Goal: Task Accomplishment & Management: Complete application form

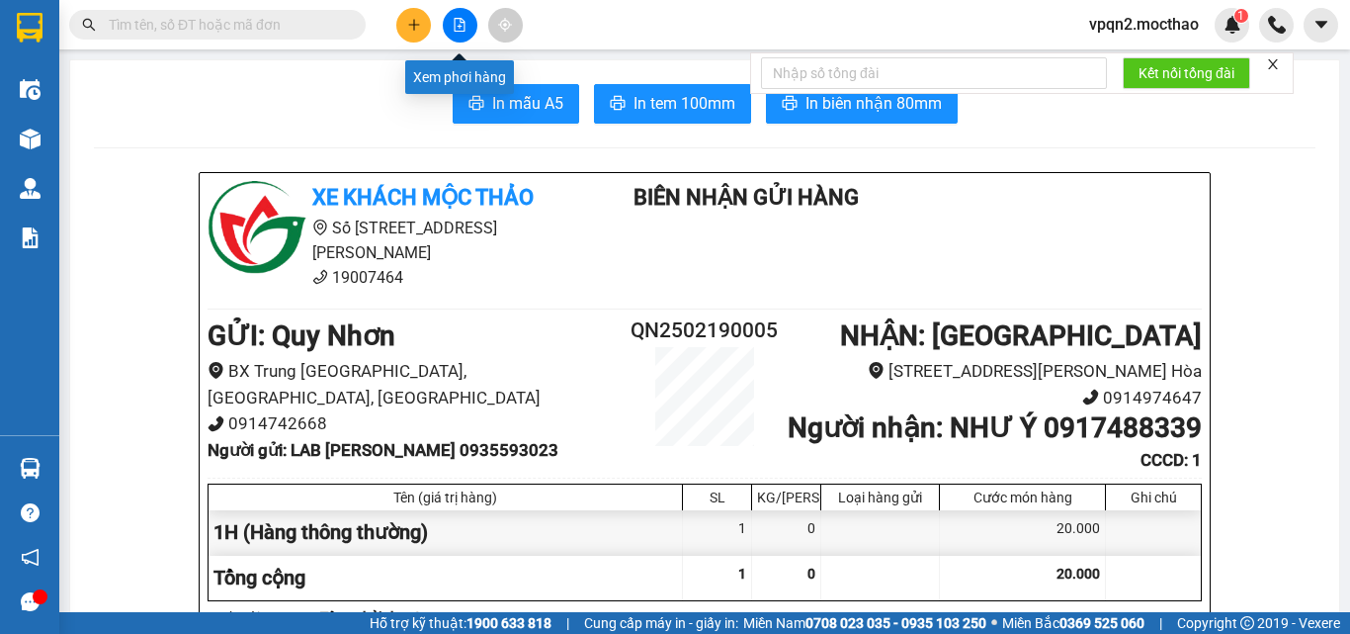
click at [443, 20] on button at bounding box center [460, 25] width 35 height 35
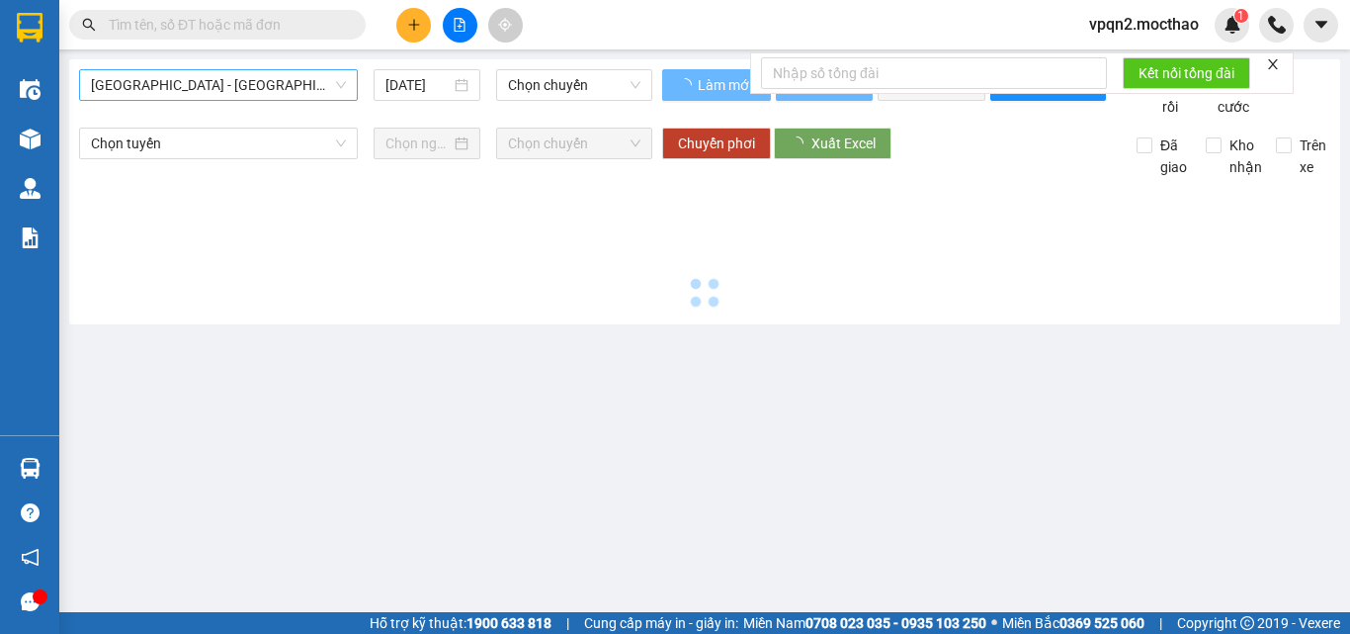
type input "[DATE]"
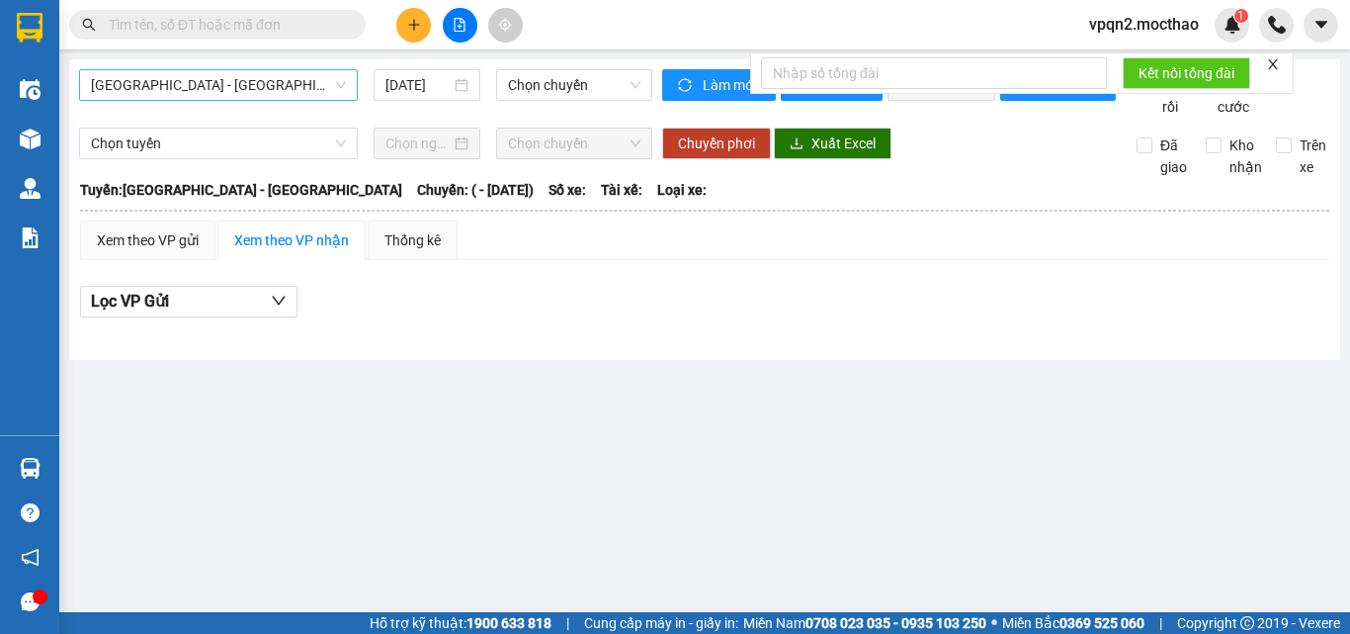
click at [295, 75] on span "[GEOGRAPHIC_DATA] - [GEOGRAPHIC_DATA]" at bounding box center [218, 85] width 255 height 30
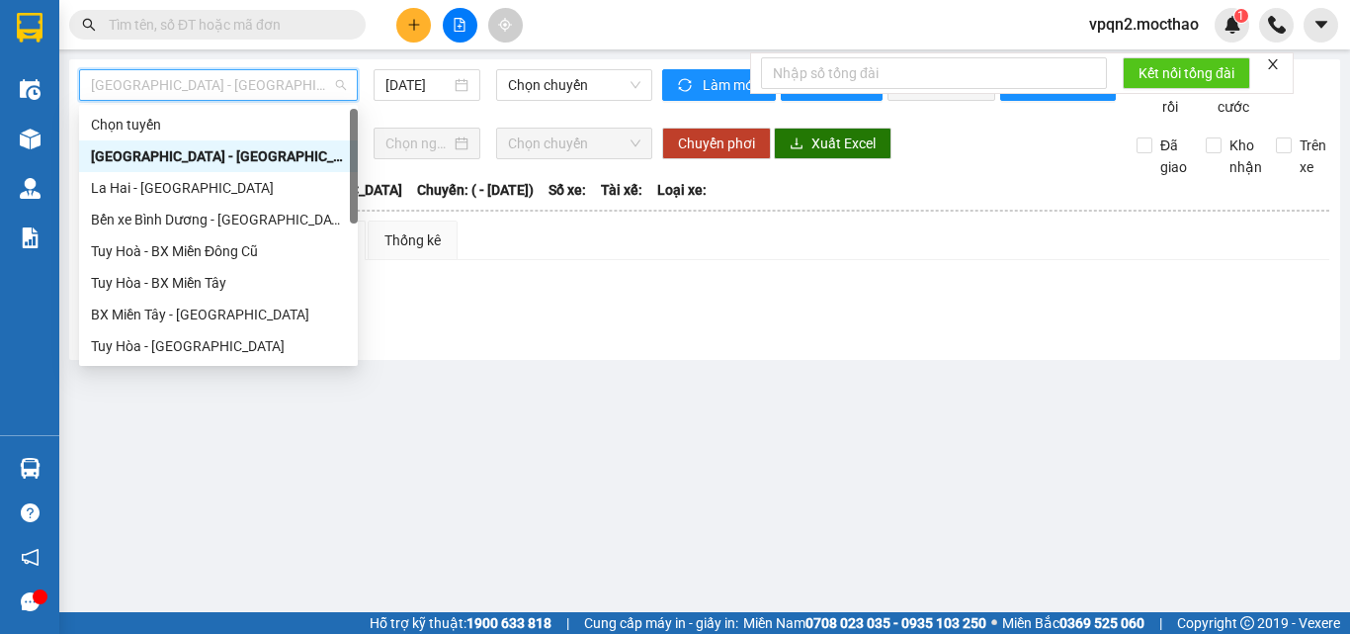
scroll to position [297, 0]
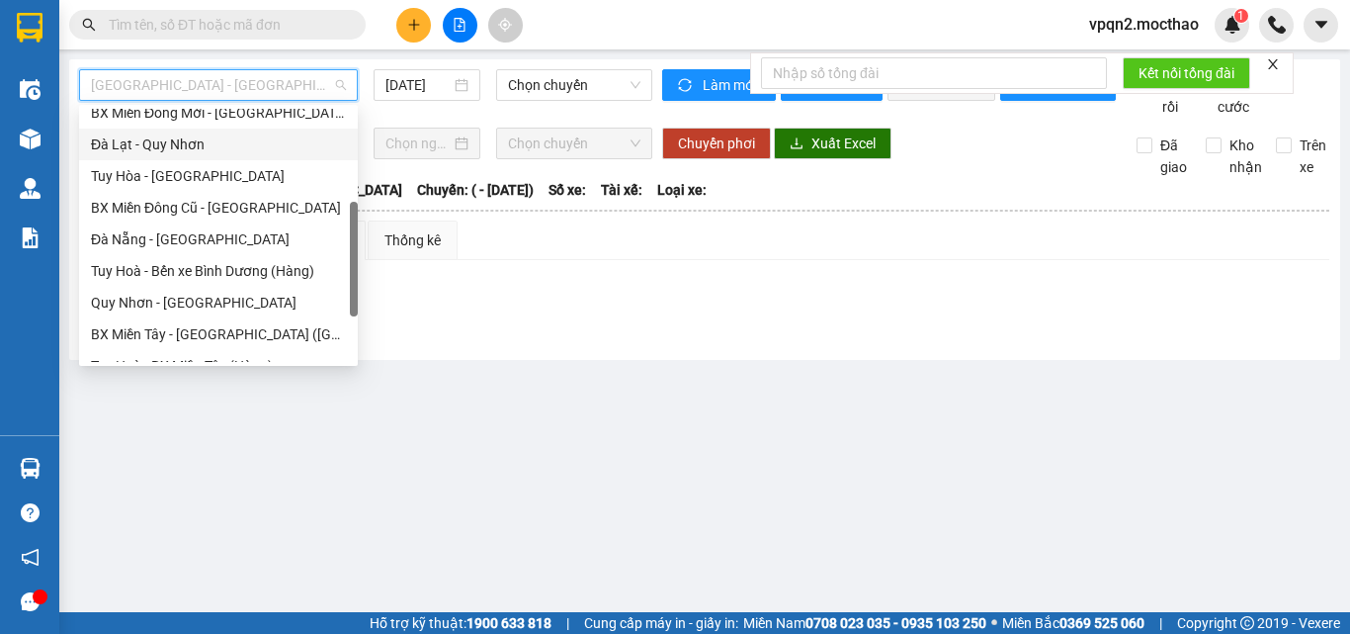
click at [199, 153] on div "Đà Lạt - Quy Nhơn" at bounding box center [218, 144] width 255 height 22
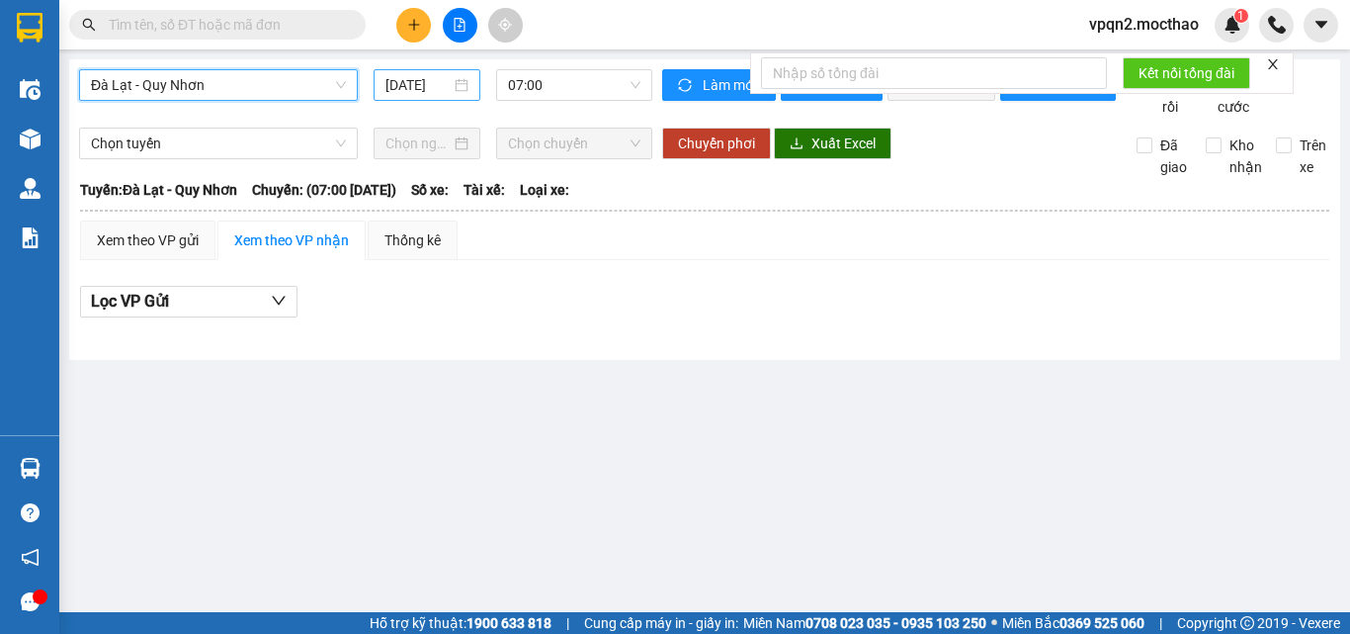
click at [421, 79] on input "[DATE]" at bounding box center [417, 85] width 65 height 22
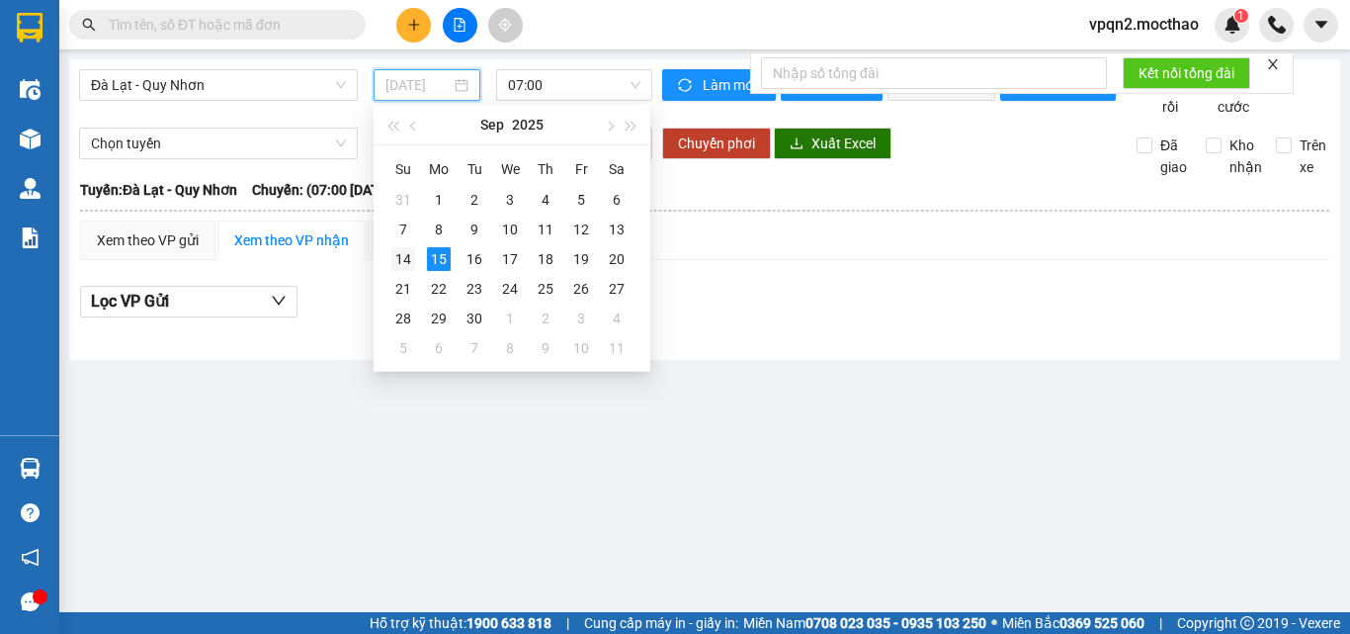
click at [402, 259] on div "14" at bounding box center [403, 259] width 24 height 24
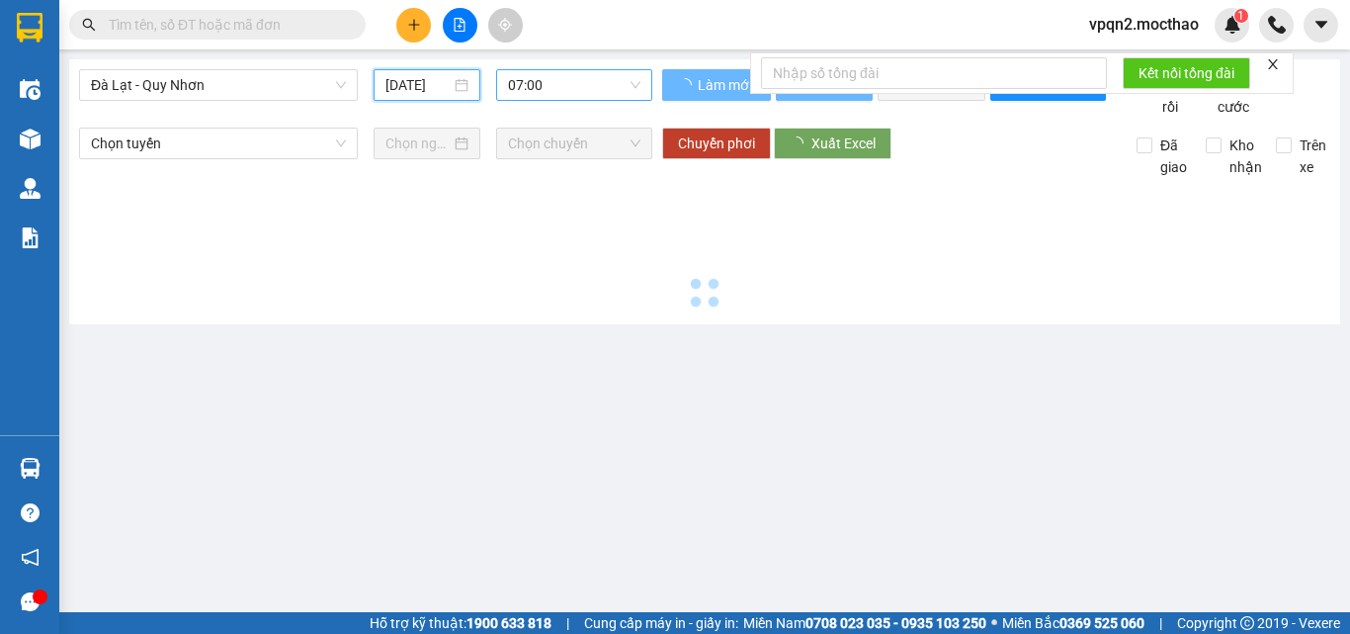
type input "14/09/2025"
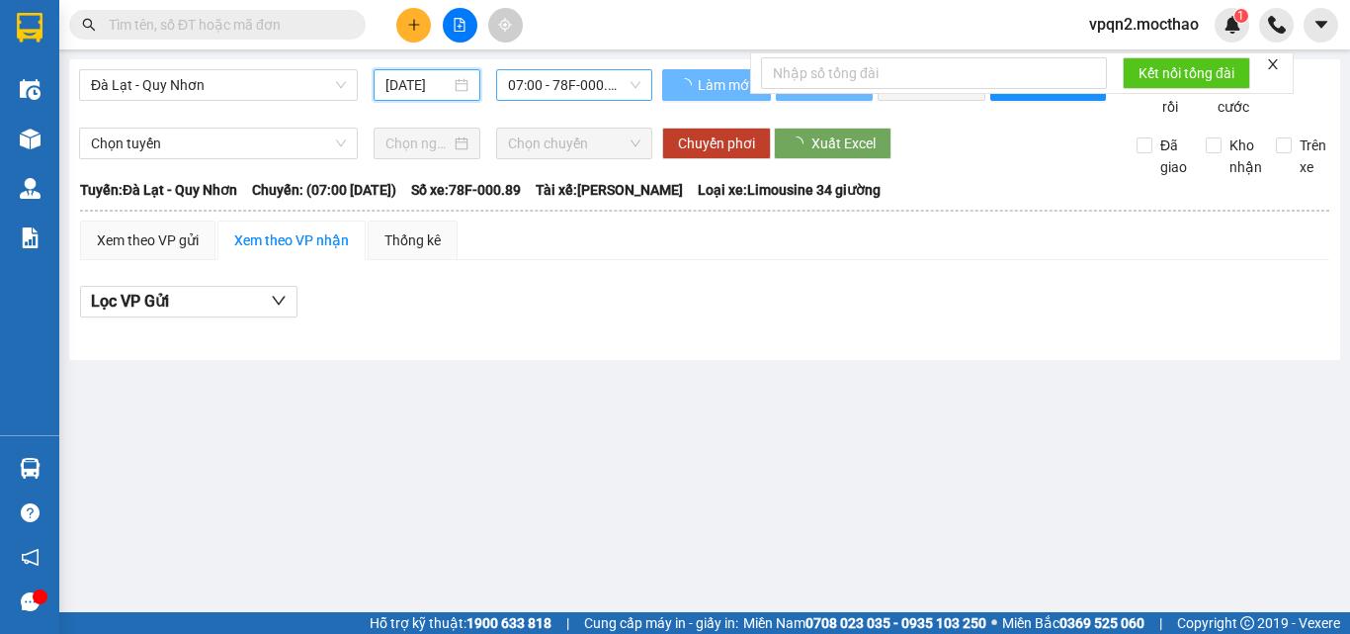
click at [557, 85] on span "07:00 - 78F-000.89" at bounding box center [574, 85] width 132 height 30
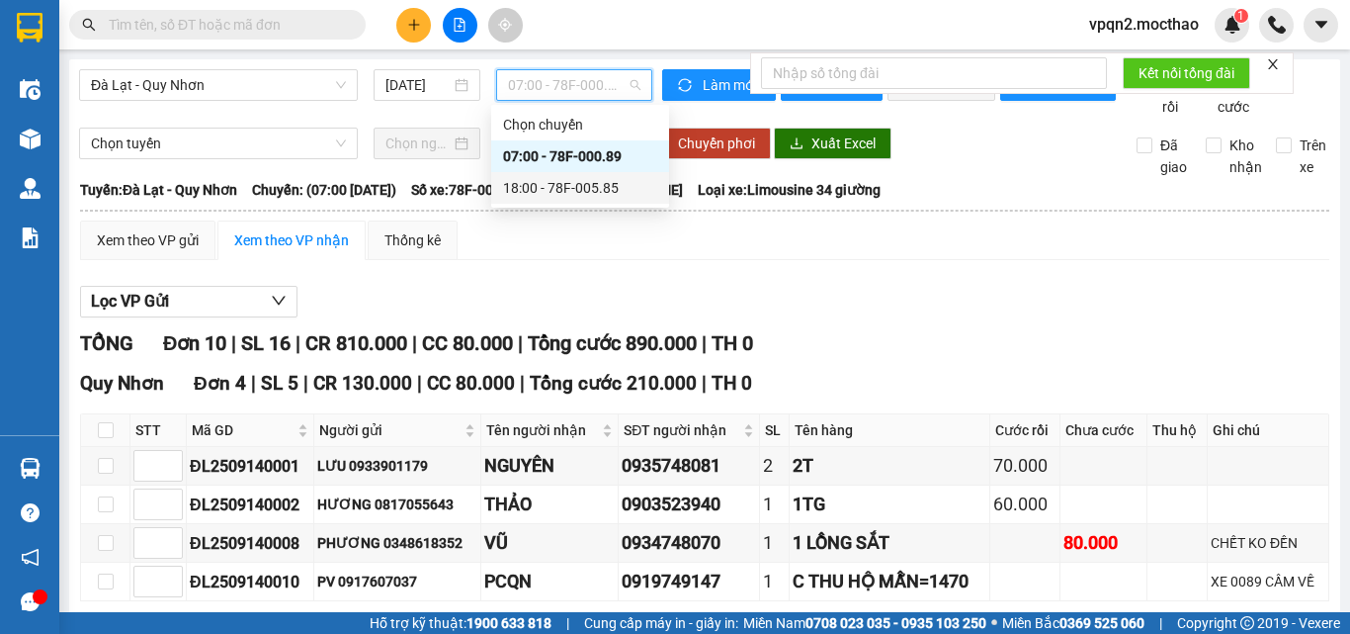
click at [556, 185] on div "18:00 - 78F-005.85" at bounding box center [580, 188] width 154 height 22
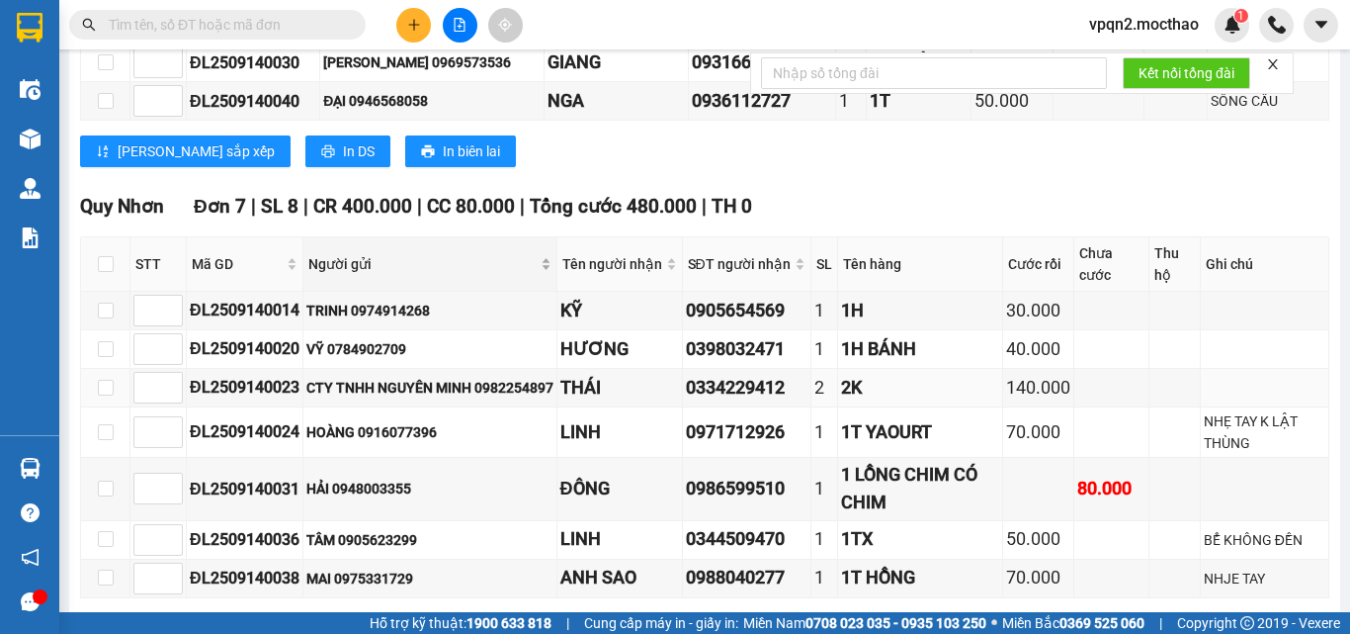
scroll to position [1384, 0]
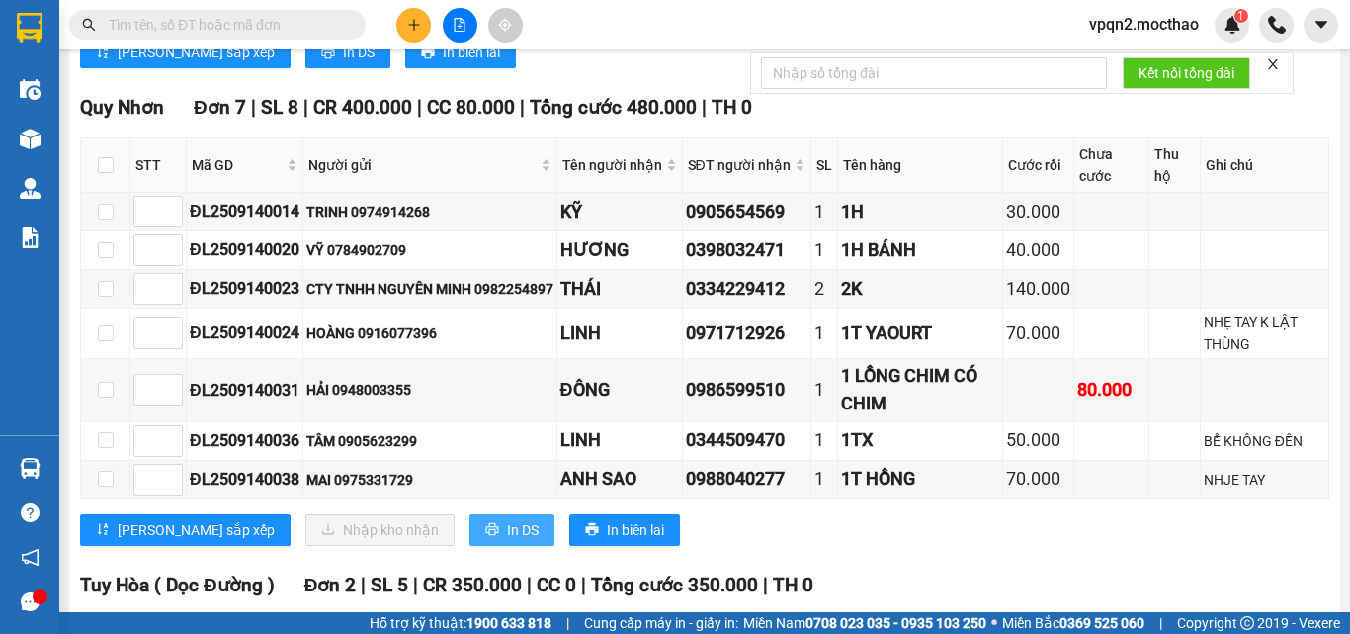
click at [507, 541] on span "In DS" at bounding box center [523, 530] width 32 height 22
click at [112, 173] on input "checkbox" at bounding box center [106, 165] width 16 height 16
checkbox input "true"
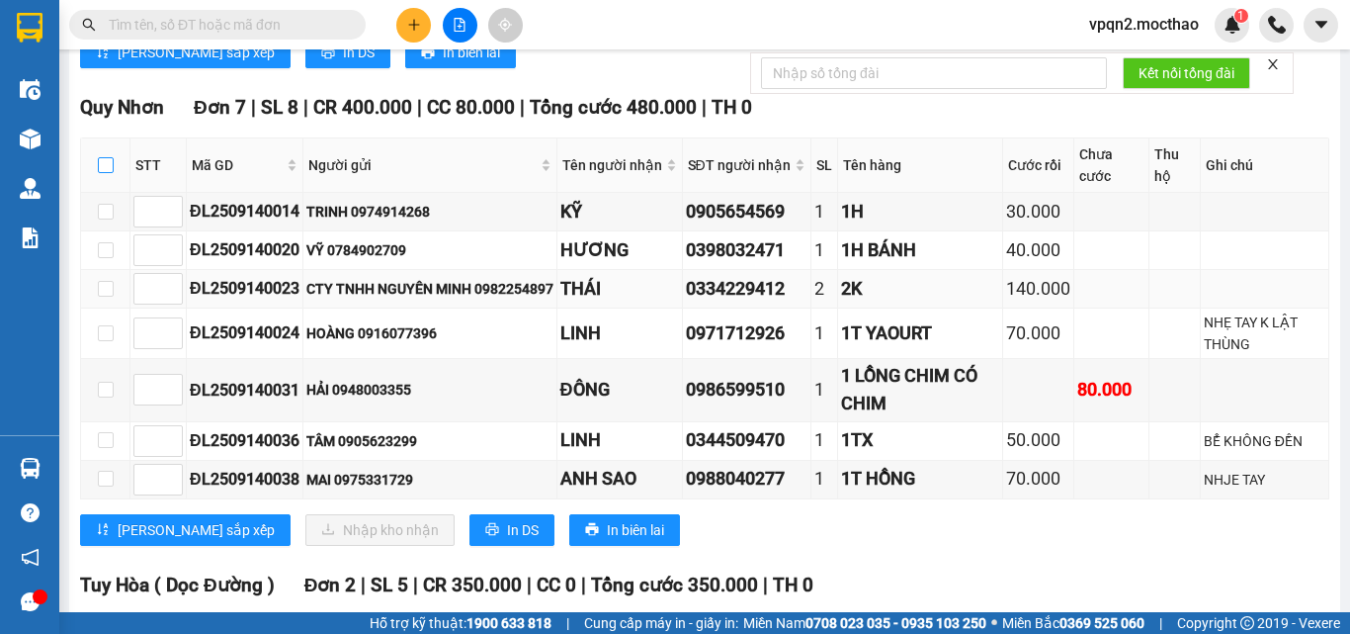
checkbox input "true"
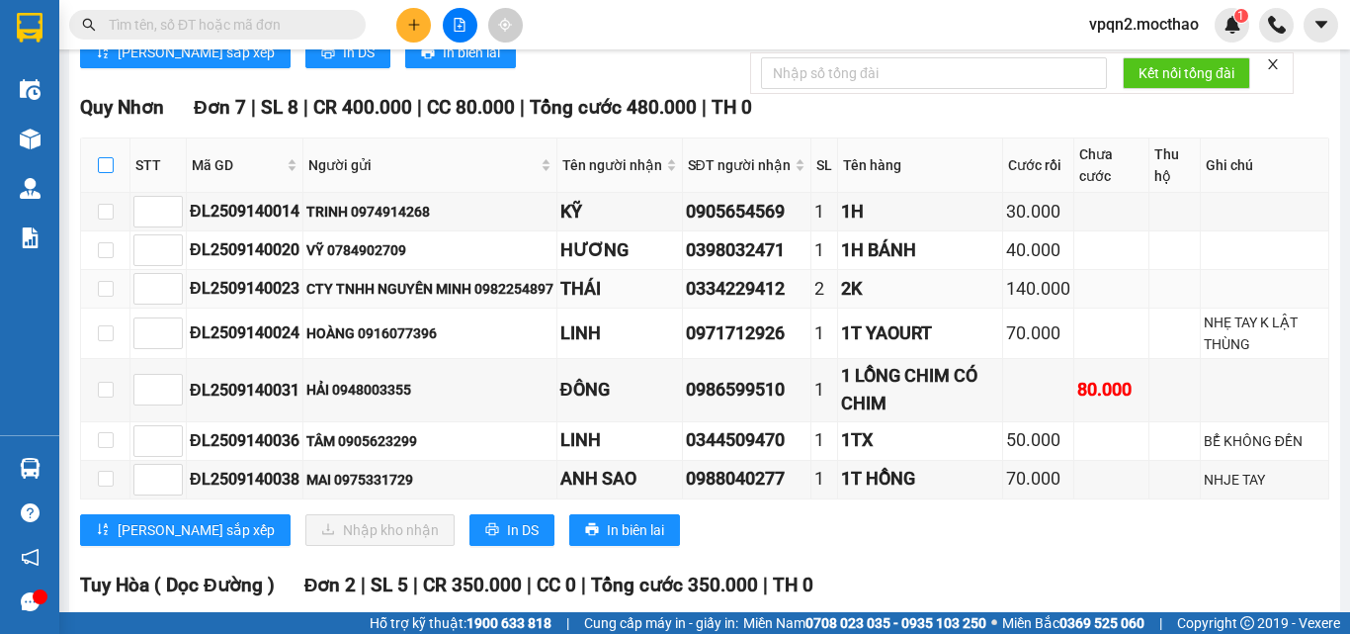
checkbox input "true"
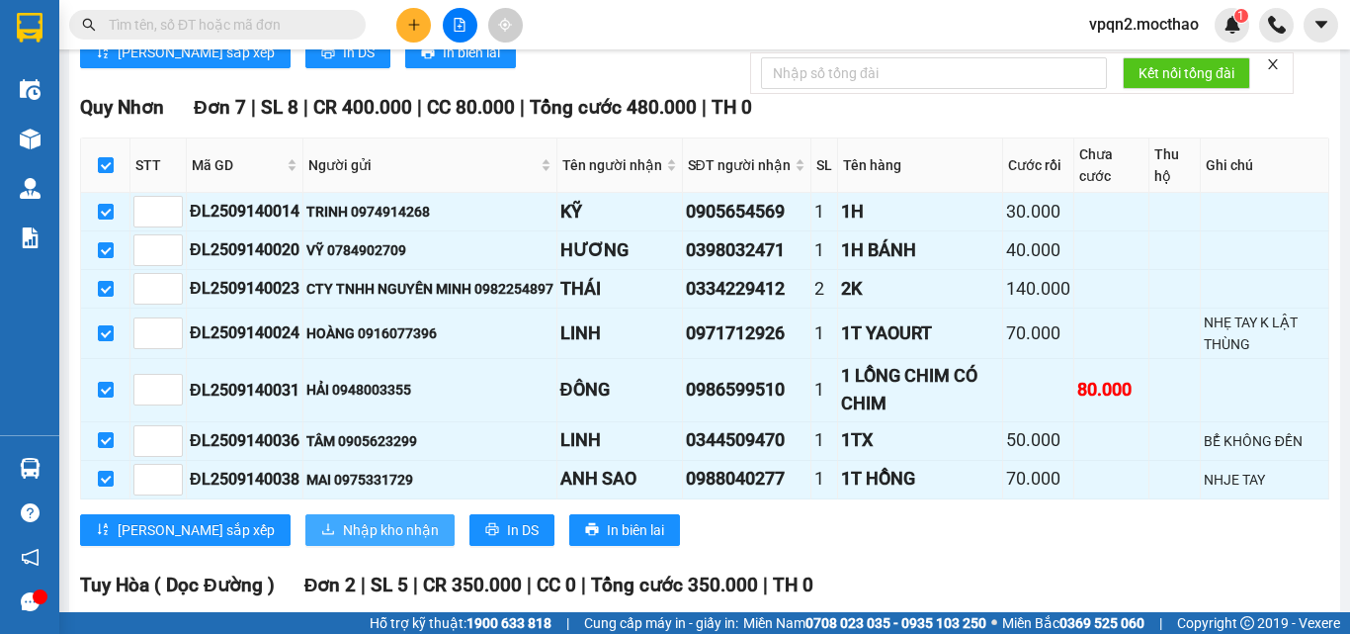
click at [343, 541] on span "Nhập kho nhận" at bounding box center [391, 530] width 96 height 22
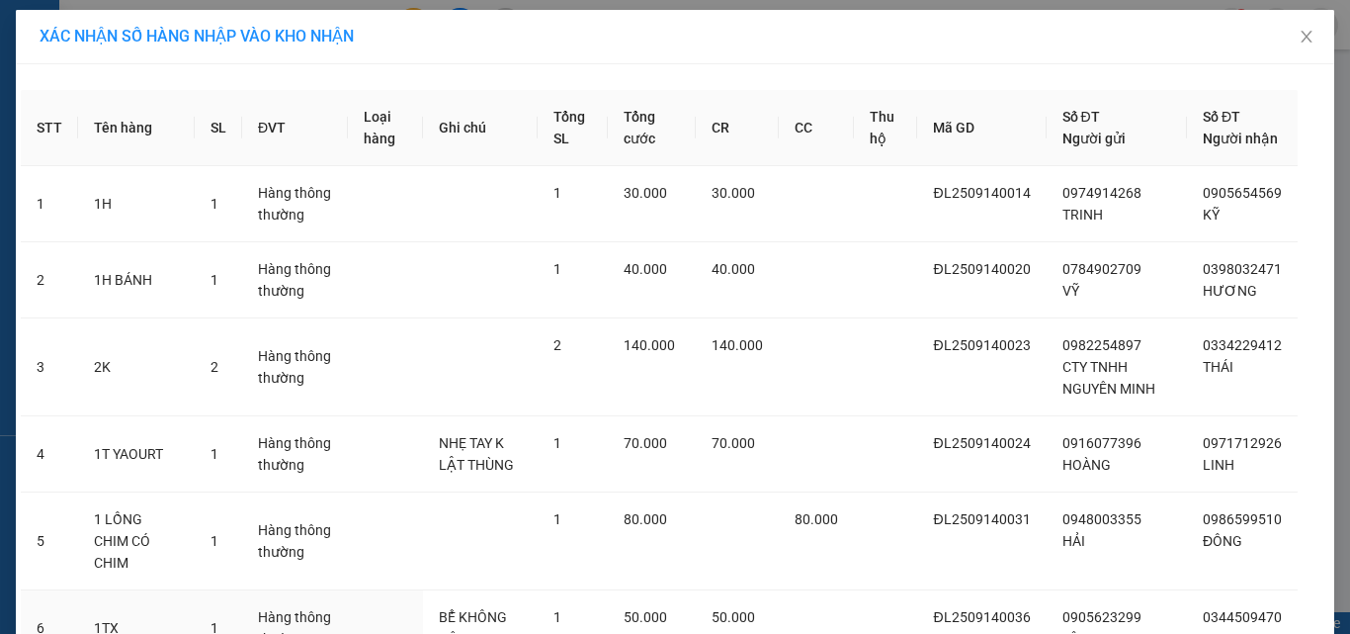
scroll to position [253, 0]
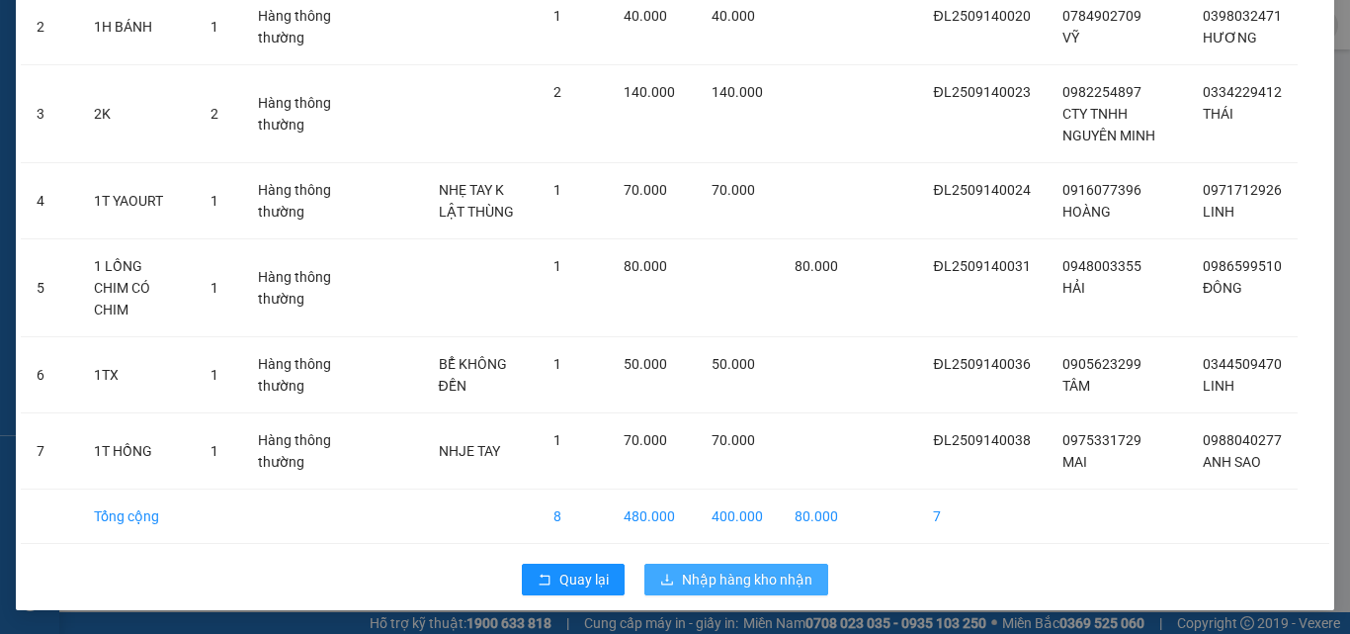
drag, startPoint x: 730, startPoint y: 580, endPoint x: 726, endPoint y: 569, distance: 11.6
click at [730, 579] on span "Nhập hàng kho nhận" at bounding box center [747, 579] width 130 height 22
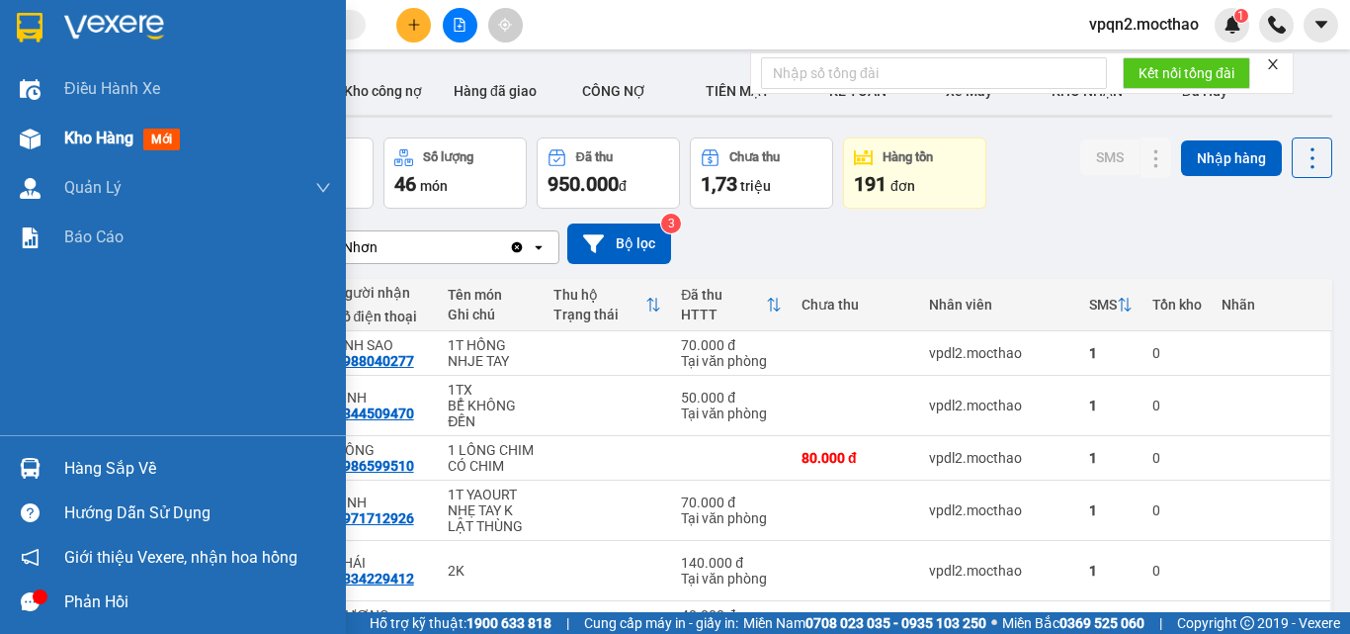
click at [30, 129] on img at bounding box center [30, 138] width 21 height 21
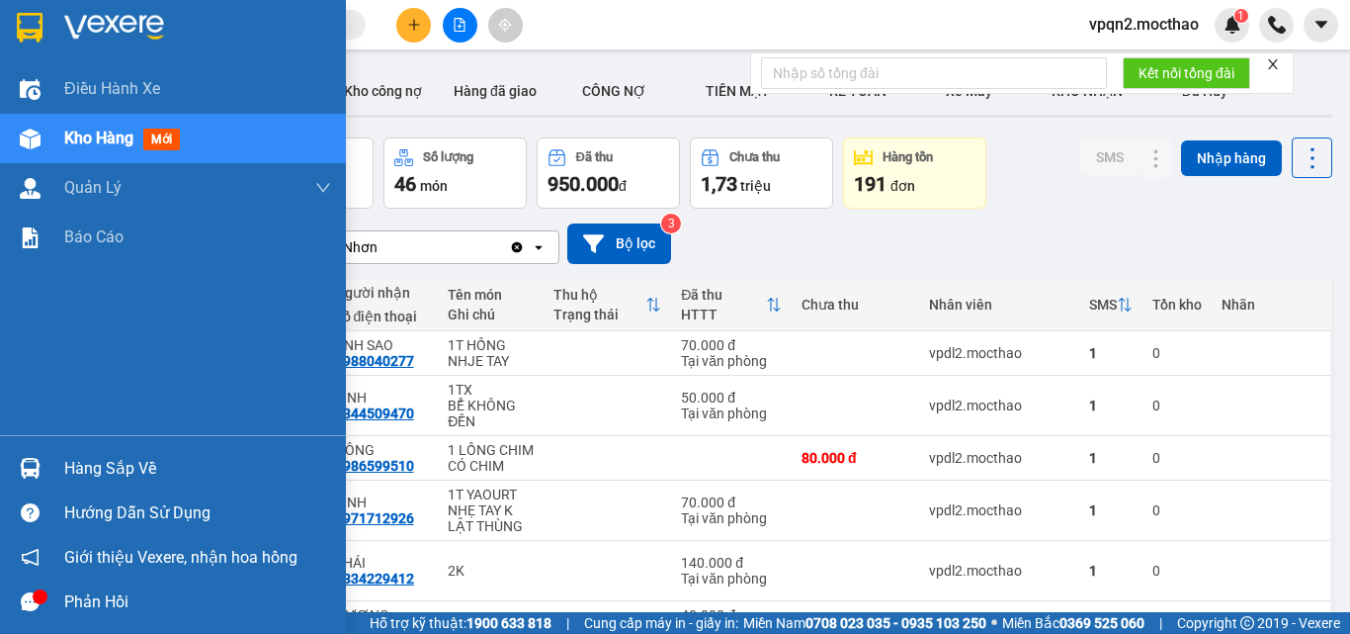
click at [30, 129] on img at bounding box center [30, 138] width 21 height 21
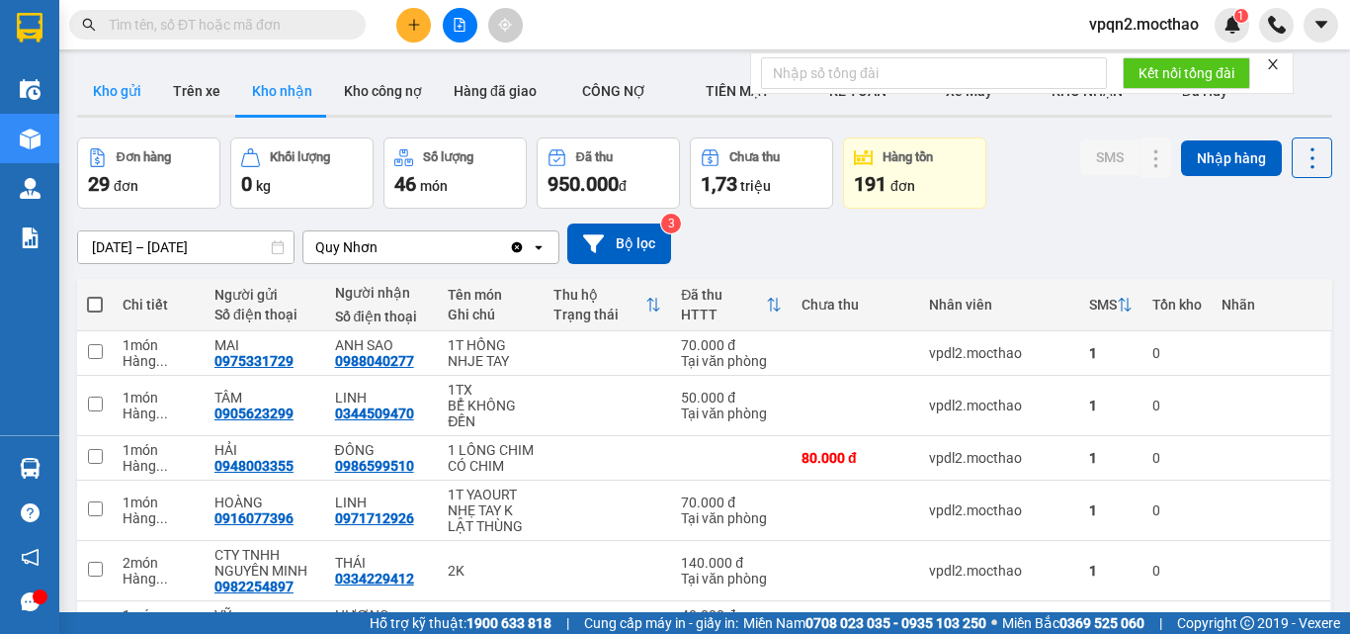
click at [104, 92] on button "Kho gửi" at bounding box center [117, 90] width 80 height 47
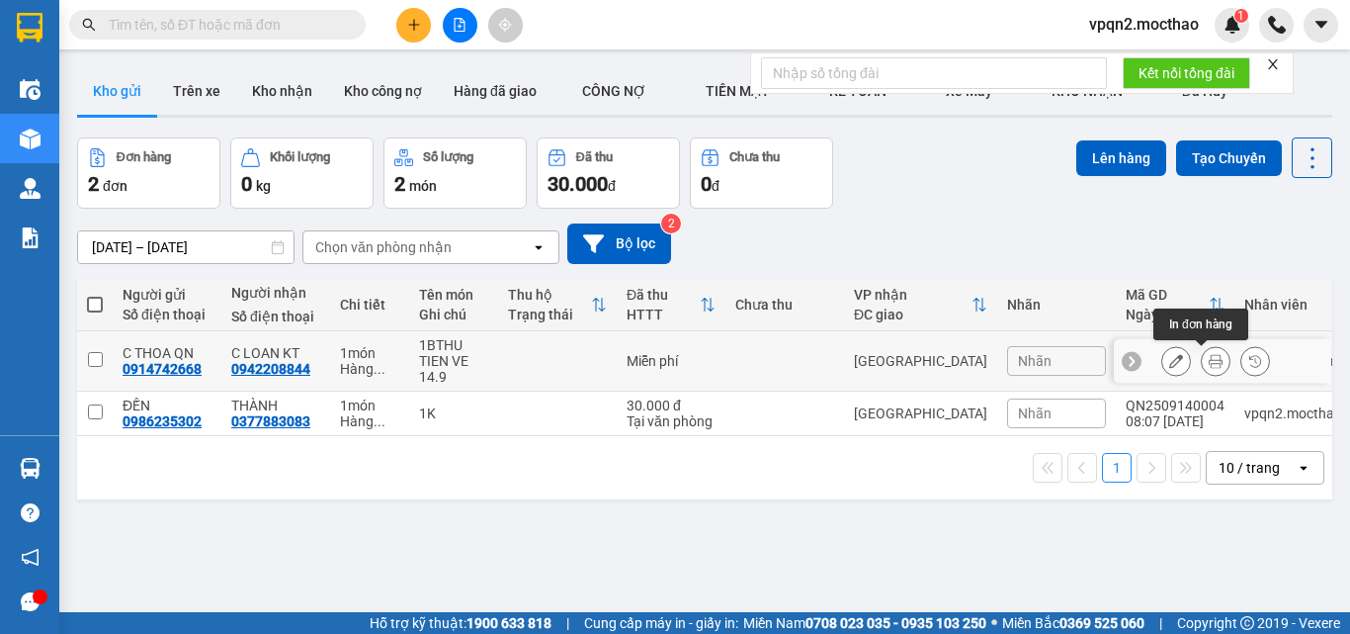
click at [1209, 367] on icon at bounding box center [1216, 361] width 14 height 14
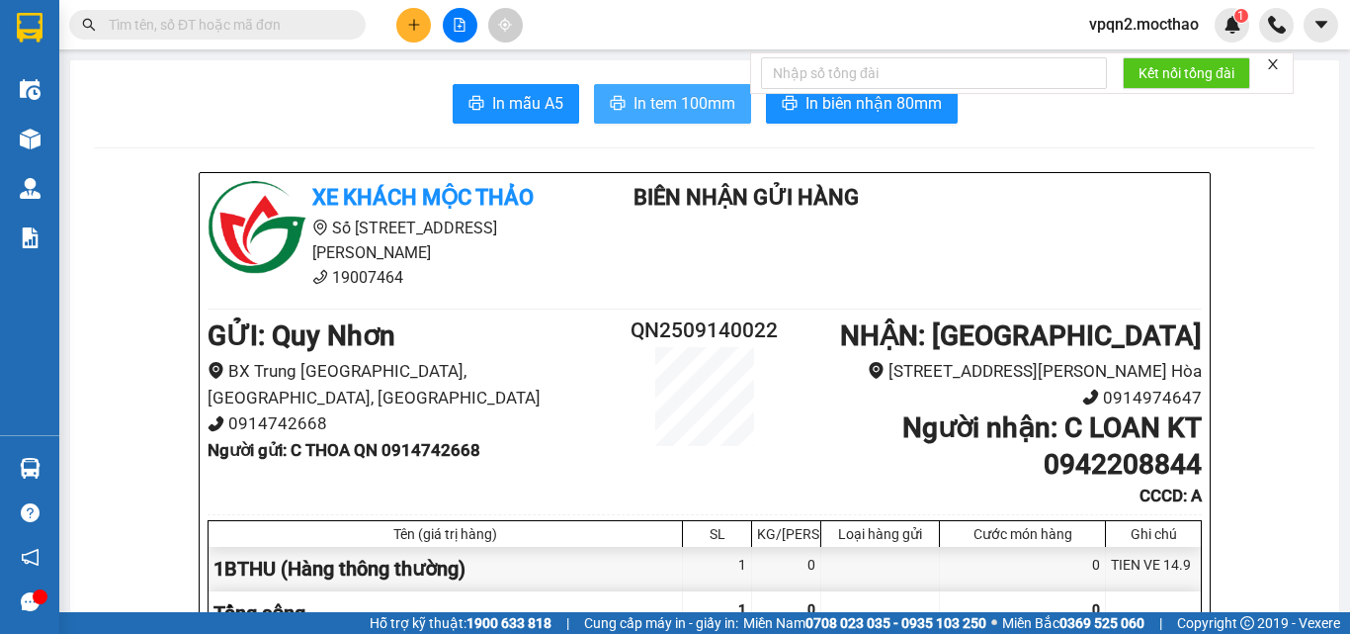
drag, startPoint x: 694, startPoint y: 122, endPoint x: 711, endPoint y: 113, distance: 19.0
click at [693, 121] on button "In tem 100mm" at bounding box center [672, 104] width 157 height 40
click at [711, 113] on span "In tem 100mm" at bounding box center [685, 103] width 102 height 25
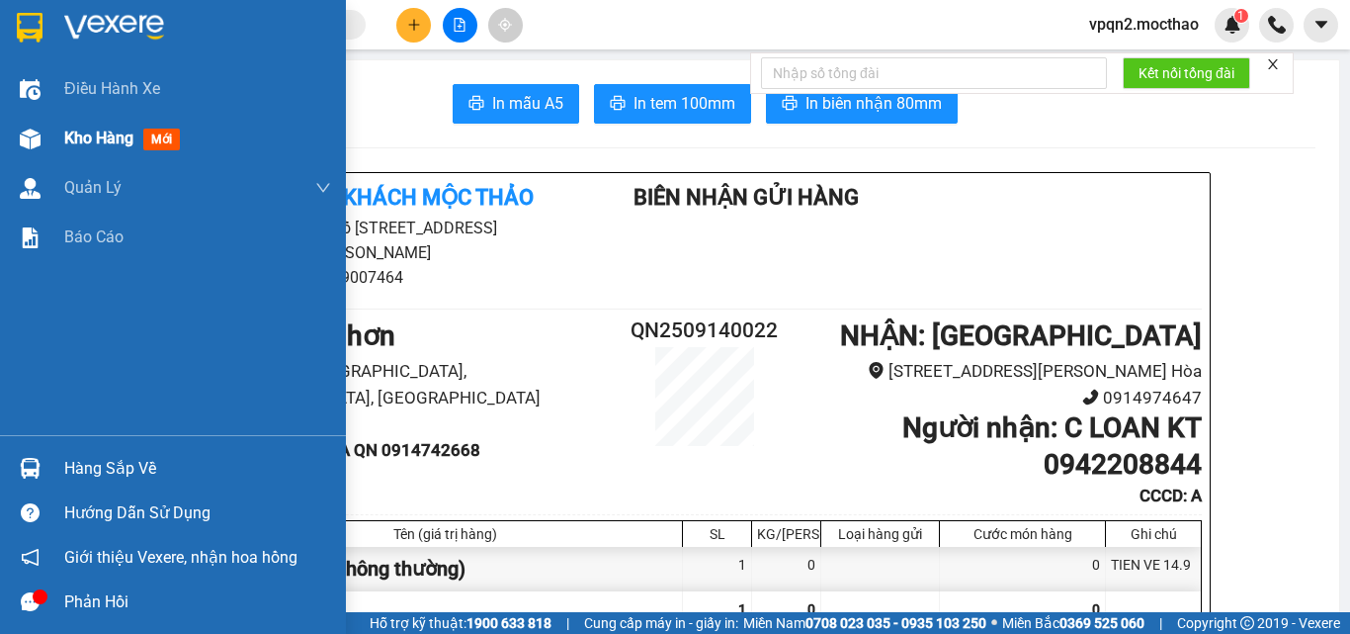
click at [47, 151] on div "Kho hàng mới" at bounding box center [173, 138] width 346 height 49
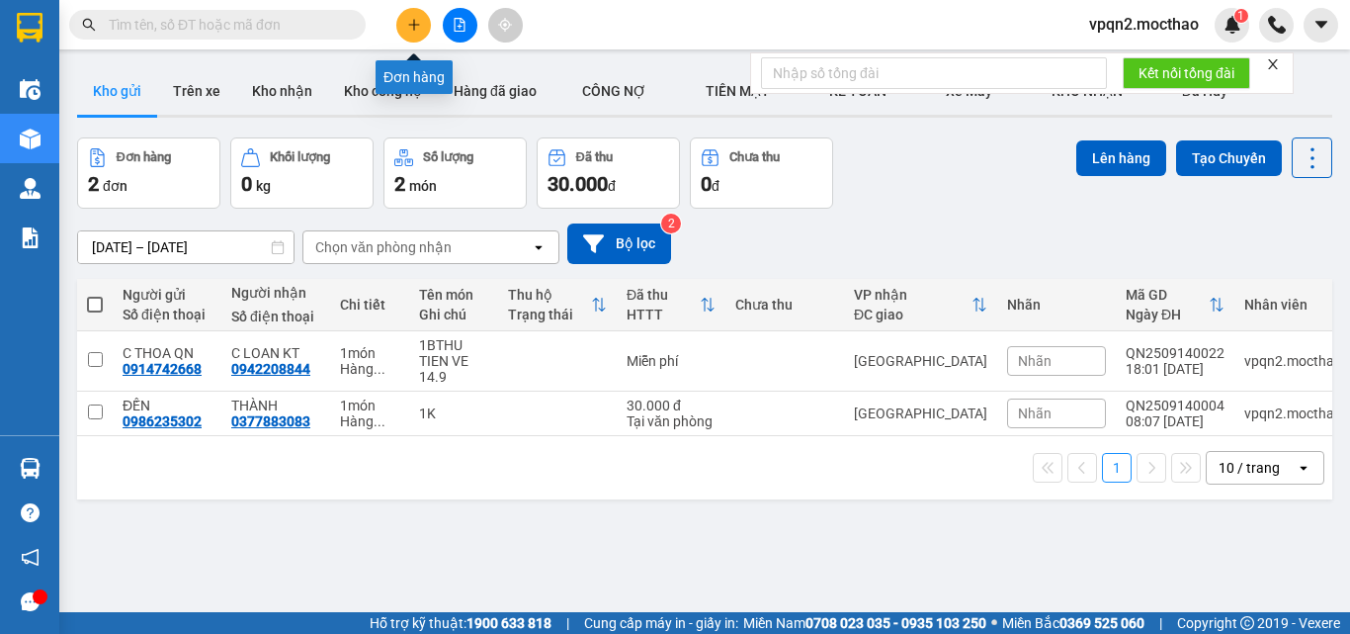
click at [415, 20] on icon "plus" at bounding box center [414, 25] width 14 height 14
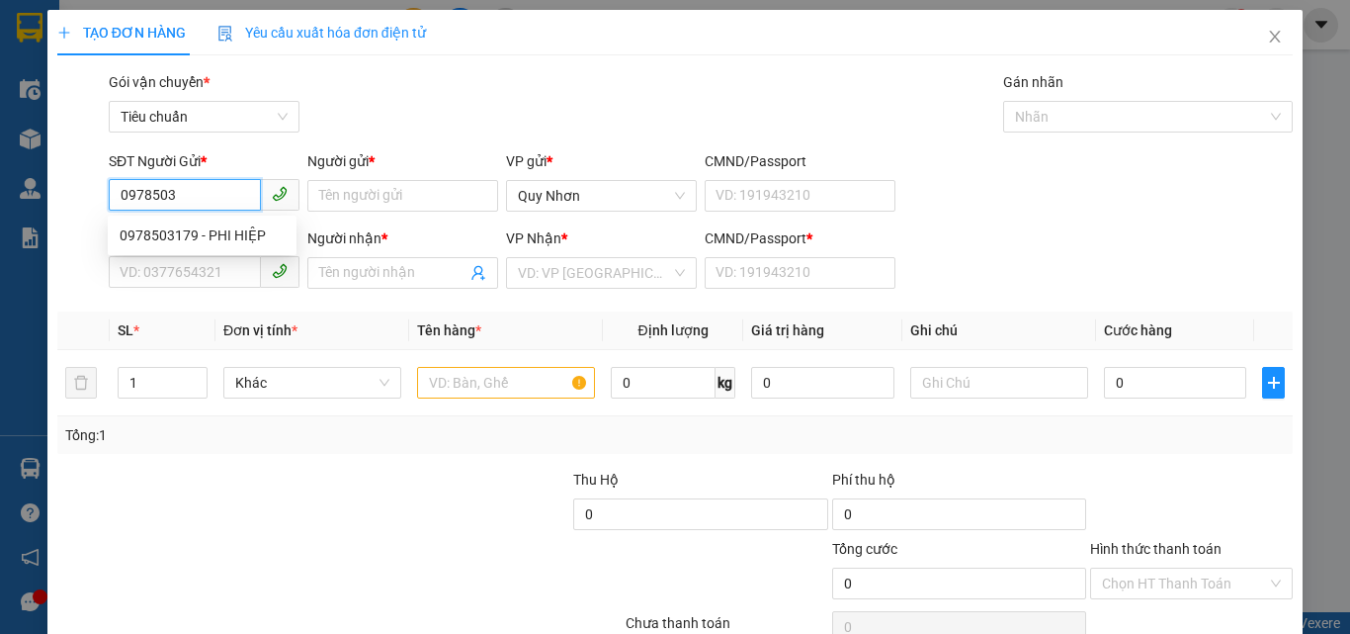
click at [224, 234] on div "0978503179 - PHI HIỆP" at bounding box center [202, 235] width 165 height 22
type input "0978503179"
type input "PHI HIỆP"
type input "0914110055"
type input "BS Loan"
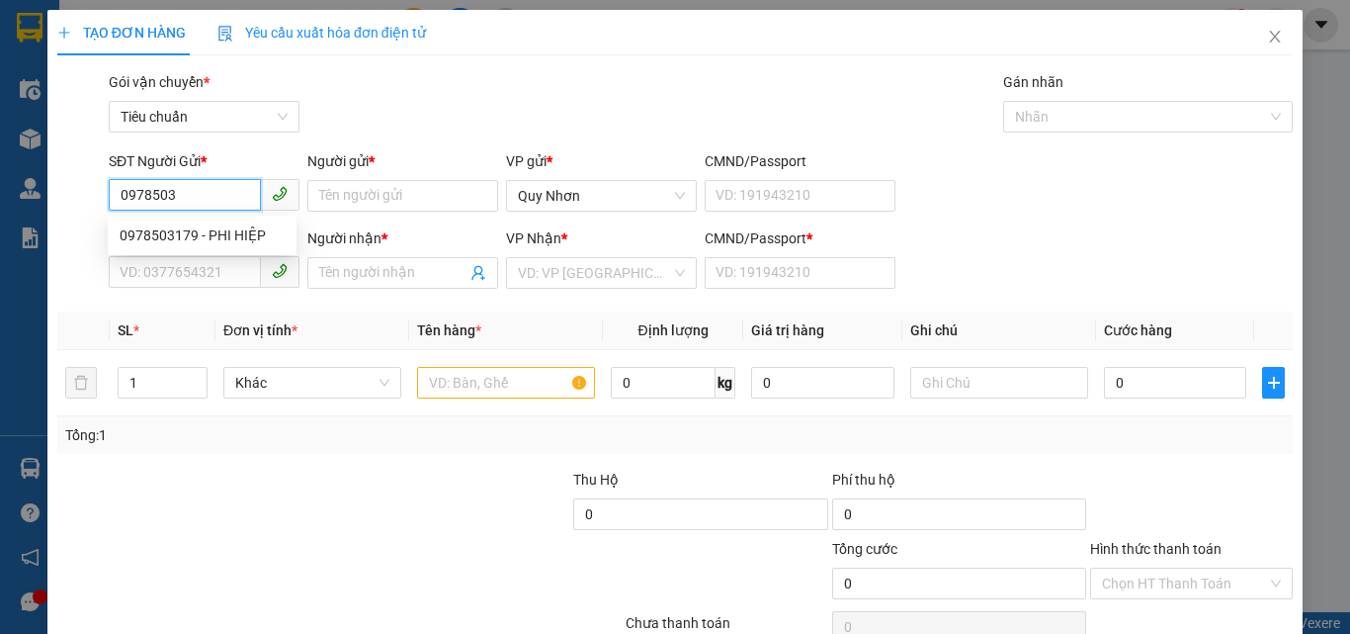
type input "a"
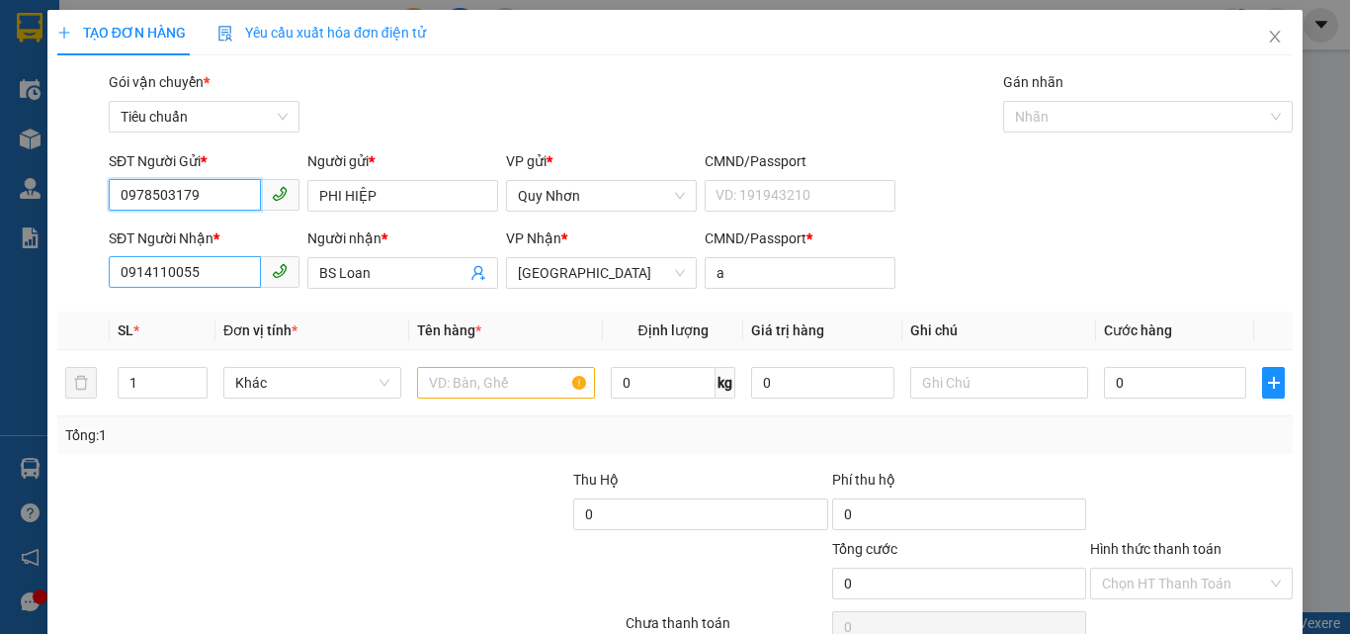
type input "0978503179"
click at [243, 275] on input "0914110055" at bounding box center [185, 272] width 152 height 32
type input "20.000"
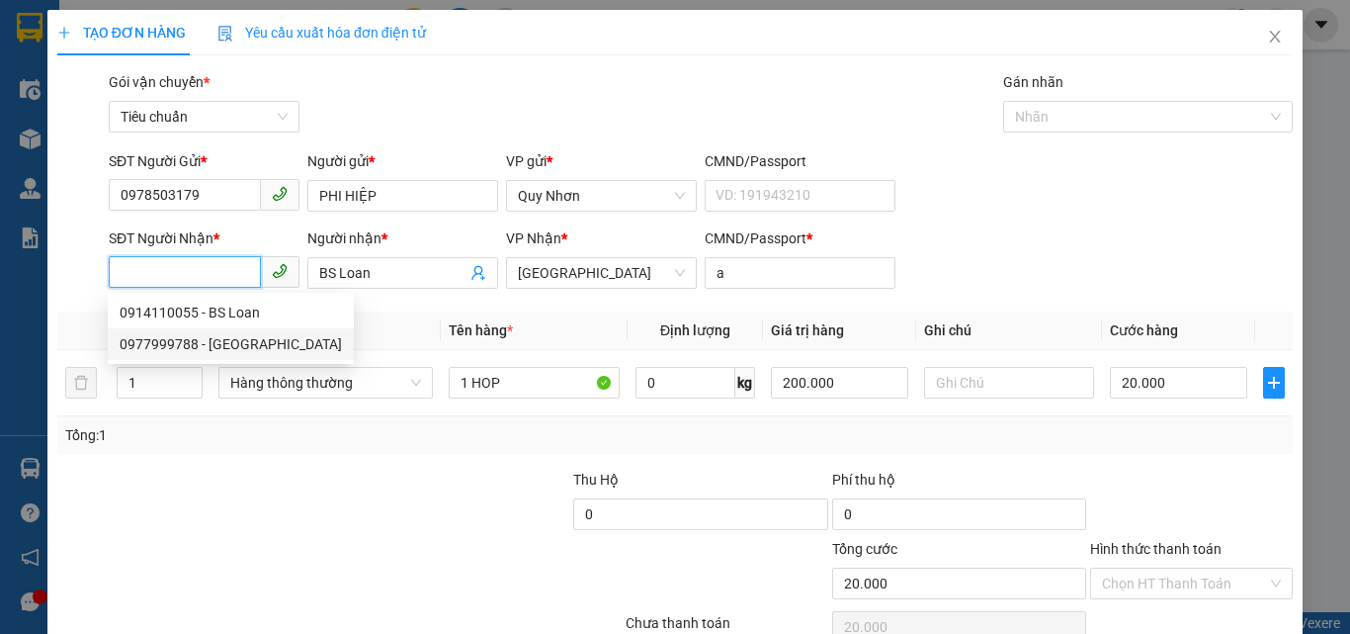
click at [213, 341] on div "0977999788 - [GEOGRAPHIC_DATA]" at bounding box center [231, 344] width 222 height 22
type input "0977999788"
type input "[GEOGRAPHIC_DATA]"
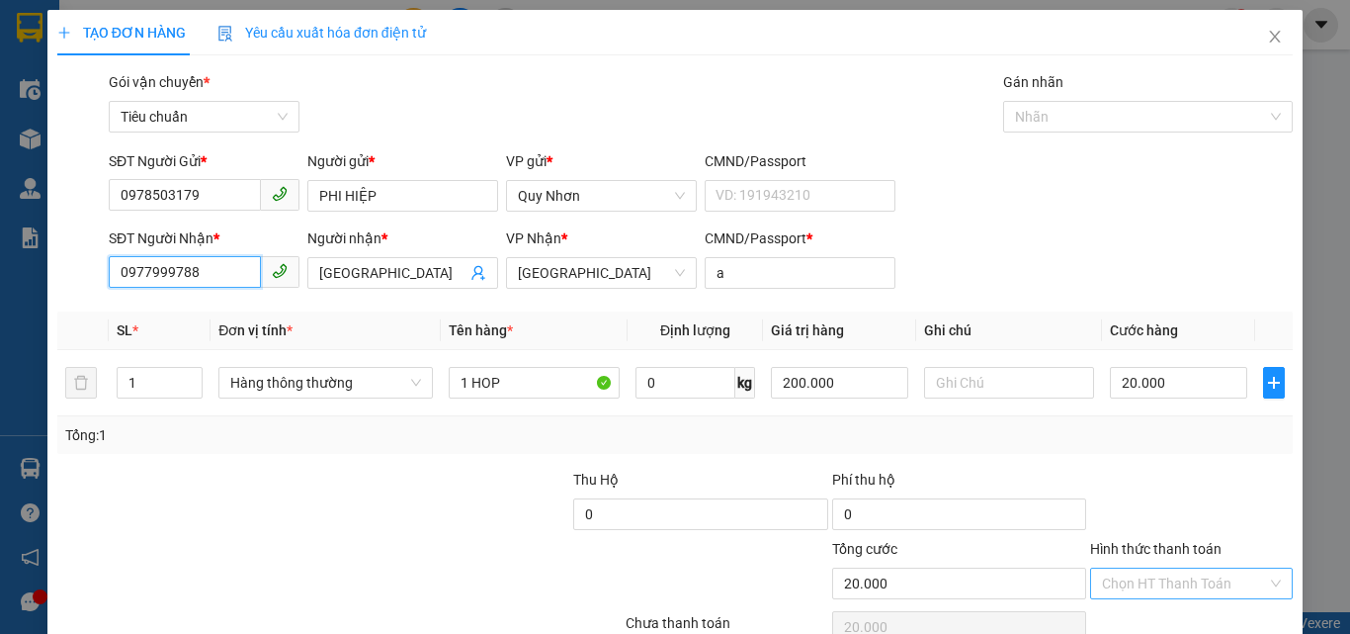
scroll to position [98, 0]
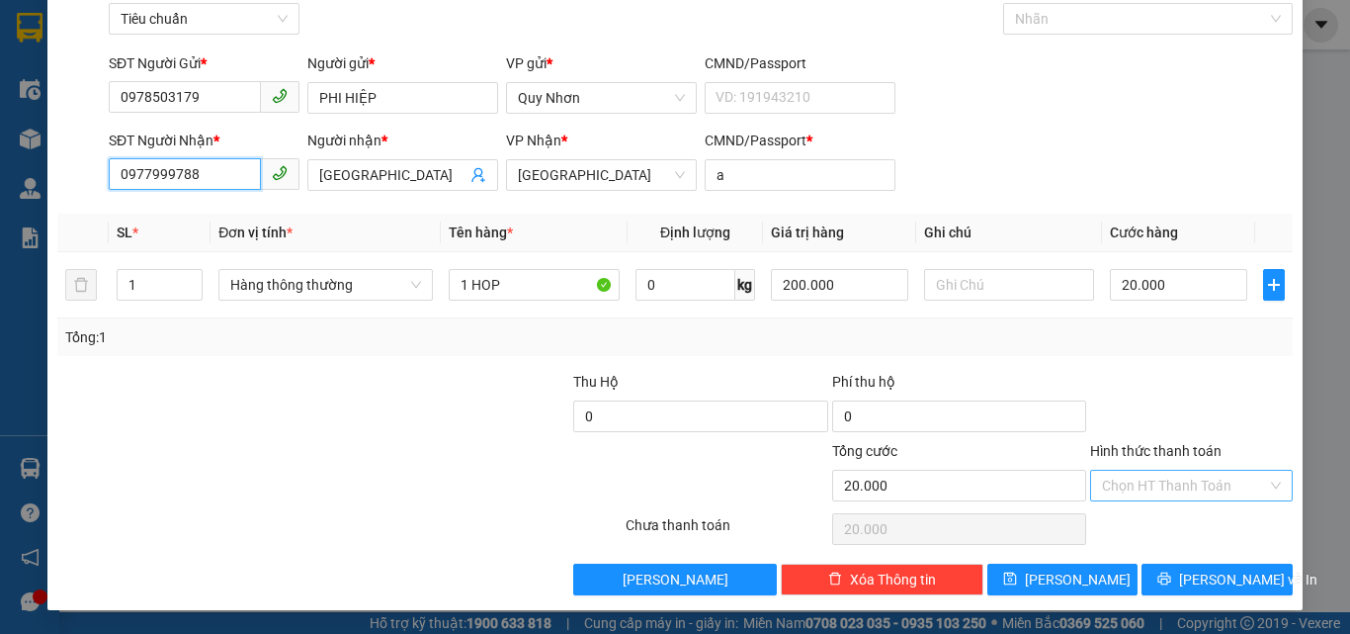
type input "0977999788"
click at [1171, 494] on input "Hình thức thanh toán" at bounding box center [1184, 485] width 165 height 30
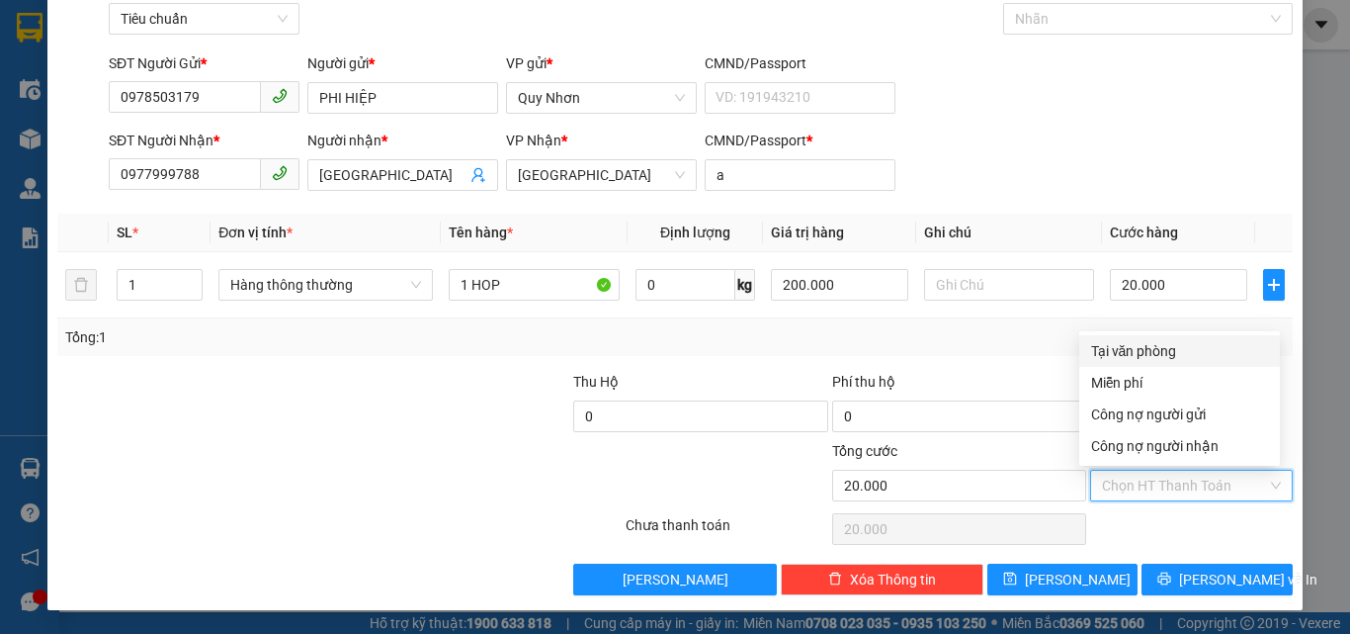
click at [1166, 355] on div "Tại văn phòng" at bounding box center [1179, 351] width 177 height 22
type input "0"
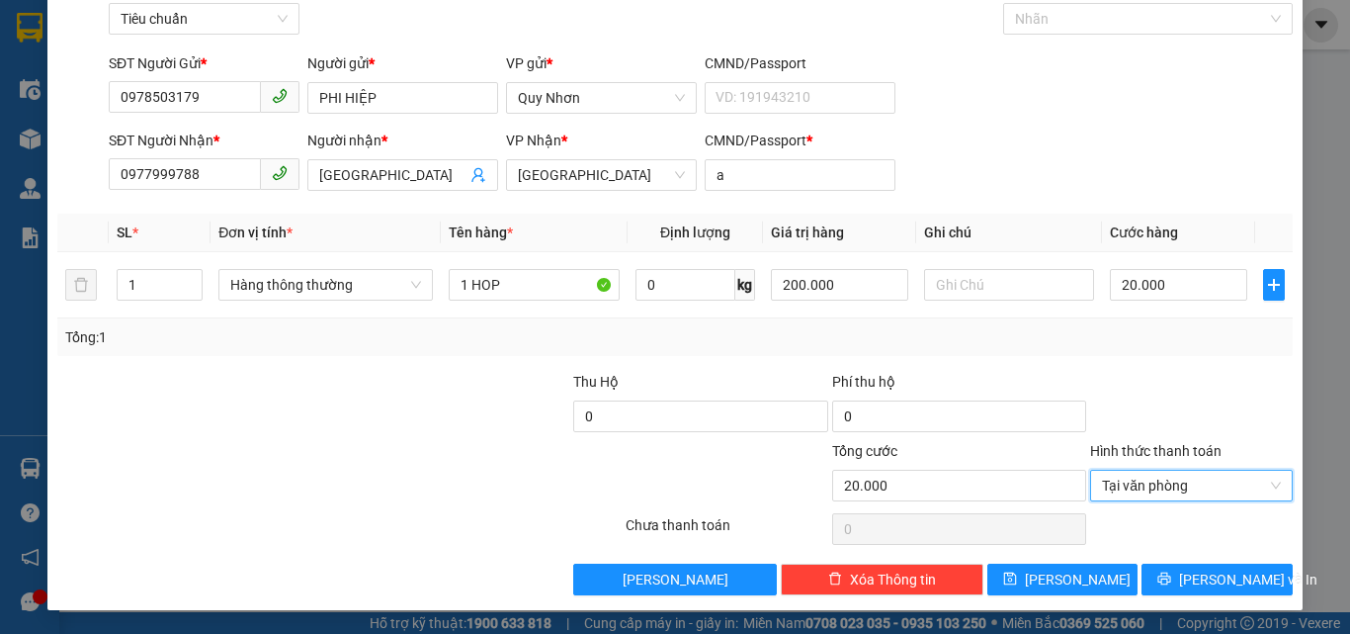
click at [1169, 560] on div "Transit Pickup Surcharge Ids Transit Deliver Surcharge Ids Transit Deliver Surc…" at bounding box center [674, 284] width 1235 height 622
drag, startPoint x: 1169, startPoint y: 560, endPoint x: 1165, endPoint y: 571, distance: 11.6
click at [1169, 559] on div "Transit Pickup Surcharge Ids Transit Deliver Surcharge Ids Transit Deliver Surc…" at bounding box center [674, 284] width 1235 height 622
click at [1165, 571] on icon "printer" at bounding box center [1164, 578] width 14 height 14
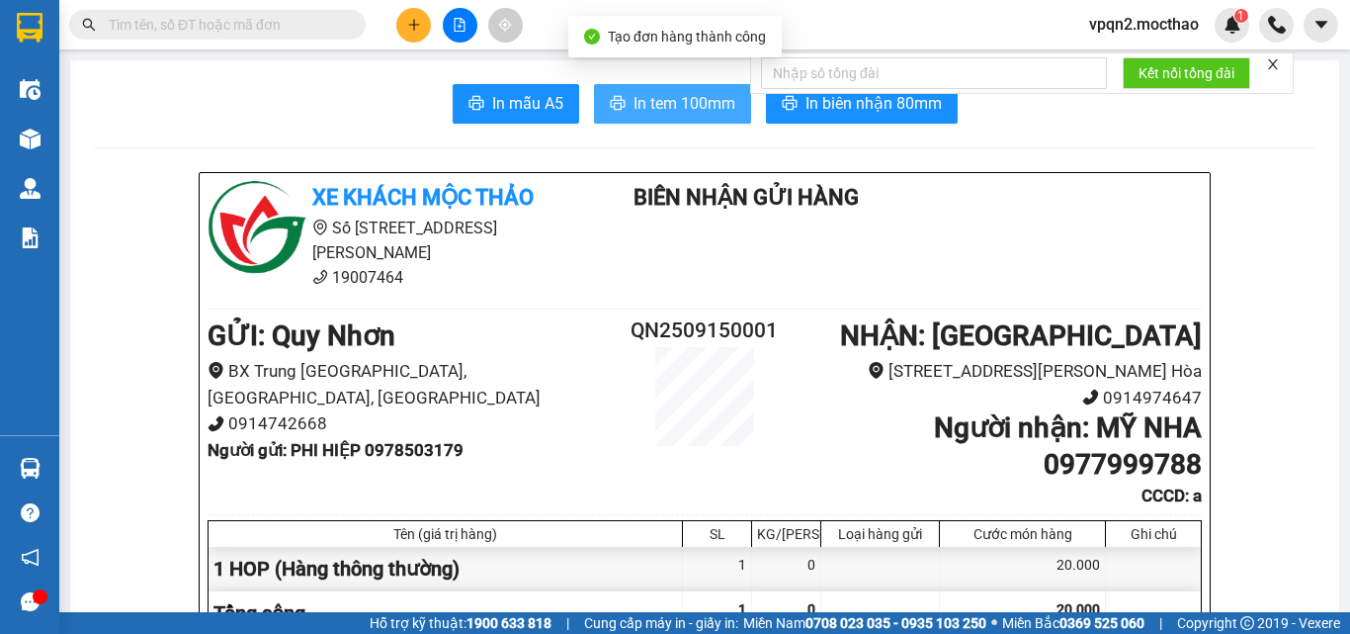
click at [662, 107] on span "In tem 100mm" at bounding box center [685, 103] width 102 height 25
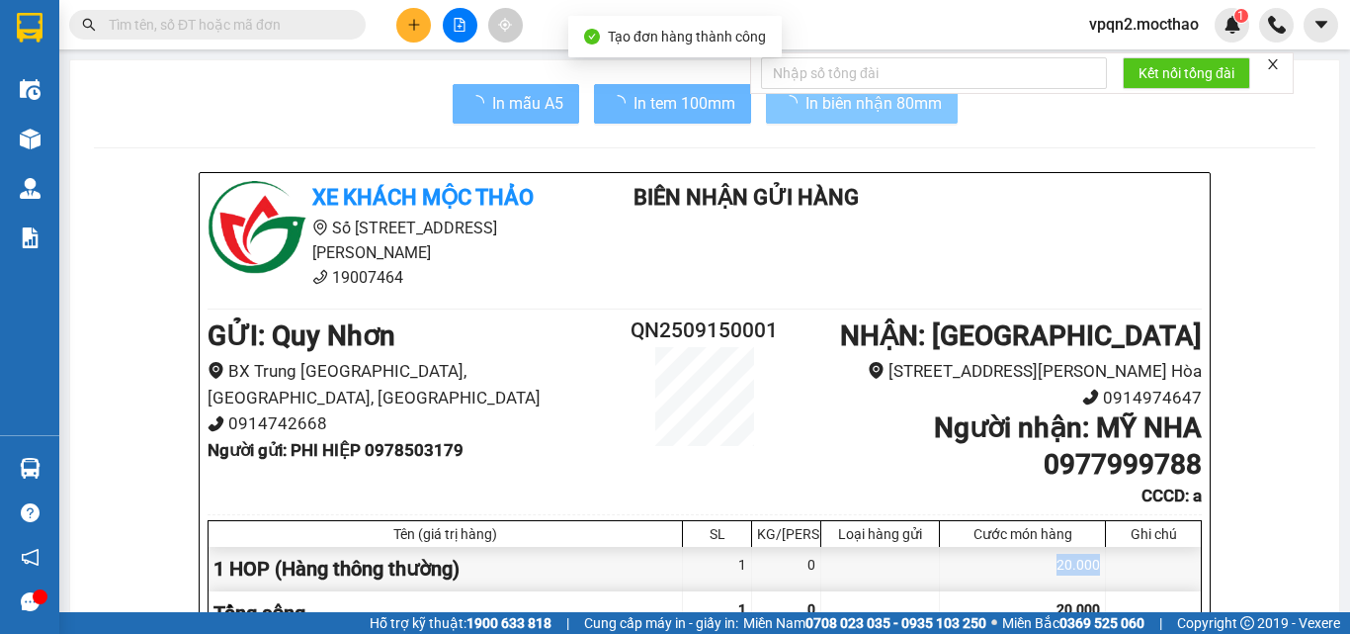
click at [1025, 569] on div "20.000" at bounding box center [1023, 569] width 166 height 44
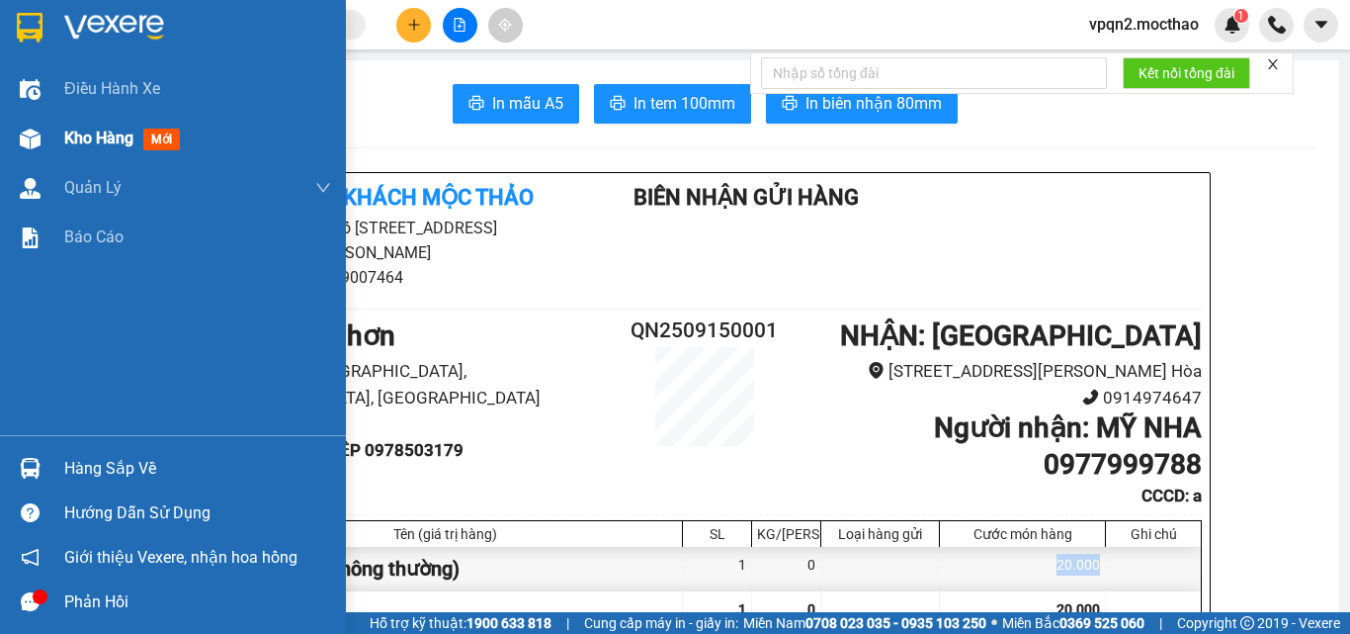
click at [40, 142] on img at bounding box center [30, 138] width 21 height 21
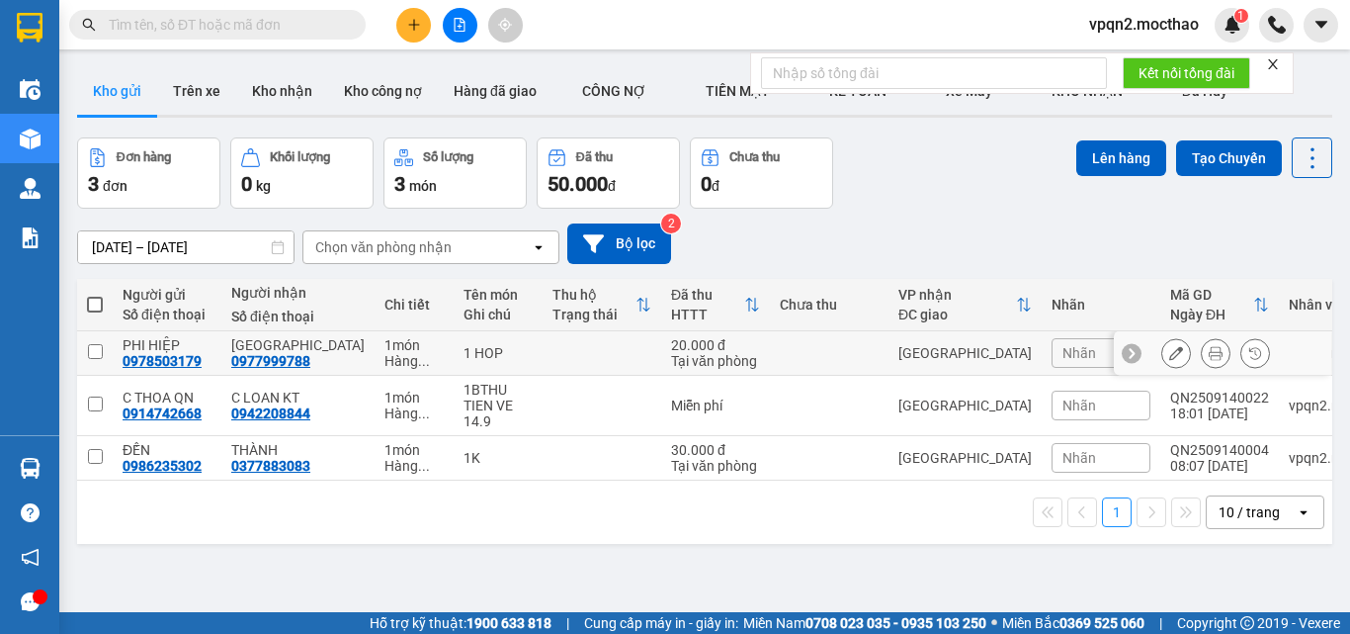
click at [922, 355] on div "[GEOGRAPHIC_DATA]" at bounding box center [964, 353] width 133 height 16
checkbox input "true"
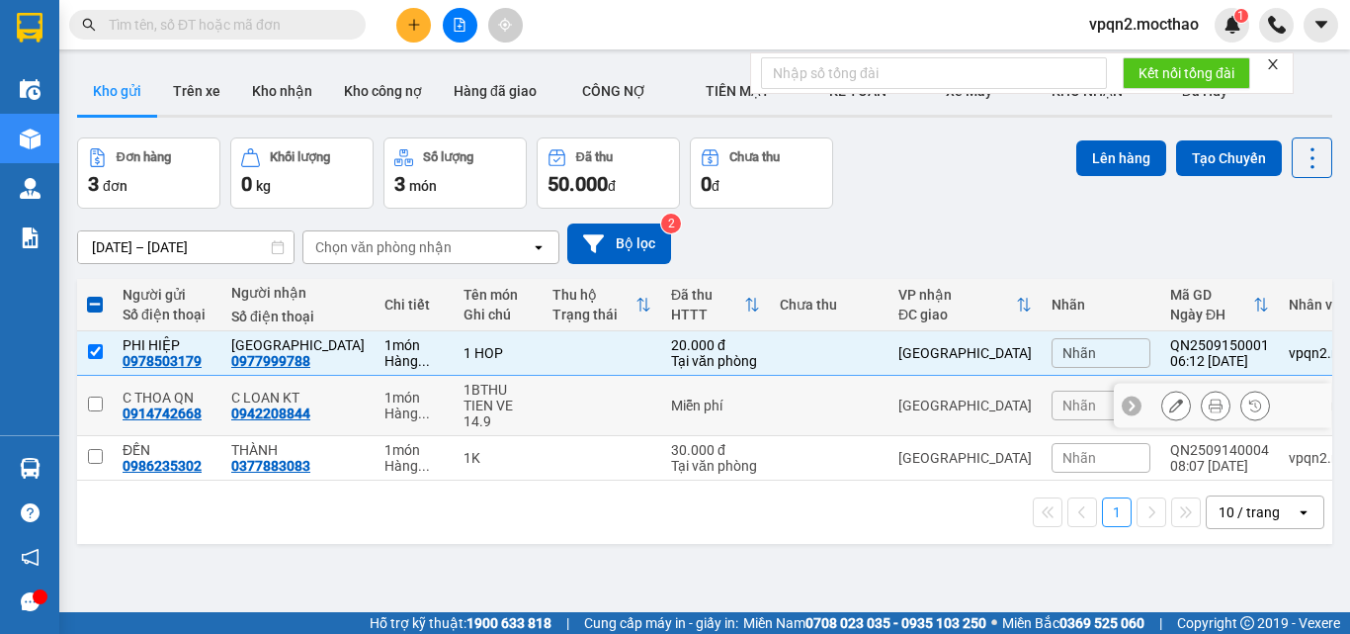
click at [899, 401] on div "[GEOGRAPHIC_DATA]" at bounding box center [964, 405] width 133 height 16
checkbox input "true"
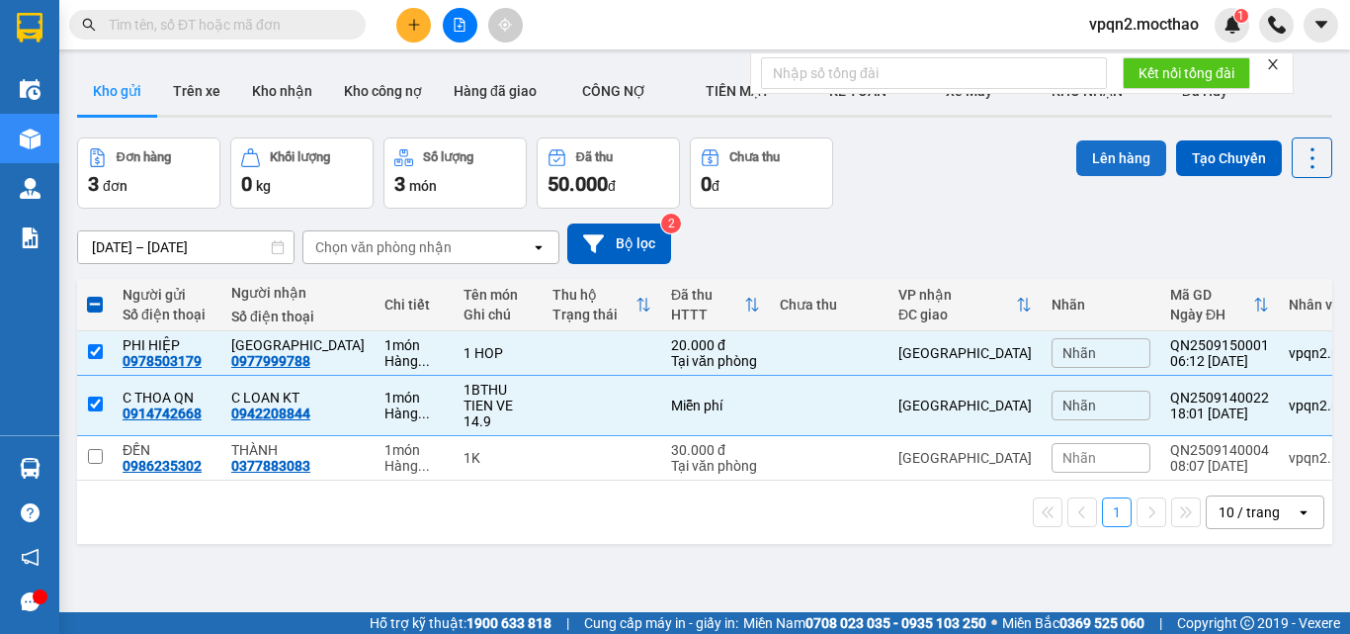
click at [1097, 158] on button "Lên hàng" at bounding box center [1121, 158] width 90 height 36
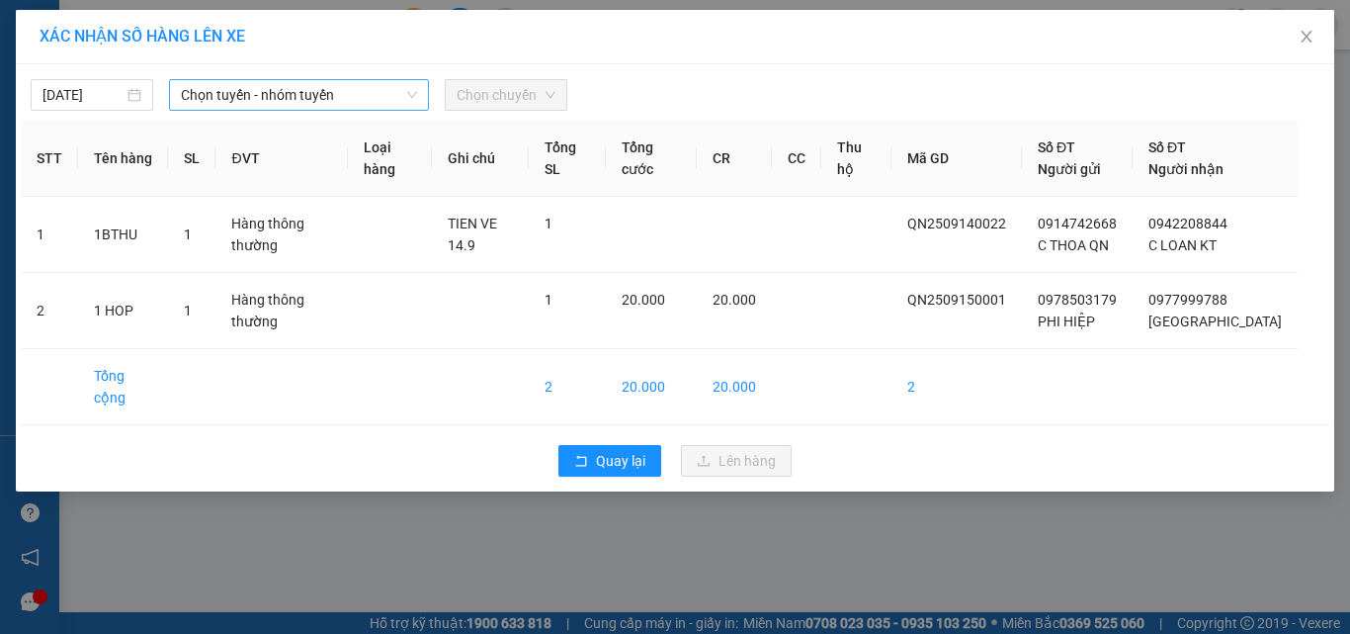
click at [218, 84] on span "Chọn tuyến - nhóm tuyến" at bounding box center [299, 95] width 236 height 30
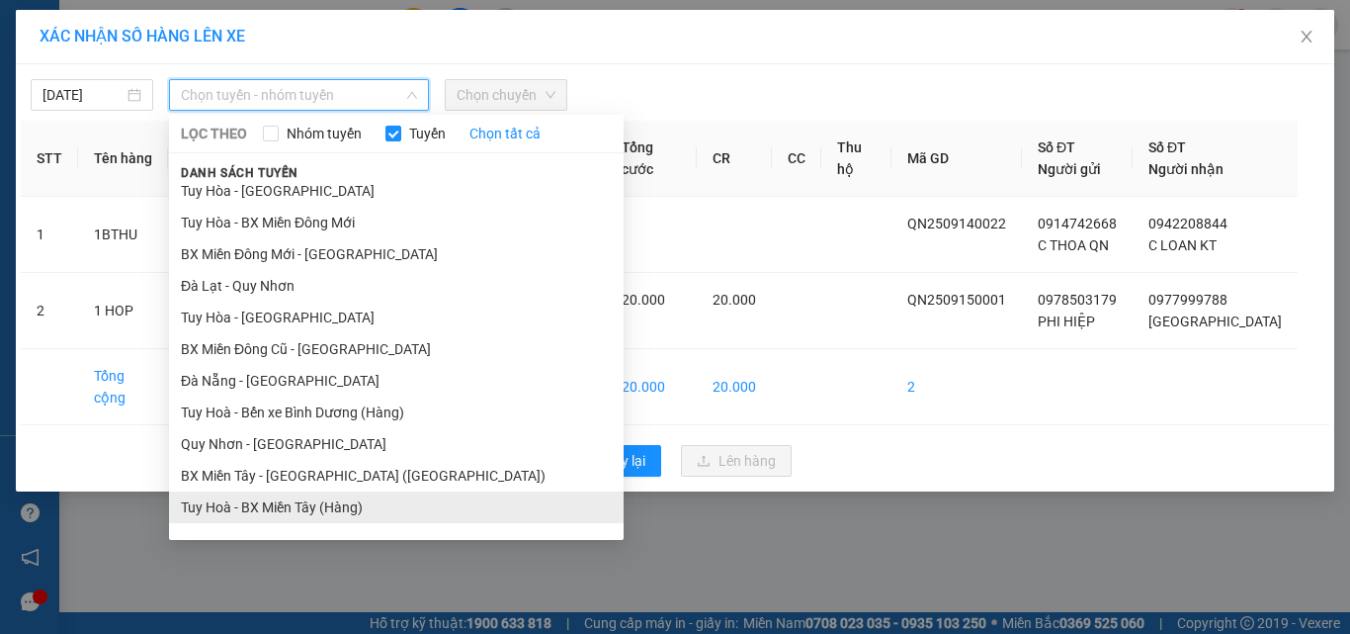
scroll to position [297, 0]
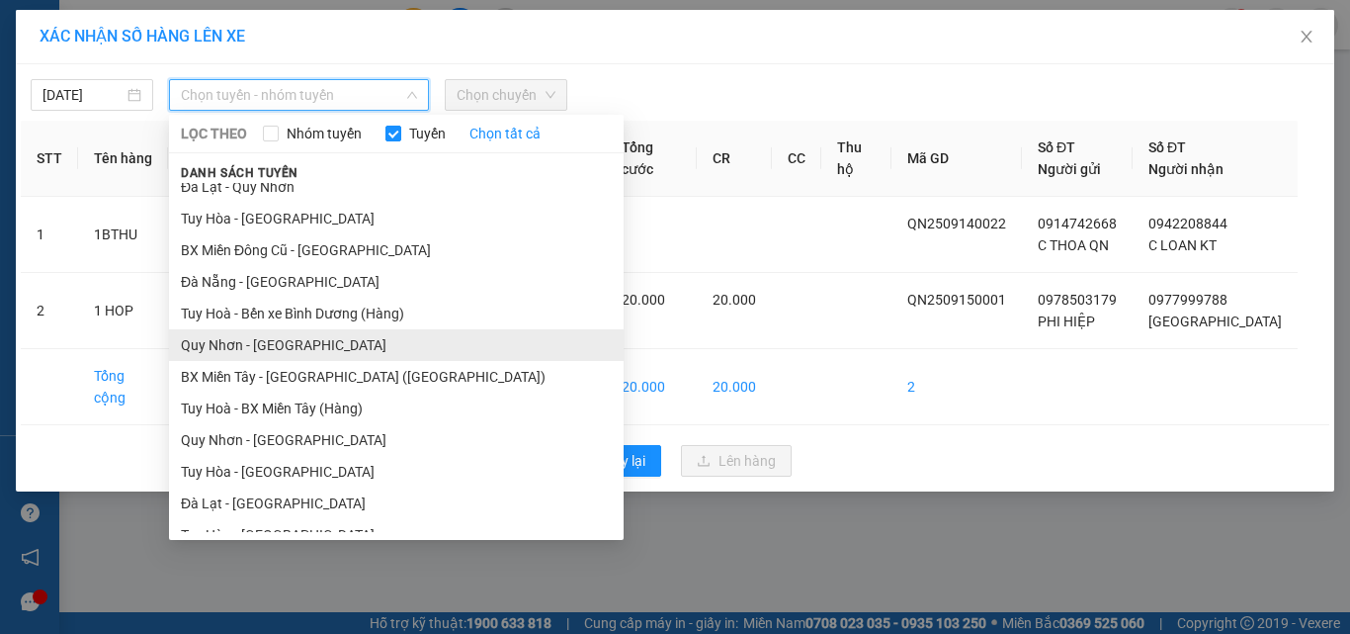
click at [297, 350] on li "Quy Nhơn - Đà Lạt" at bounding box center [396, 345] width 455 height 32
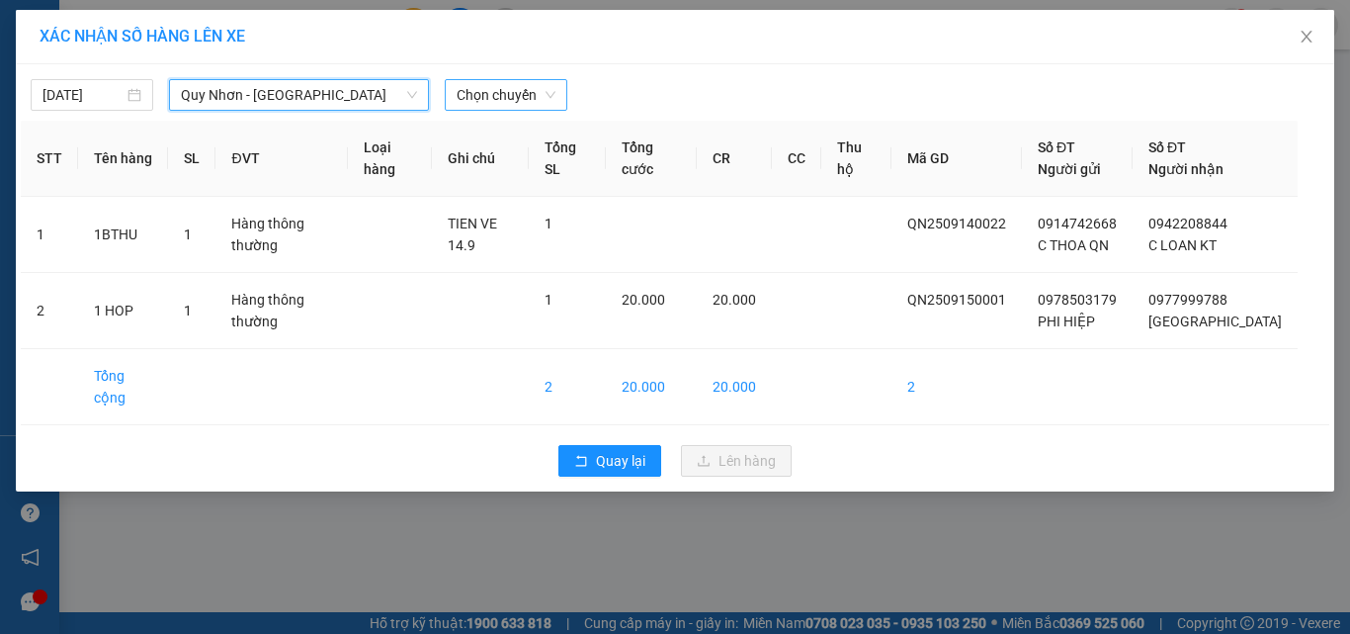
click at [494, 106] on span "Chọn chuyến" at bounding box center [506, 95] width 99 height 30
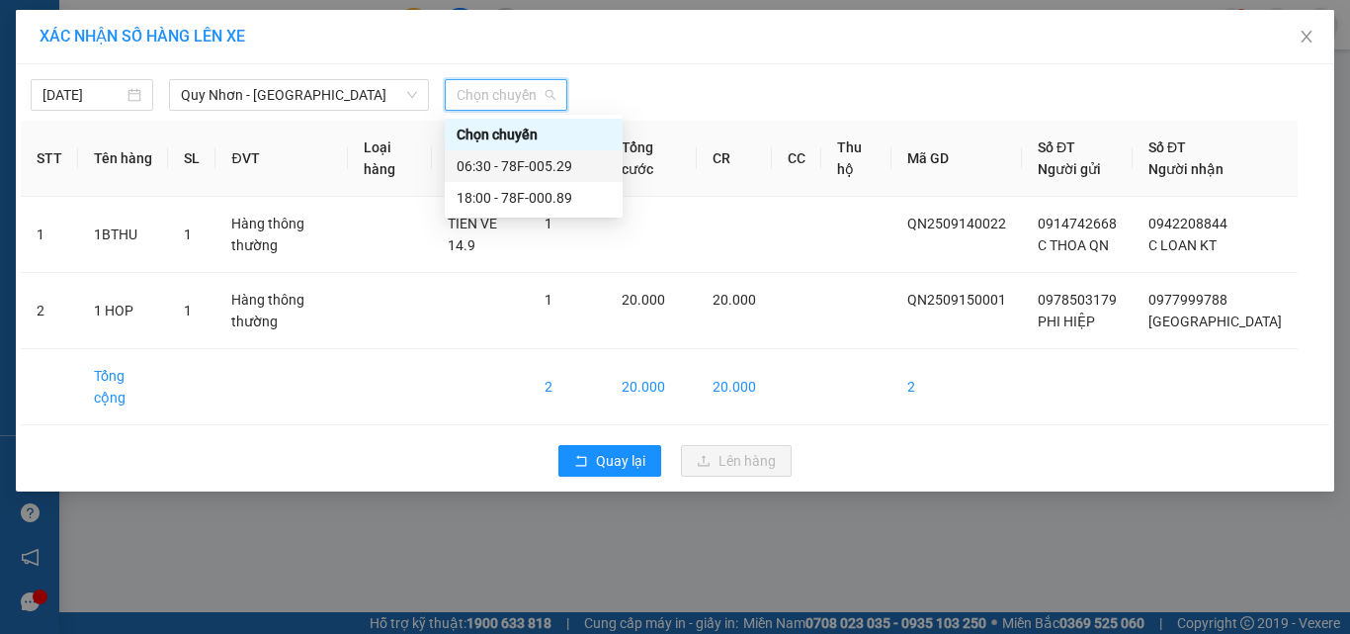
click at [504, 160] on div "06:30 - 78F-005.29" at bounding box center [534, 166] width 154 height 22
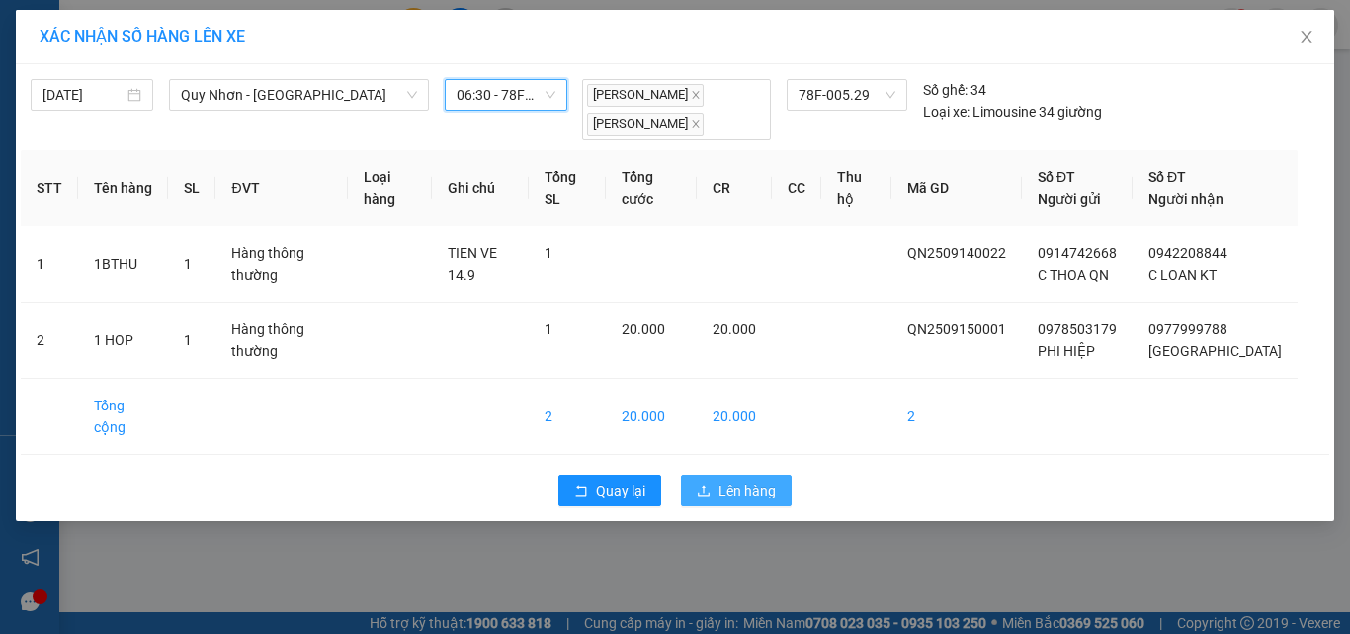
click at [716, 474] on button "Lên hàng" at bounding box center [736, 490] width 111 height 32
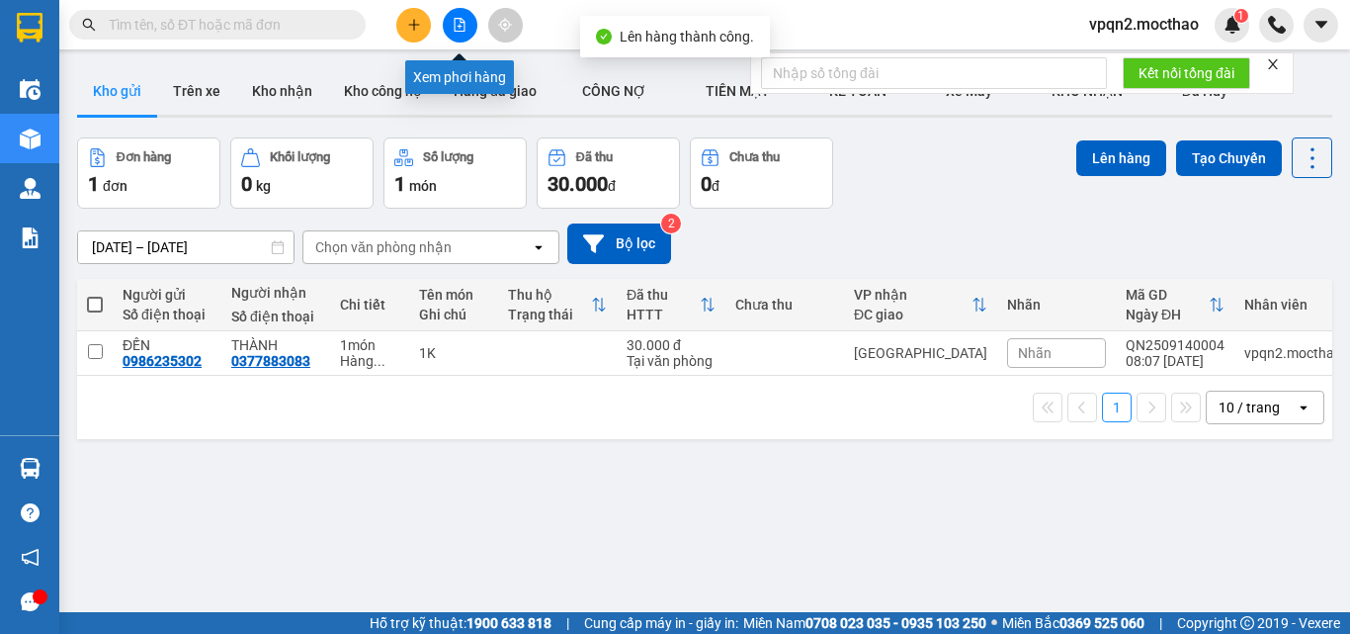
click at [452, 22] on button at bounding box center [460, 25] width 35 height 35
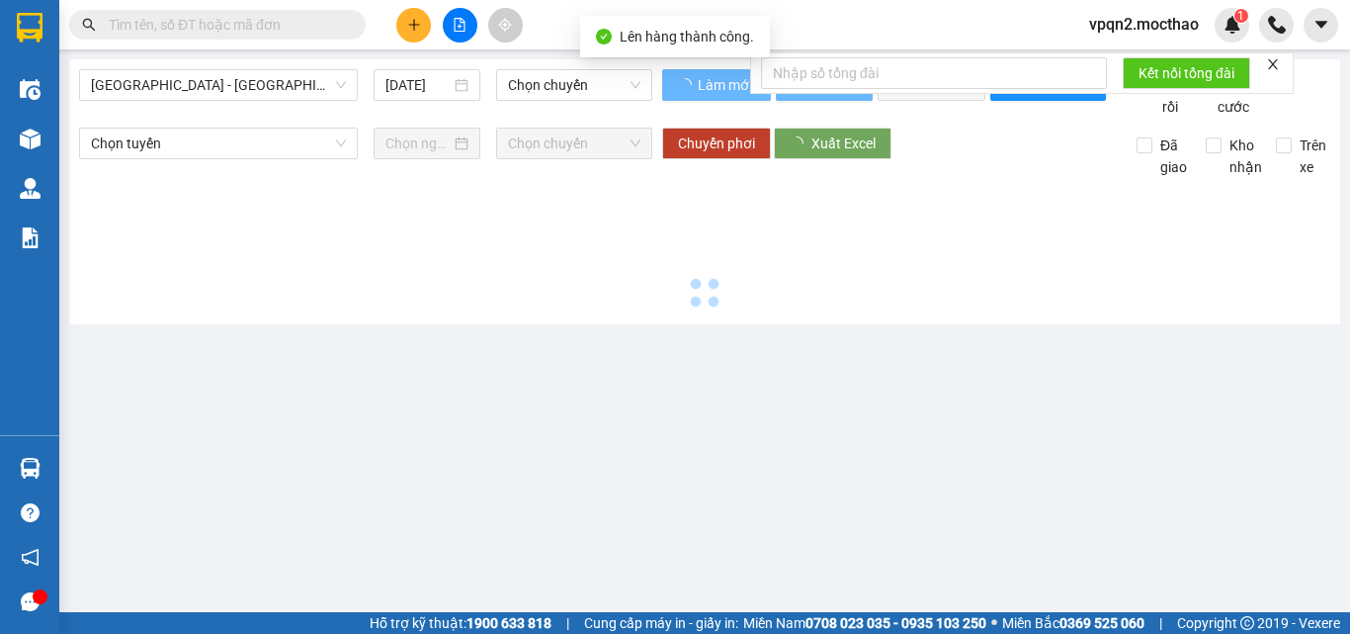
type input "[DATE]"
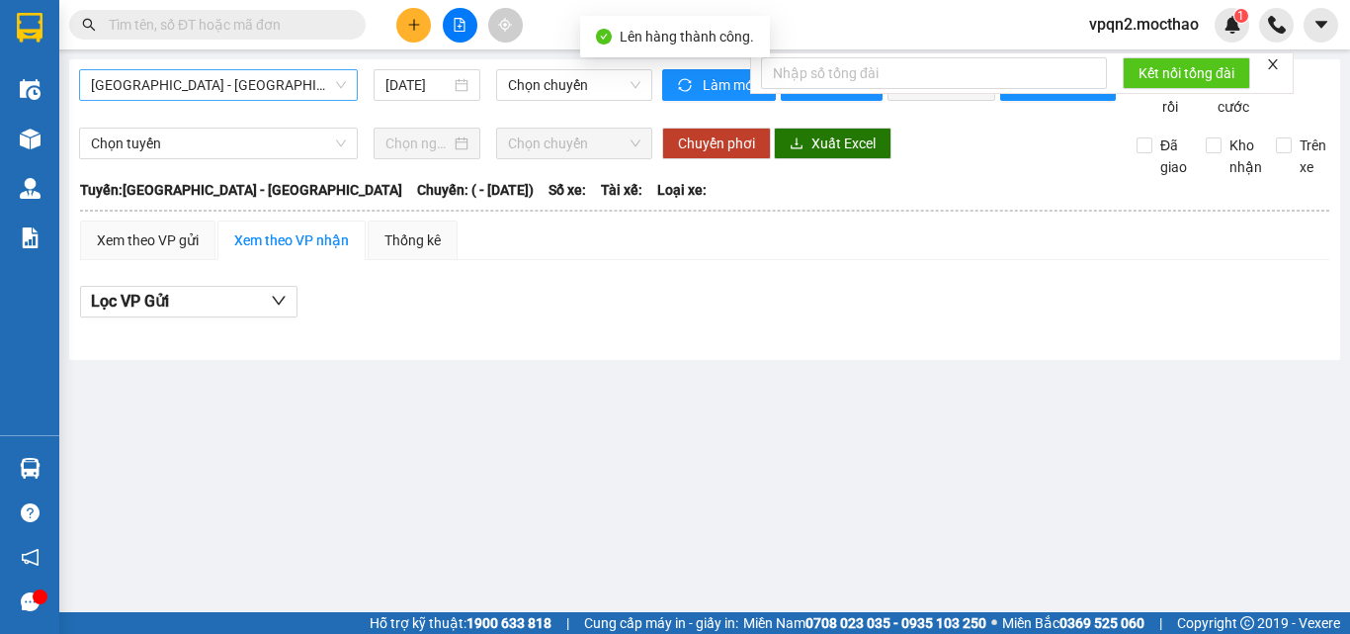
click at [205, 75] on span "Sài Gòn - Tuy Hòa" at bounding box center [218, 85] width 255 height 30
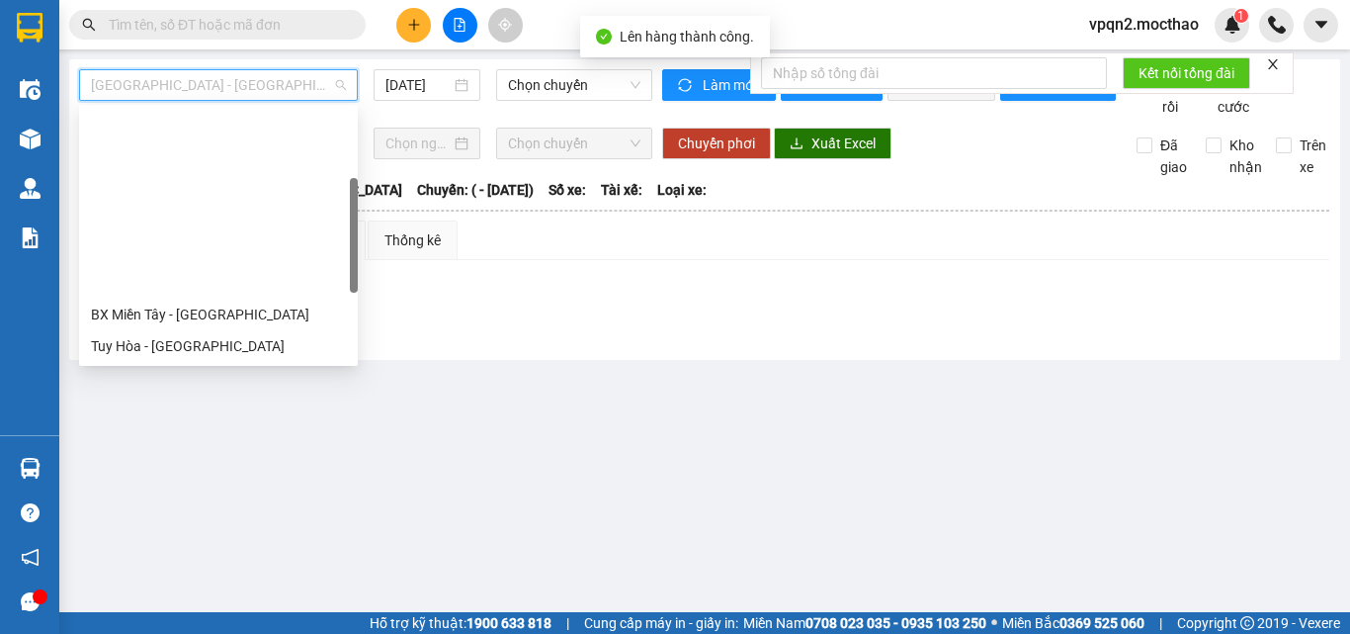
scroll to position [297, 0]
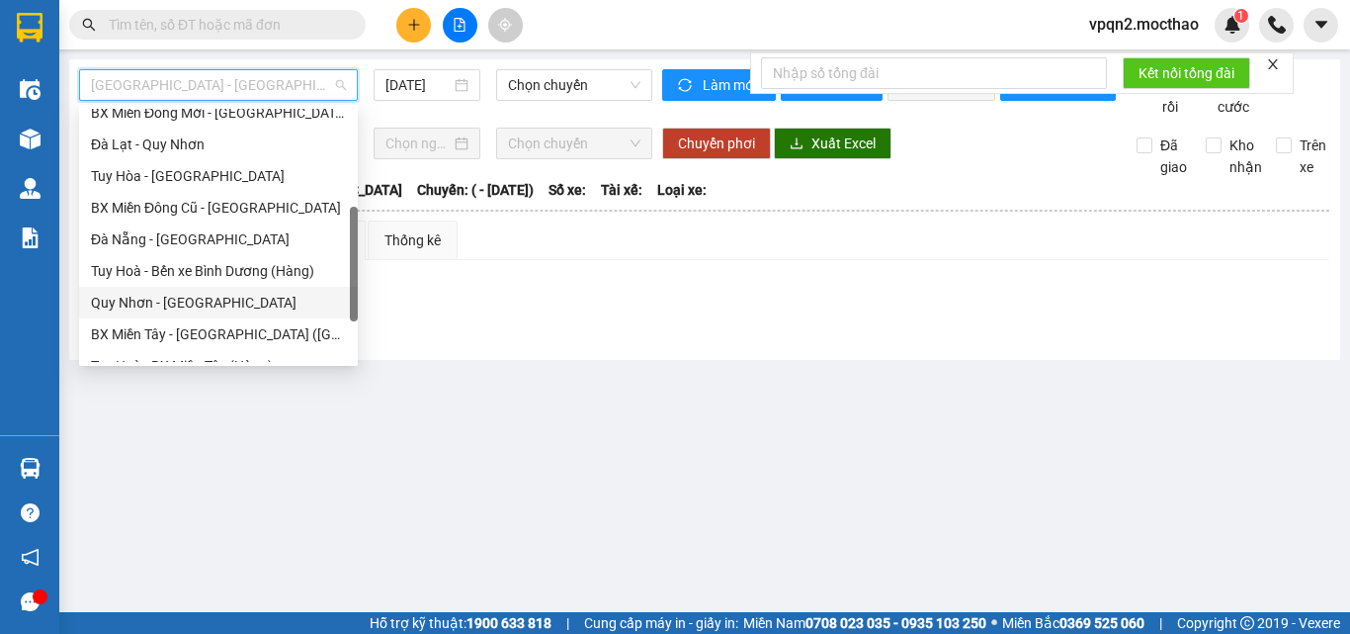
click at [138, 299] on div "Quy Nhơn - [GEOGRAPHIC_DATA]" at bounding box center [218, 303] width 255 height 22
type input "[DATE]"
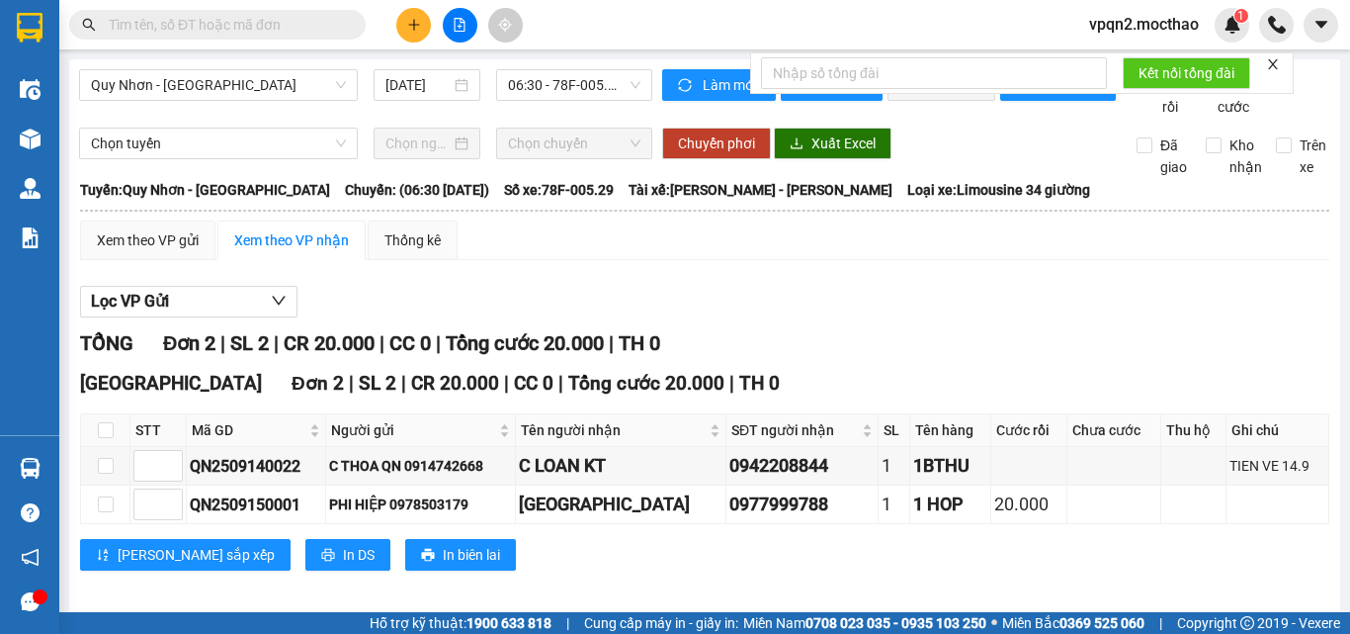
click at [1275, 71] on div at bounding box center [1273, 64] width 14 height 16
click at [1276, 57] on icon "close" at bounding box center [1273, 64] width 14 height 14
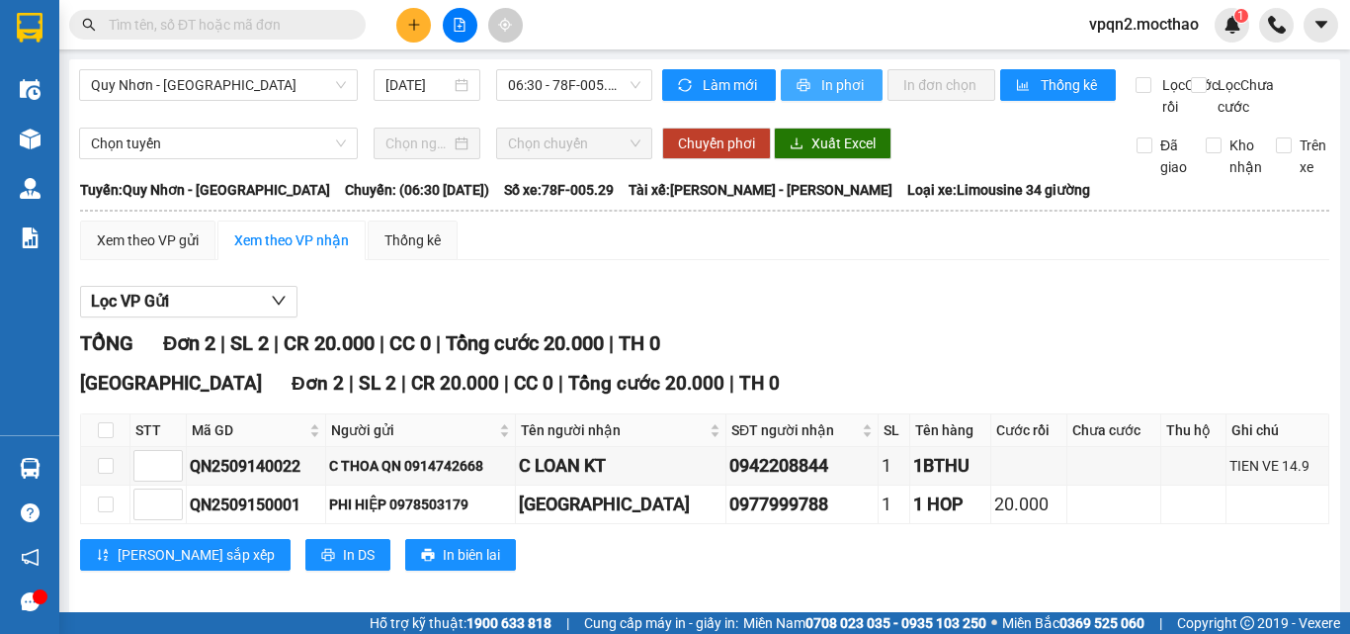
click at [846, 90] on span "In phơi" at bounding box center [843, 85] width 45 height 22
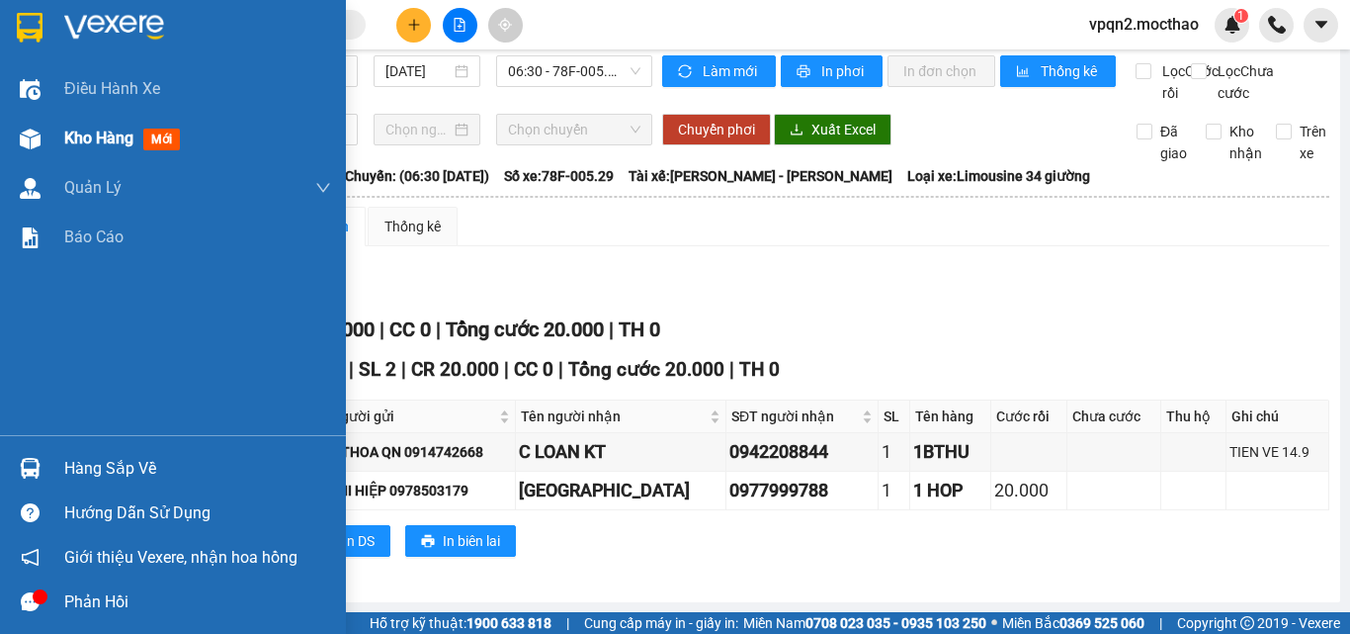
click at [22, 137] on img at bounding box center [30, 138] width 21 height 21
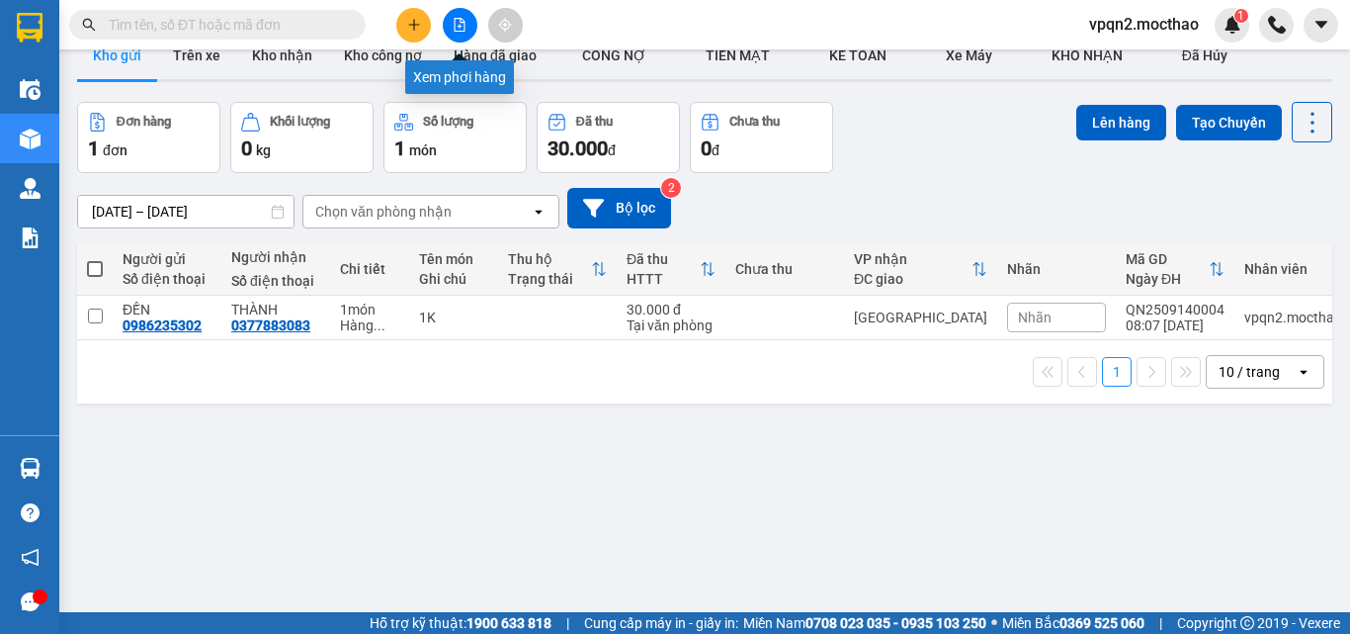
click at [461, 21] on icon "file-add" at bounding box center [460, 25] width 11 height 14
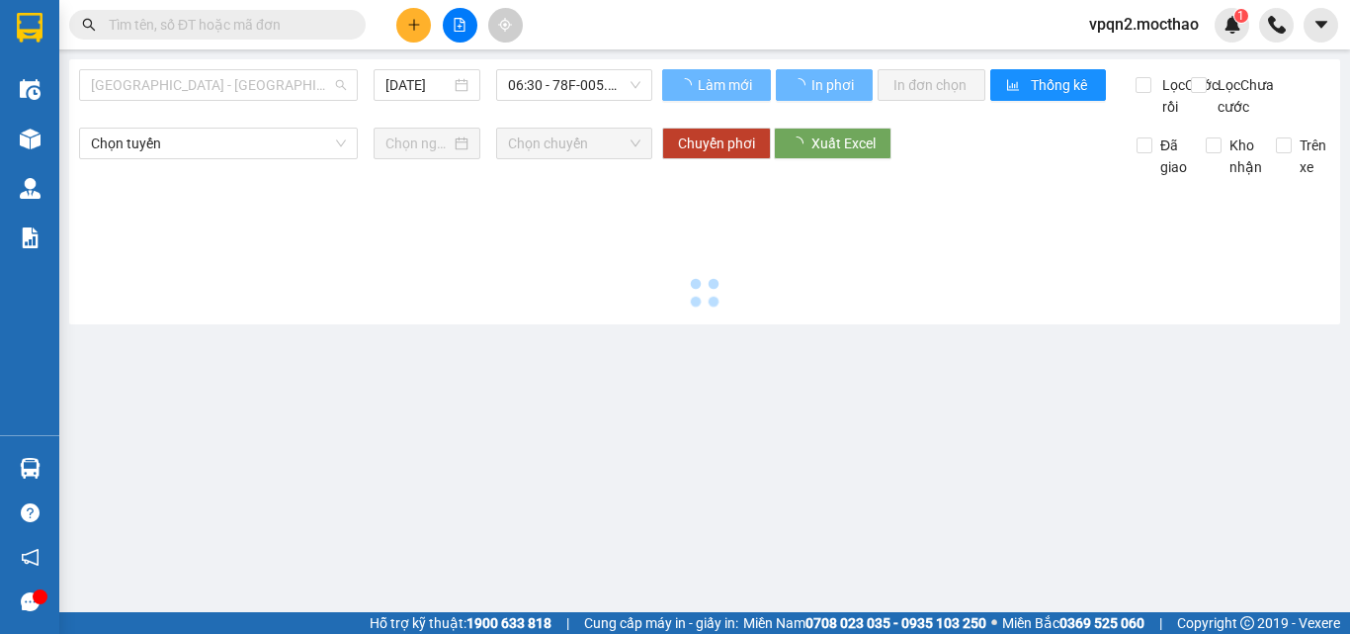
drag, startPoint x: 234, startPoint y: 87, endPoint x: 224, endPoint y: 212, distance: 124.9
click at [233, 90] on span "[GEOGRAPHIC_DATA] - [GEOGRAPHIC_DATA]" at bounding box center [218, 85] width 255 height 30
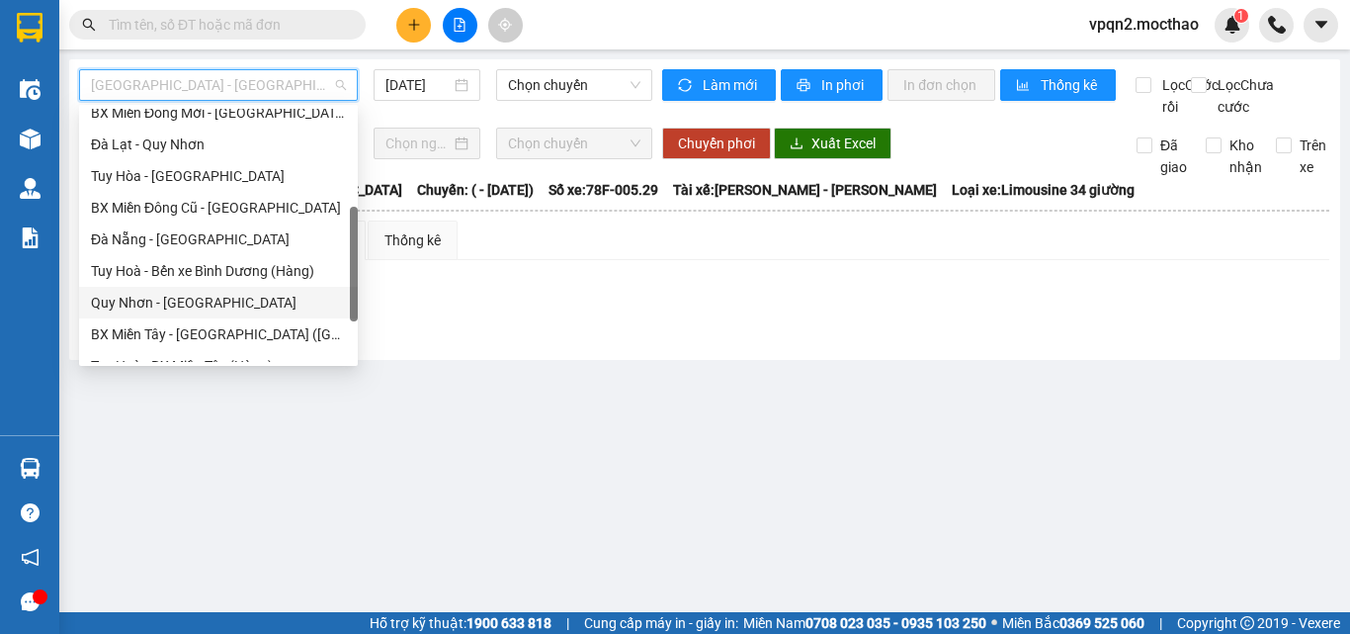
scroll to position [395, 0]
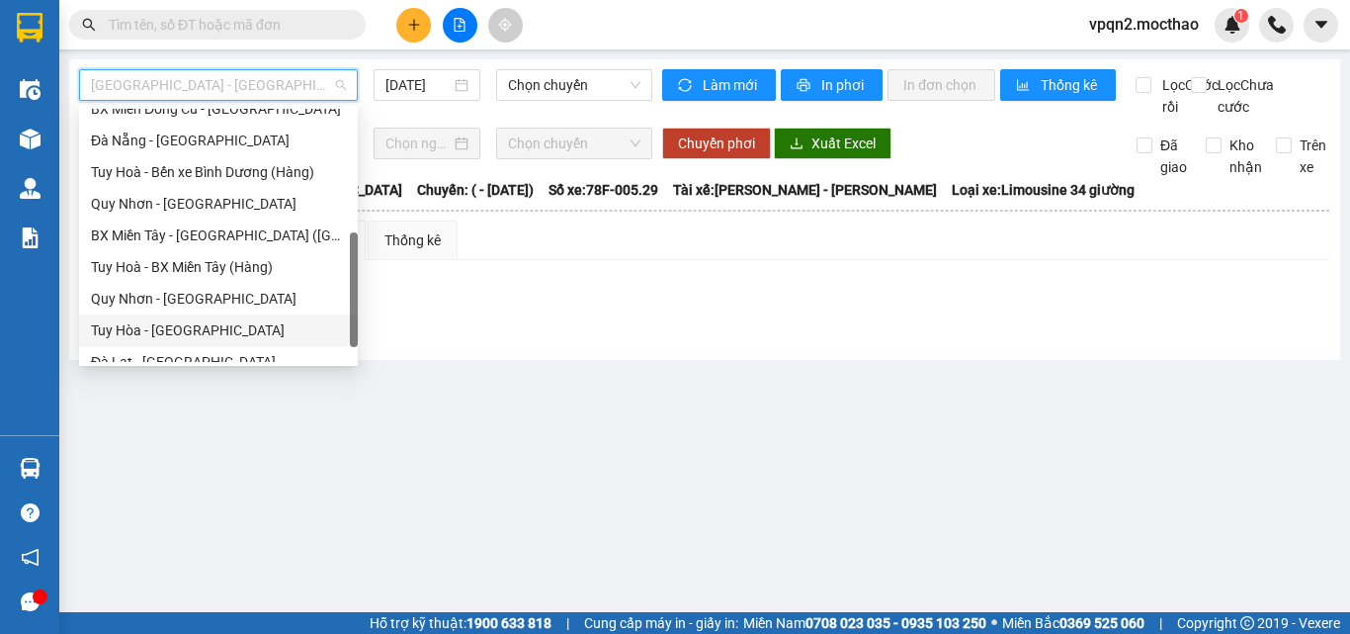
click at [178, 332] on div "Tuy Hòa - [GEOGRAPHIC_DATA]" at bounding box center [218, 330] width 255 height 22
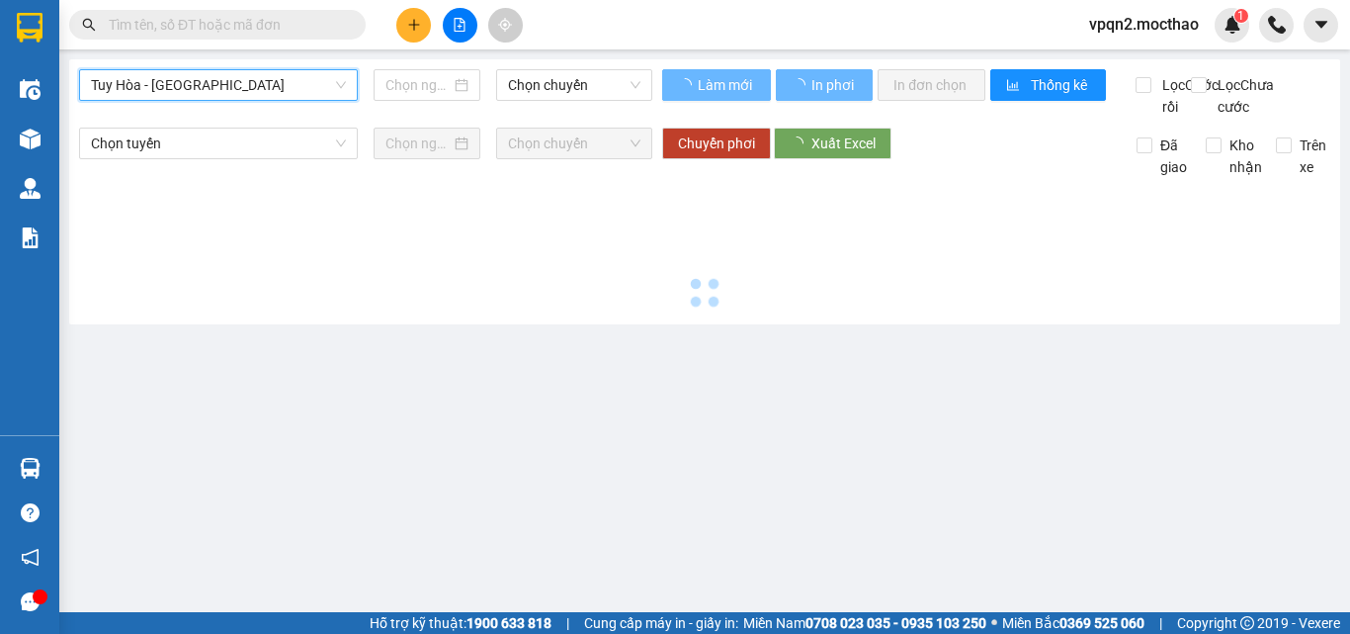
type input "[DATE]"
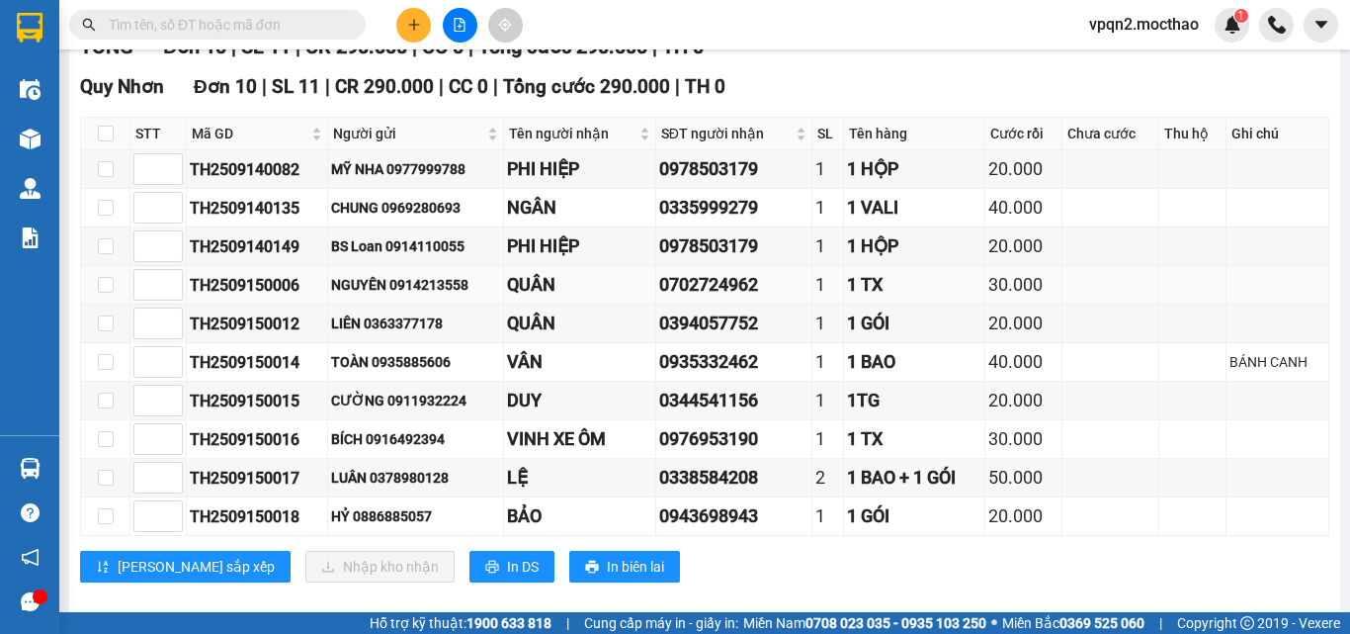
scroll to position [344, 0]
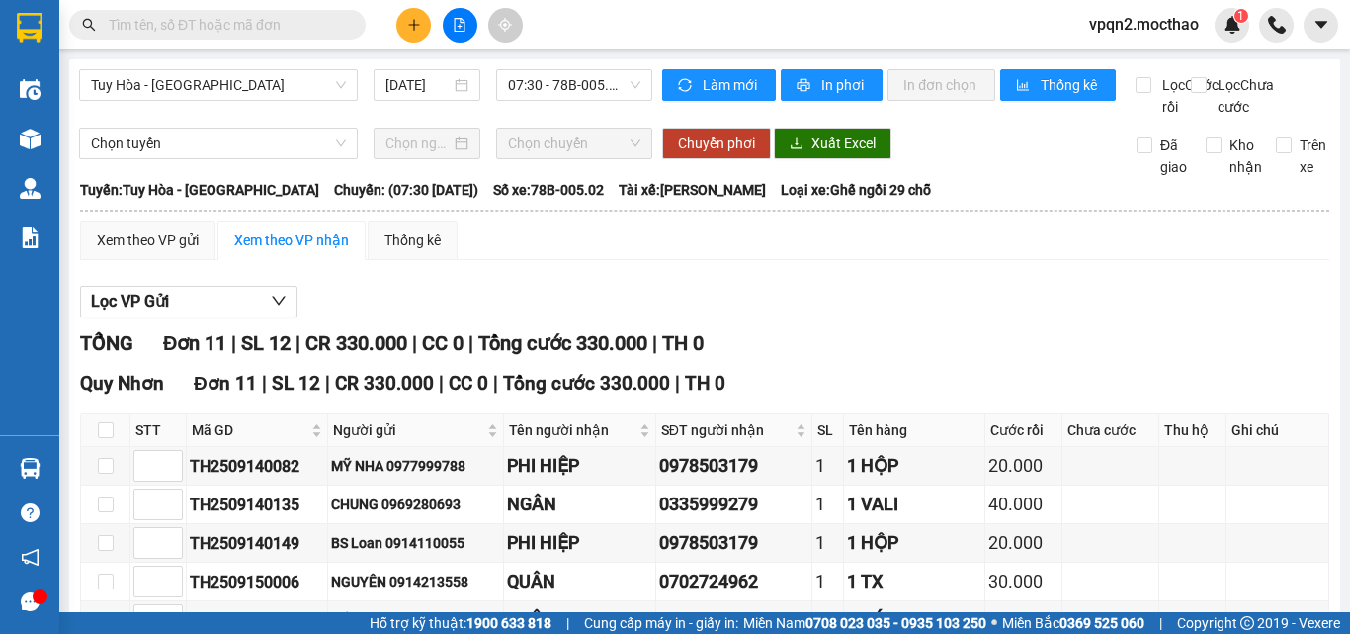
scroll to position [383, 0]
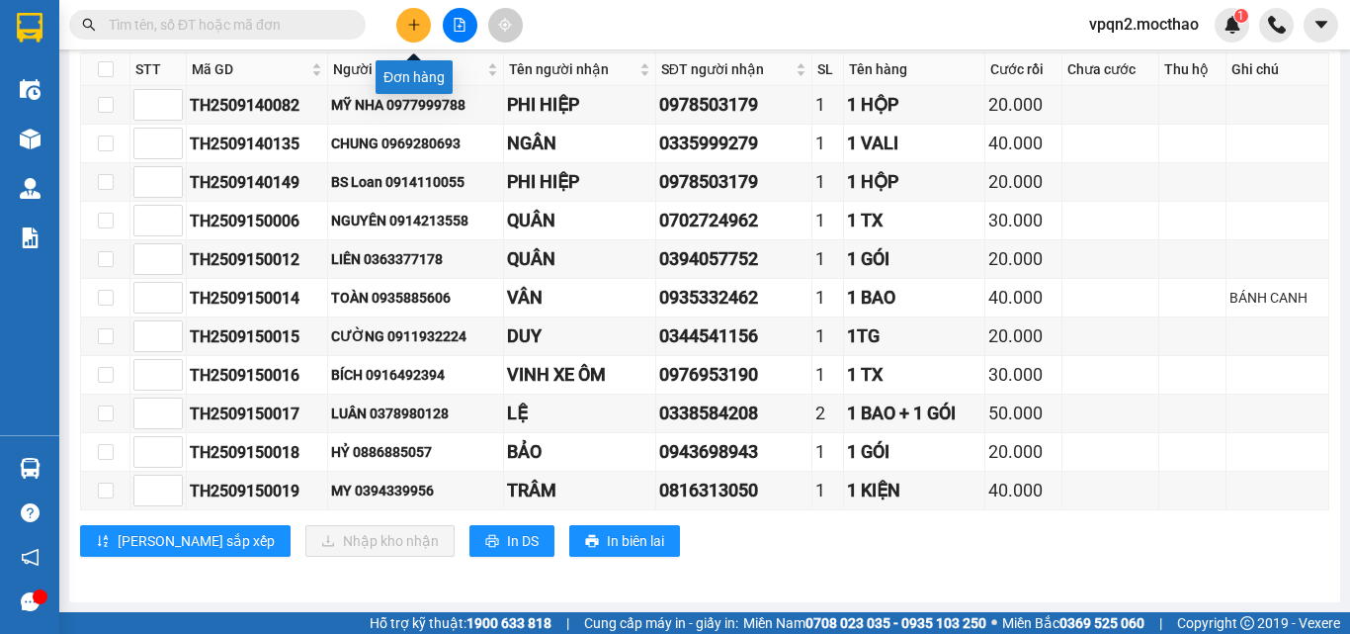
click at [404, 27] on button at bounding box center [413, 25] width 35 height 35
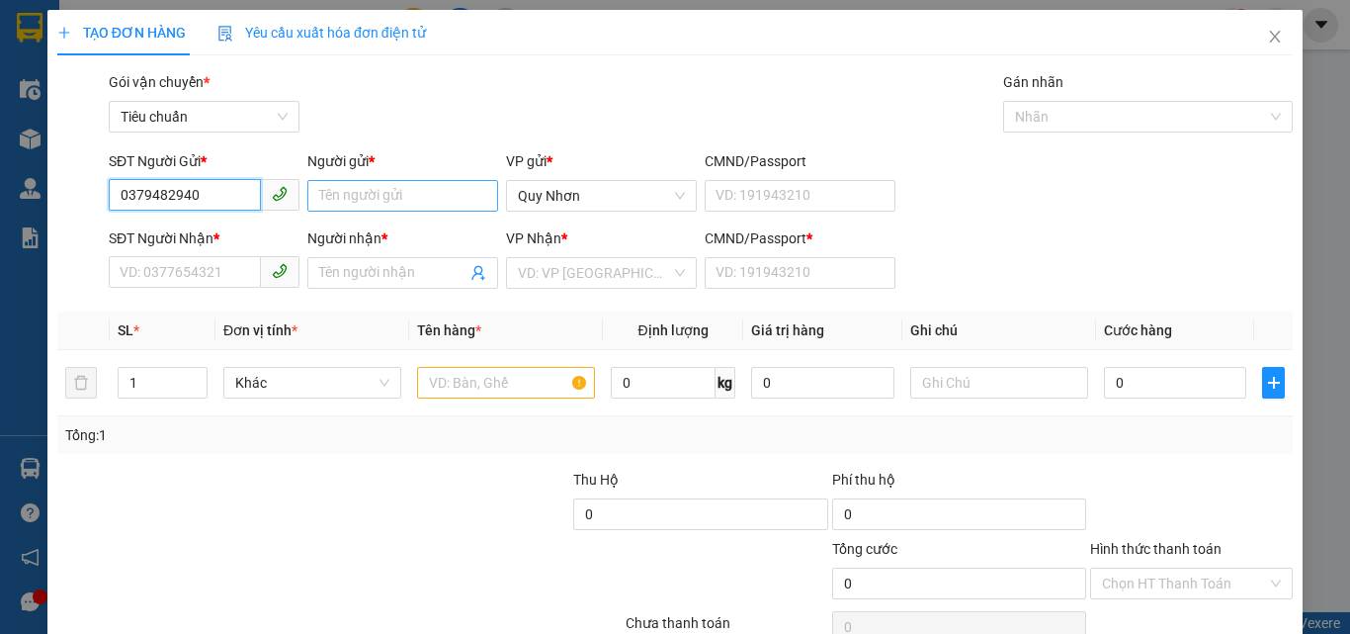
type input "0379482940"
click at [365, 191] on input "Người gửi *" at bounding box center [402, 196] width 191 height 32
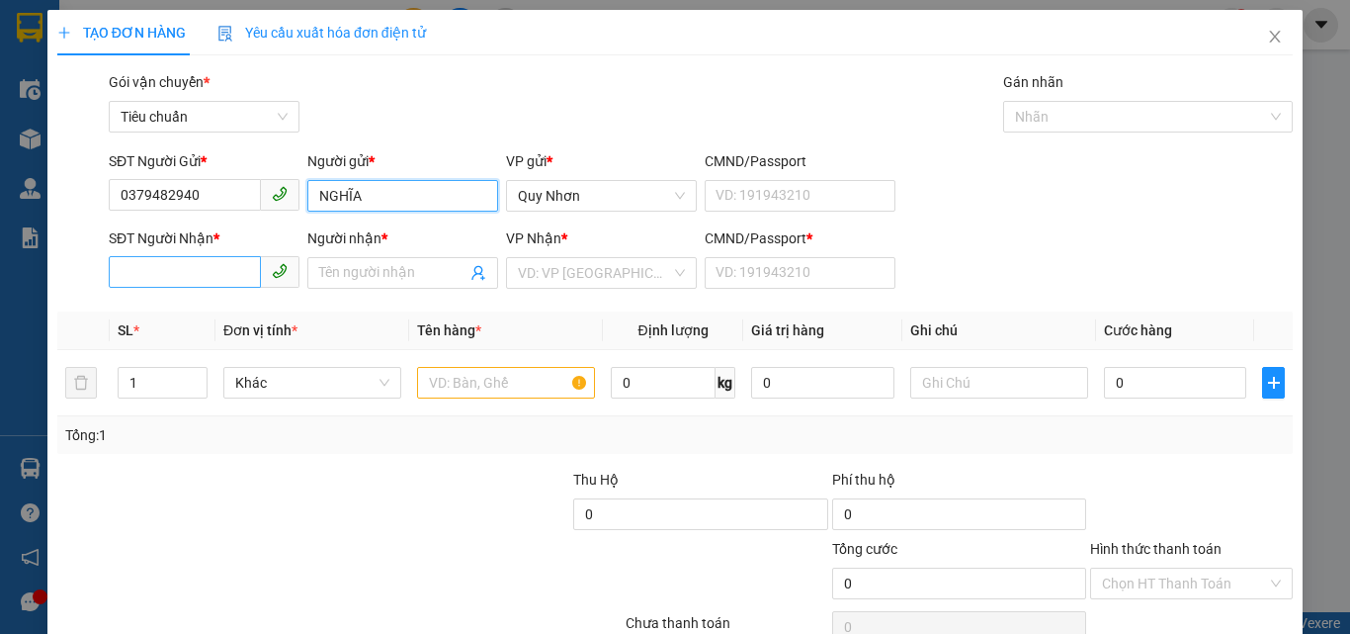
type input "NGHĨA"
click at [215, 274] on input "SĐT Người Nhận *" at bounding box center [185, 272] width 152 height 32
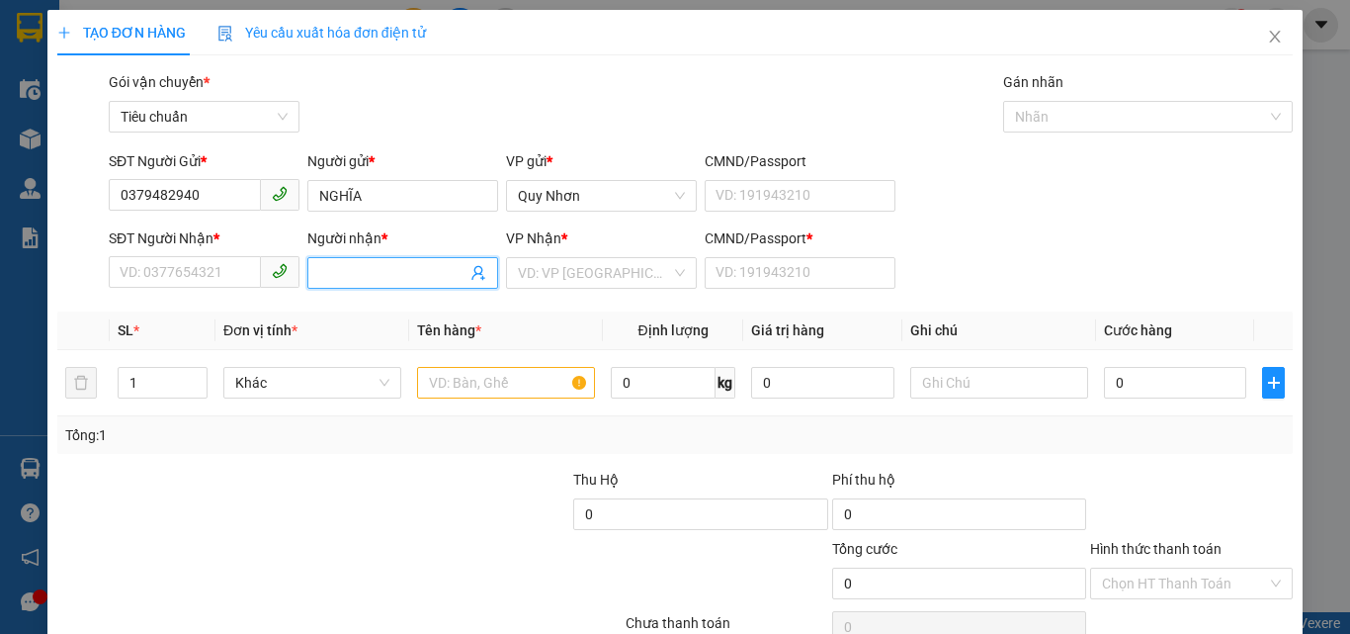
click at [373, 268] on input "Người nhận *" at bounding box center [392, 273] width 147 height 22
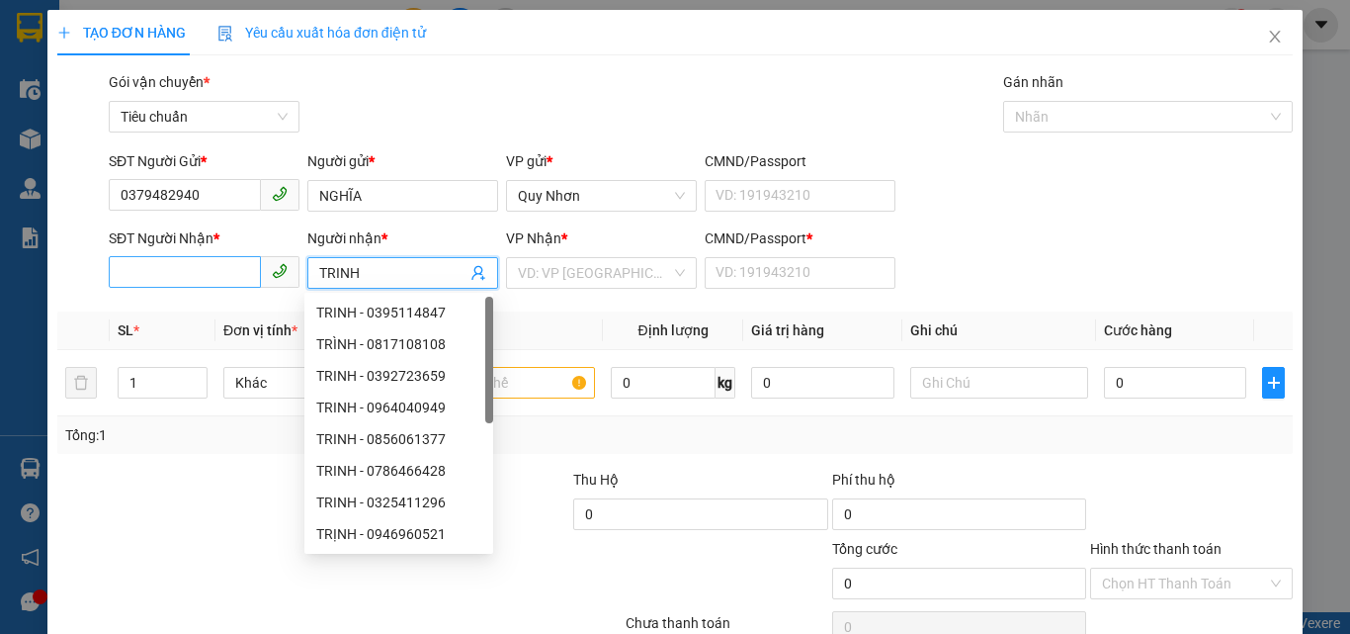
type input "TRINH"
click at [198, 267] on input "SĐT Người Nhận *" at bounding box center [185, 272] width 152 height 32
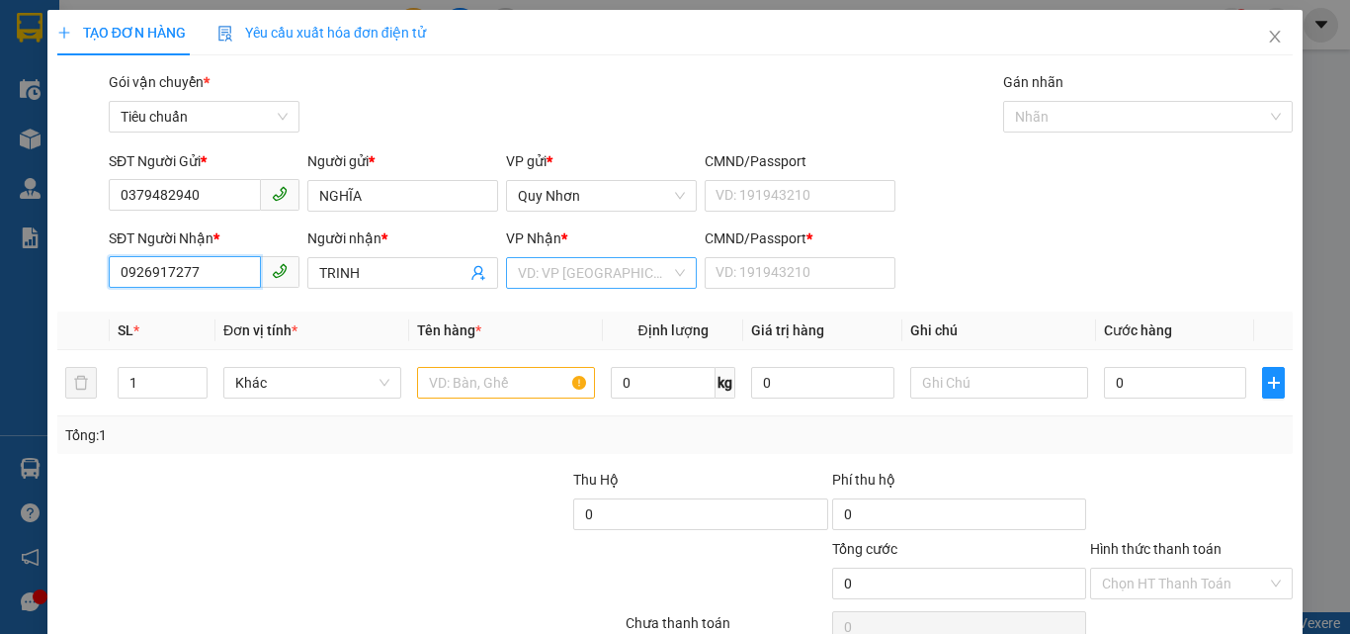
type input "0926917277"
click at [651, 268] on input "search" at bounding box center [594, 273] width 153 height 30
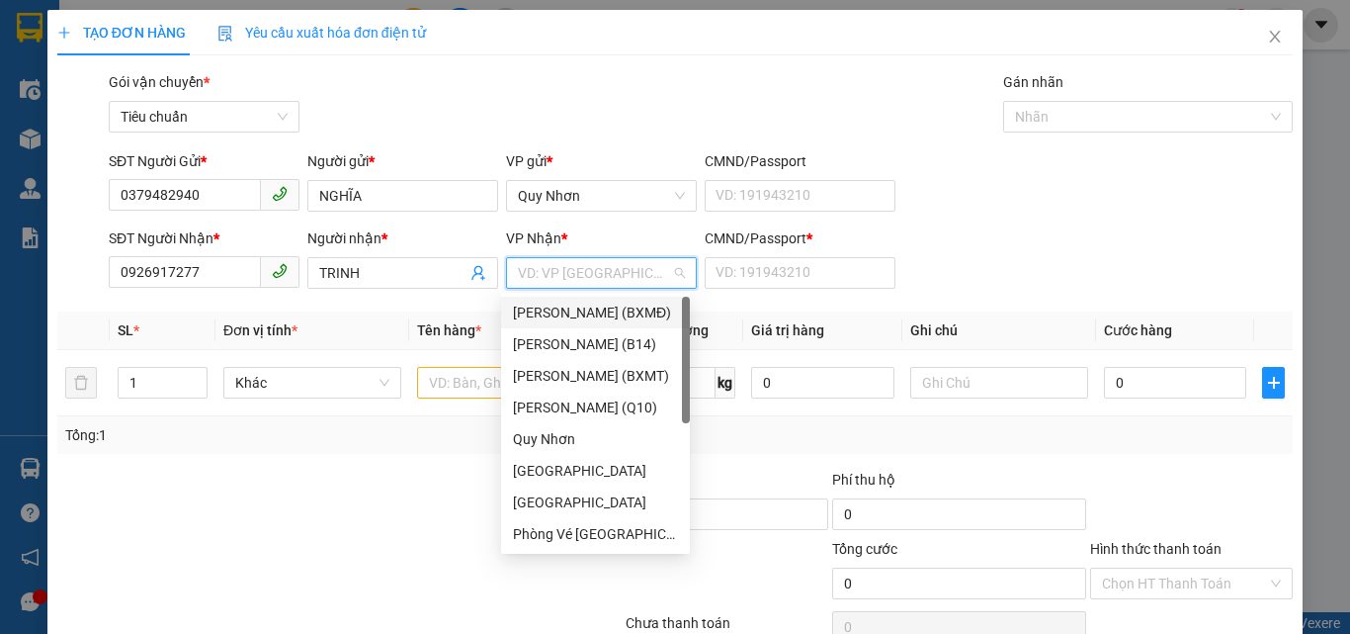
type input "T"
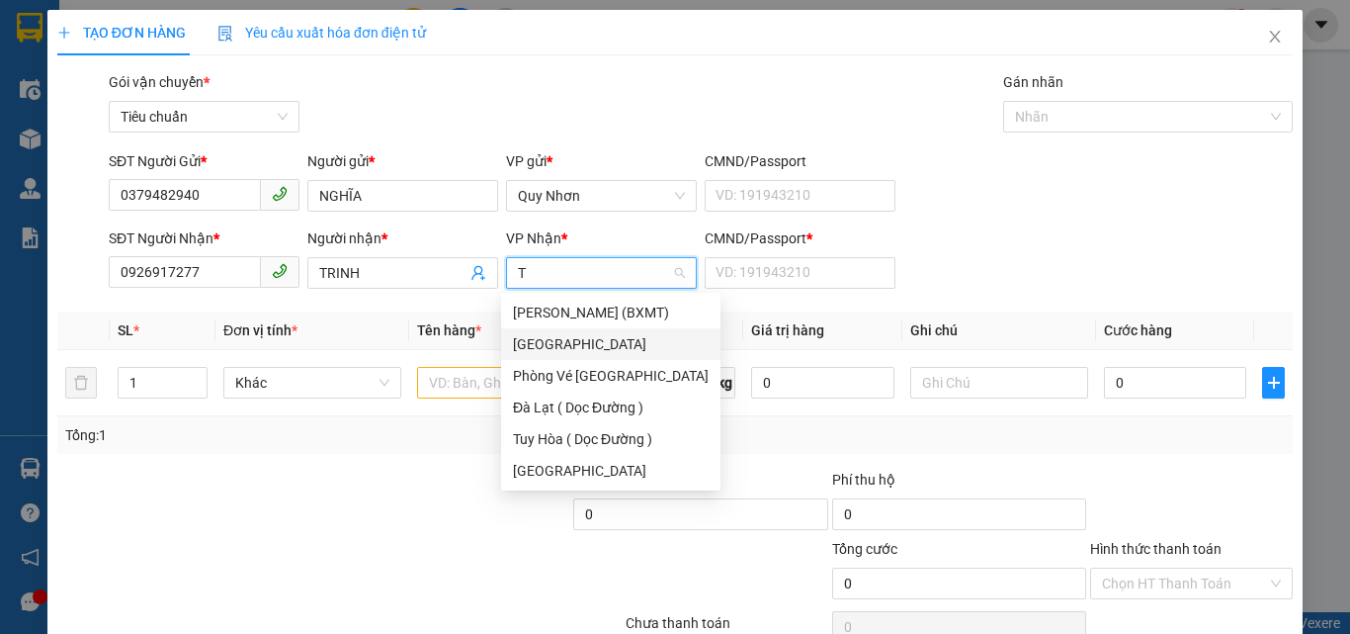
click at [595, 342] on div "[GEOGRAPHIC_DATA]" at bounding box center [611, 344] width 196 height 22
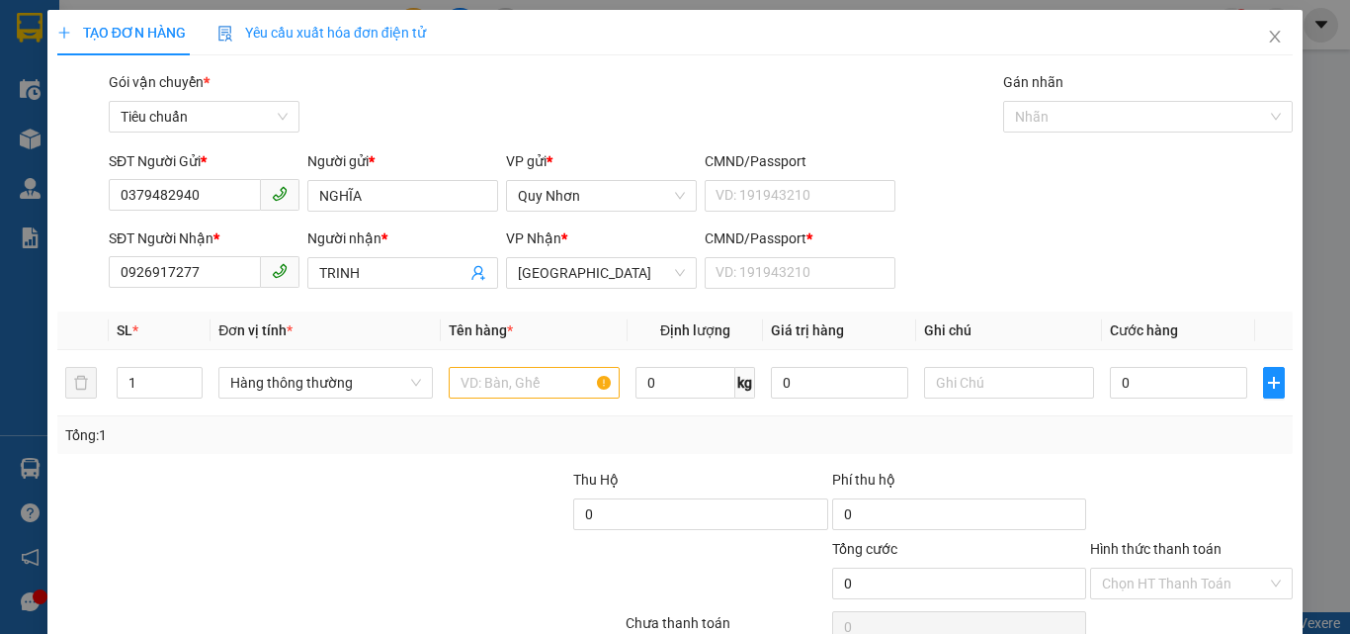
click at [802, 256] on div "CMND/Passport *" at bounding box center [800, 242] width 191 height 30
click at [795, 266] on input "CMND/Passport *" at bounding box center [800, 273] width 191 height 32
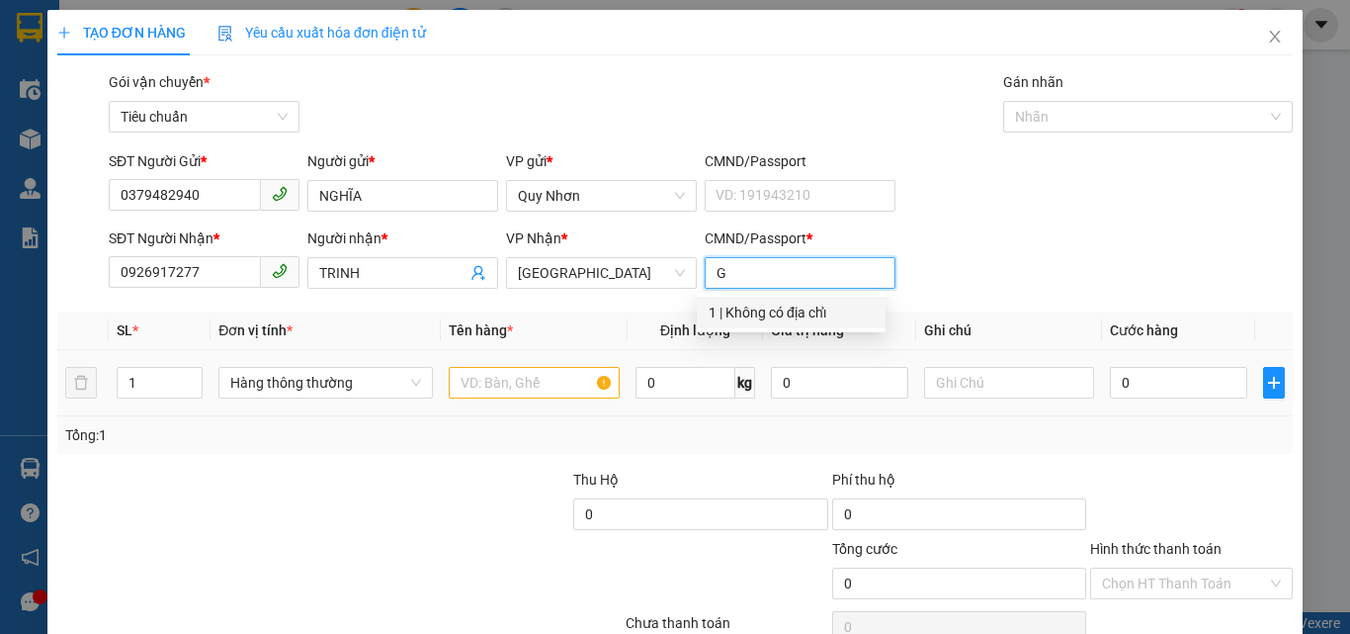
type input "G"
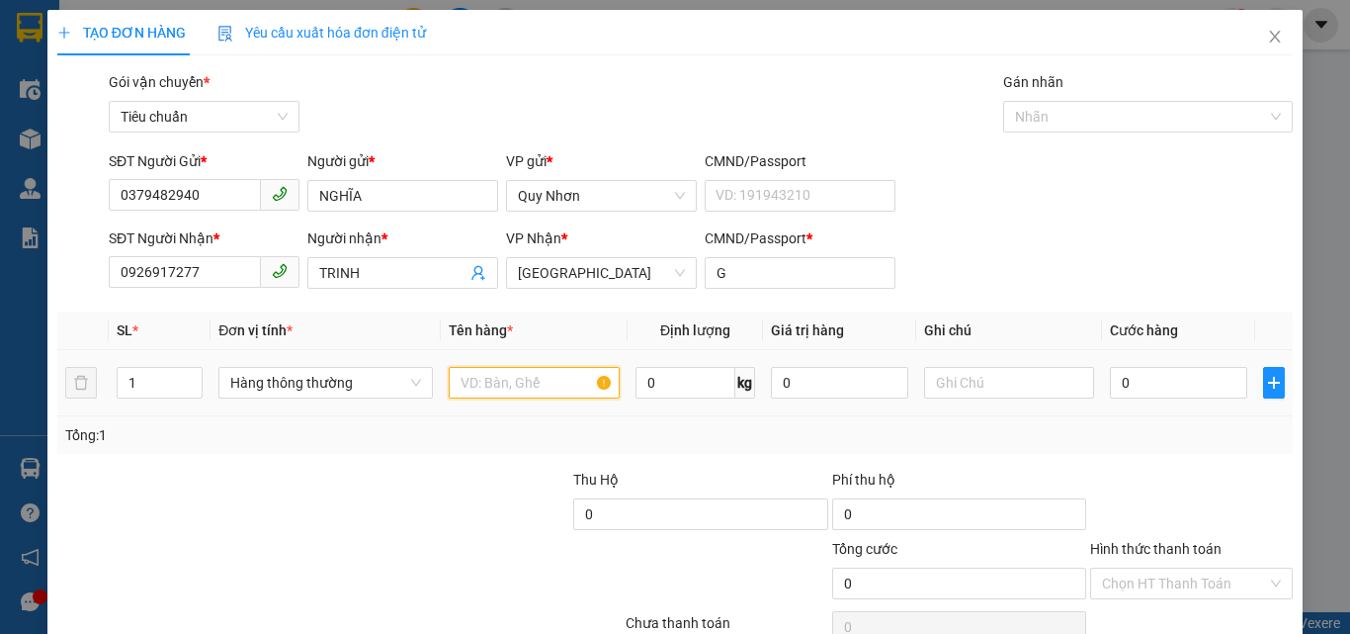
click at [487, 387] on input "text" at bounding box center [534, 383] width 171 height 32
type input "1TX"
click at [1195, 392] on input "0" at bounding box center [1178, 383] width 136 height 32
type input "4"
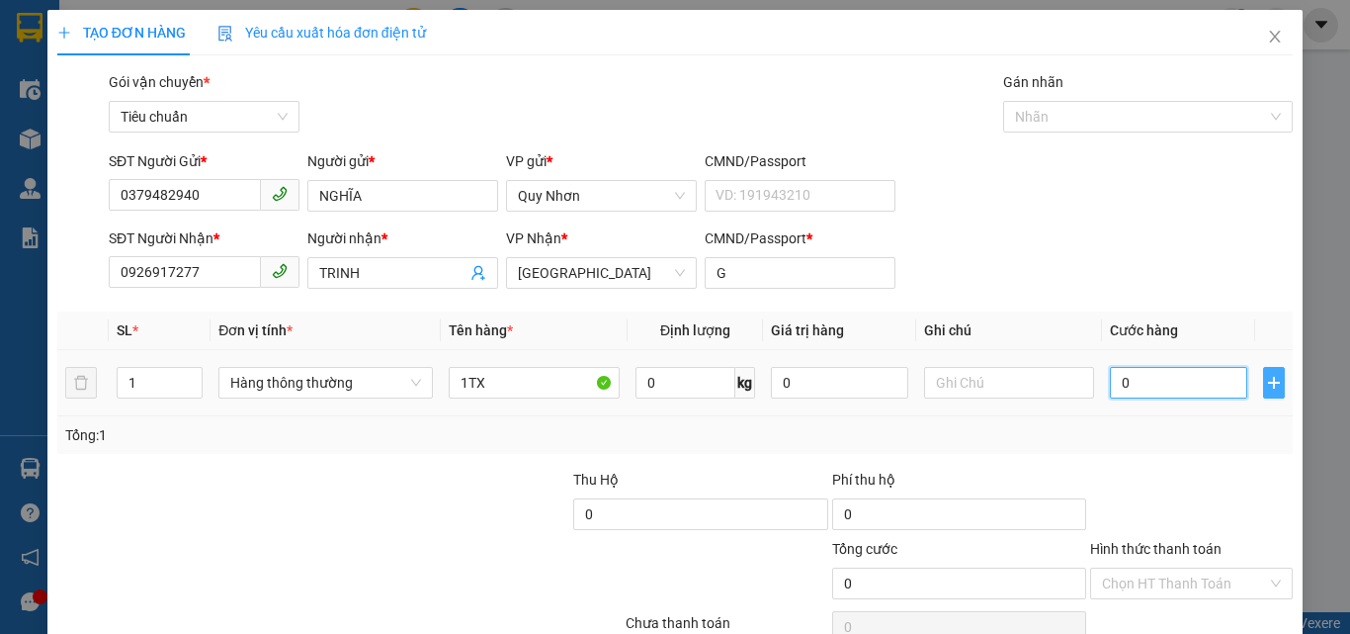
type input "4"
type input "40"
type input "400"
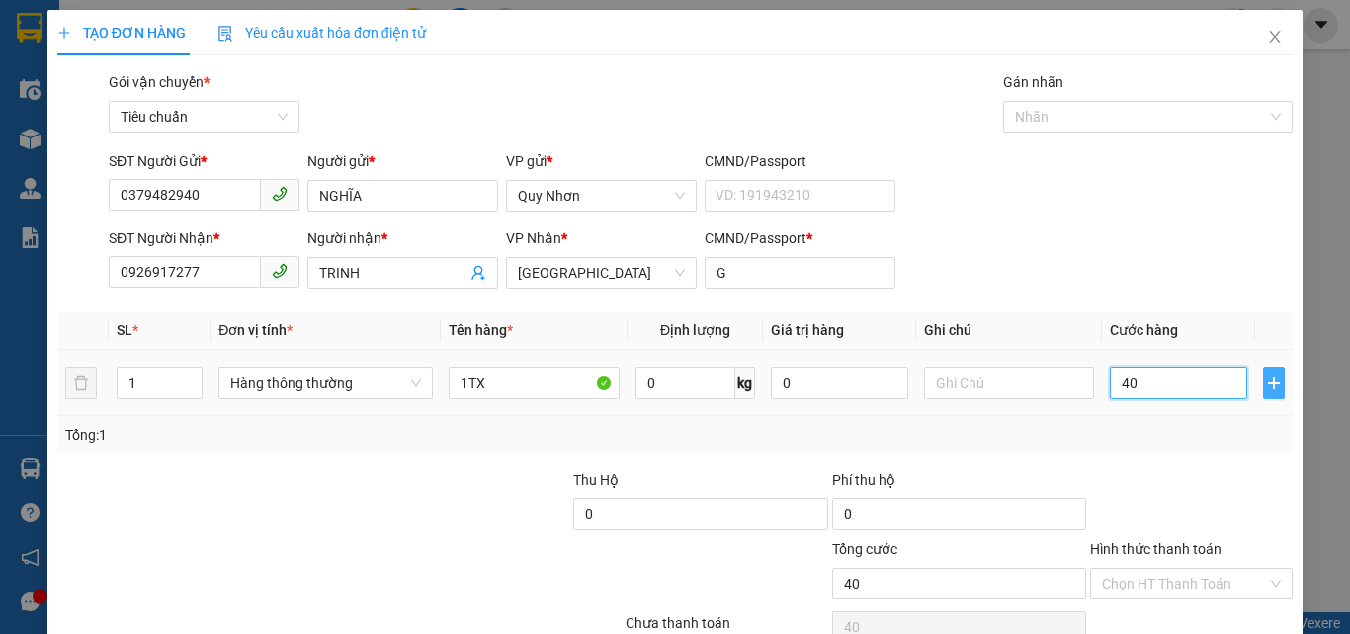
type input "400"
type input "4.000"
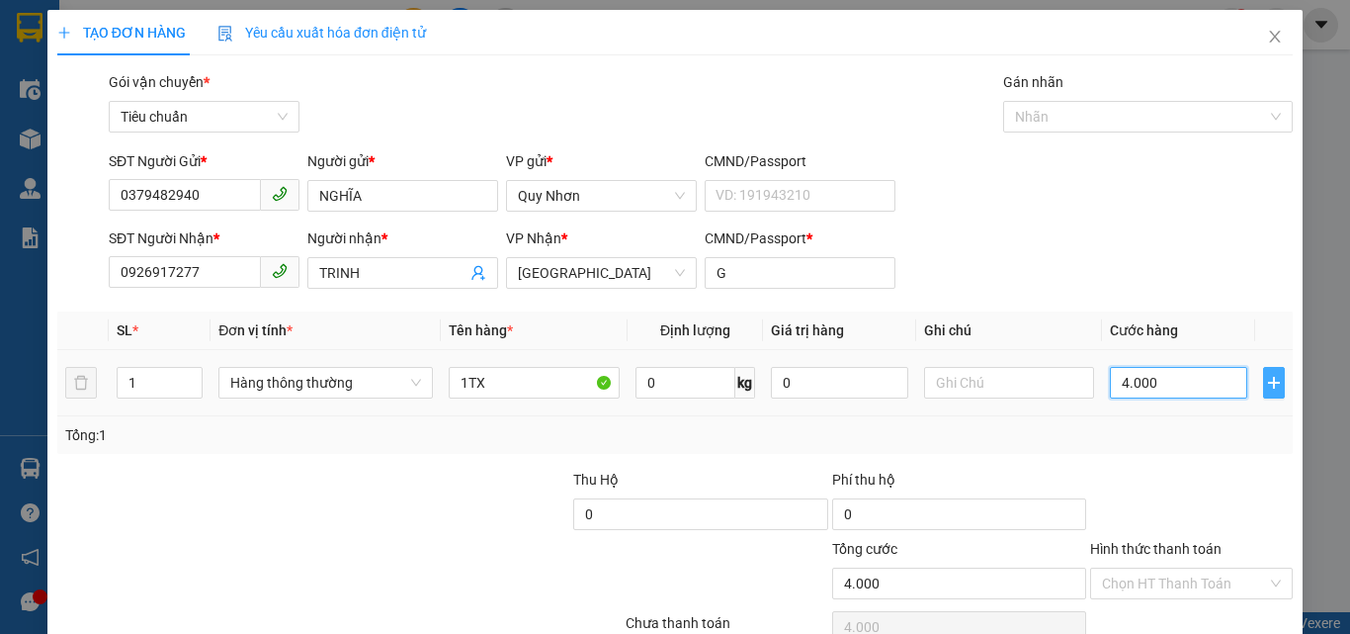
type input "40.000"
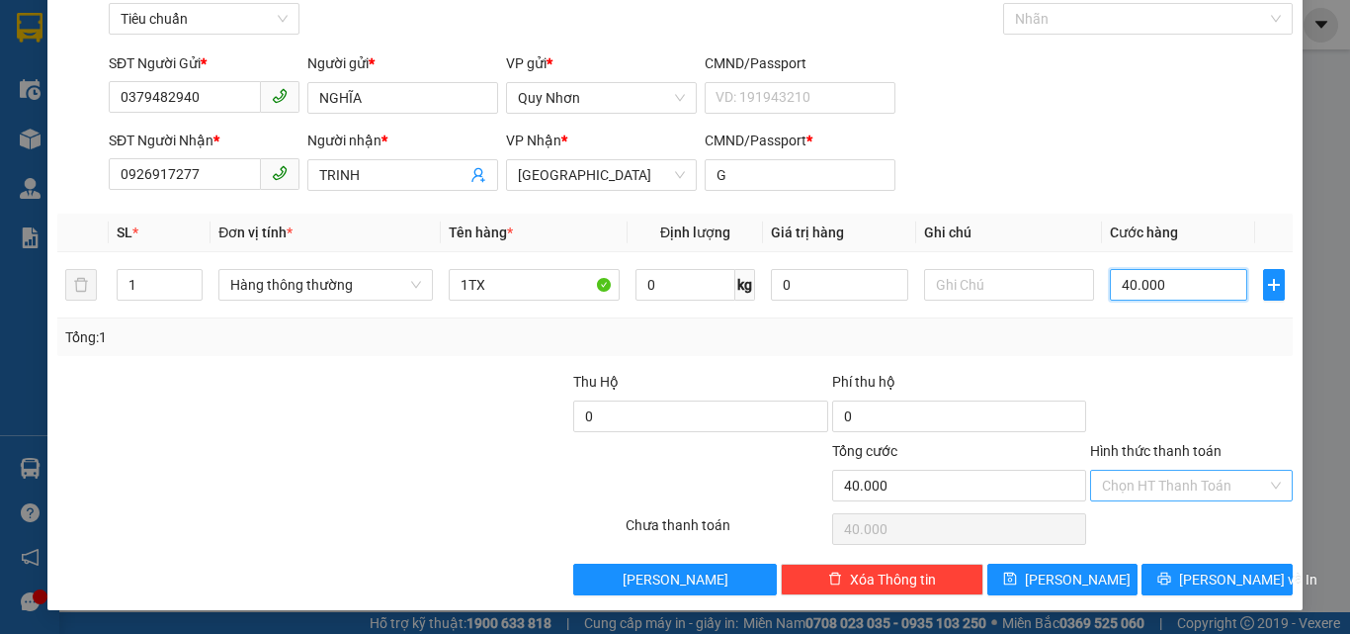
type input "40.000"
drag, startPoint x: 1202, startPoint y: 495, endPoint x: 1189, endPoint y: 472, distance: 26.1
click at [1201, 494] on input "Hình thức thanh toán" at bounding box center [1184, 485] width 165 height 30
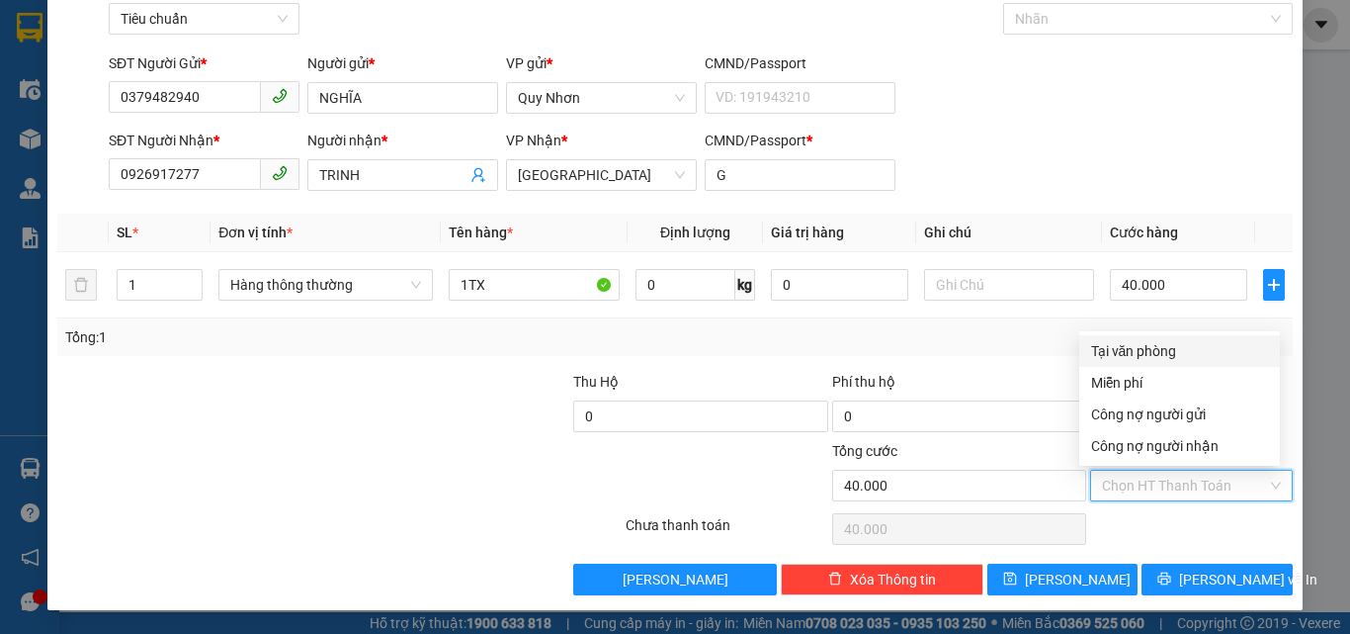
click at [1152, 354] on div "Tại văn phòng" at bounding box center [1179, 351] width 177 height 22
type input "0"
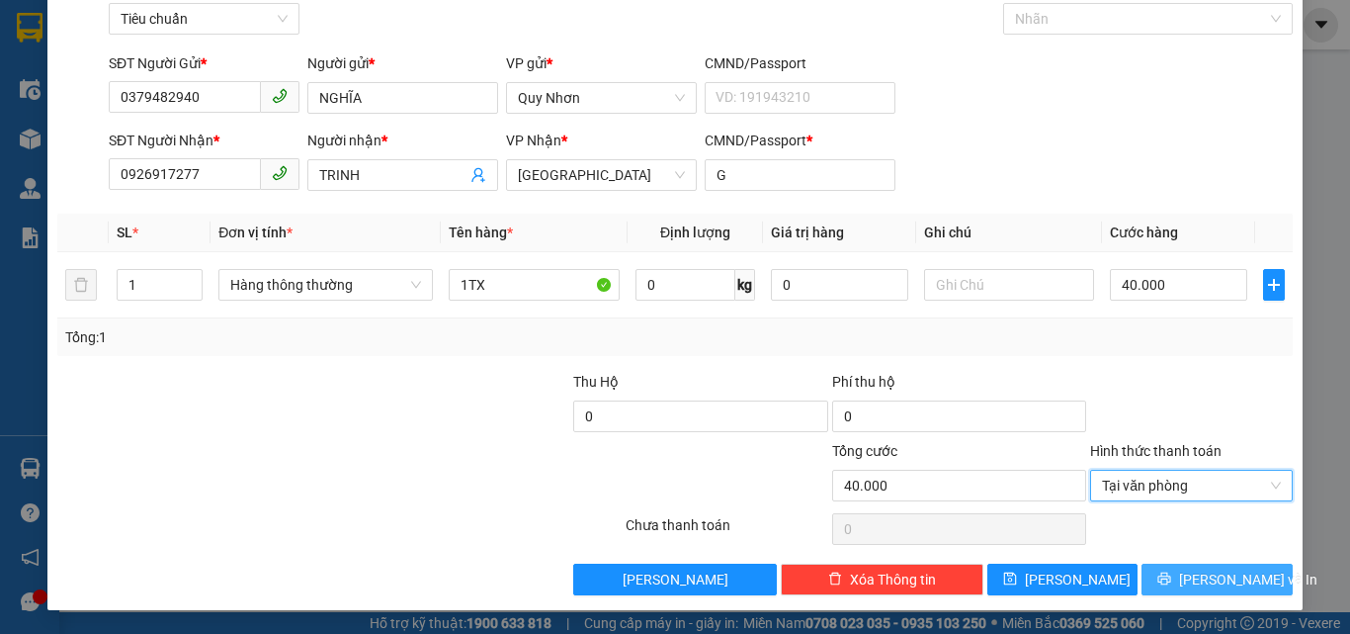
click at [1171, 585] on icon "printer" at bounding box center [1164, 578] width 14 height 14
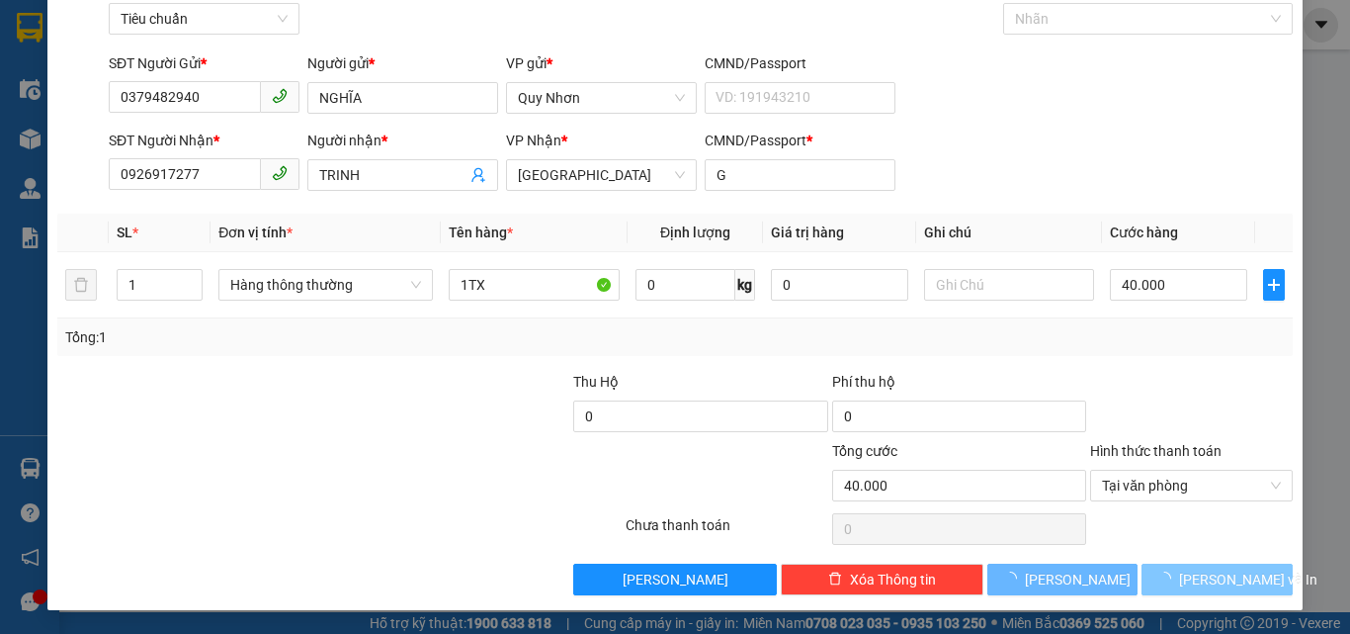
click at [1179, 585] on span "loading" at bounding box center [1168, 578] width 22 height 14
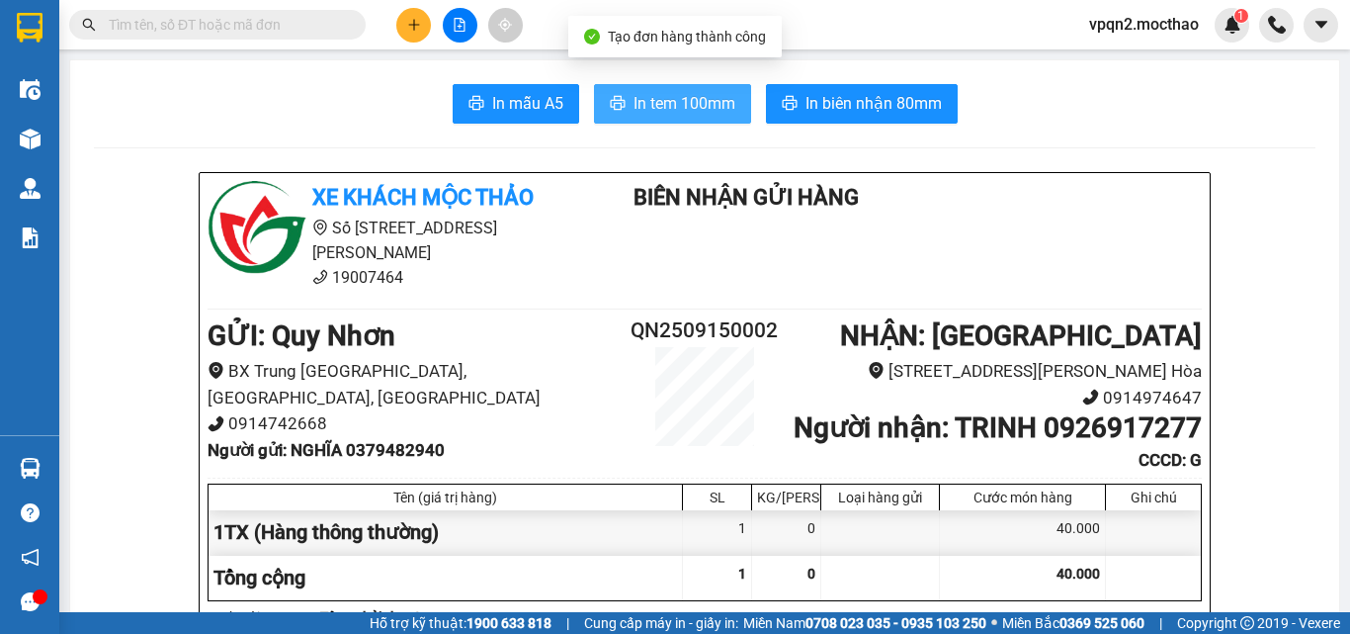
click at [652, 105] on span "In tem 100mm" at bounding box center [685, 103] width 102 height 25
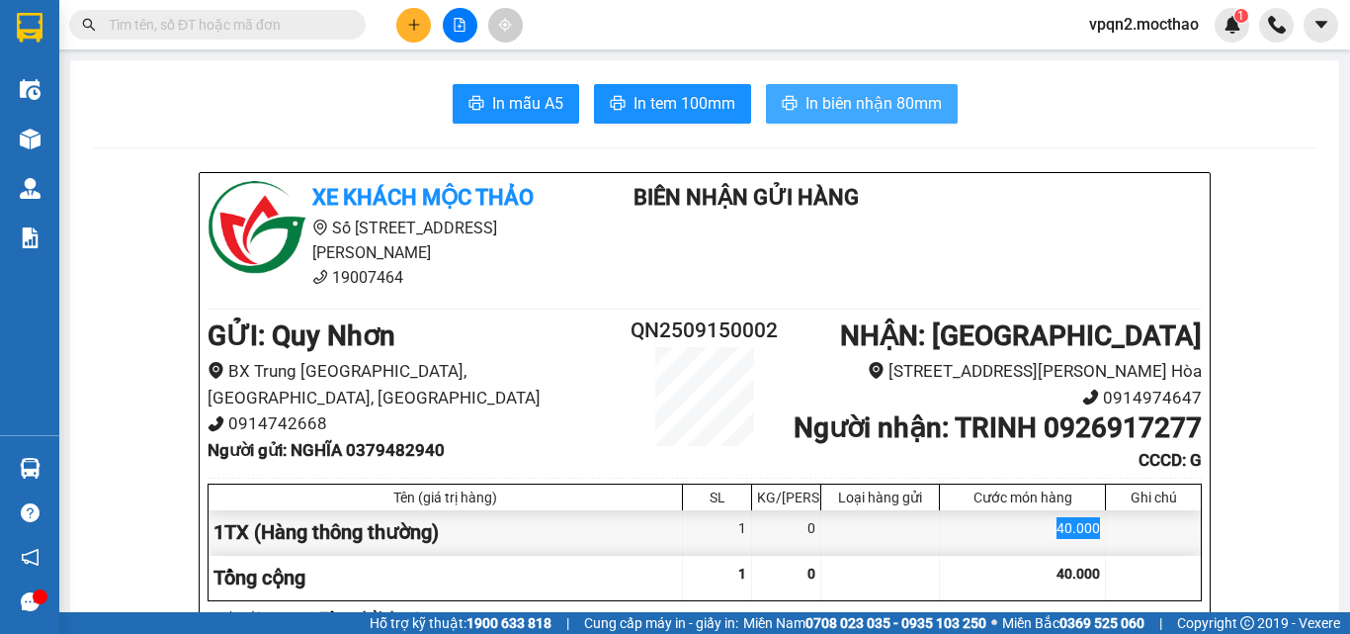
click at [881, 102] on span "In biên nhận 80mm" at bounding box center [874, 103] width 136 height 25
click at [462, 32] on button at bounding box center [460, 25] width 35 height 35
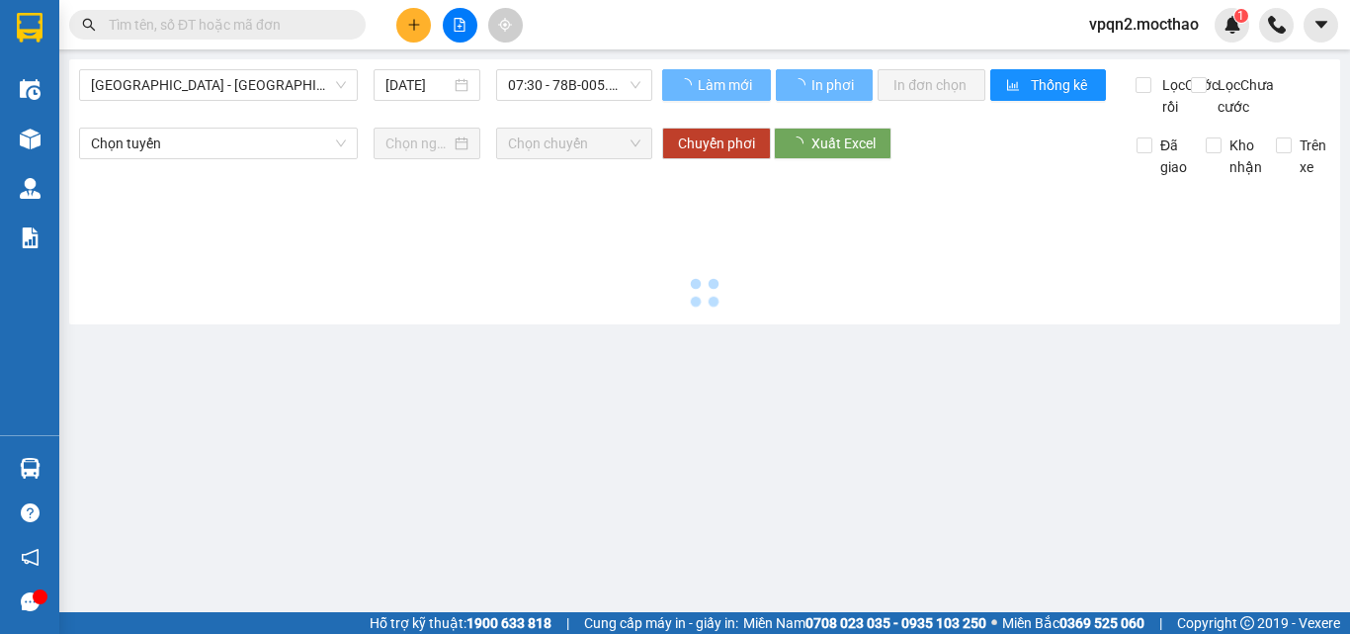
click at [169, 56] on main "Sài Gòn - Tuy Hòa 15/09/2025 07:30 - 78B-005.02 Làm mới In phơi In đơn chọn Thố…" at bounding box center [675, 306] width 1350 height 612
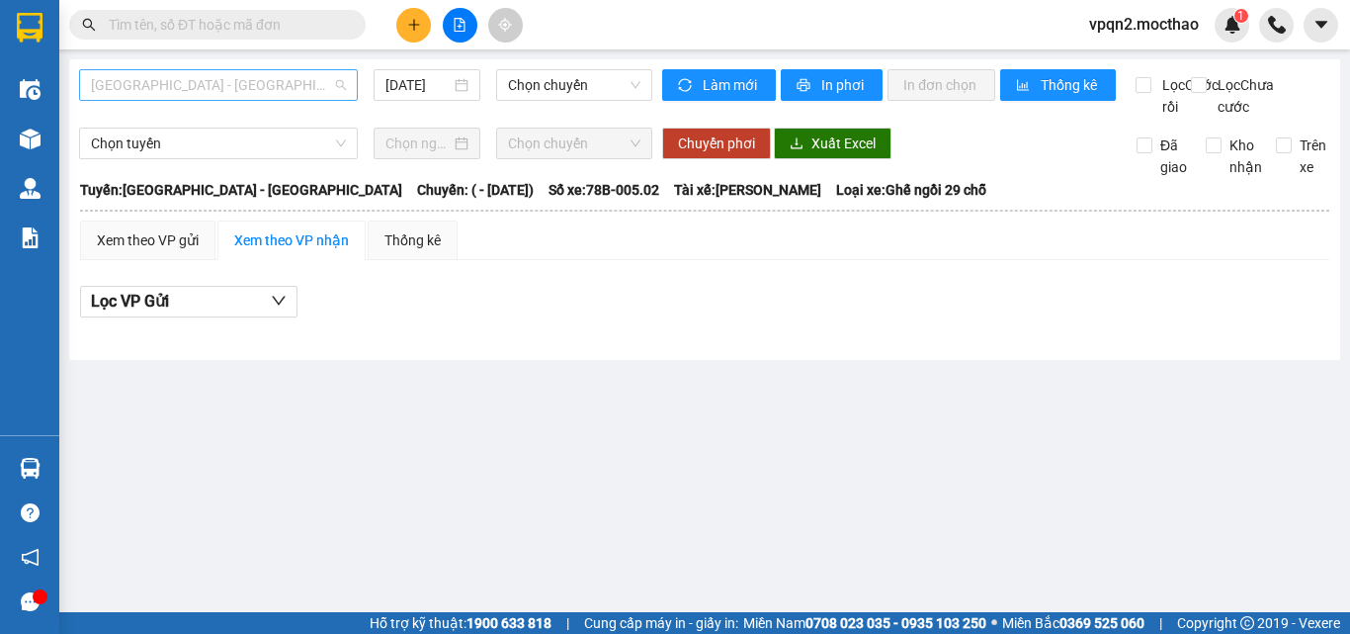
click at [163, 92] on span "Sài Gòn - Tuy Hòa" at bounding box center [218, 85] width 255 height 30
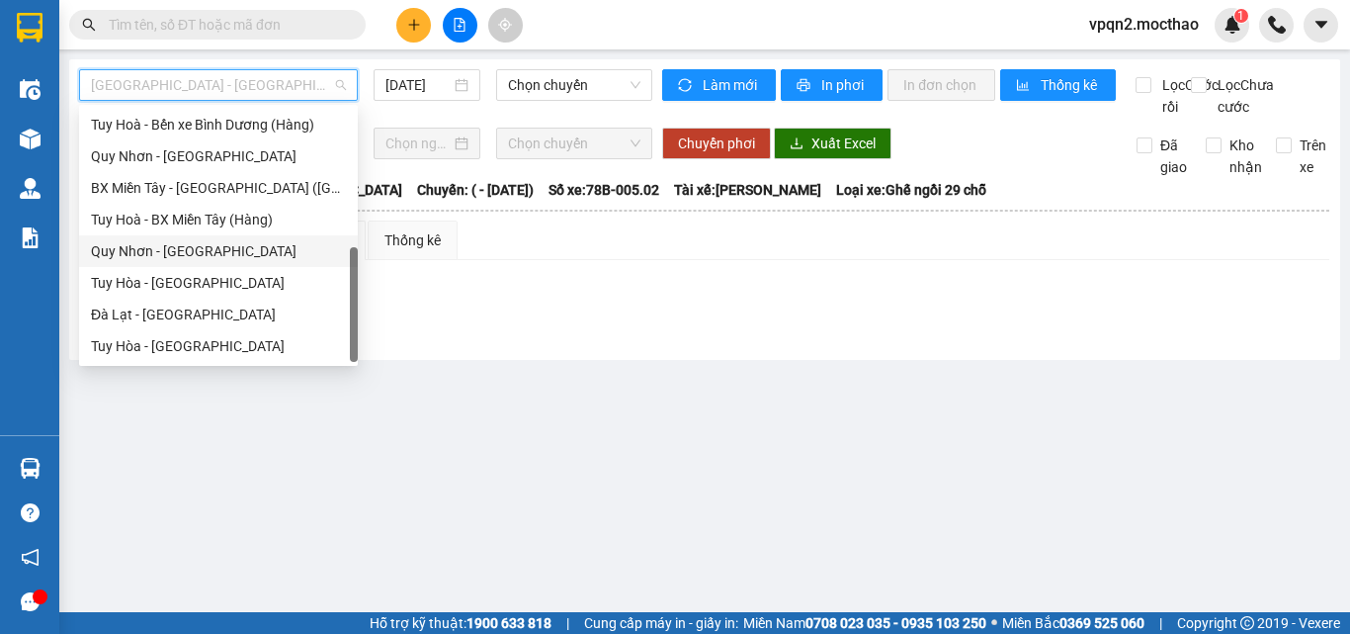
scroll to position [443, 0]
click at [156, 283] on div "Tuy Hòa - Quy Nhơn" at bounding box center [218, 283] width 255 height 22
type input "[DATE]"
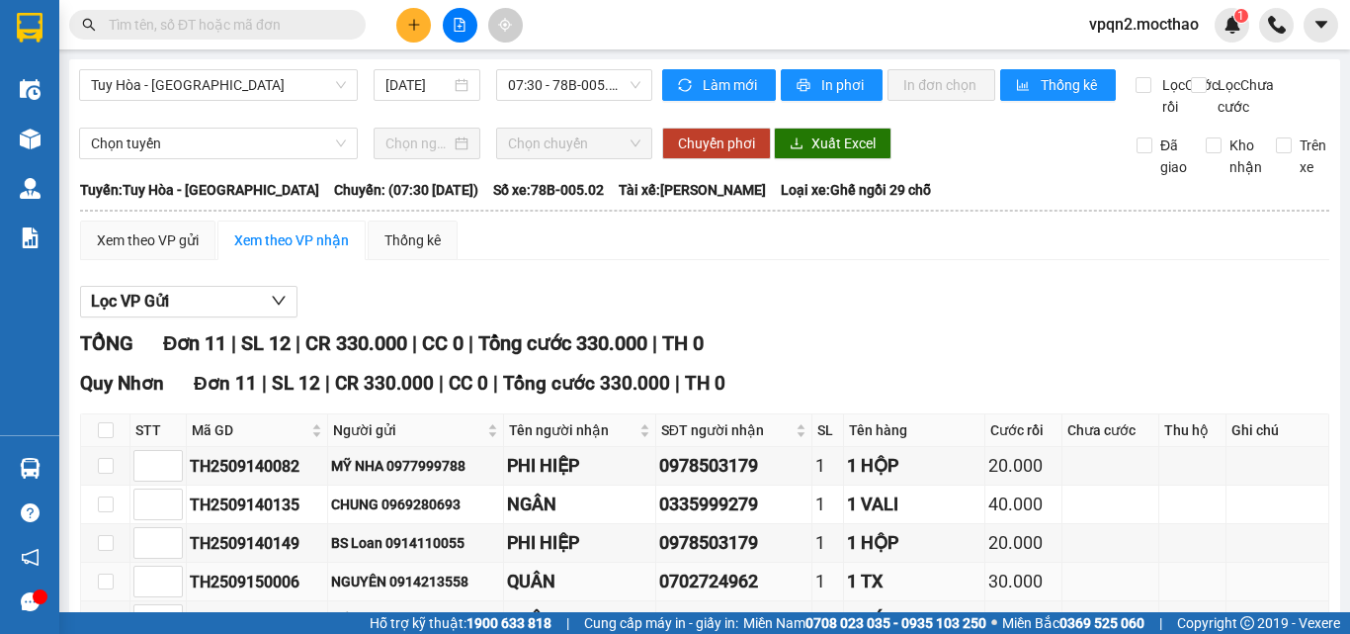
scroll to position [383, 0]
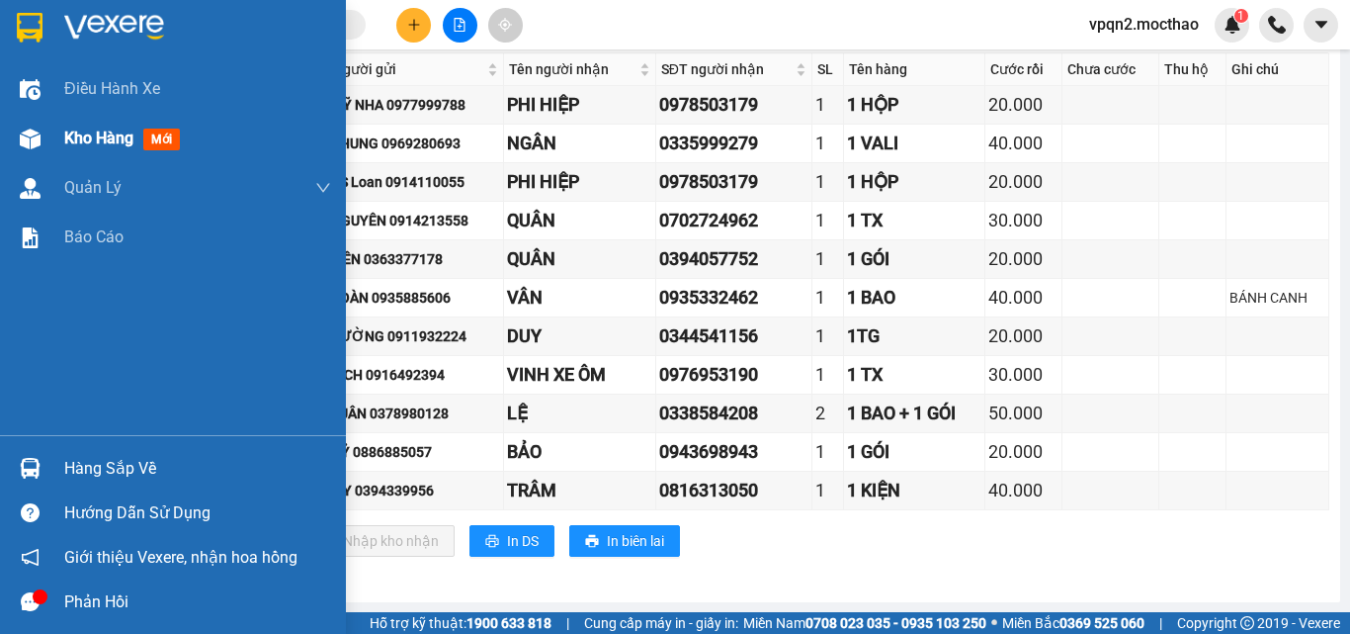
click at [31, 135] on img at bounding box center [30, 138] width 21 height 21
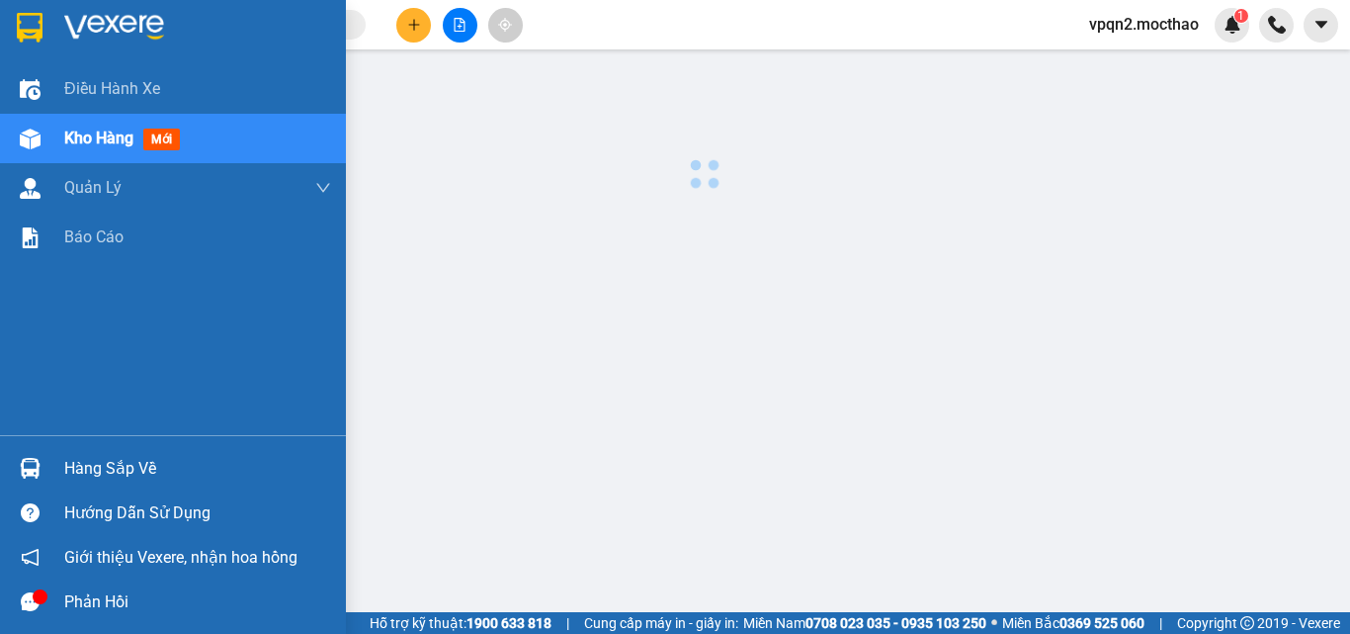
click at [31, 135] on img at bounding box center [30, 138] width 21 height 21
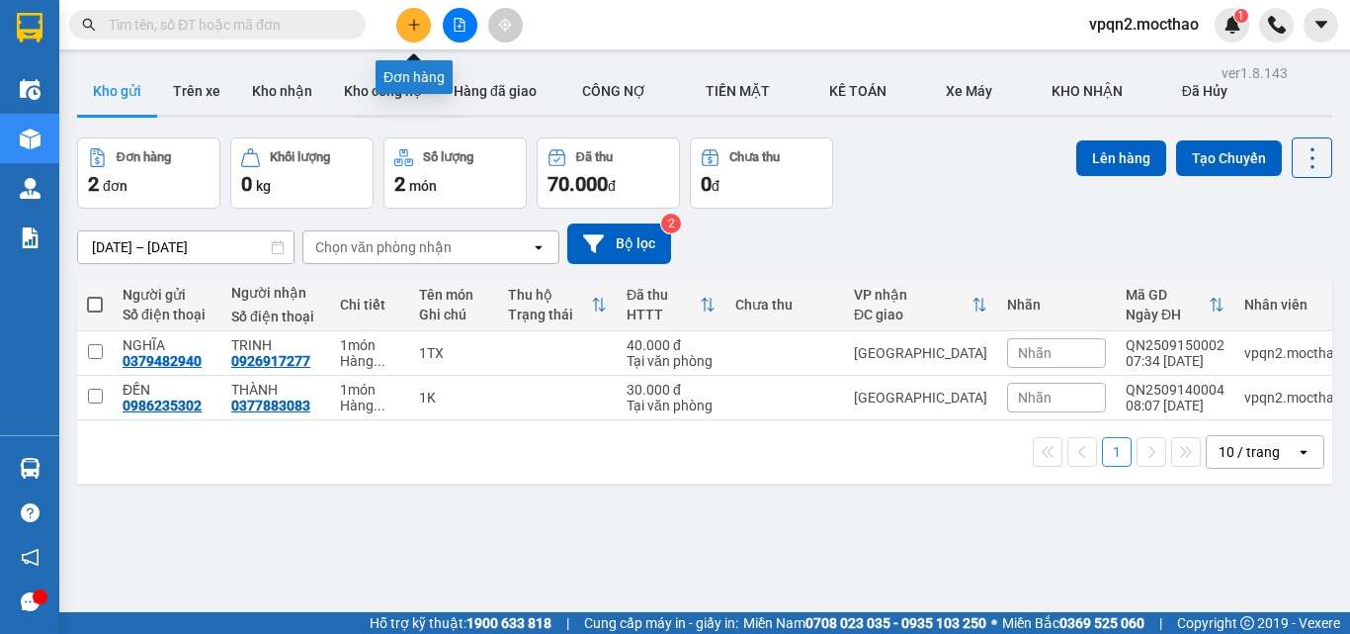
click at [416, 25] on icon "plus" at bounding box center [413, 24] width 11 height 1
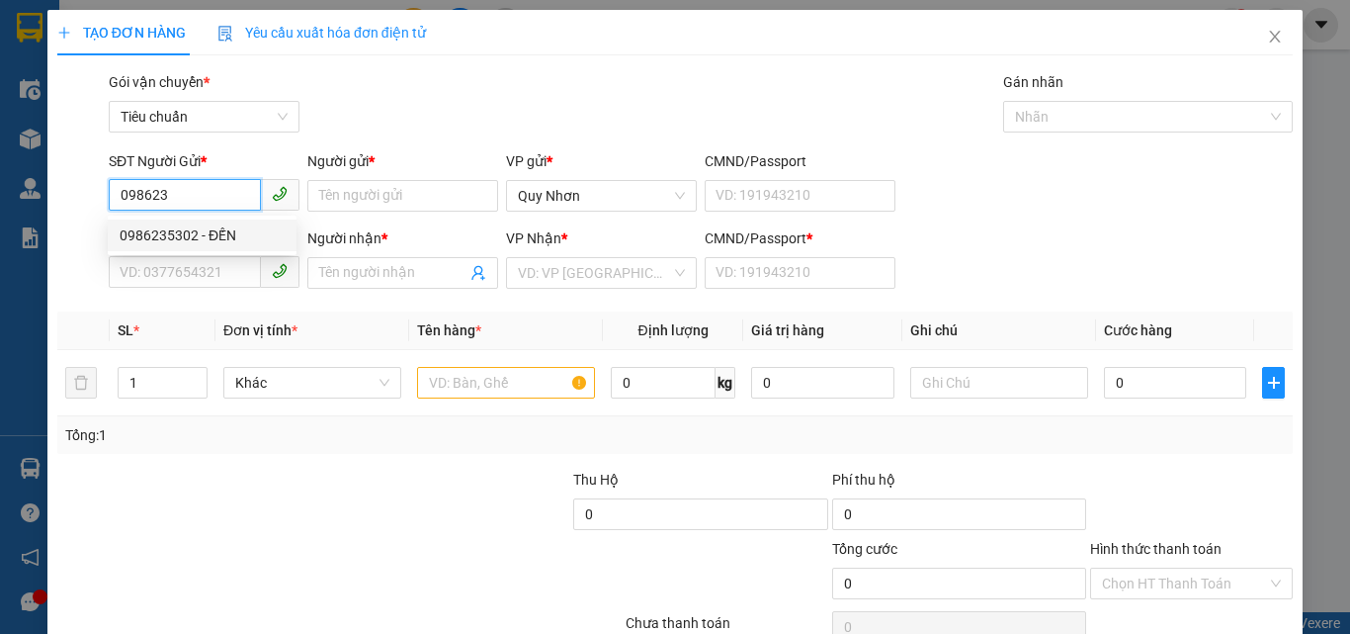
click at [185, 243] on div "0986235302 - ĐẾN" at bounding box center [202, 235] width 165 height 22
type input "0986235302"
type input "ĐẾN"
type input "0377883083"
type input "THÀNH"
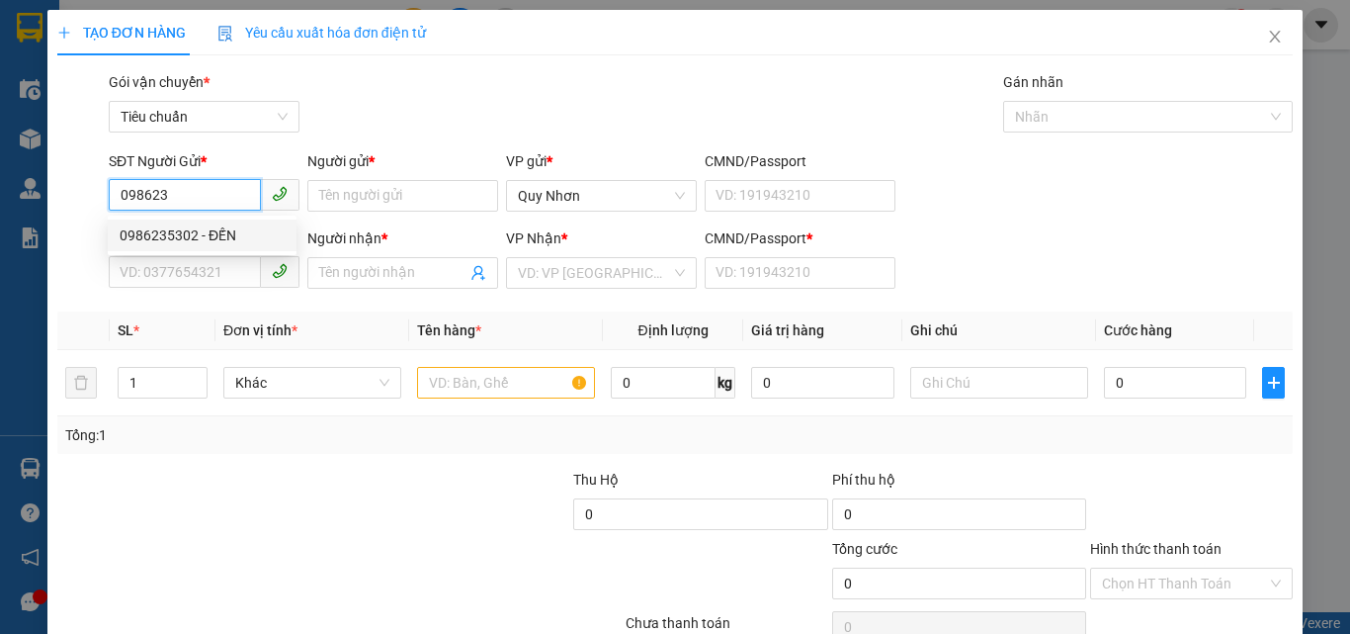
type input "1"
type input "40.000"
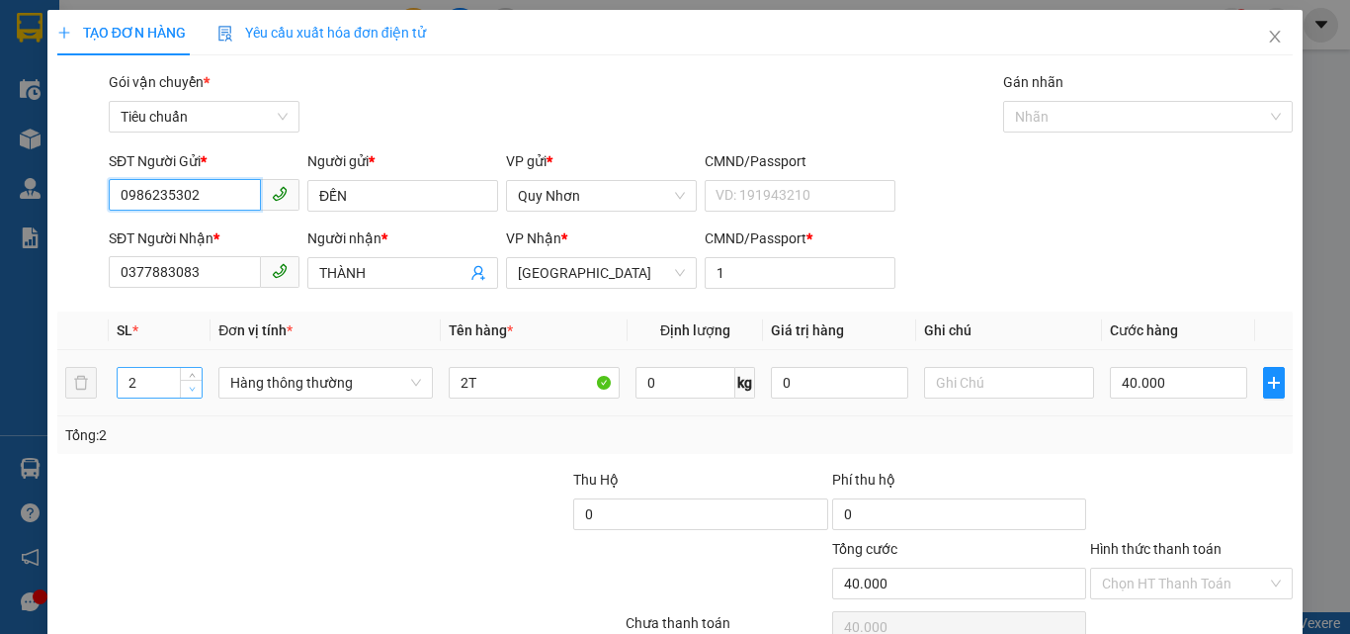
type input "0986235302"
type input "1"
click at [187, 393] on span "down" at bounding box center [192, 389] width 12 height 12
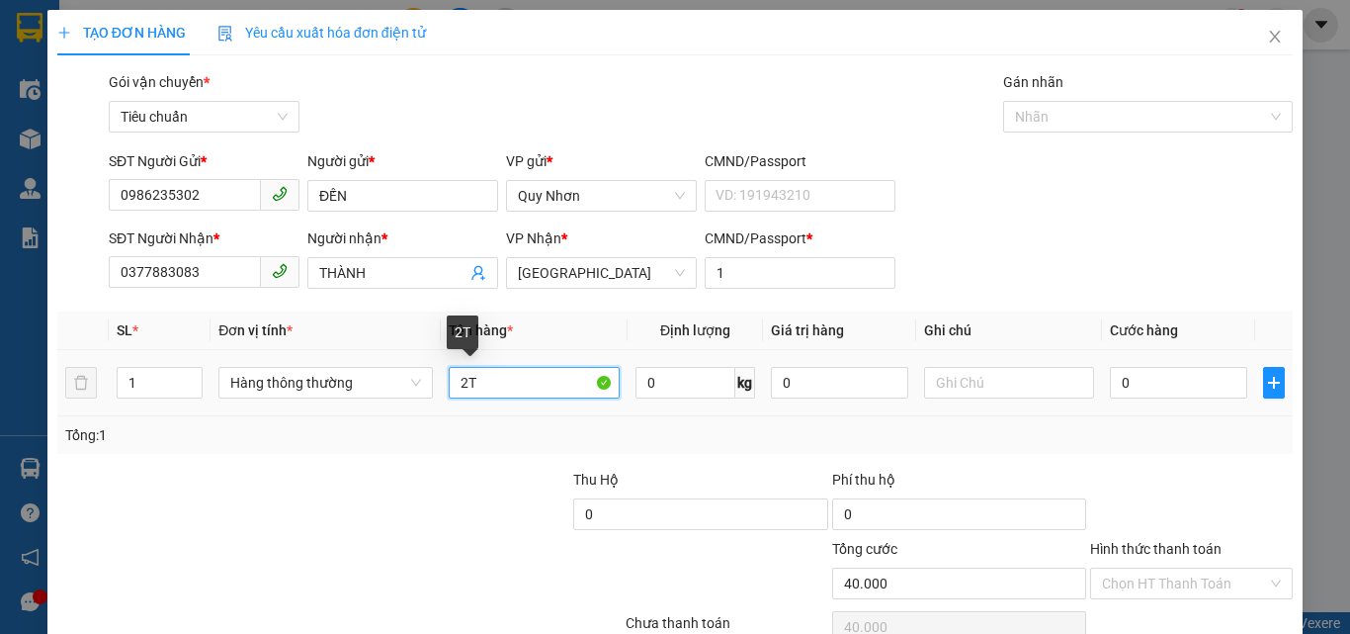
type input "0"
drag, startPoint x: 472, startPoint y: 374, endPoint x: 453, endPoint y: 381, distance: 20.9
click at [453, 381] on input "2T" at bounding box center [534, 383] width 171 height 32
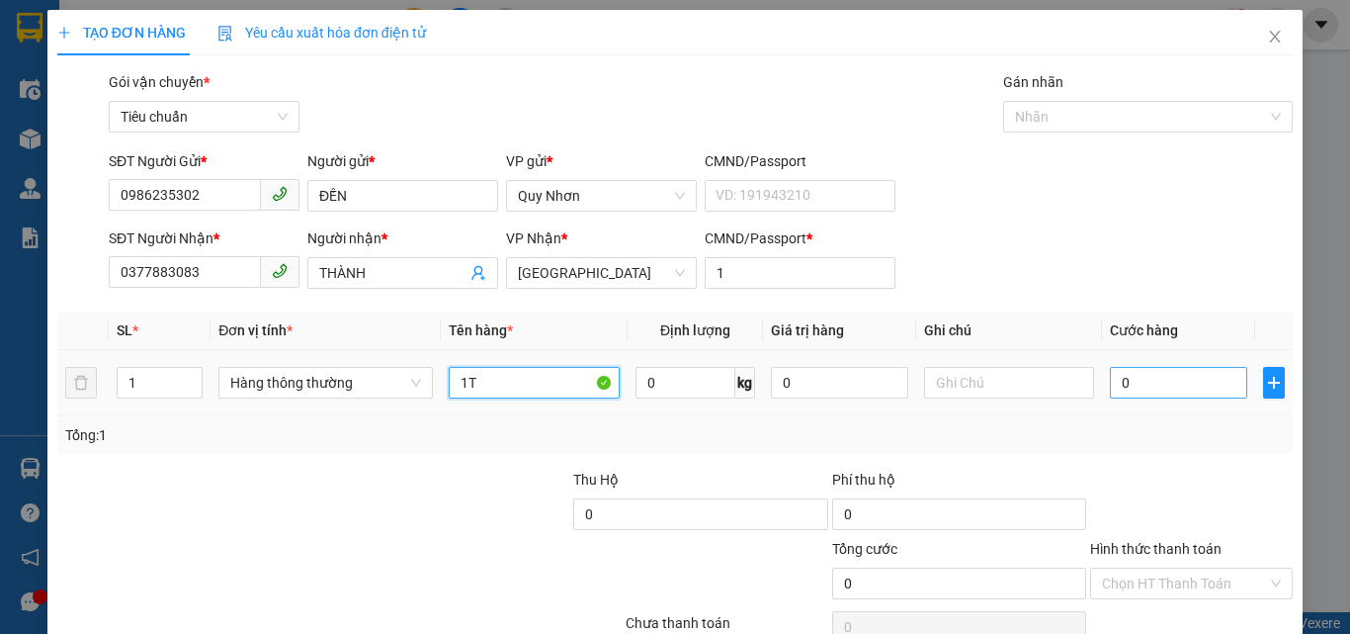
type input "1T"
click at [1125, 378] on input "0" at bounding box center [1178, 383] width 136 height 32
type input "2"
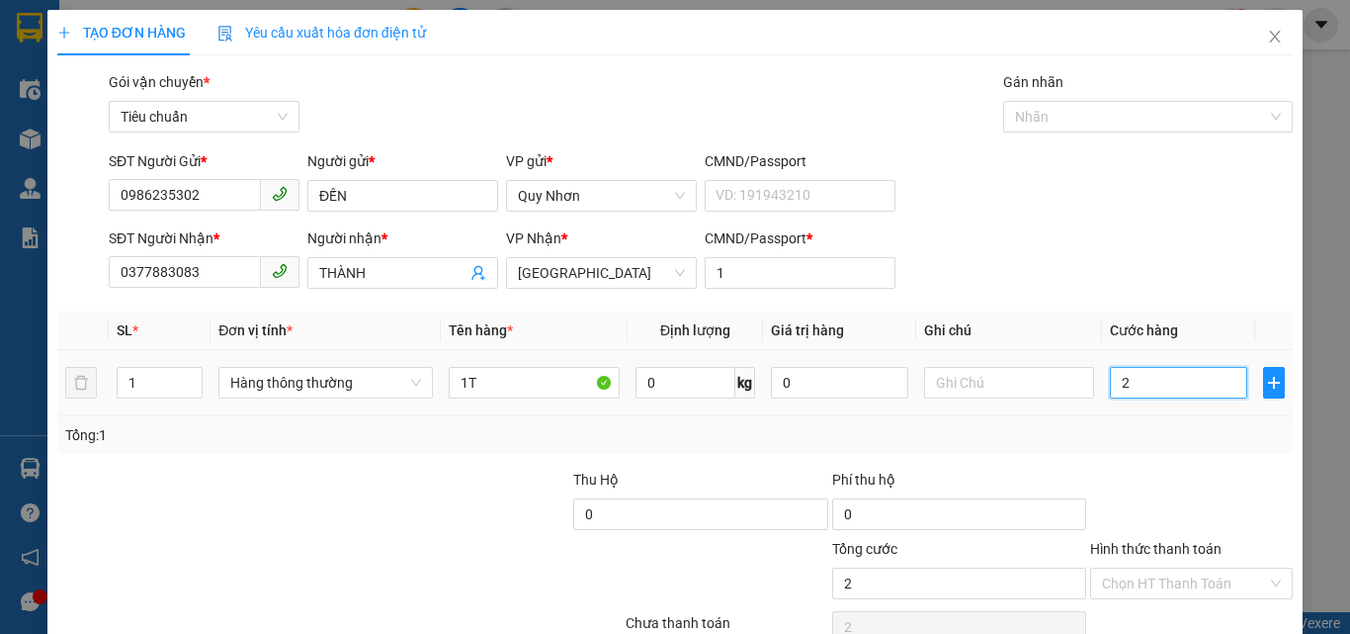
type input "20"
type input "200"
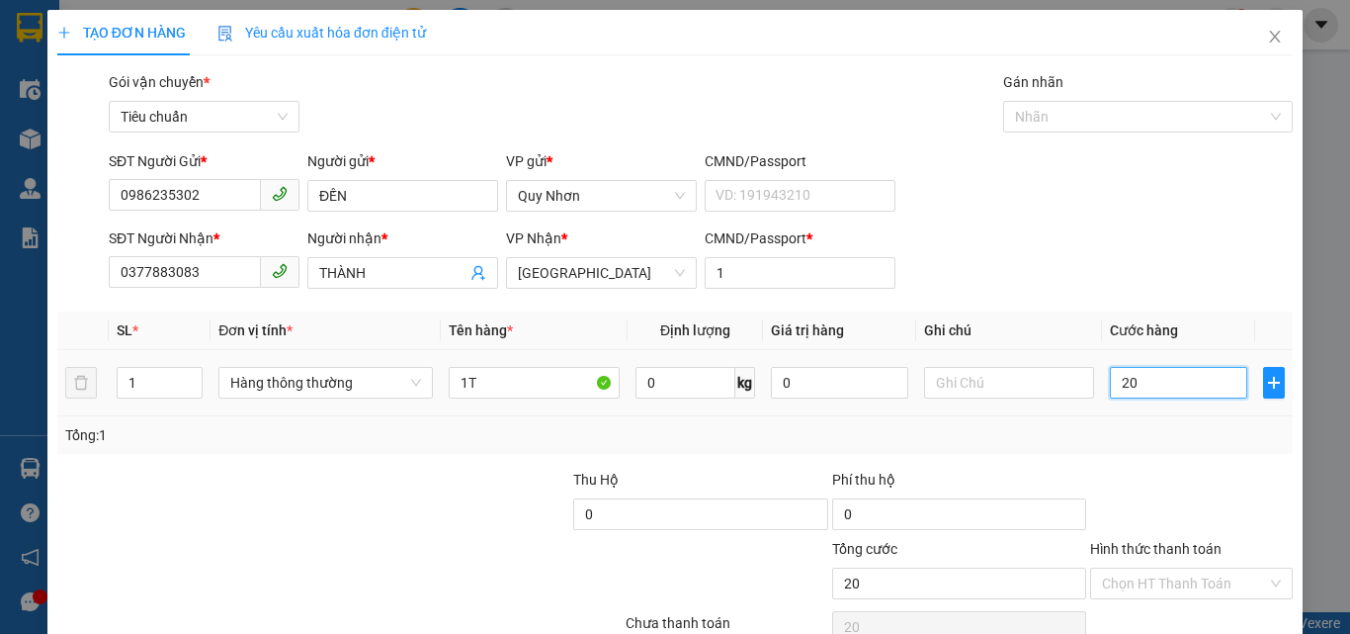
type input "200"
type input "2.000"
type input "20.000"
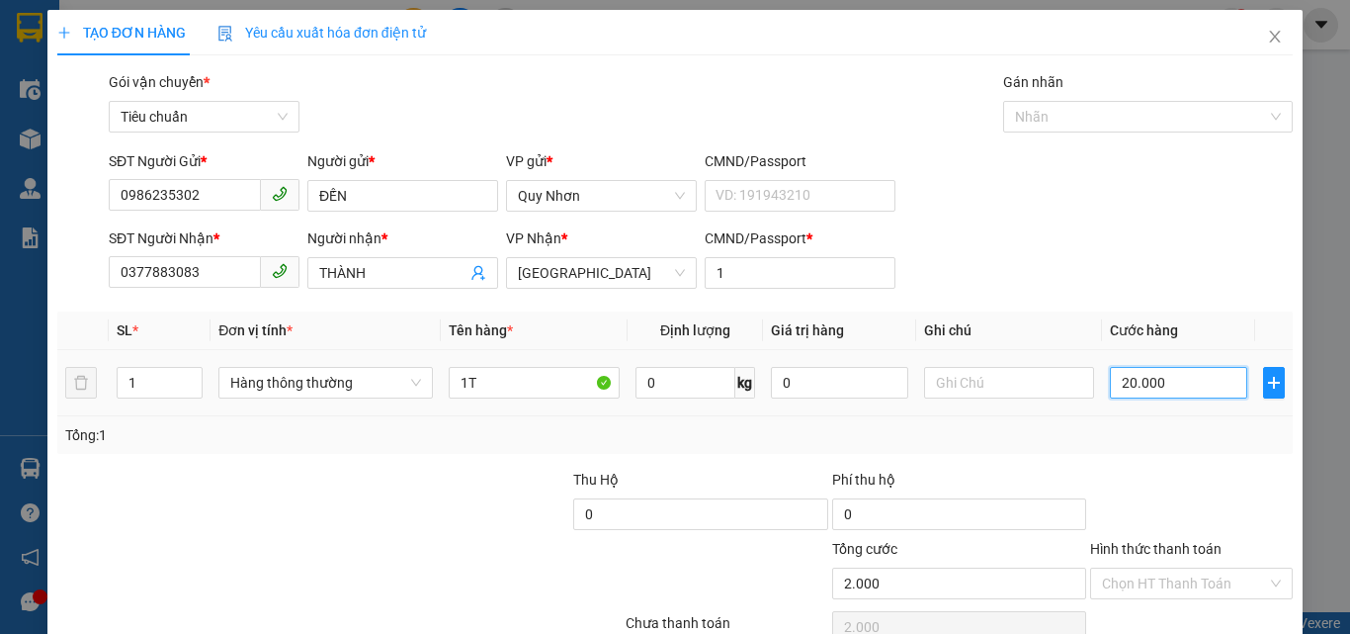
type input "20.000"
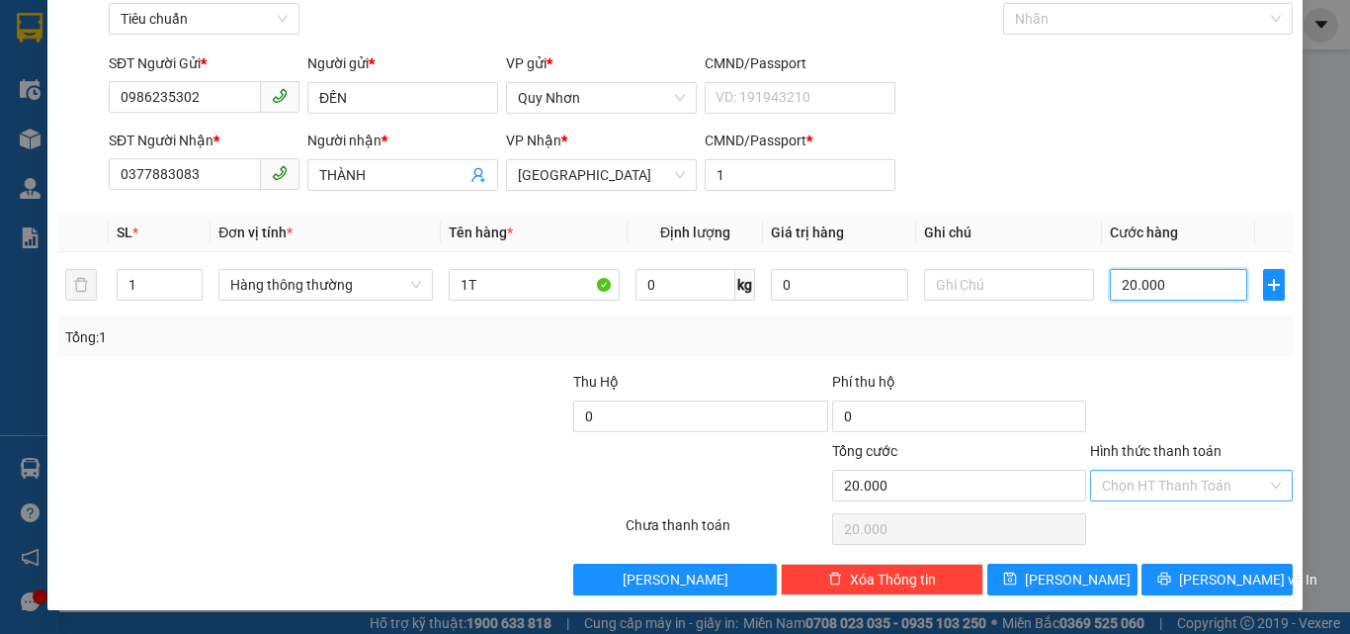
type input "20.000"
click at [1131, 487] on input "Hình thức thanh toán" at bounding box center [1184, 485] width 165 height 30
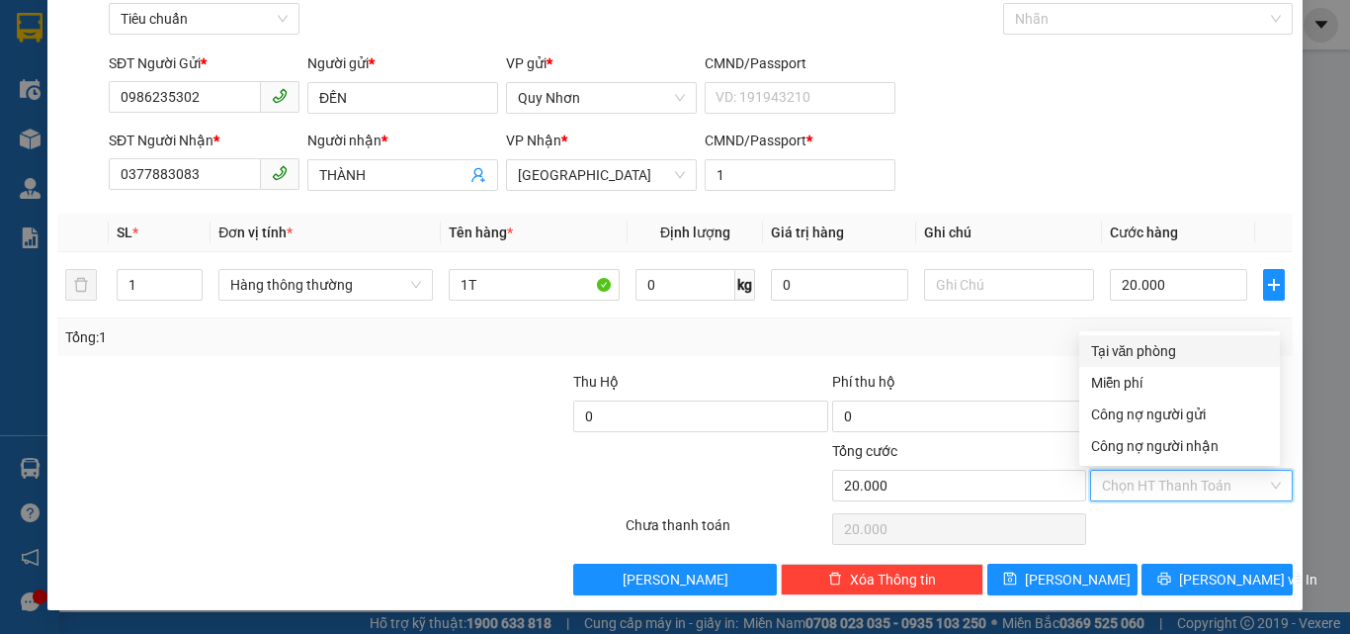
click at [1164, 353] on div "Tại văn phòng" at bounding box center [1179, 351] width 177 height 22
type input "0"
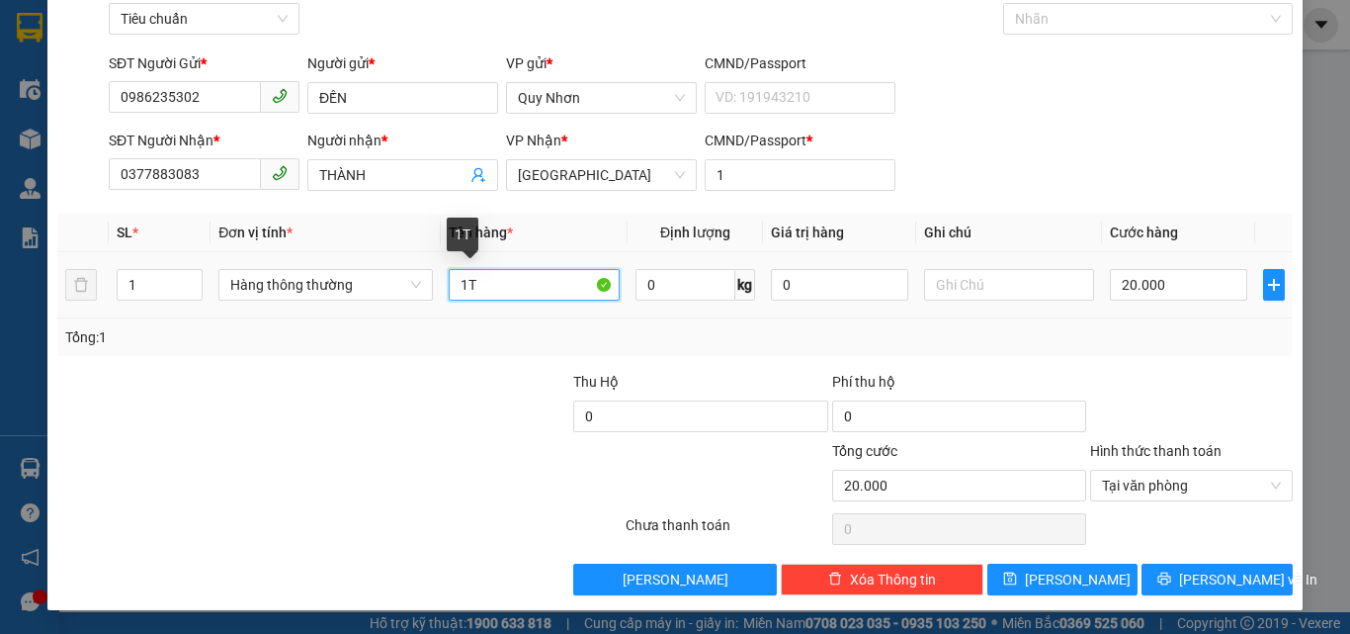
click at [473, 285] on input "1T" at bounding box center [534, 285] width 171 height 32
type input "1K"
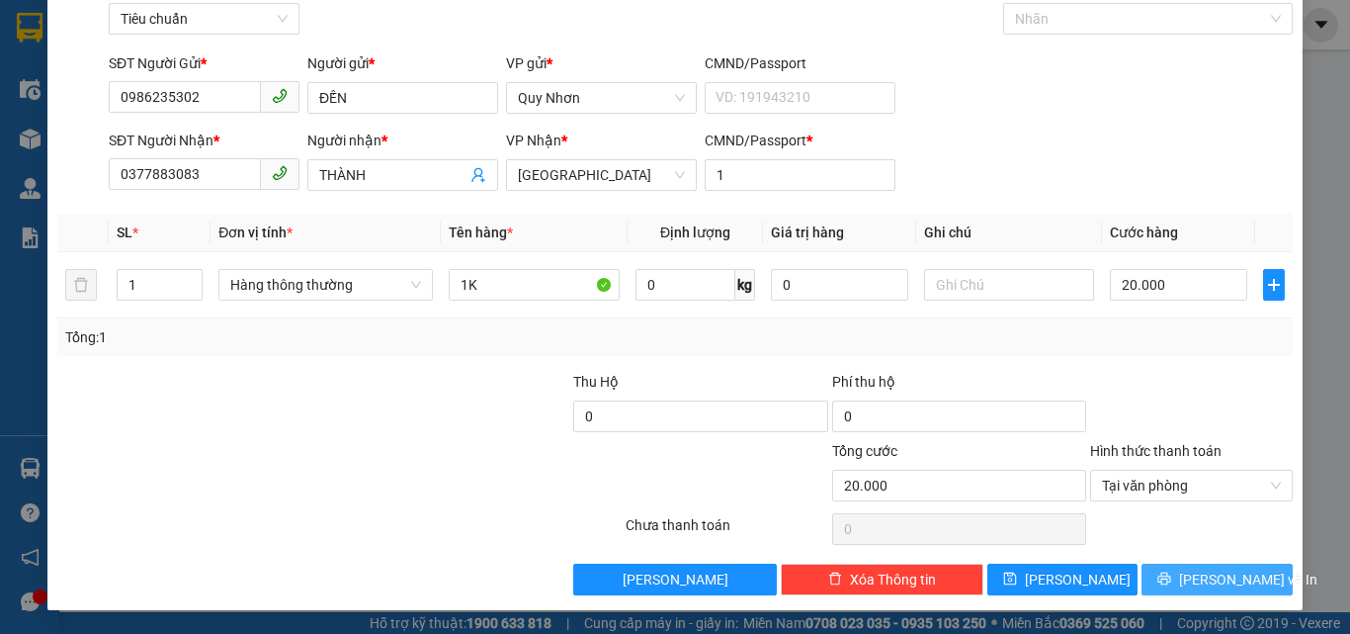
click at [1161, 580] on button "[PERSON_NAME] và In" at bounding box center [1217, 579] width 151 height 32
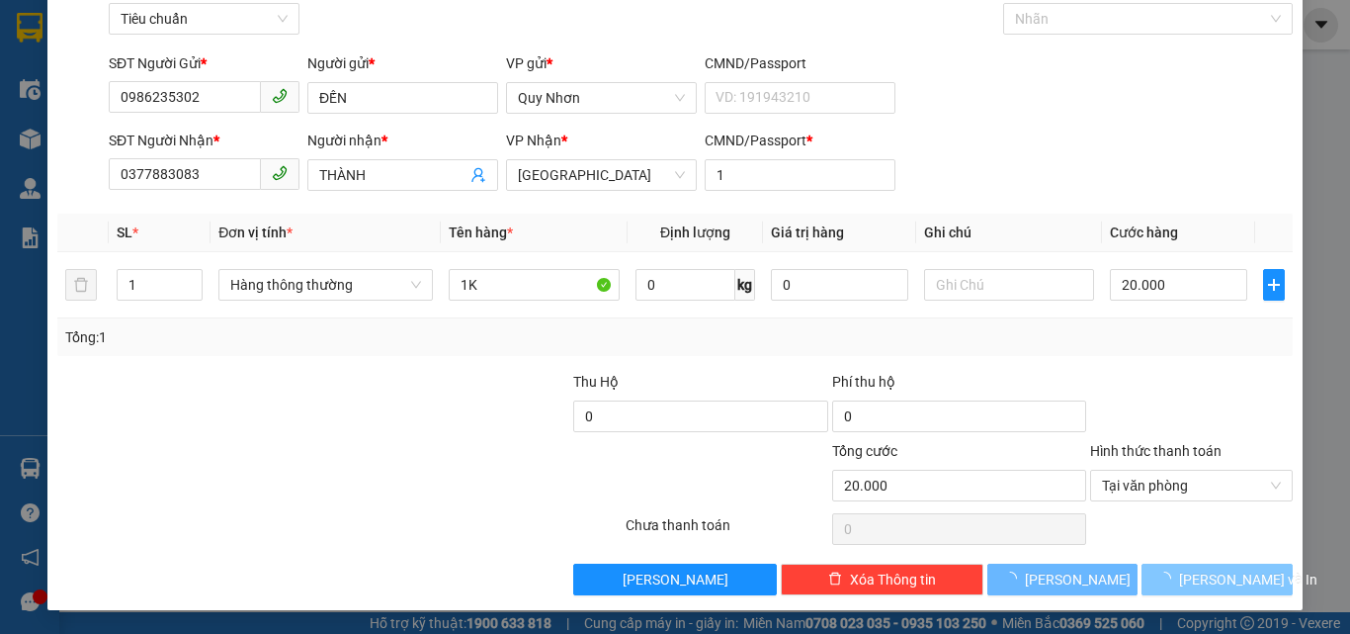
drag, startPoint x: 1161, startPoint y: 580, endPoint x: 894, endPoint y: 315, distance: 376.0
click at [1160, 579] on button "[PERSON_NAME] và In" at bounding box center [1217, 579] width 151 height 32
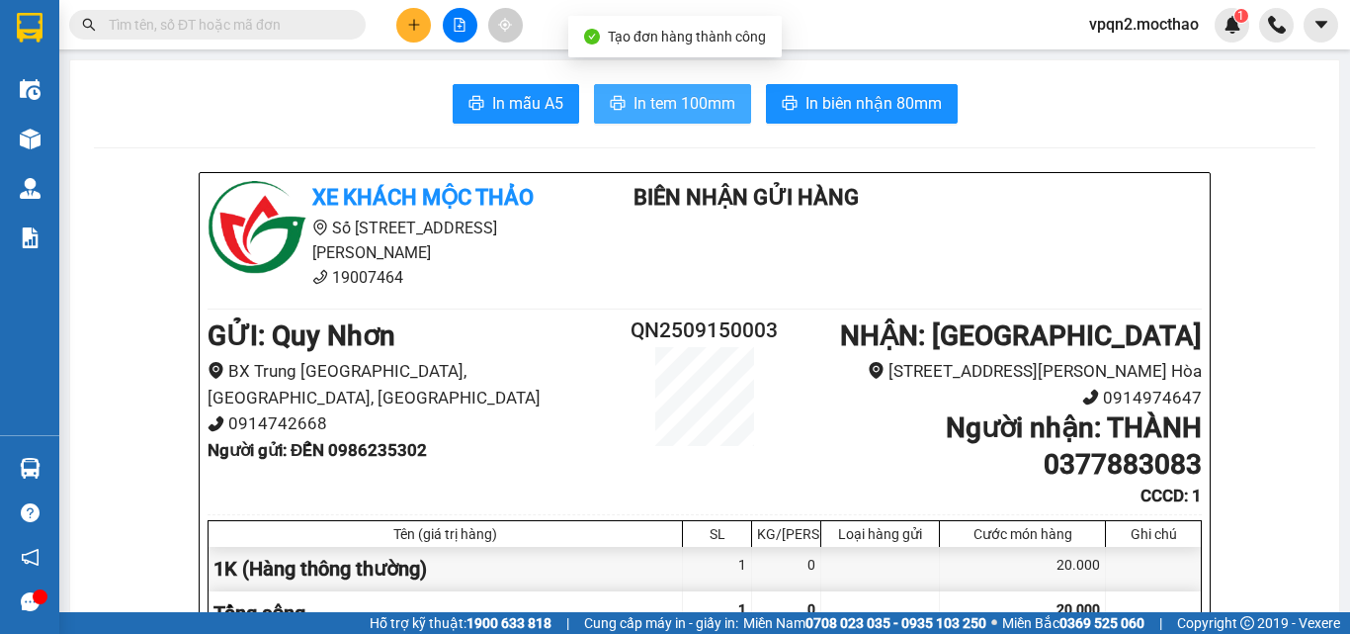
drag, startPoint x: 696, startPoint y: 115, endPoint x: 739, endPoint y: 105, distance: 44.6
click at [696, 114] on span "In tem 100mm" at bounding box center [685, 103] width 102 height 25
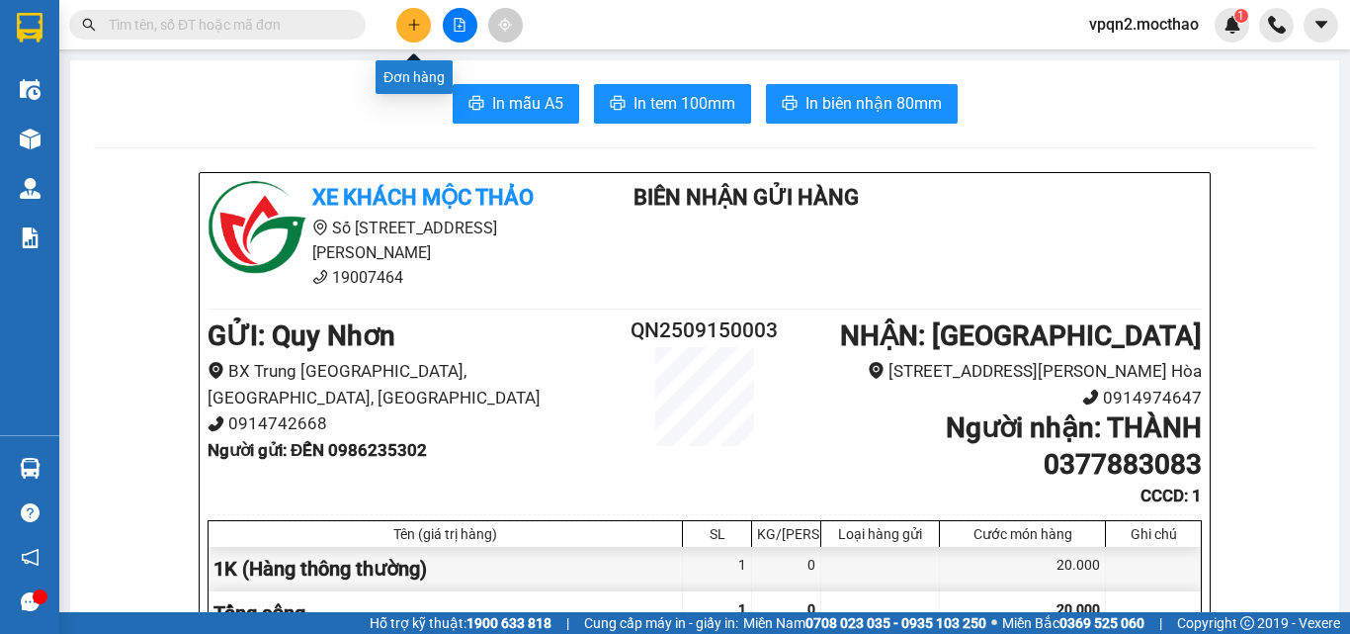
click at [421, 18] on button at bounding box center [413, 25] width 35 height 35
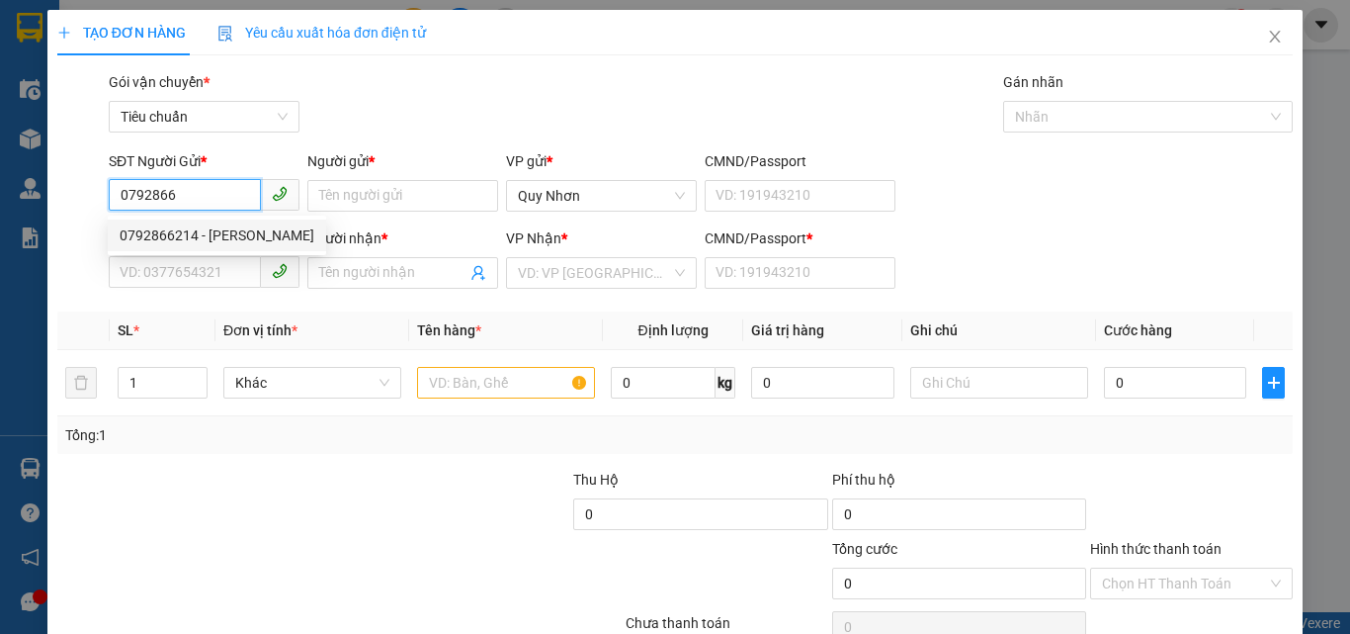
drag, startPoint x: 208, startPoint y: 236, endPoint x: 202, endPoint y: 261, distance: 25.4
click at [206, 239] on div "0792866214 - [PERSON_NAME]" at bounding box center [217, 235] width 195 height 22
type input "0792866214"
type input "[PERSON_NAME]"
type input "0868483666"
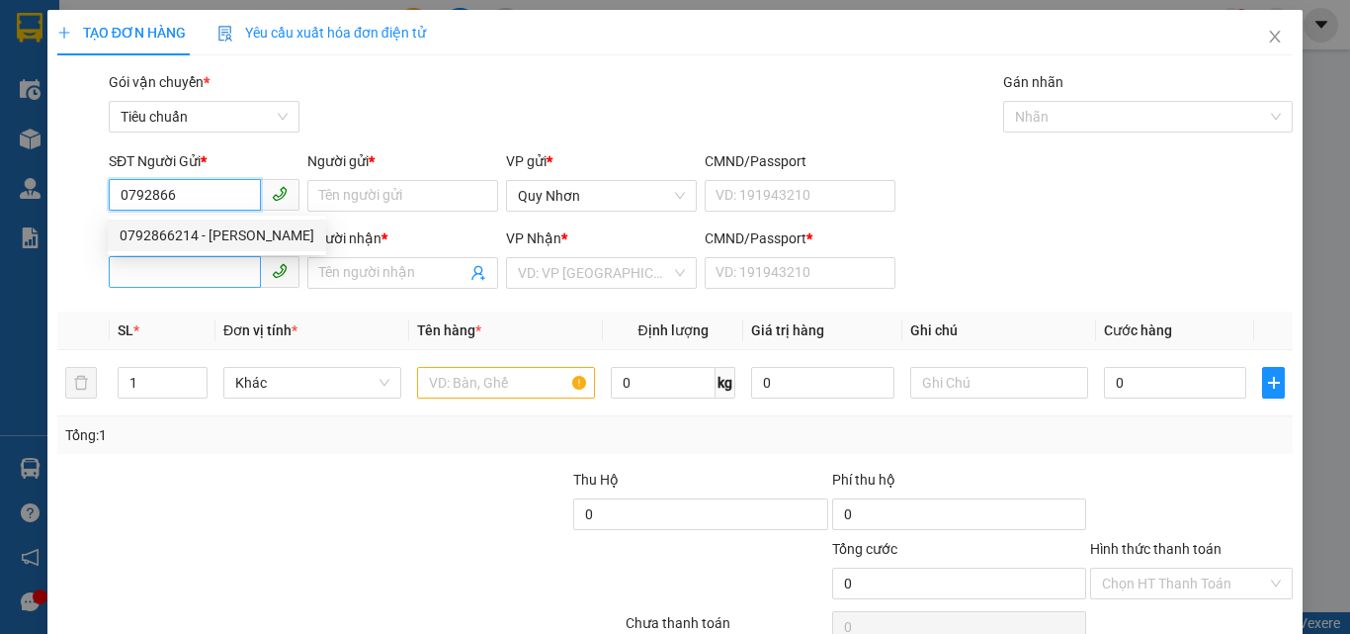
type input "AN"
type input "G"
type input "60.000"
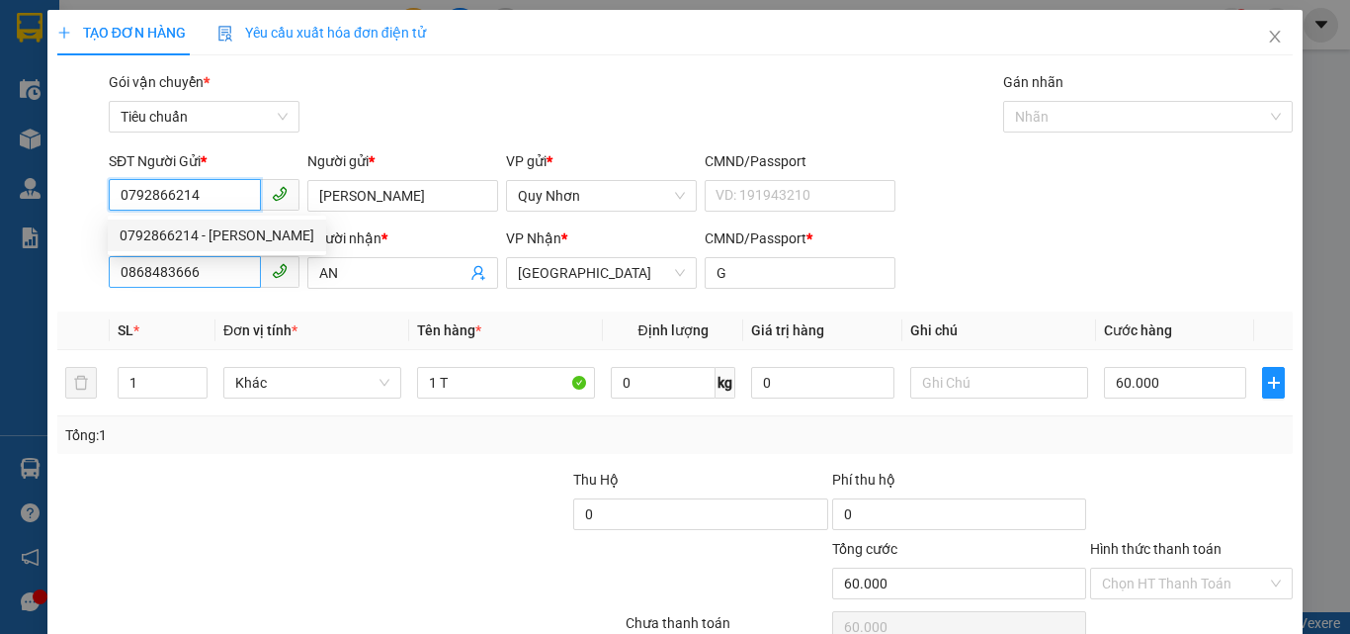
type input "0792866214"
click at [205, 271] on input "0868483666" at bounding box center [185, 272] width 152 height 32
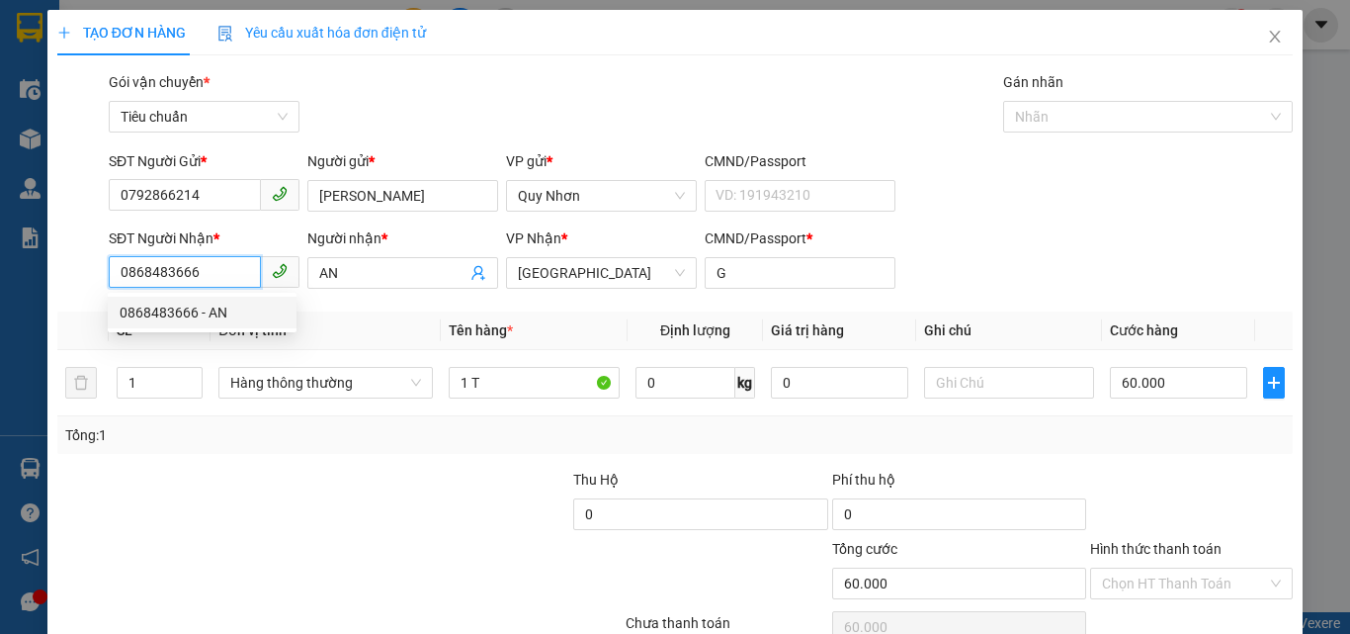
click at [217, 266] on input "0868483666" at bounding box center [185, 272] width 152 height 32
click at [422, 280] on input "AN" at bounding box center [392, 273] width 147 height 22
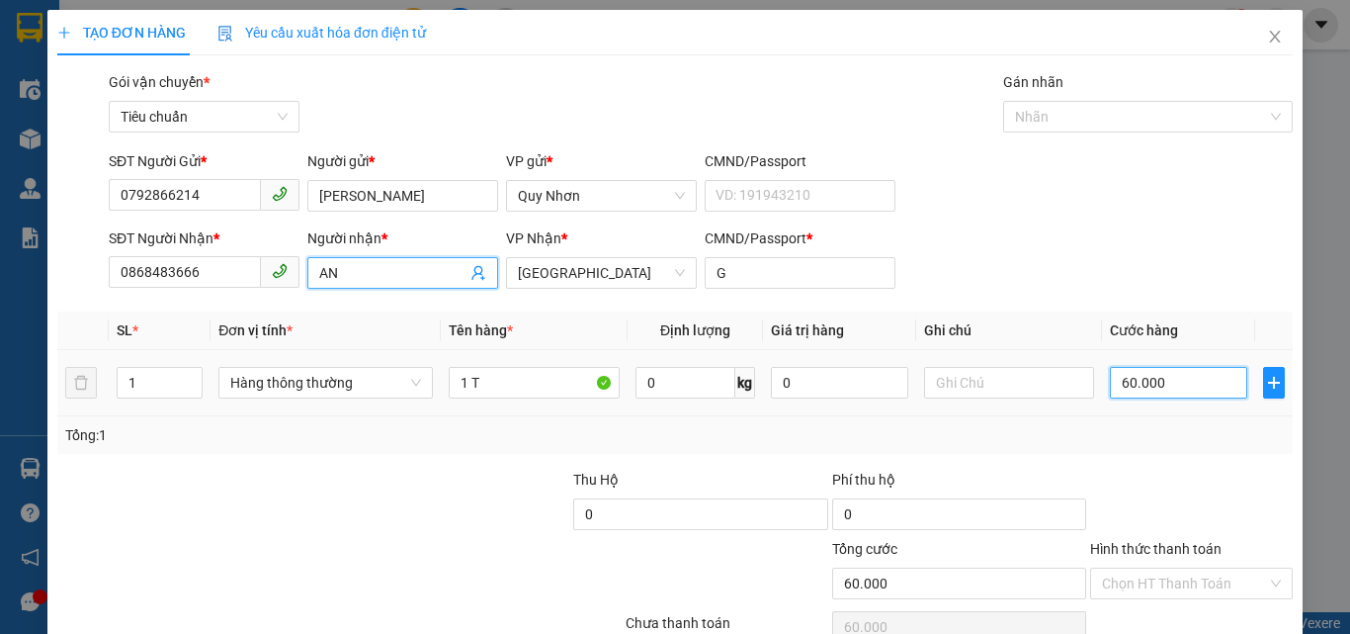
click at [1205, 379] on input "60.000" at bounding box center [1178, 383] width 136 height 32
type input "3"
type input "30"
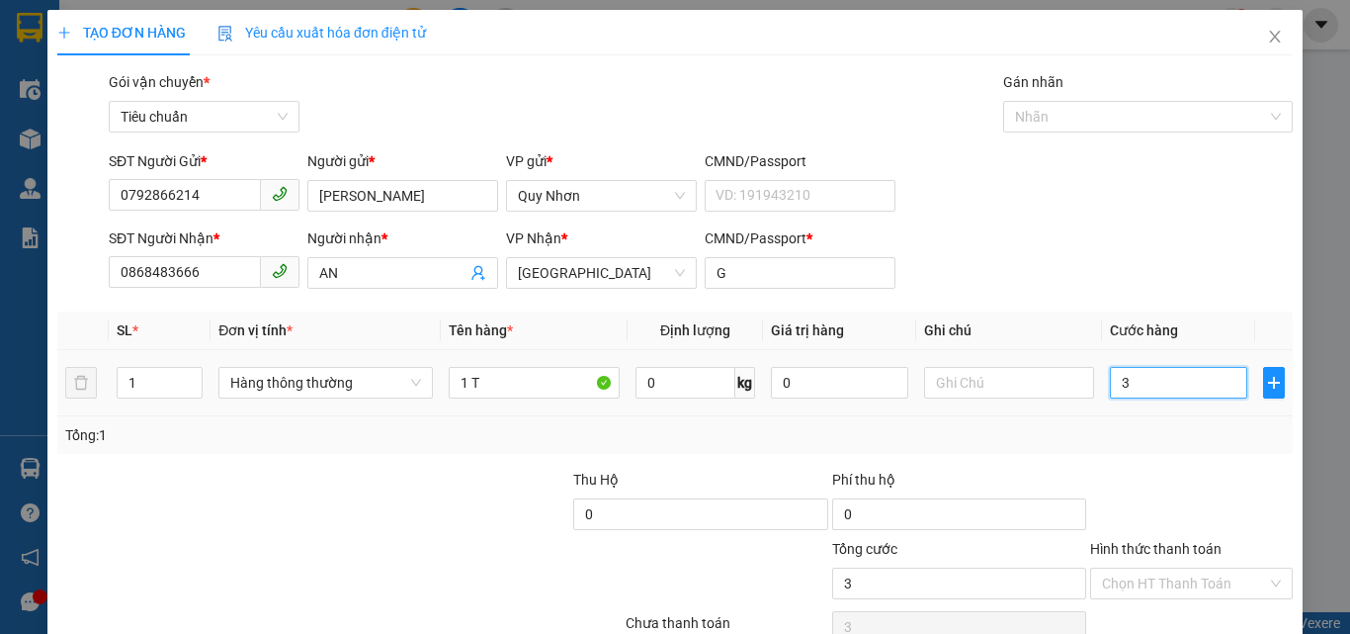
type input "30"
type input "300"
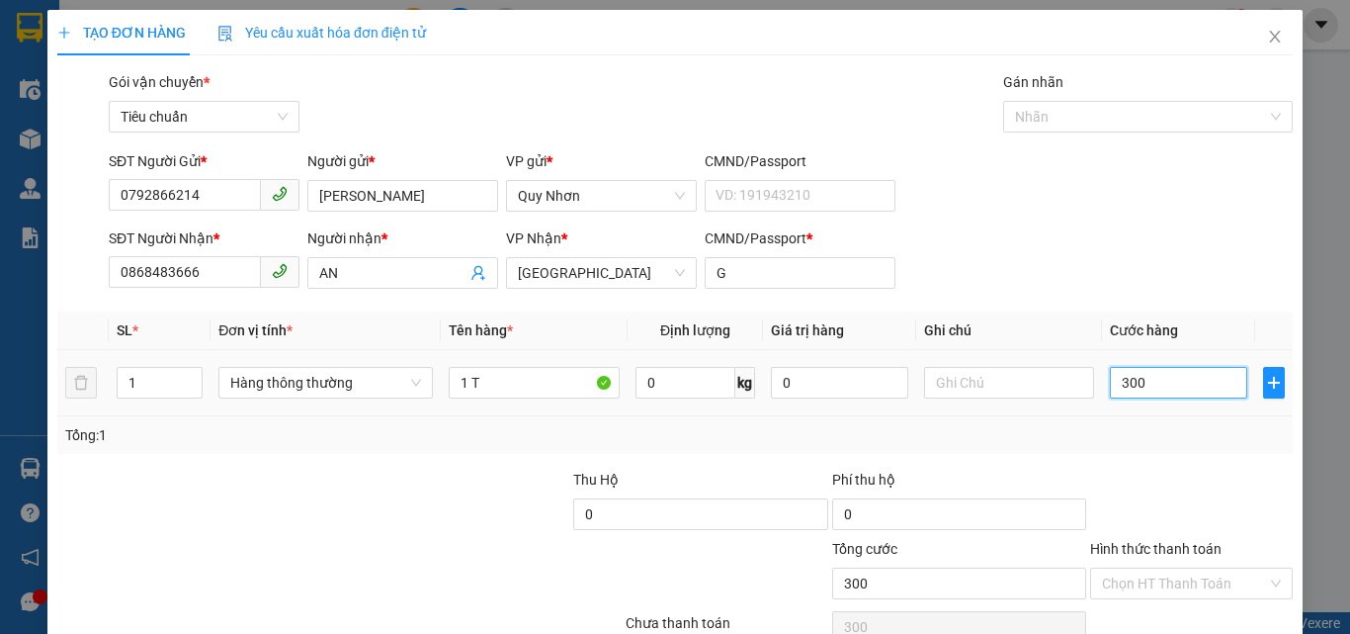
type input "3.000"
type input "30.000"
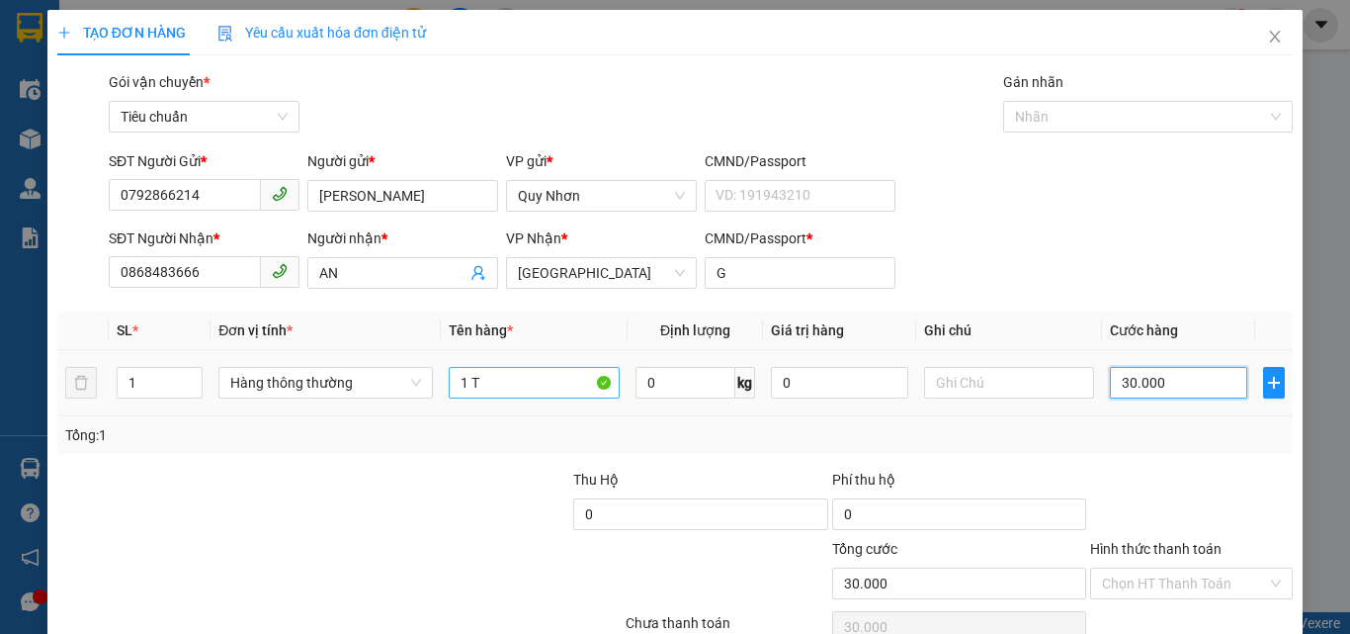
type input "30.000"
click at [492, 380] on input "1 T" at bounding box center [534, 383] width 171 height 32
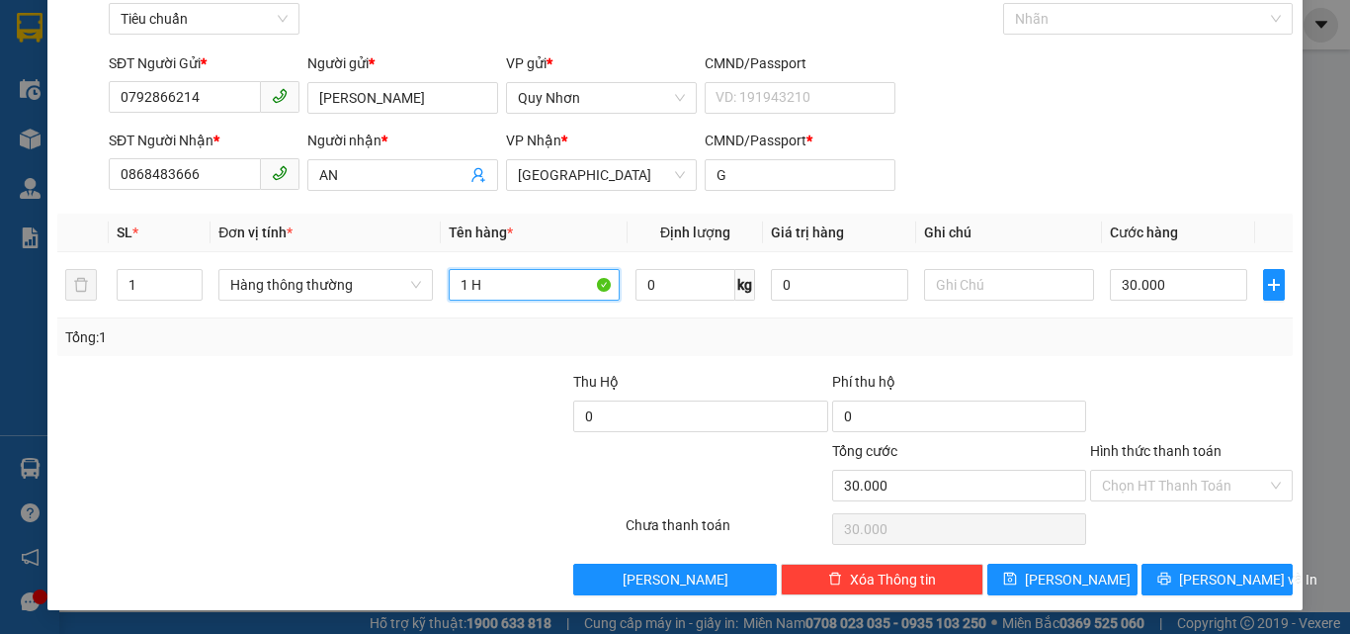
type input "1 H"
click at [1127, 503] on div "Hình thức thanh toán Chọn HT Thanh Toán" at bounding box center [1191, 474] width 203 height 69
click at [1127, 486] on input "Hình thức thanh toán" at bounding box center [1184, 485] width 165 height 30
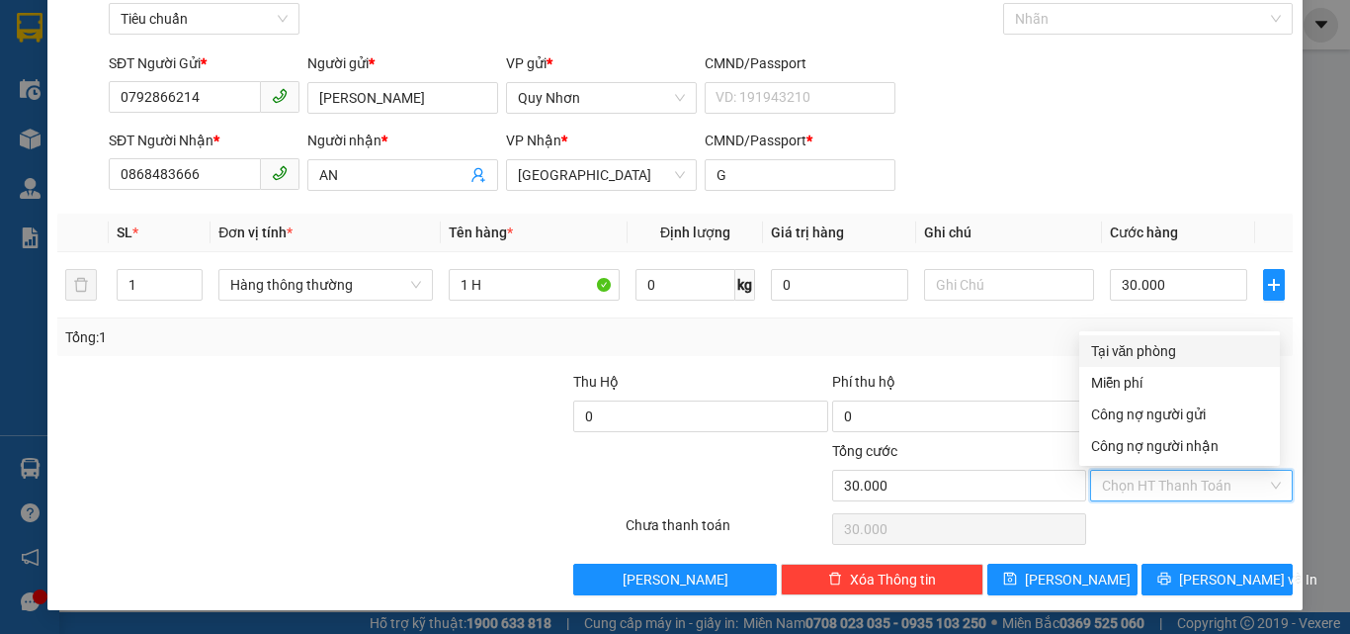
click at [1171, 349] on div "Tại văn phòng" at bounding box center [1179, 351] width 177 height 22
type input "0"
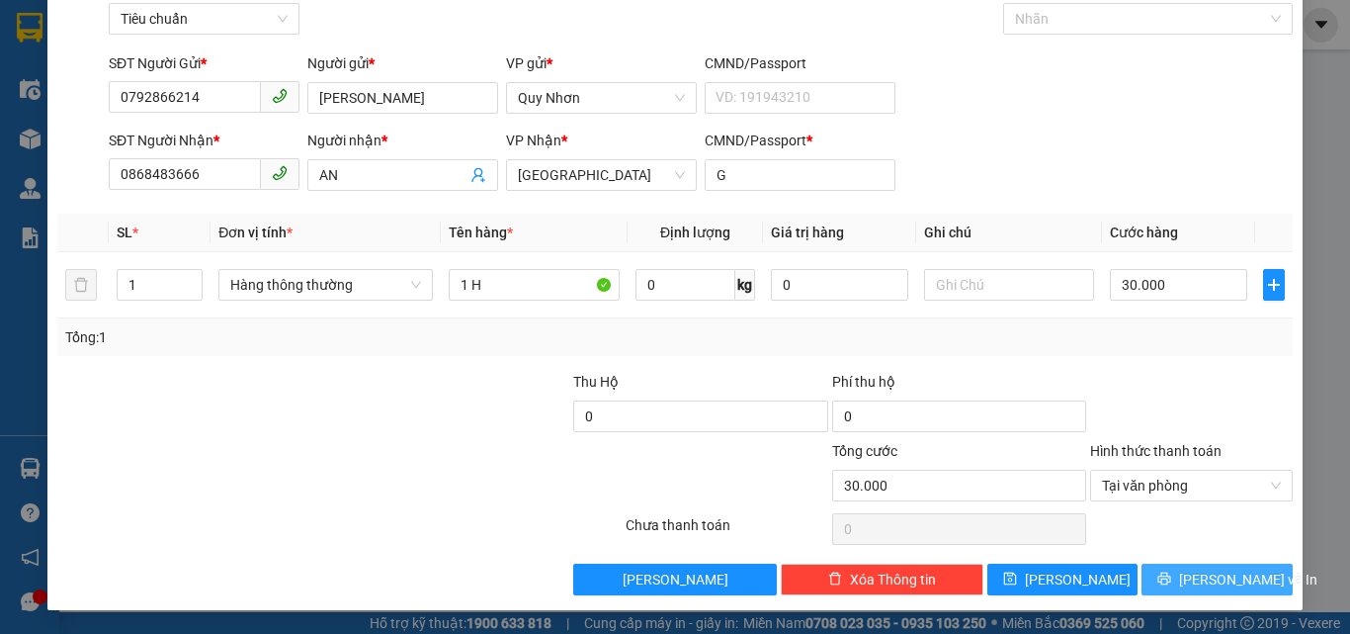
click at [1214, 573] on span "Lưu và In" at bounding box center [1248, 579] width 138 height 22
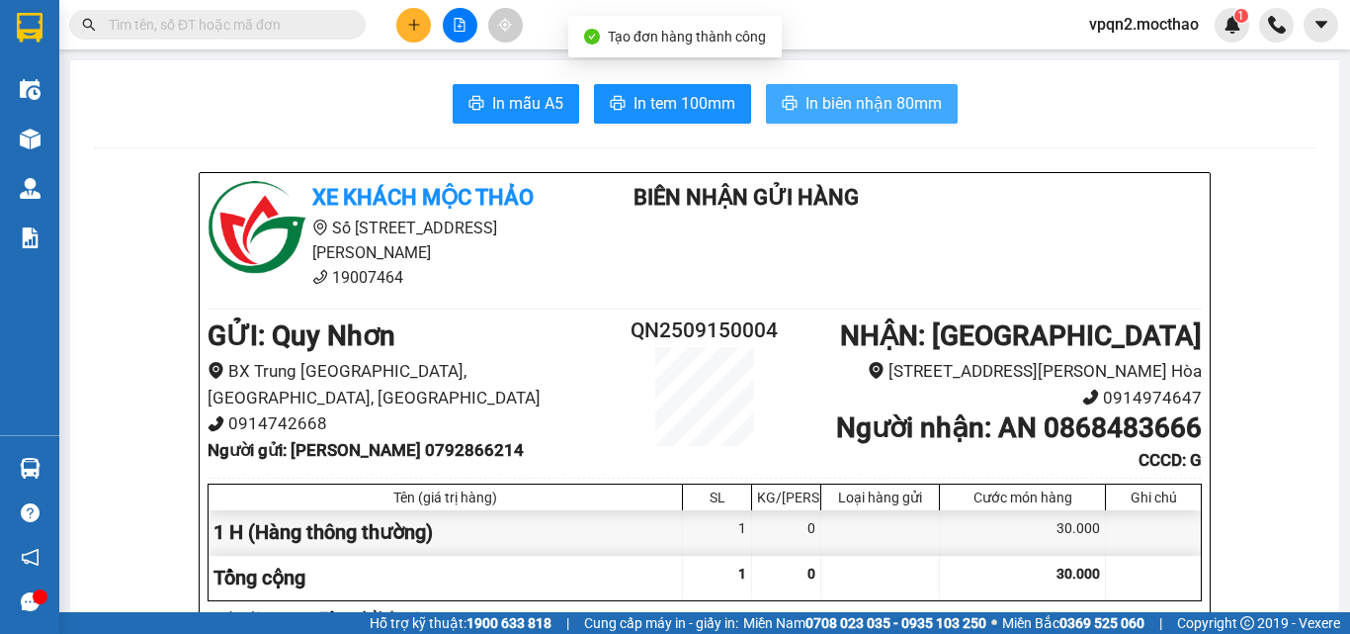
click at [845, 96] on span "In biên nhận 80mm" at bounding box center [874, 103] width 136 height 25
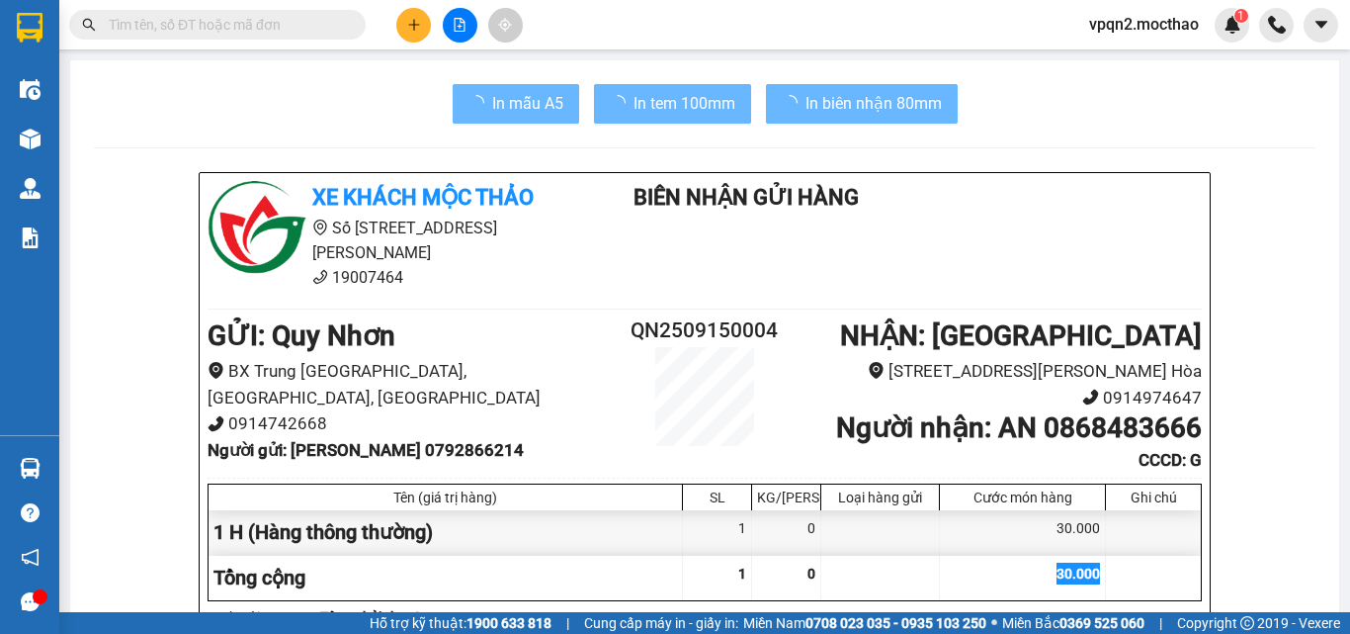
click at [699, 96] on span "In tem 100mm" at bounding box center [685, 103] width 102 height 25
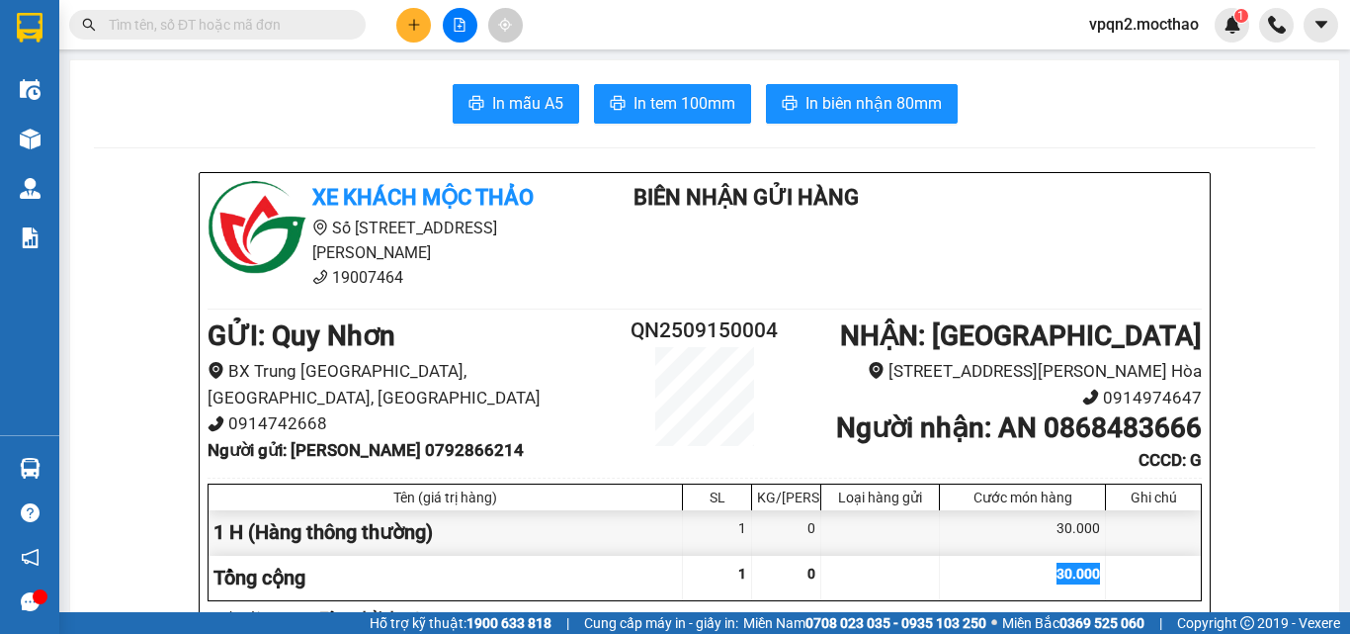
click at [1036, 562] on div "30.000" at bounding box center [1023, 577] width 166 height 44
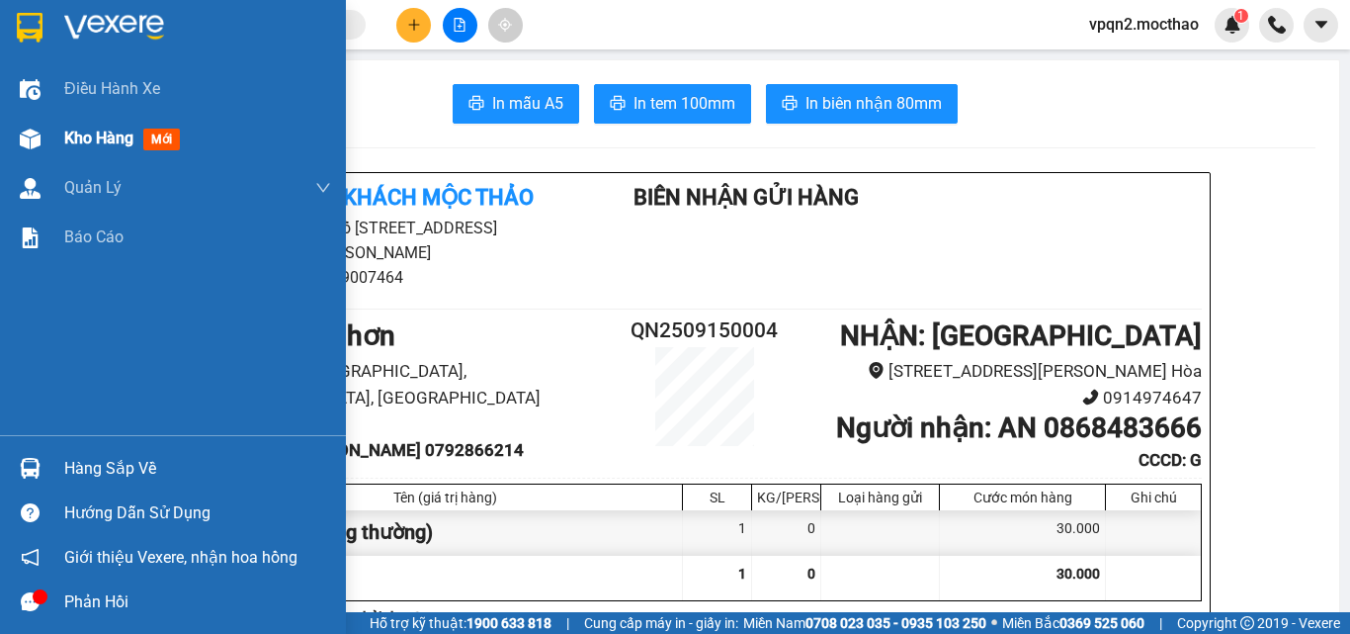
click at [50, 143] on div "Kho hàng mới" at bounding box center [173, 138] width 346 height 49
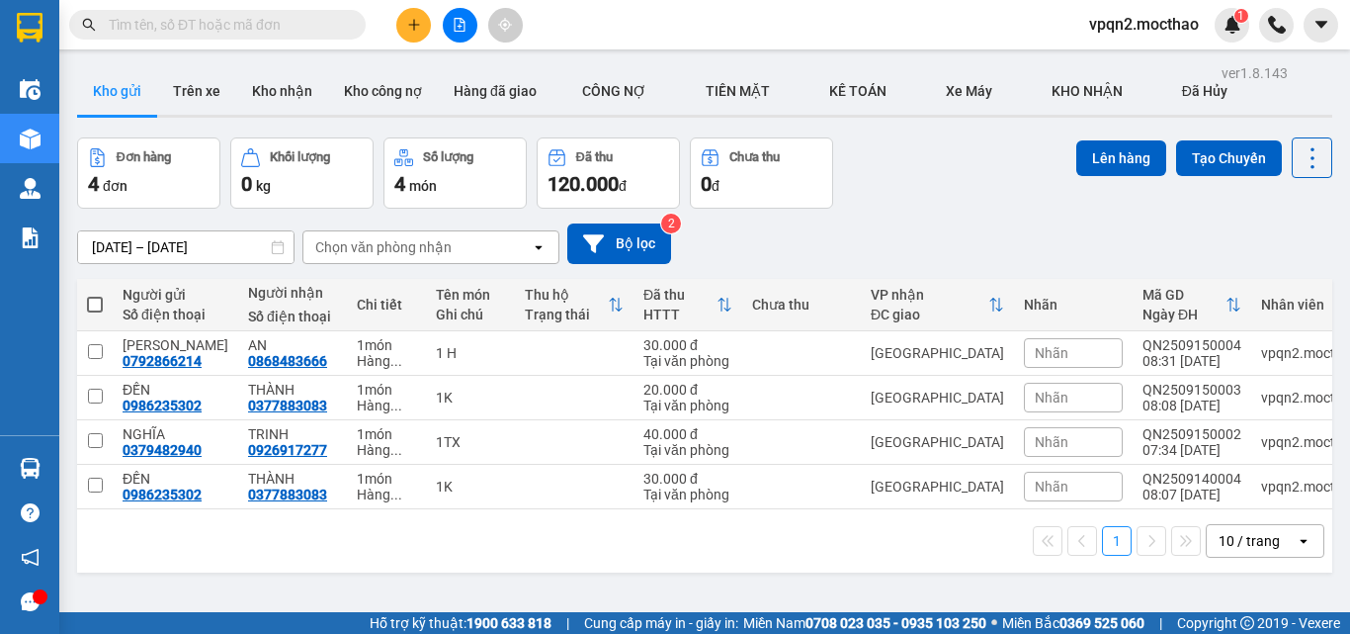
click at [415, 20] on icon "plus" at bounding box center [414, 25] width 14 height 14
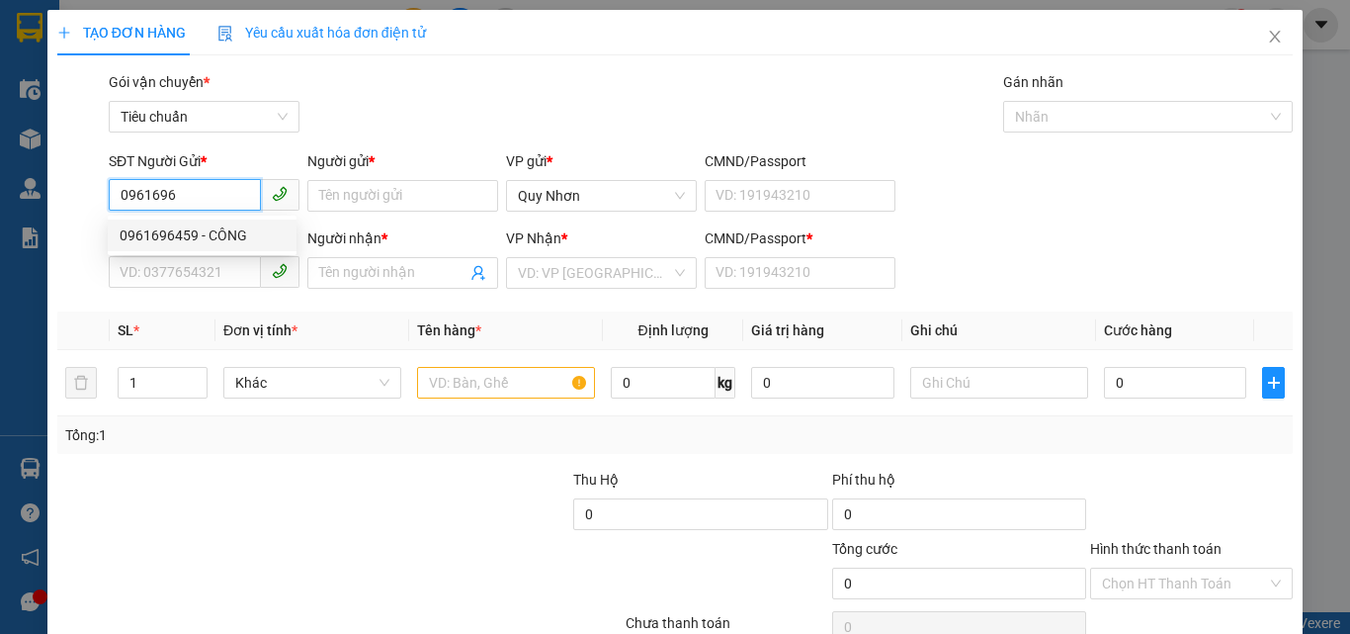
click at [216, 246] on div "0961696459 - CÔNG" at bounding box center [202, 235] width 189 height 32
type input "0961696459"
type input "CÔNG"
type input "0886097154"
type input "PHONG"
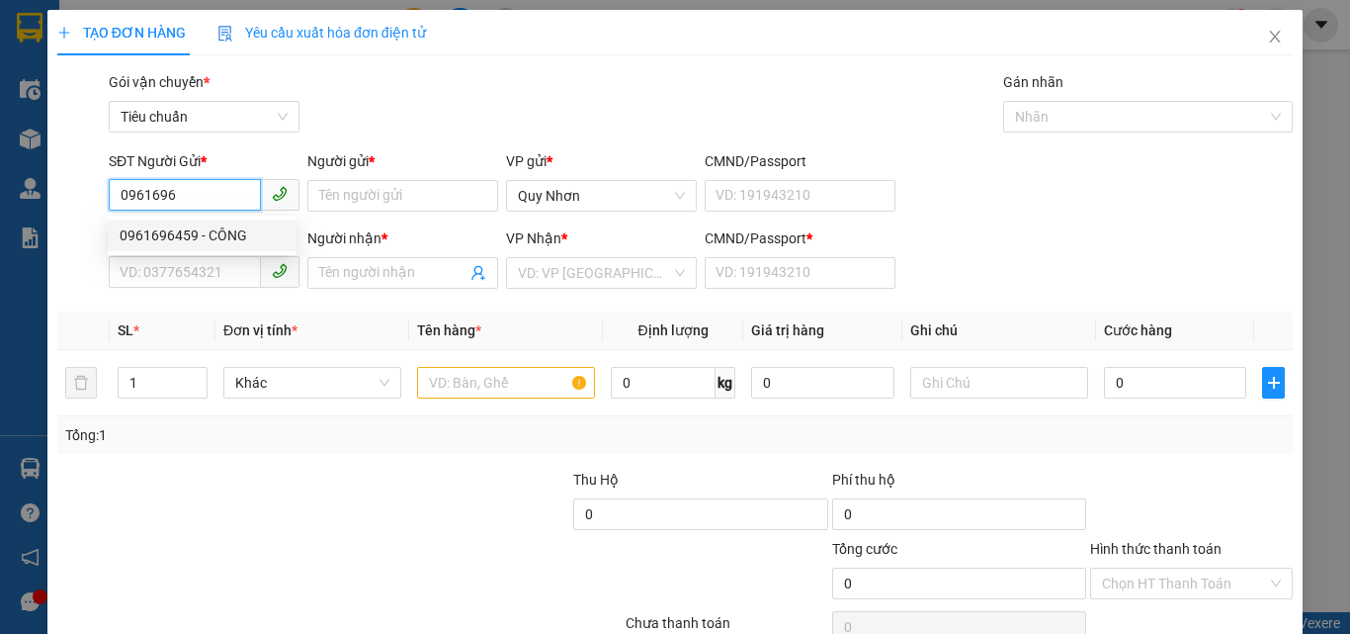
type input "f"
type input "60.000"
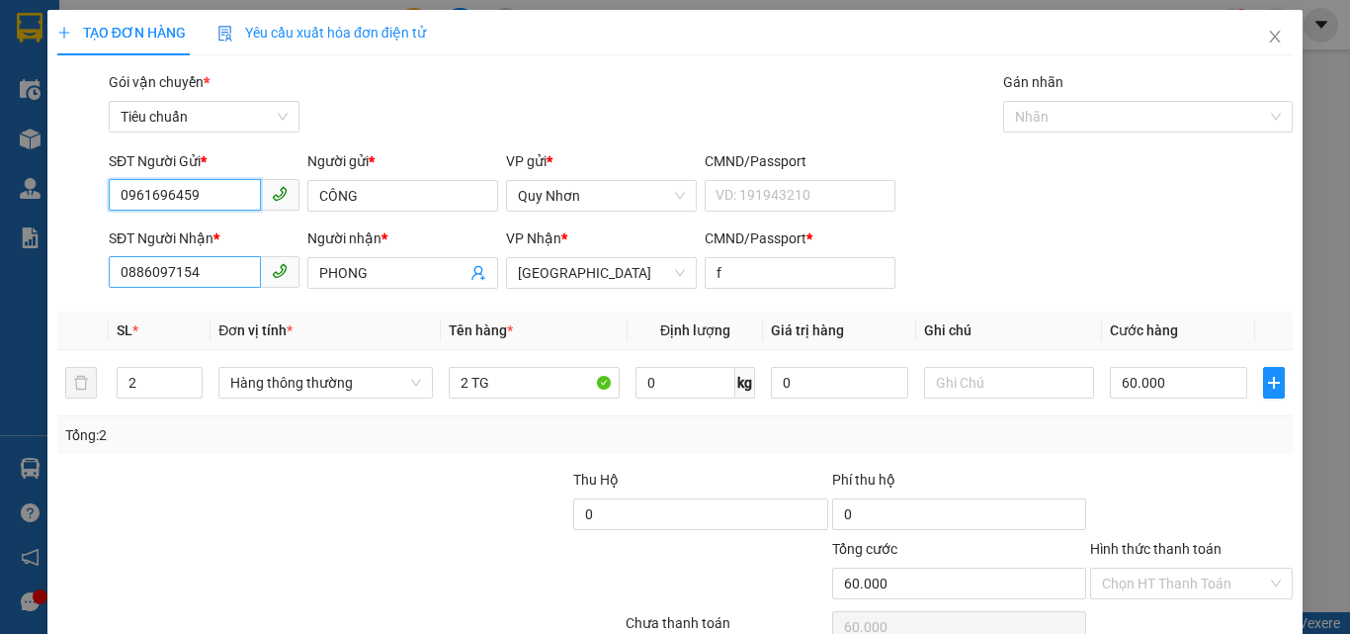
type input "0961696459"
click at [224, 257] on input "0886097154" at bounding box center [185, 272] width 152 height 32
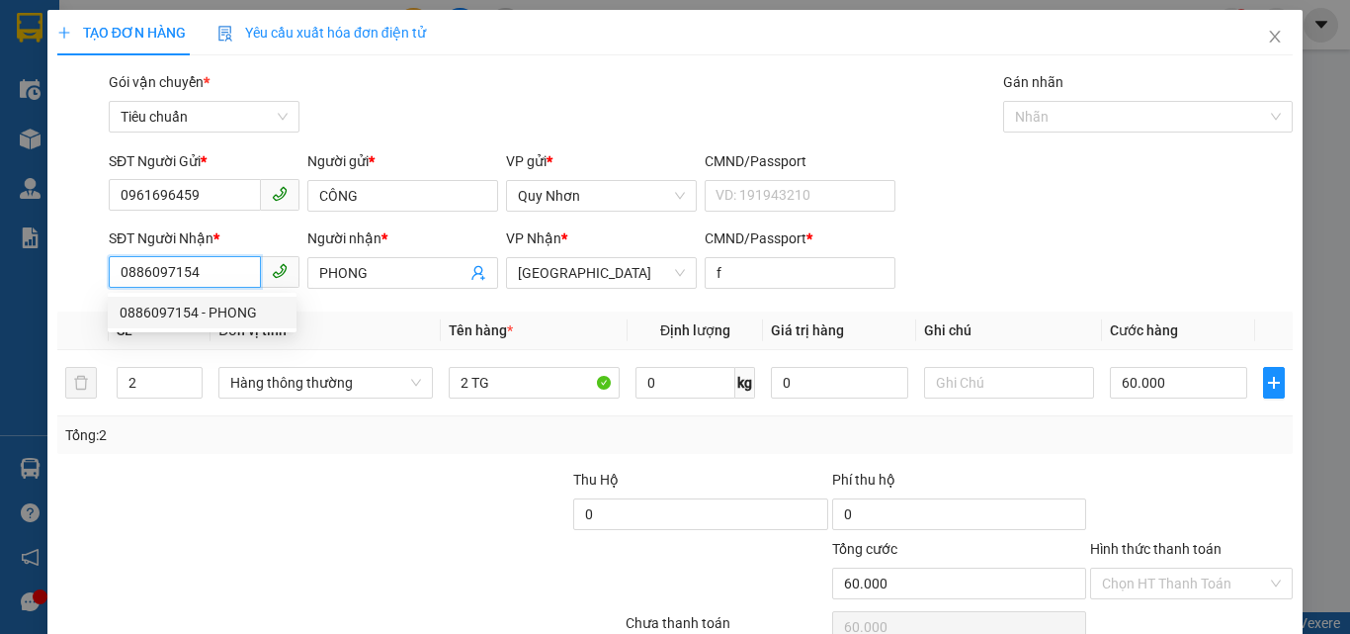
click at [223, 273] on input "0886097154" at bounding box center [185, 272] width 152 height 32
type input "0935795969"
click at [214, 309] on div "0935795969 - KHÔI" at bounding box center [202, 312] width 165 height 22
type input "KHÔI"
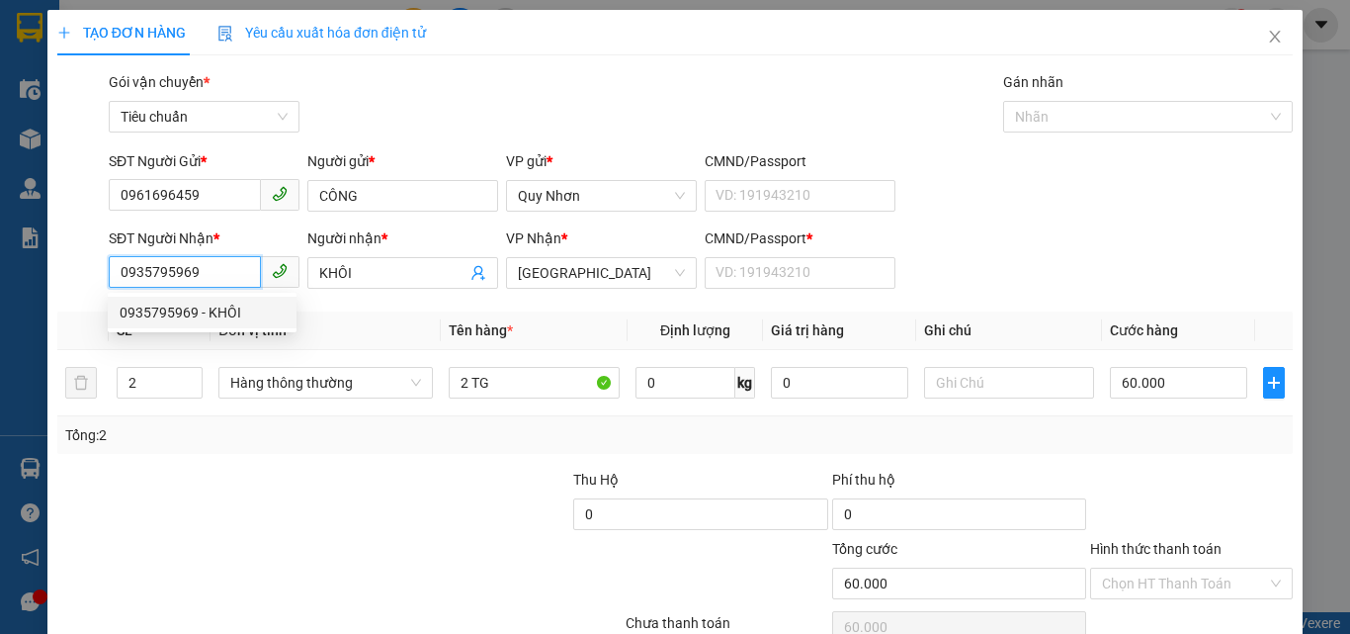
type input "20.000"
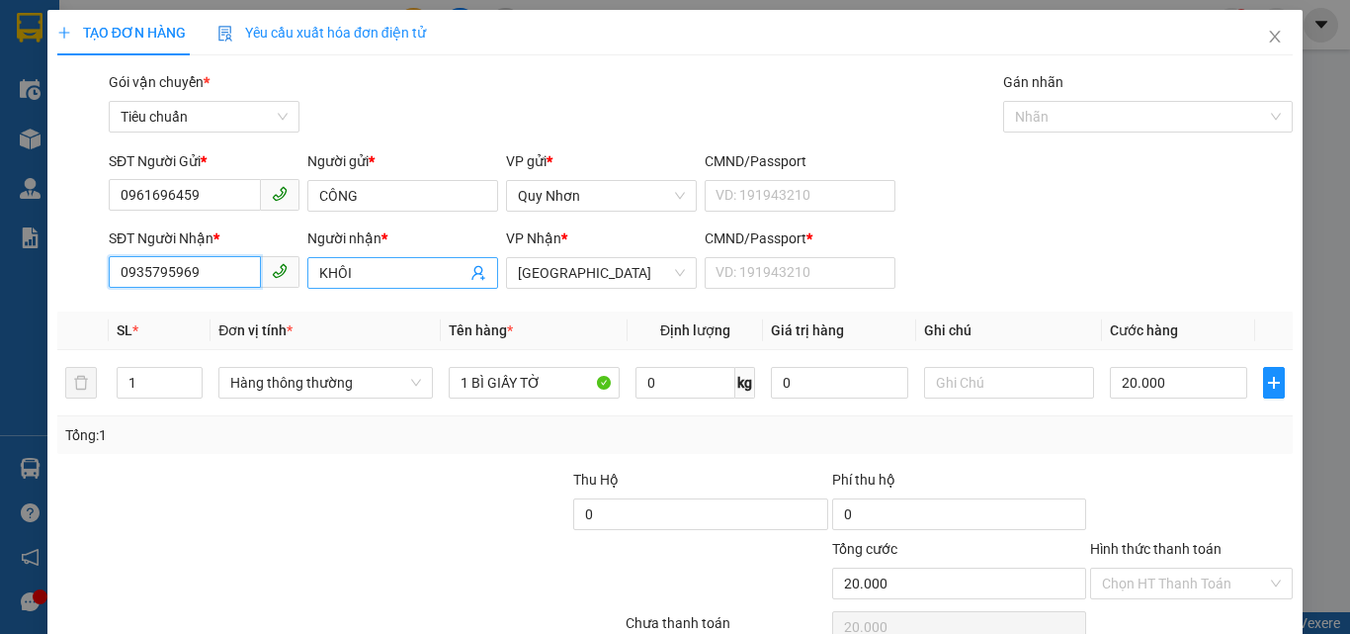
type input "0935795969"
click at [326, 267] on input "KHÔI" at bounding box center [392, 273] width 147 height 22
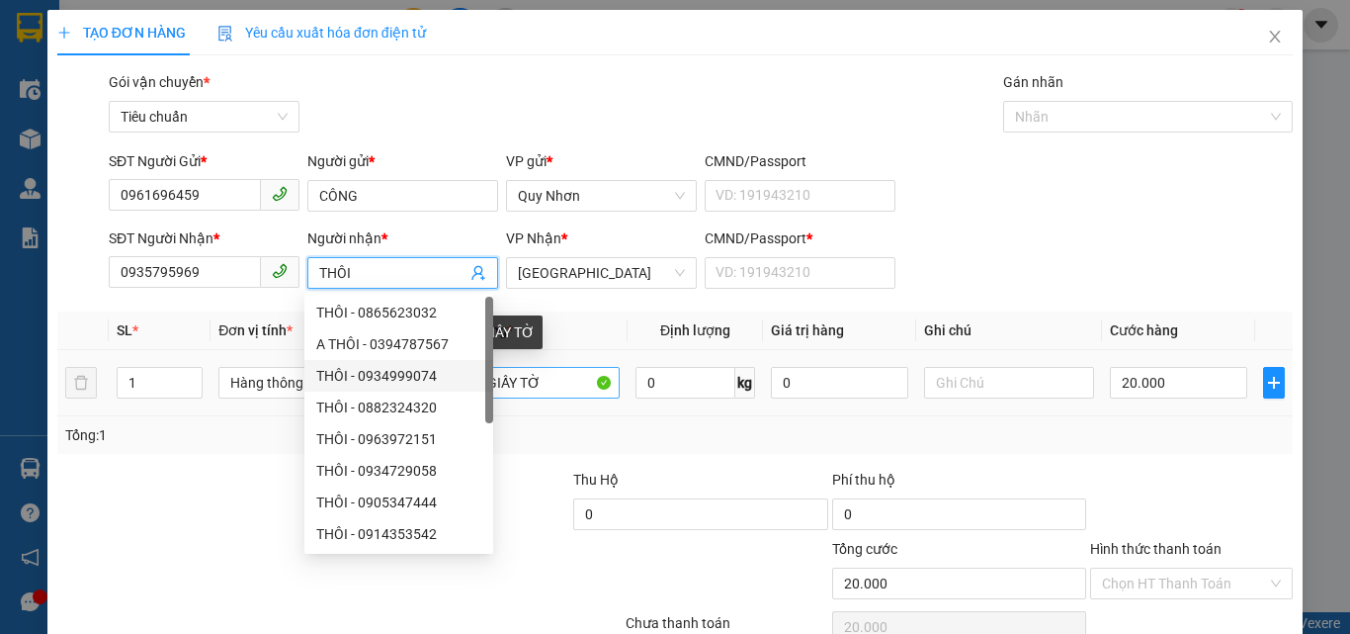
type input "THÔI"
click at [552, 376] on input "1 BÌ GIẤY TỜ" at bounding box center [534, 383] width 171 height 32
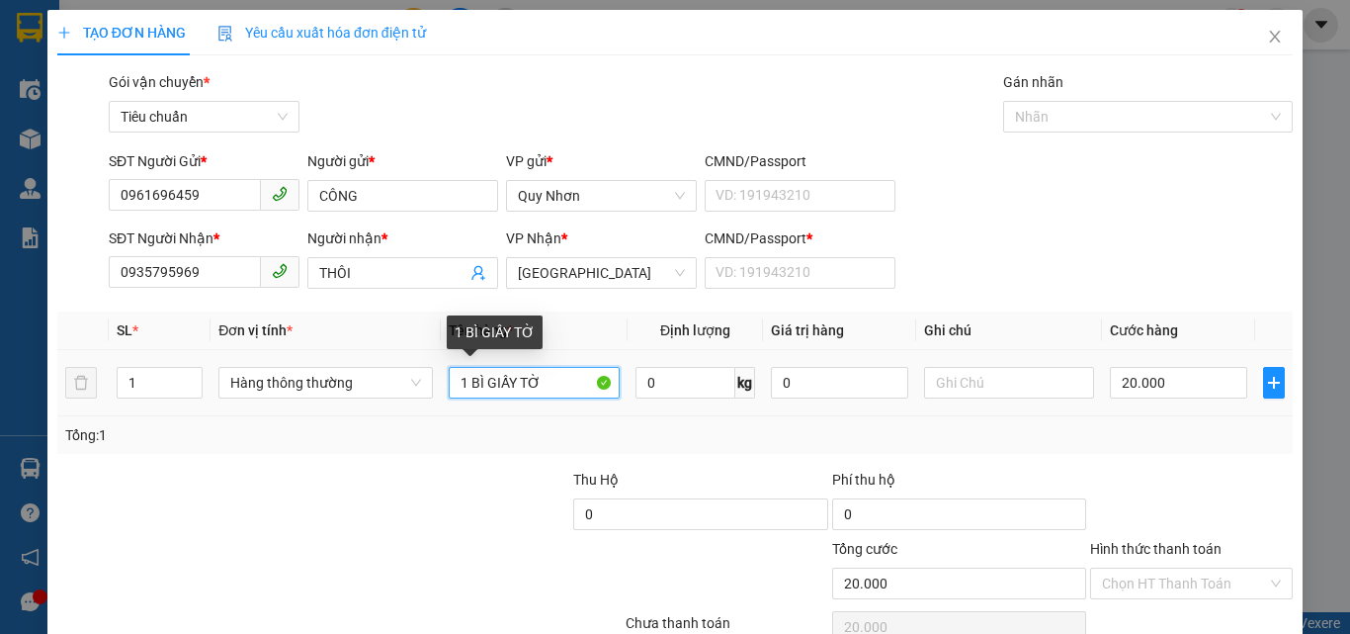
drag, startPoint x: 560, startPoint y: 377, endPoint x: 465, endPoint y: 386, distance: 96.4
click at [465, 386] on input "1 BÌ GIẤY TỜ" at bounding box center [534, 383] width 171 height 32
type input "1T"
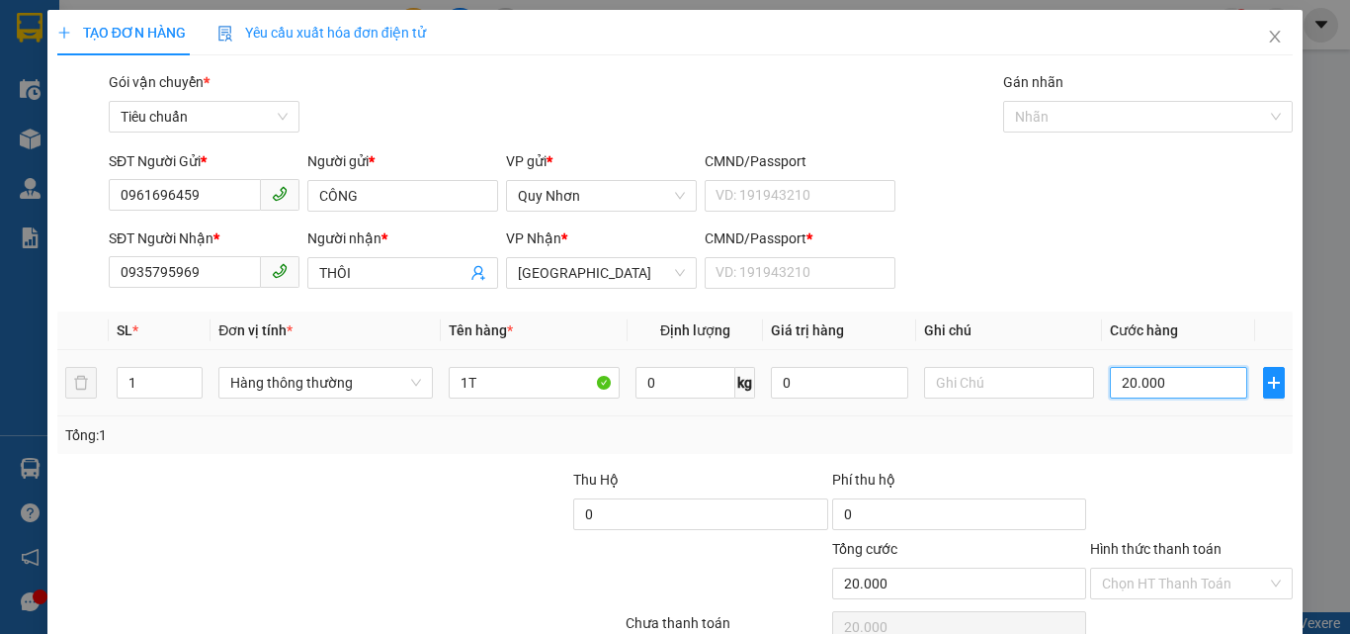
click at [1145, 385] on input "20.000" at bounding box center [1178, 383] width 136 height 32
type input "3"
type input "30"
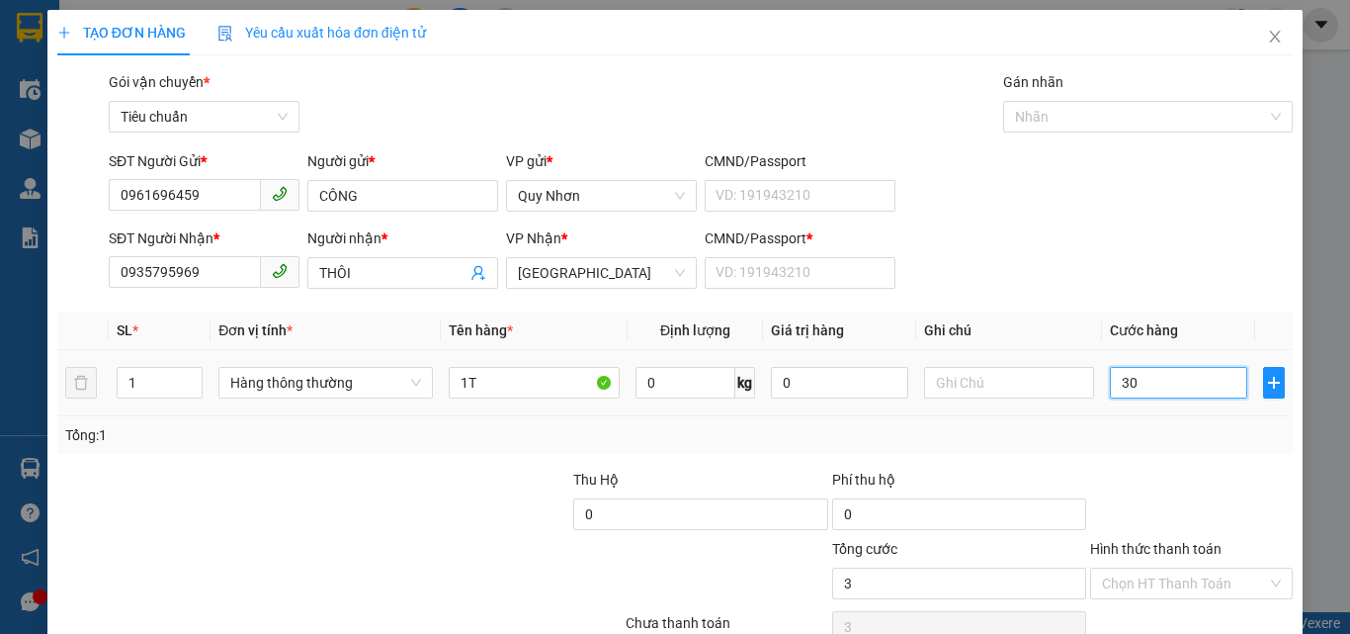
type input "30"
type input "300"
type input "3.000"
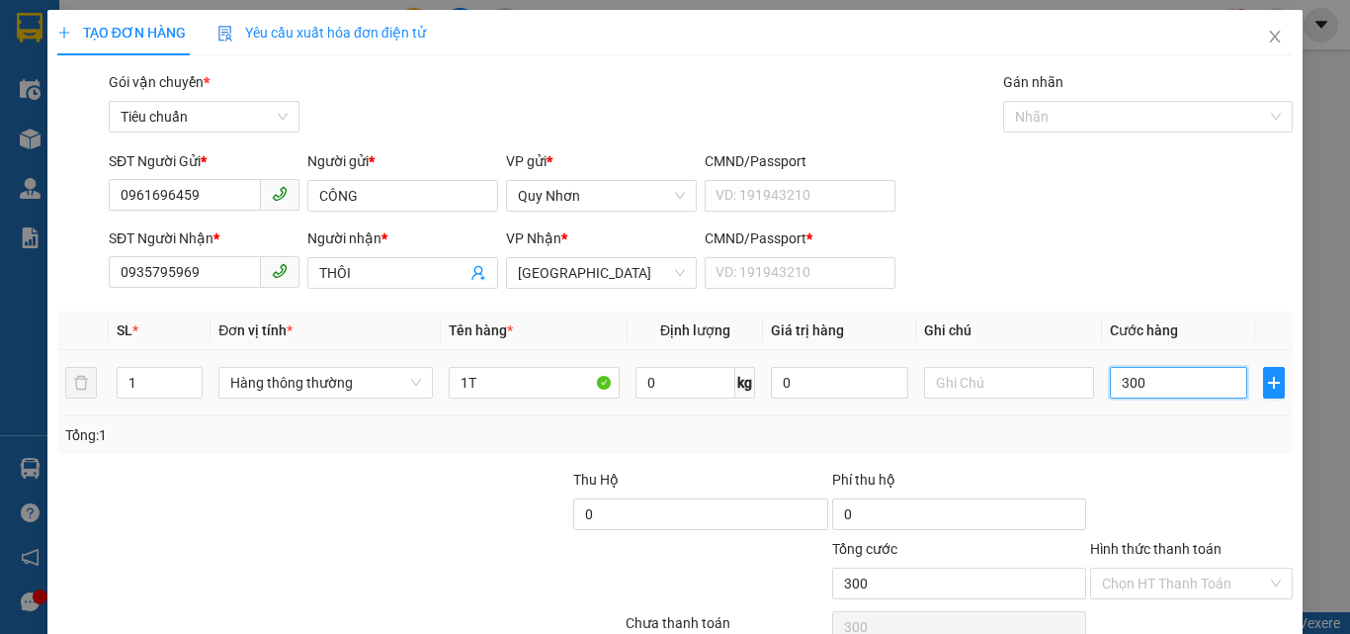
type input "3.000"
type input "30.000"
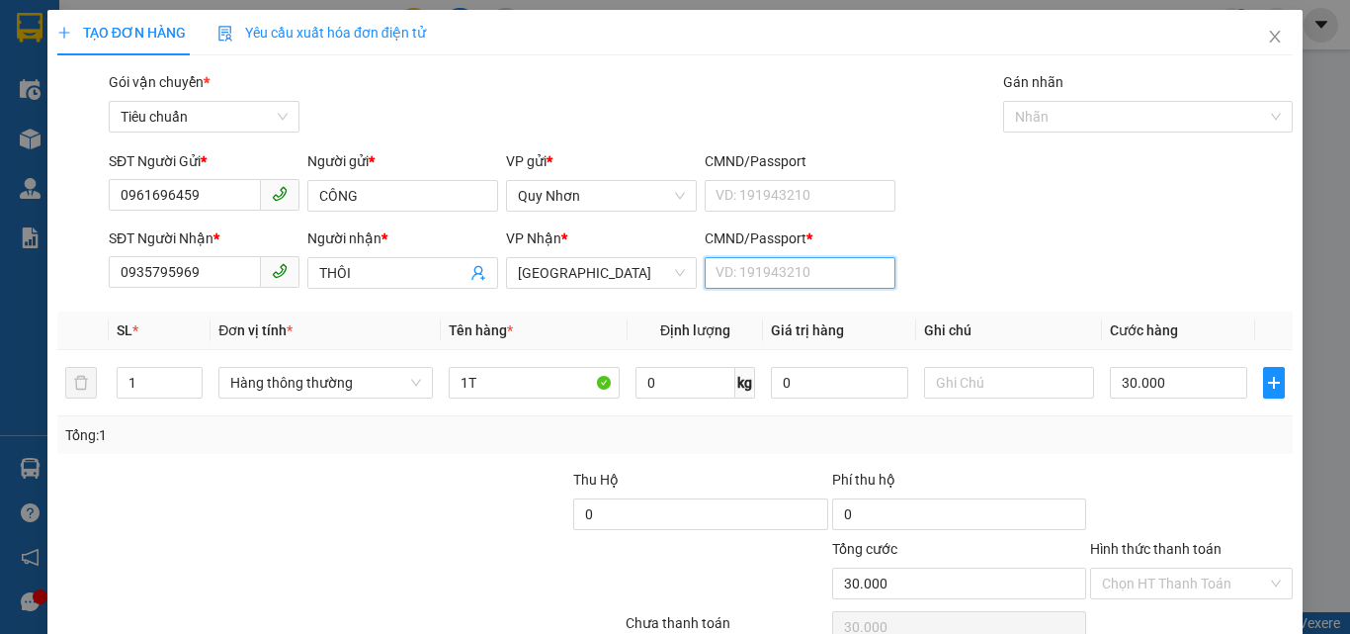
click at [798, 274] on input "CMND/Passport *" at bounding box center [800, 273] width 191 height 32
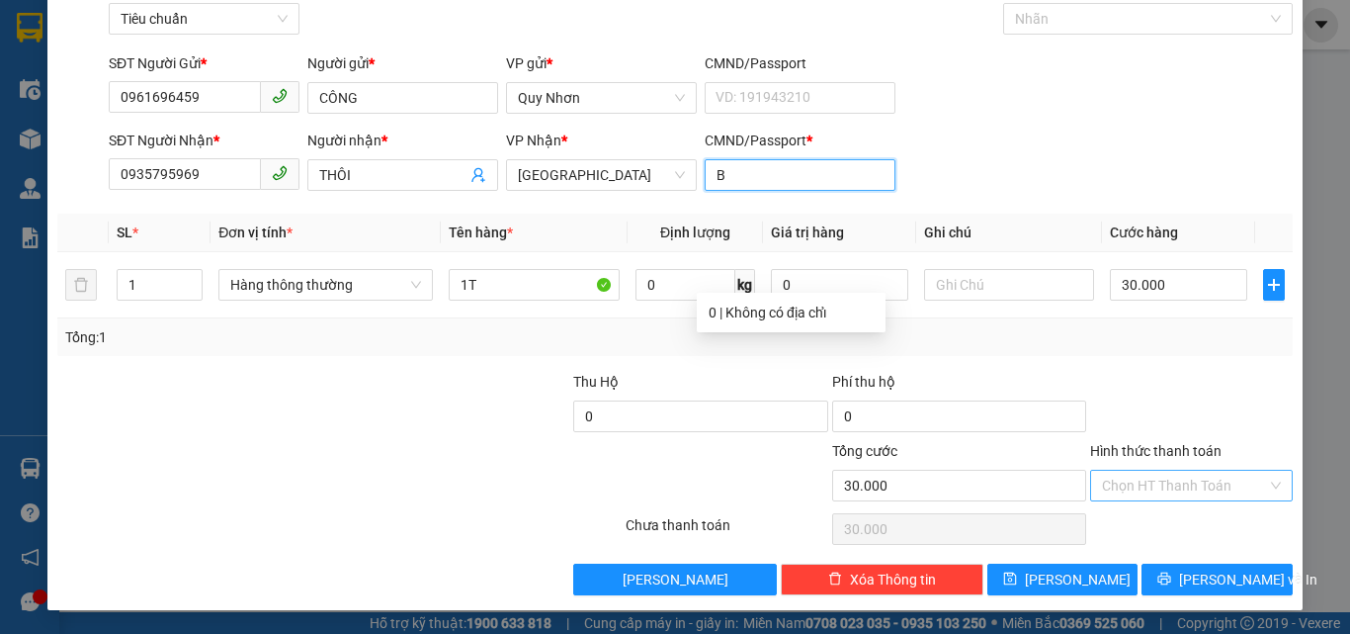
type input "B"
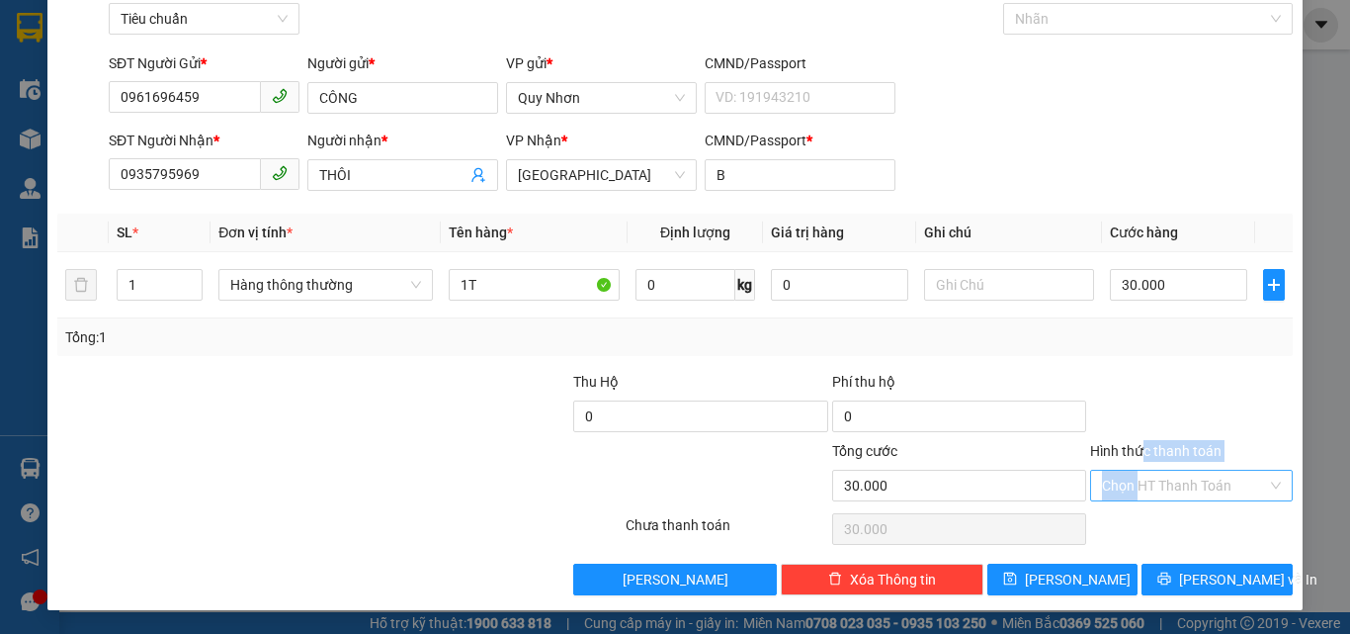
click at [1130, 469] on div "Hình thức thanh toán Chọn HT Thanh Toán" at bounding box center [1191, 474] width 203 height 69
click at [1143, 482] on input "Hình thức thanh toán" at bounding box center [1184, 485] width 165 height 30
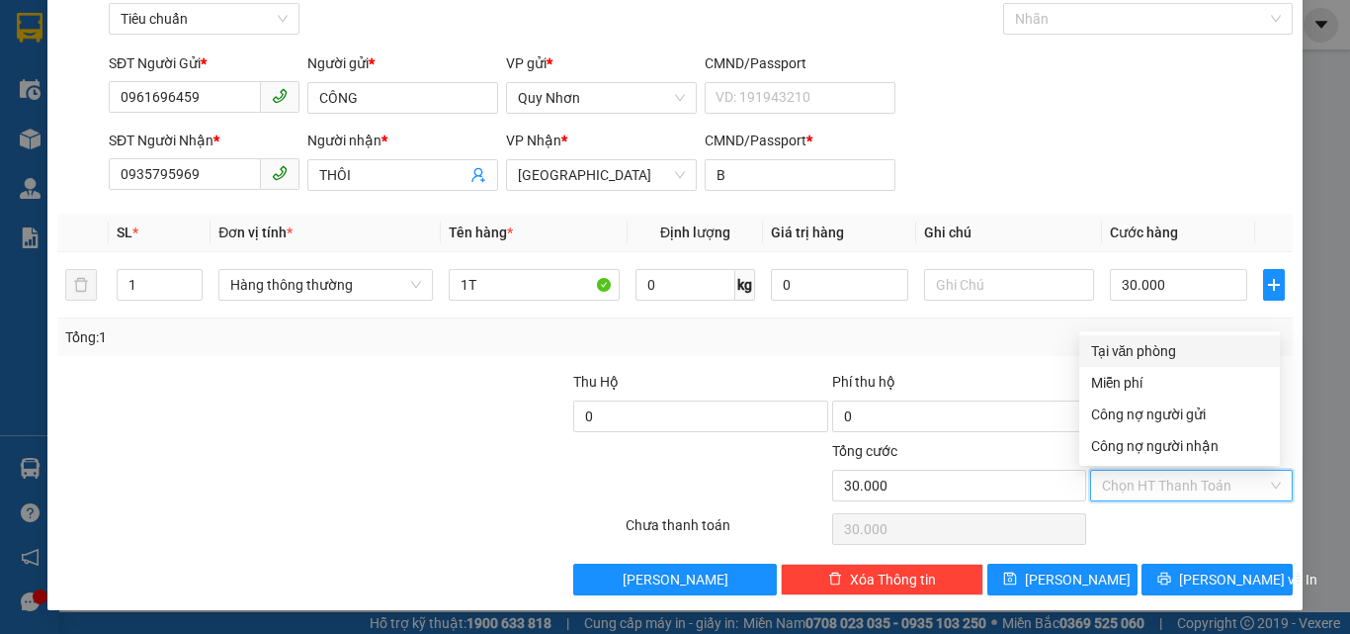
click at [1163, 353] on div "Tại văn phòng" at bounding box center [1179, 351] width 177 height 22
type input "0"
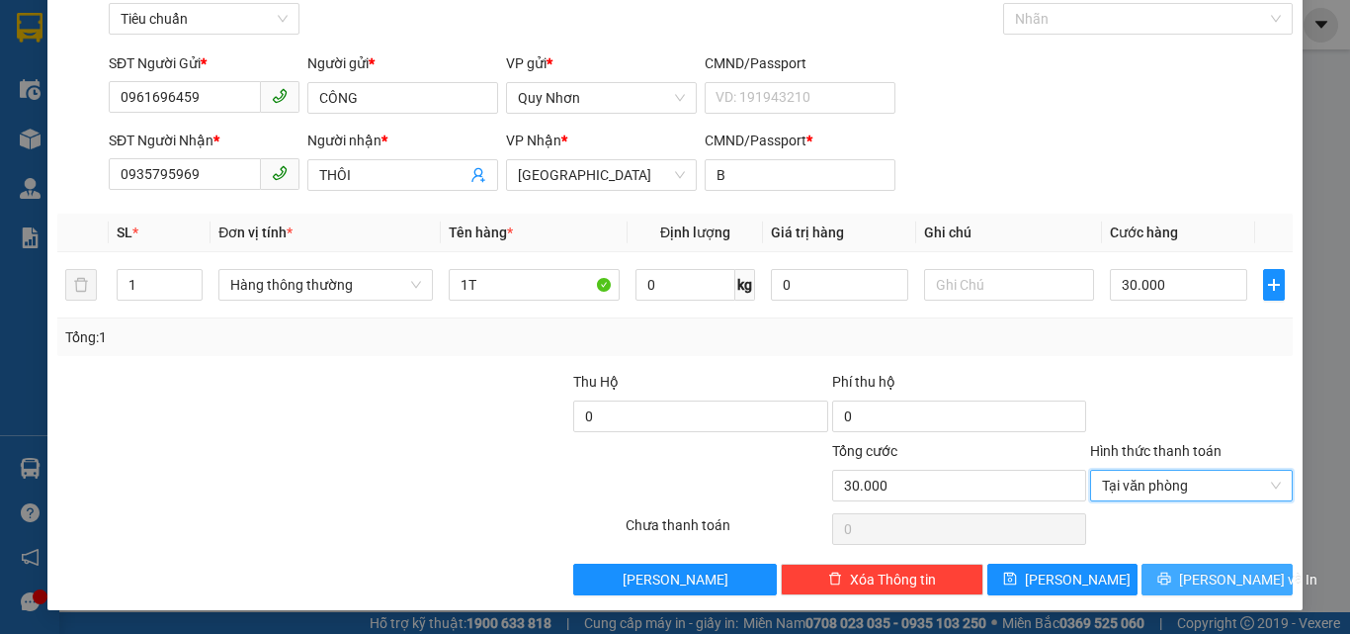
click at [1171, 571] on icon "printer" at bounding box center [1164, 578] width 14 height 14
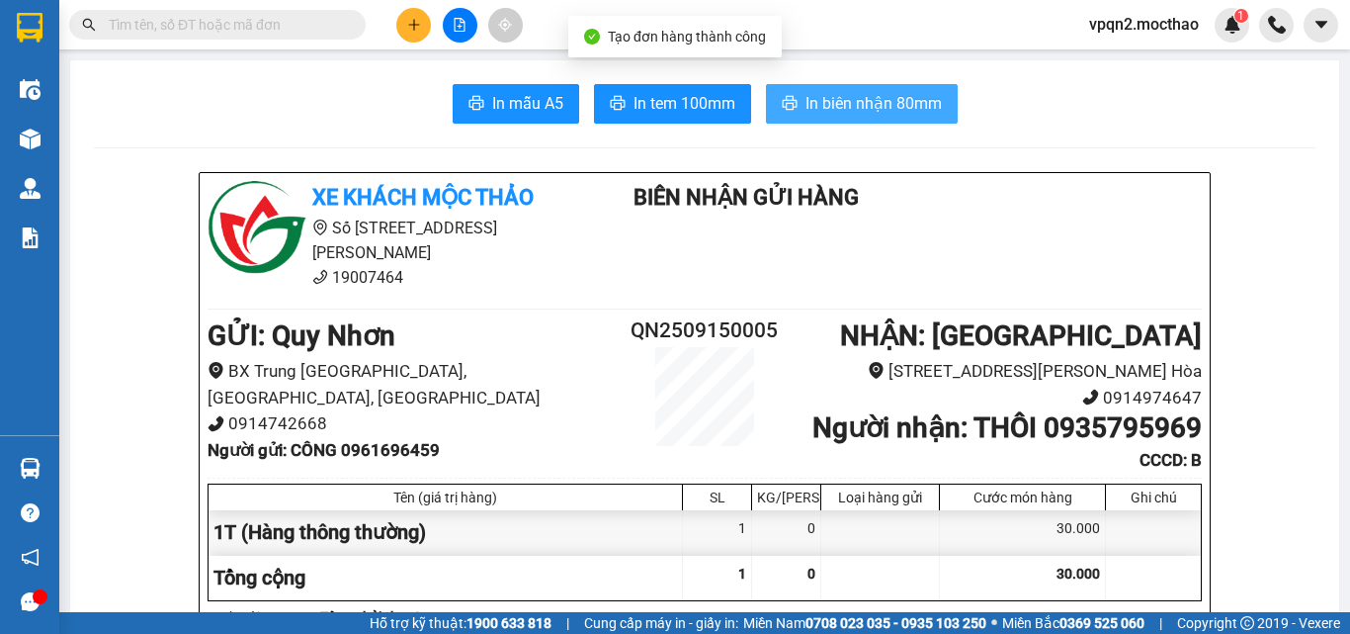
click at [900, 120] on button "In biên nhận 80mm" at bounding box center [862, 104] width 192 height 40
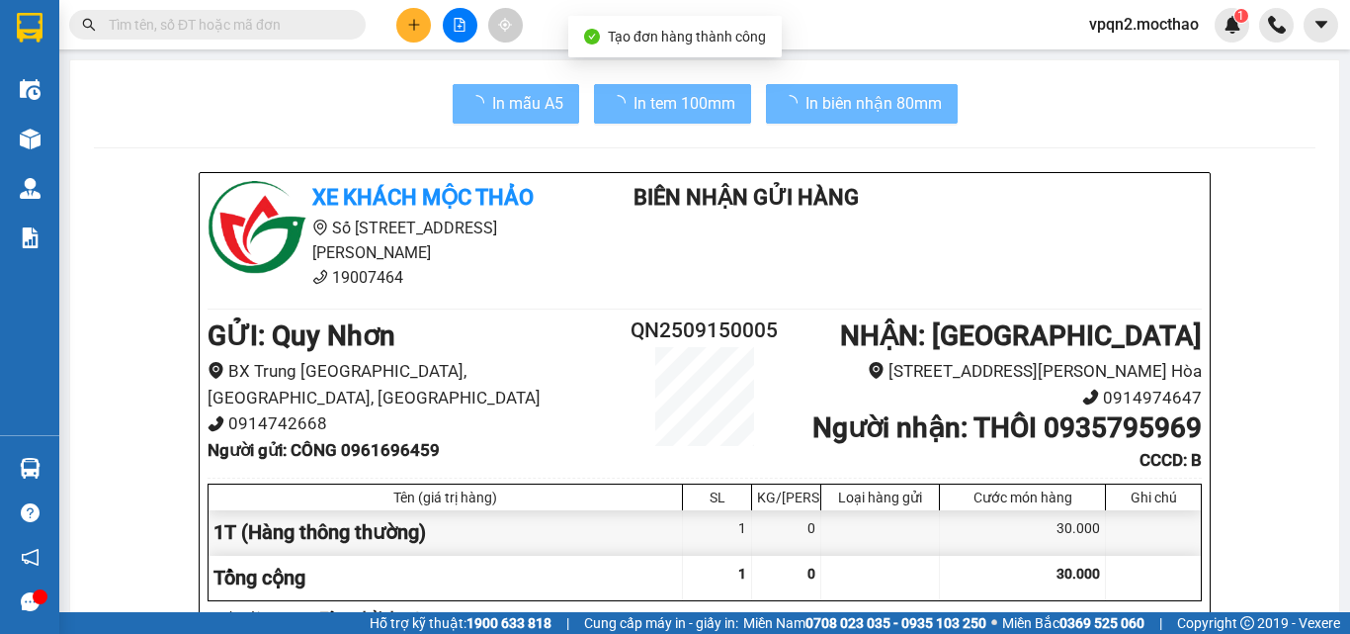
drag, startPoint x: 896, startPoint y: 111, endPoint x: 1112, endPoint y: 554, distance: 493.3
click at [1115, 561] on div at bounding box center [1153, 577] width 95 height 44
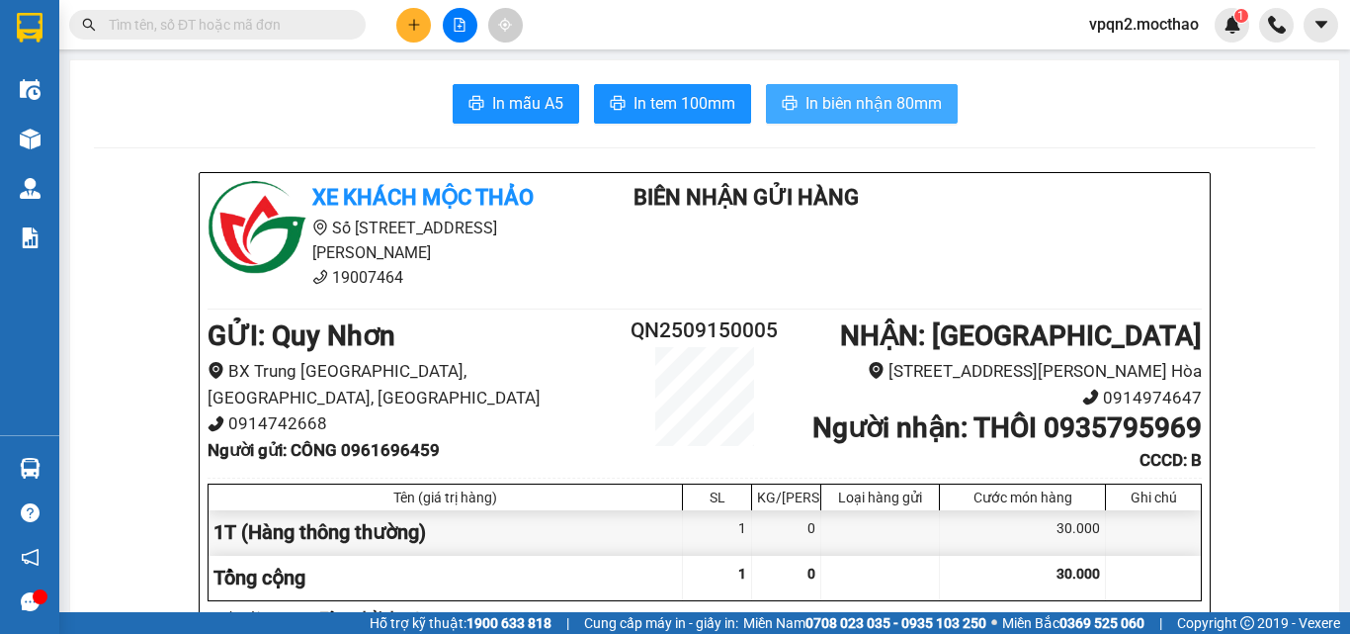
click at [885, 104] on span "In biên nhận 80mm" at bounding box center [874, 103] width 136 height 25
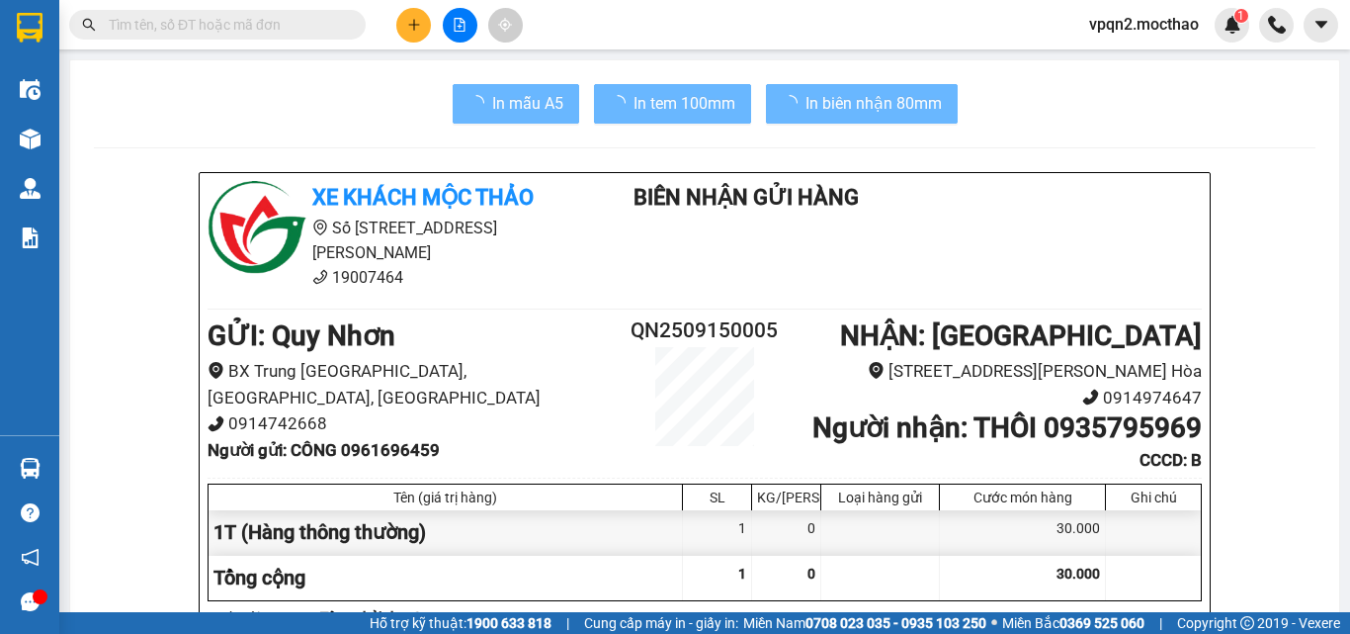
click at [1027, 578] on div "30.000" at bounding box center [1023, 577] width 166 height 44
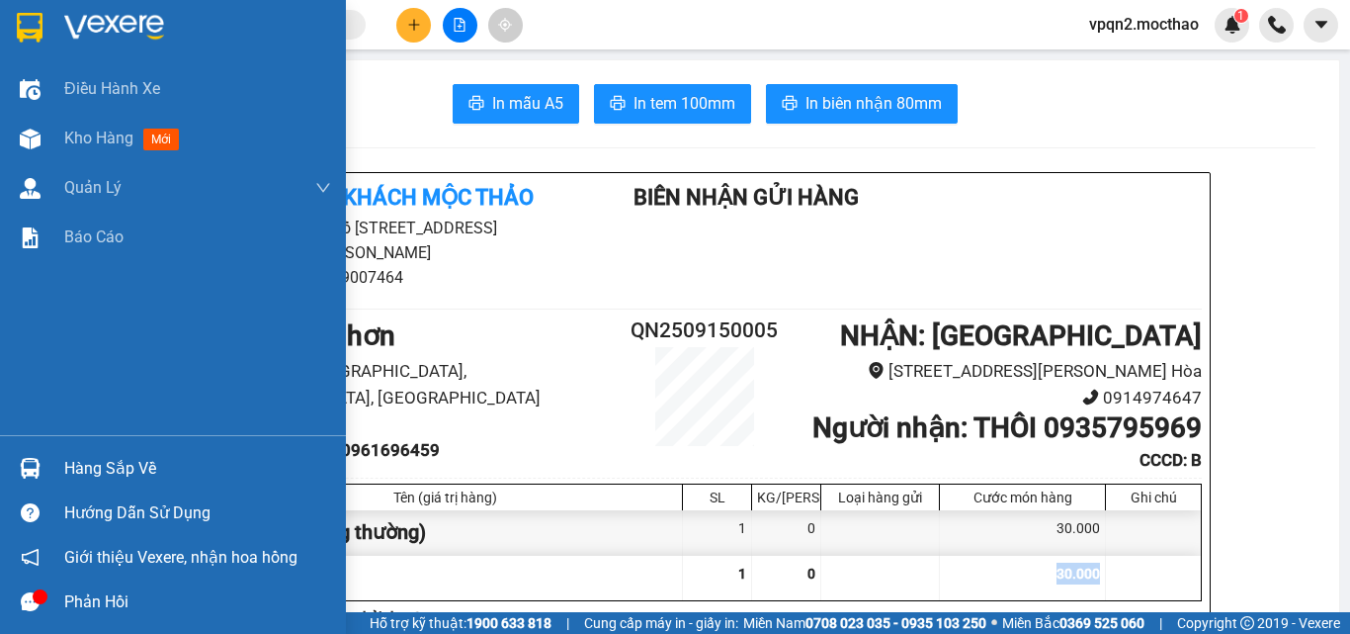
drag, startPoint x: 32, startPoint y: 135, endPoint x: 519, endPoint y: 43, distance: 496.1
click at [31, 135] on img at bounding box center [30, 138] width 21 height 21
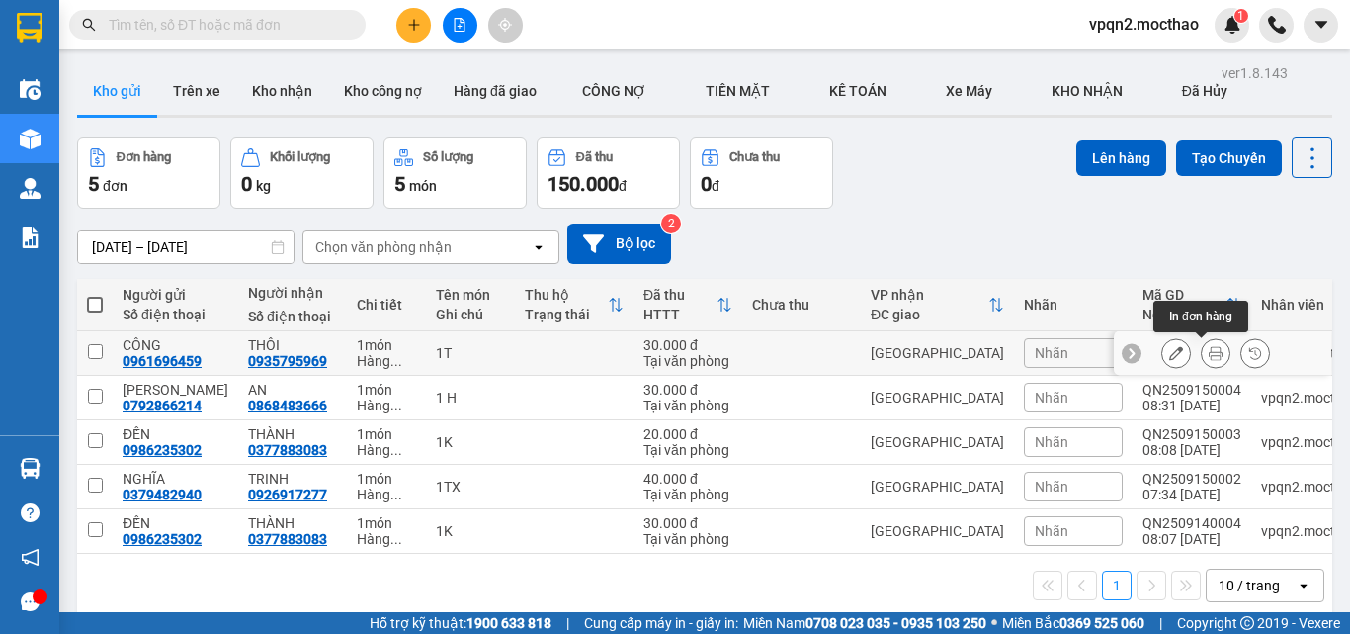
click at [1209, 347] on icon at bounding box center [1216, 353] width 14 height 14
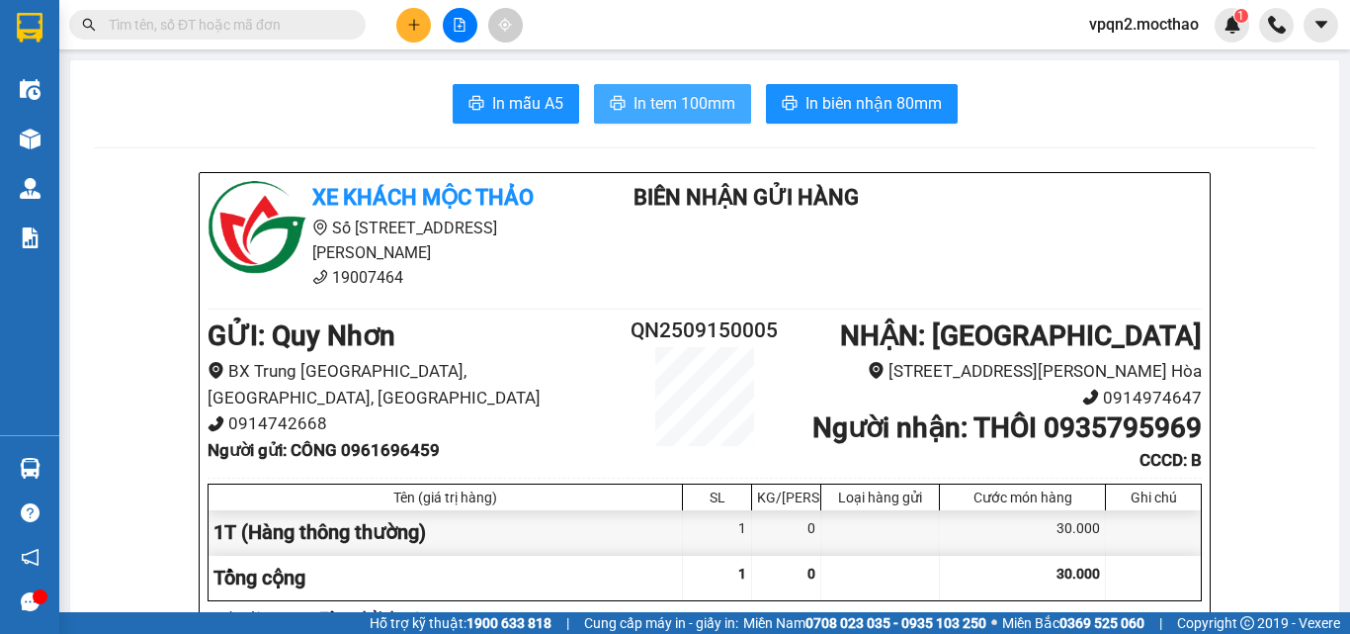
drag, startPoint x: 663, startPoint y: 100, endPoint x: 681, endPoint y: 98, distance: 17.9
click at [665, 99] on span "In tem 100mm" at bounding box center [685, 103] width 102 height 25
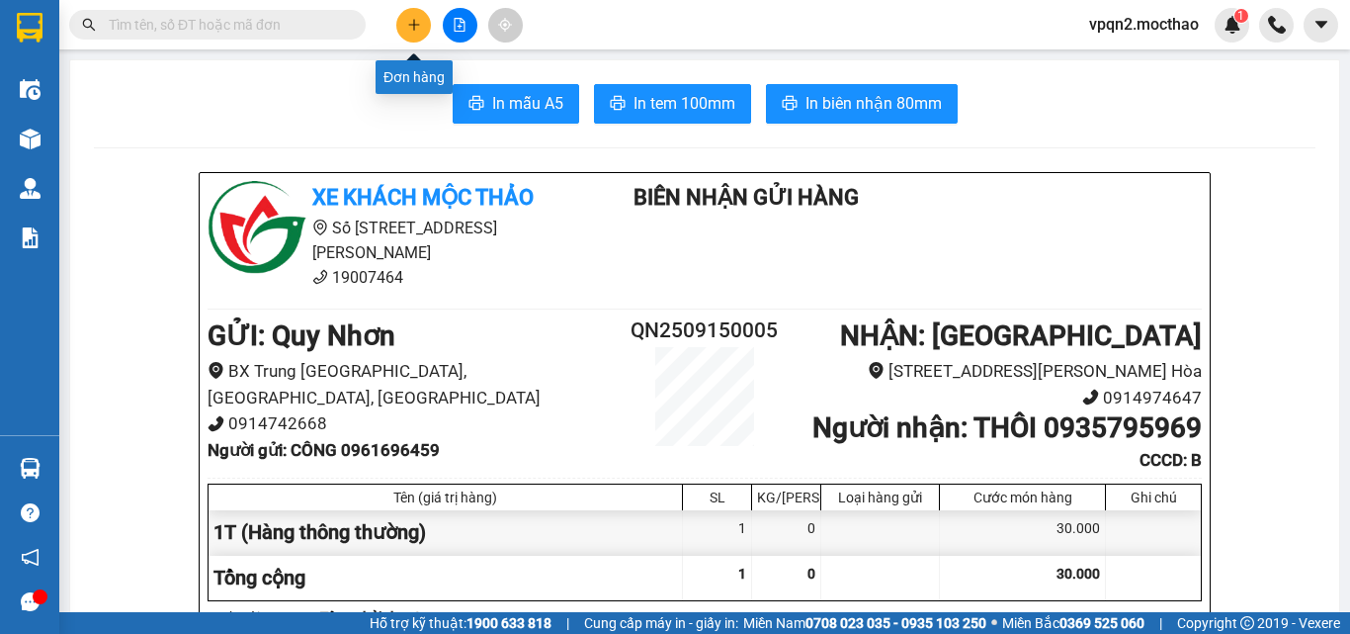
click at [412, 33] on button at bounding box center [413, 25] width 35 height 35
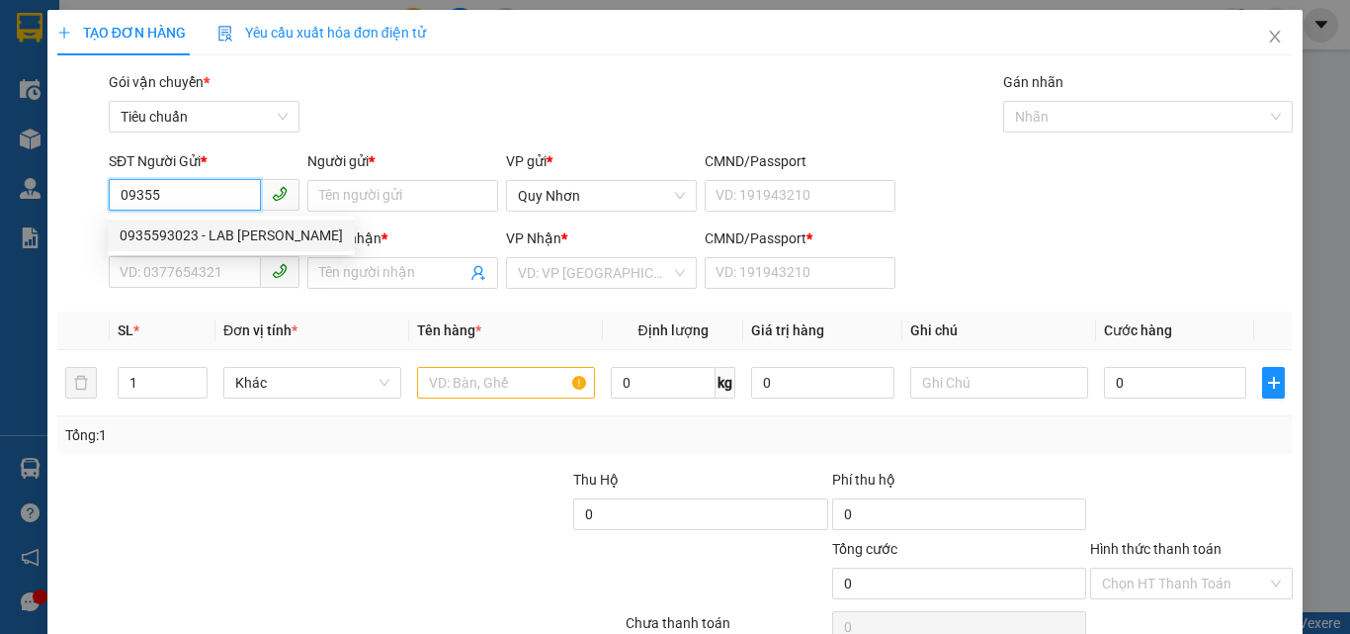
click at [187, 227] on div "0935593023 - LAB HOÀNG BẢO" at bounding box center [231, 235] width 223 height 22
type input "0935593023"
type input "LAB HOÀNG BẢO"
type input "0917488339"
type input "NHƯ Ý"
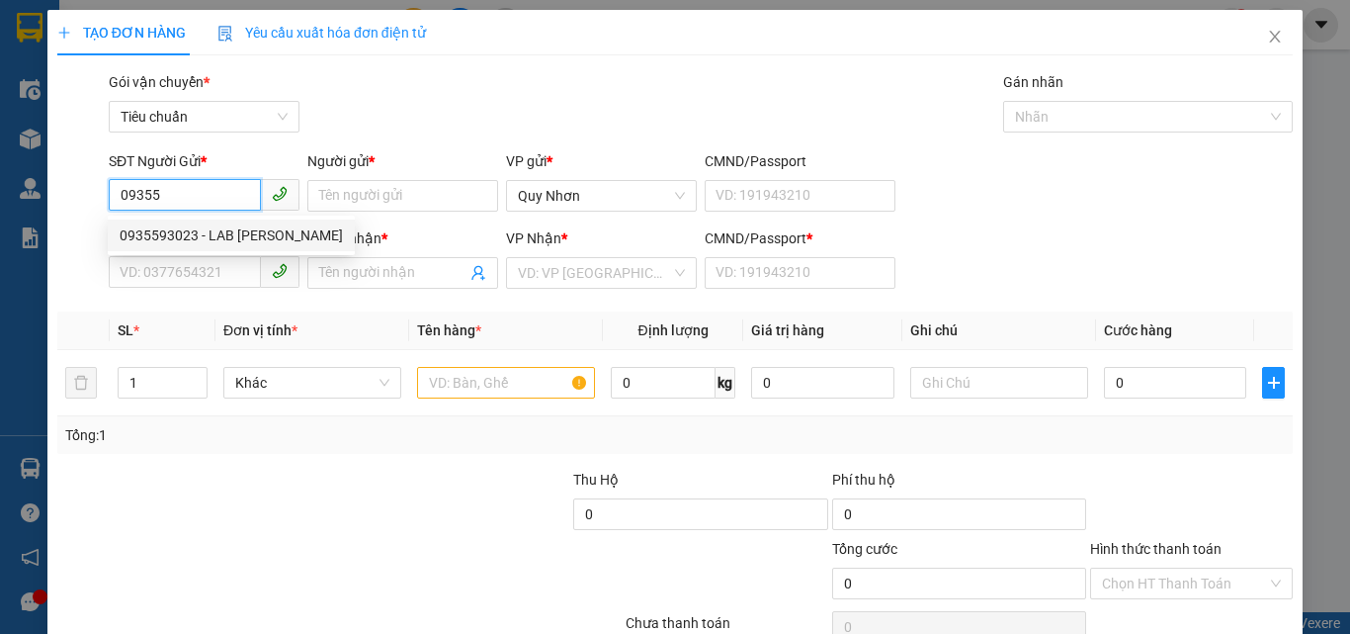
type input "A"
type input "20.000"
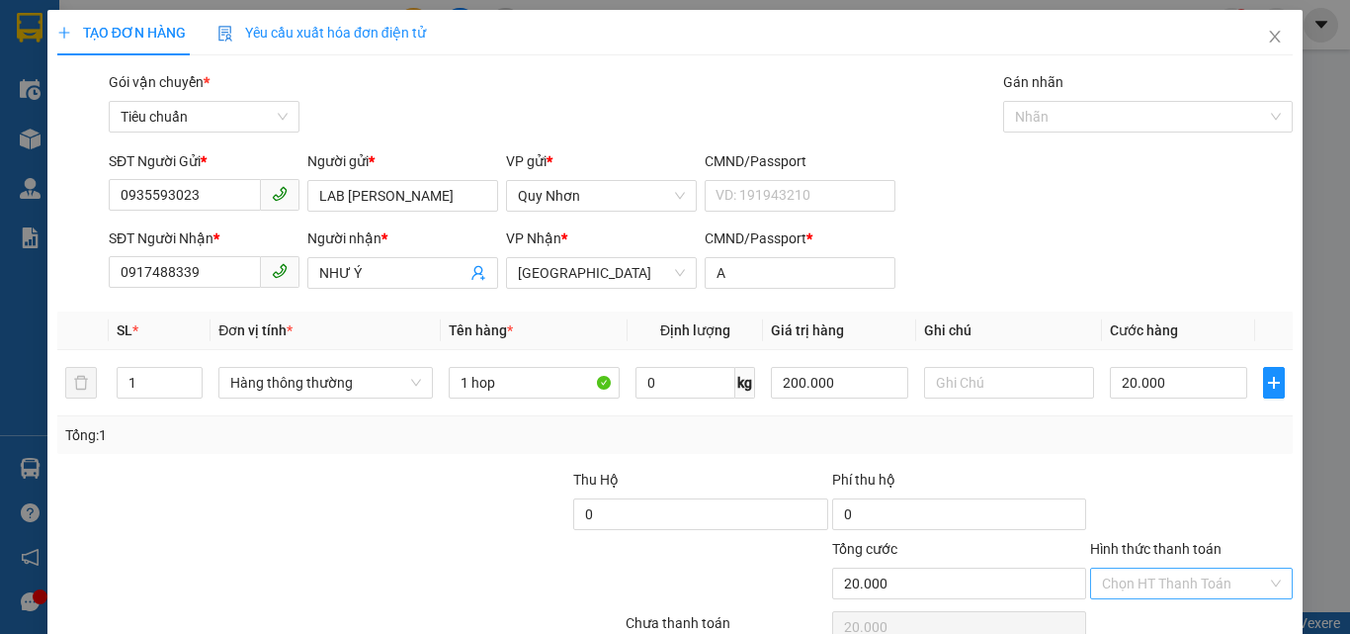
click at [1131, 568] on input "Hình thức thanh toán" at bounding box center [1184, 583] width 165 height 30
click at [1147, 438] on div "Tại văn phòng" at bounding box center [1179, 449] width 177 height 22
drag, startPoint x: 1199, startPoint y: 572, endPoint x: 1180, endPoint y: 547, distance: 31.8
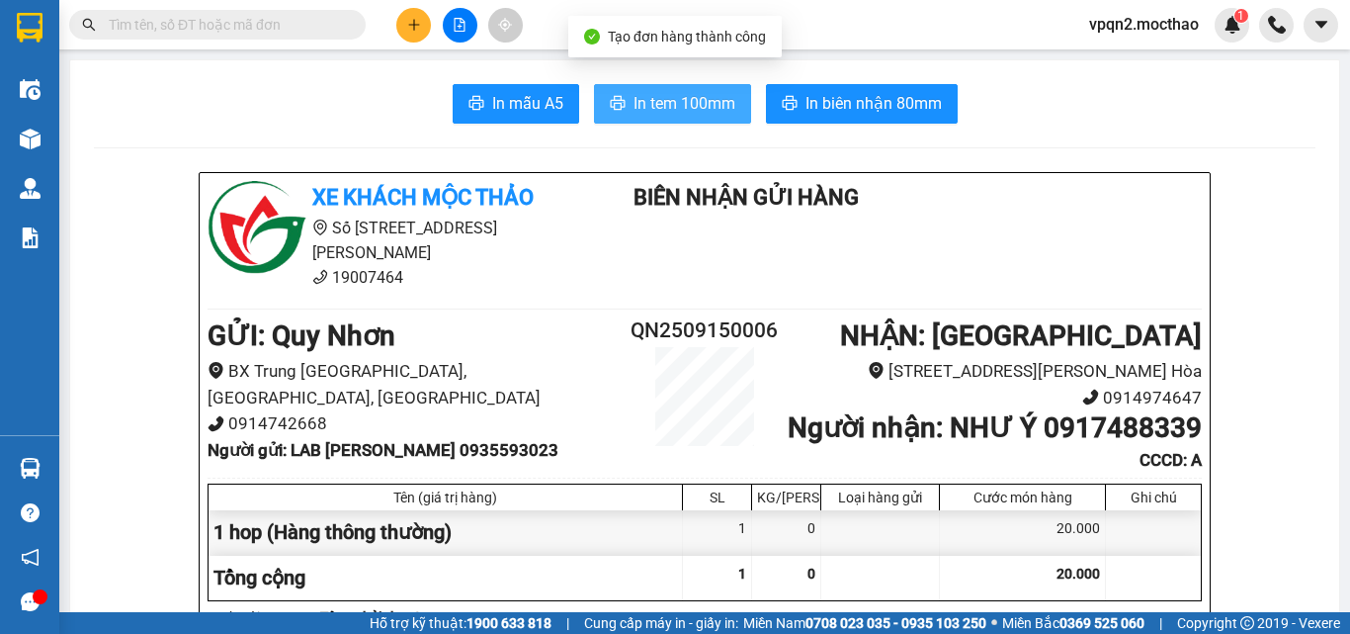
click at [642, 102] on span "In tem 100mm" at bounding box center [685, 103] width 102 height 25
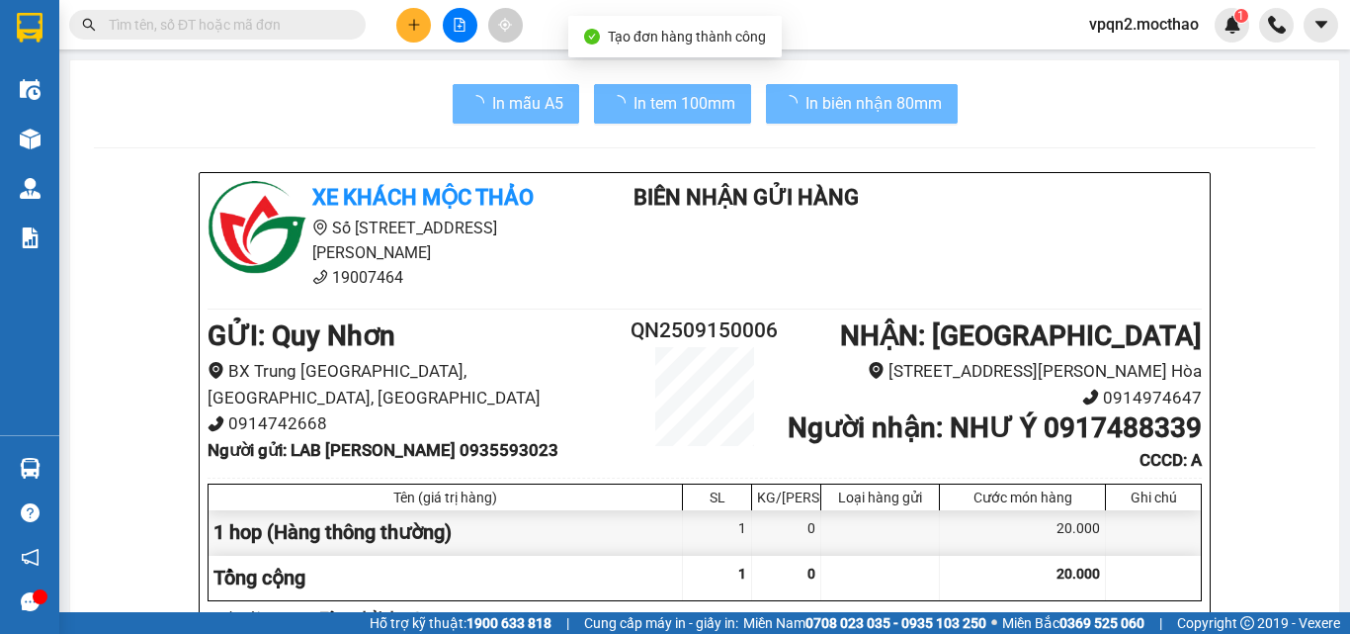
click at [1025, 554] on div "20.000" at bounding box center [1023, 532] width 166 height 44
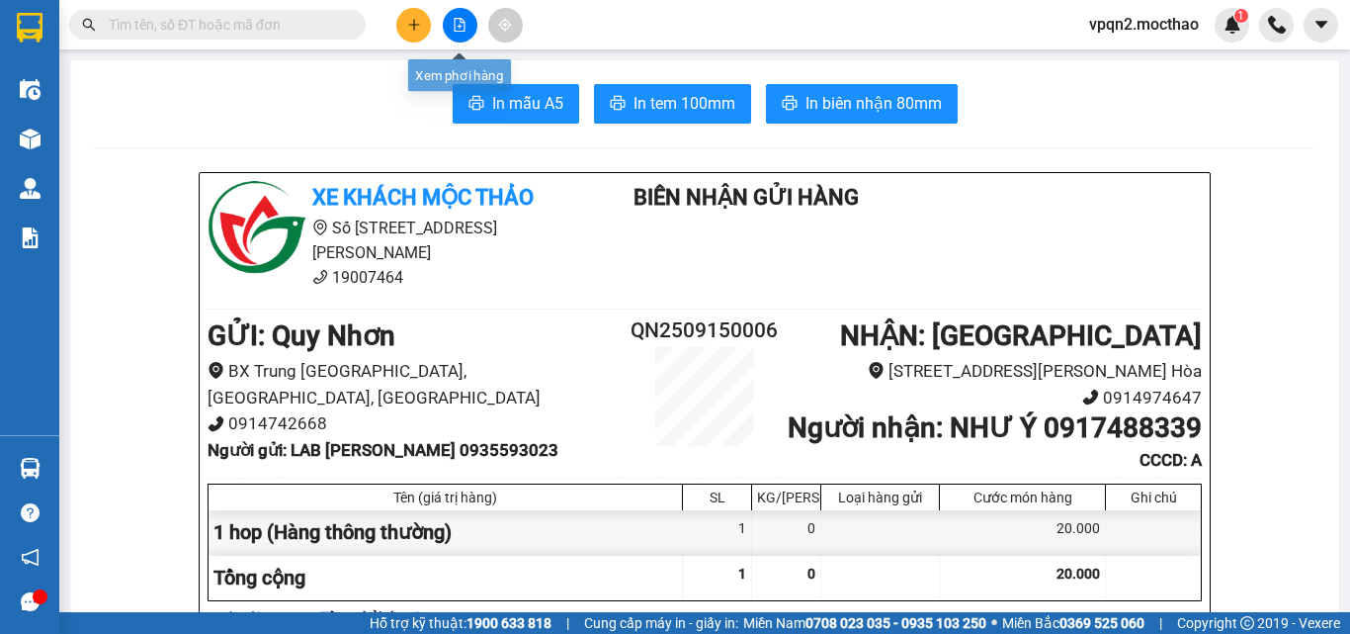
click at [451, 17] on button at bounding box center [460, 25] width 35 height 35
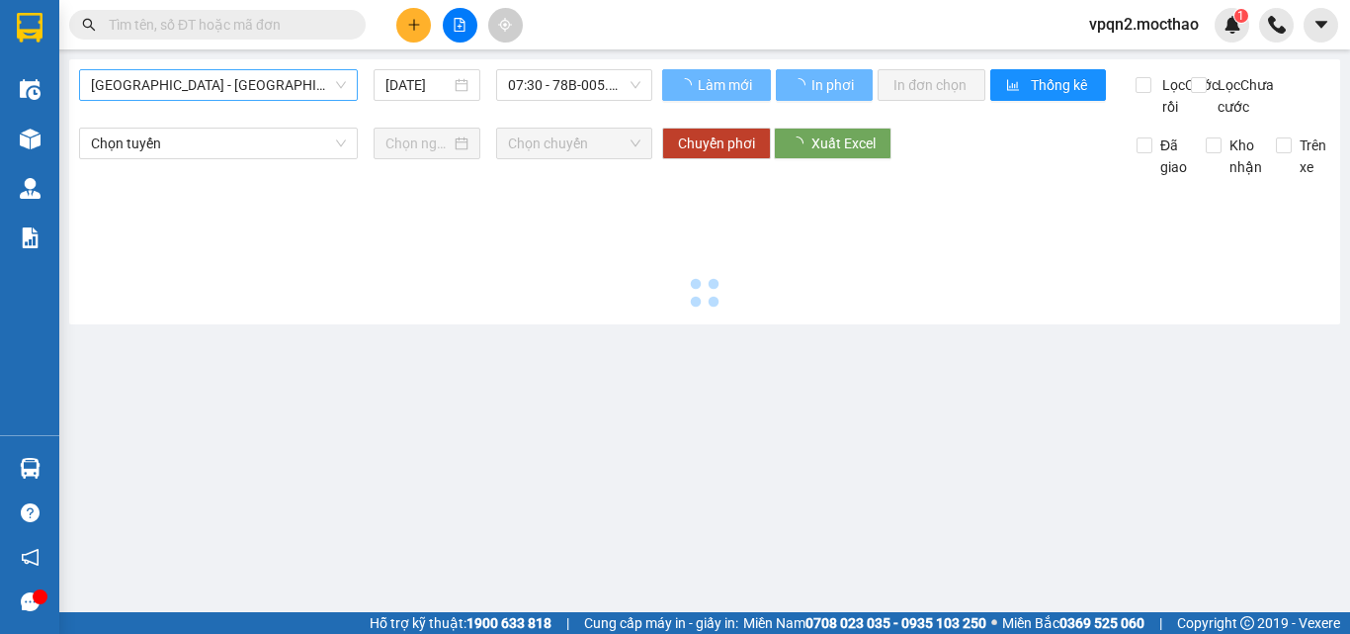
click at [222, 88] on span "Sài Gòn - Tuy Hòa" at bounding box center [218, 85] width 255 height 30
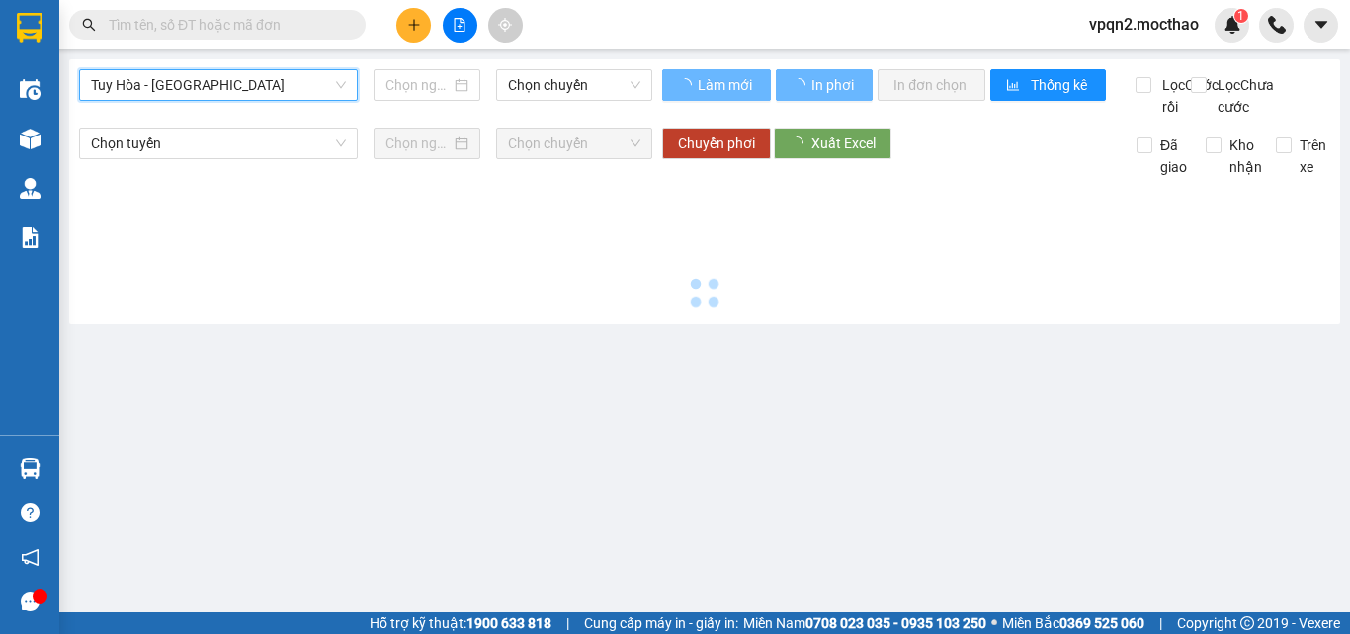
type input "15/09/2025"
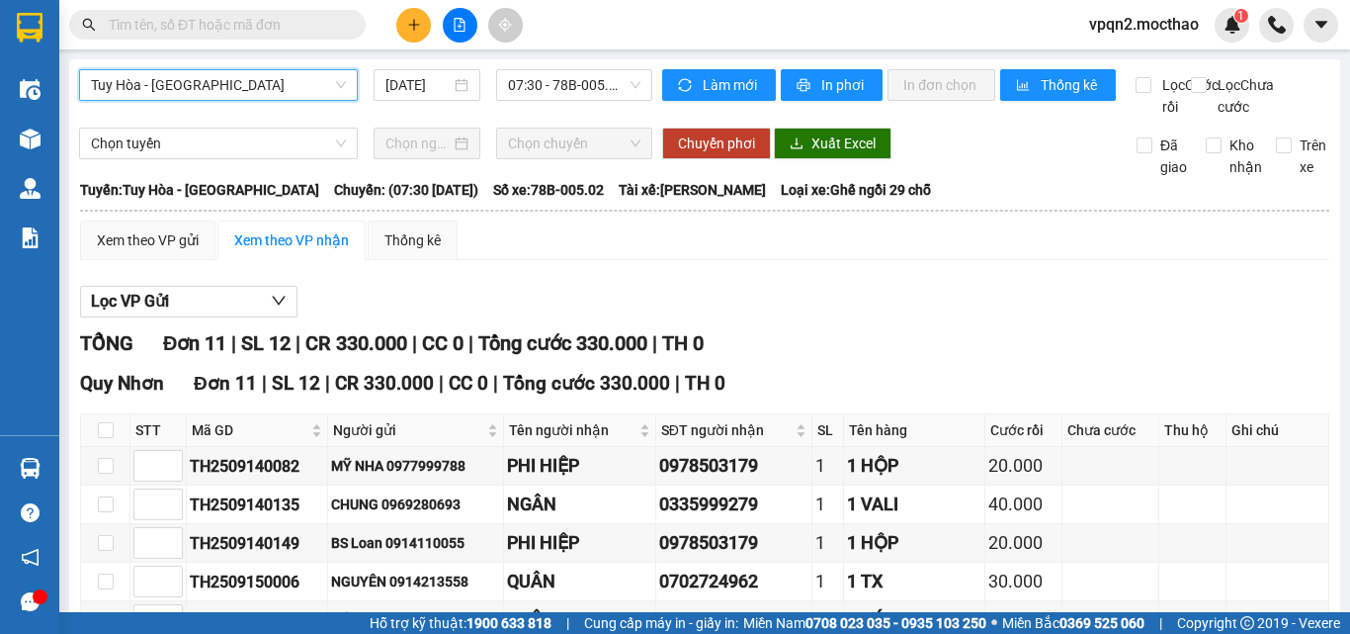
click at [416, 14] on button at bounding box center [413, 25] width 35 height 35
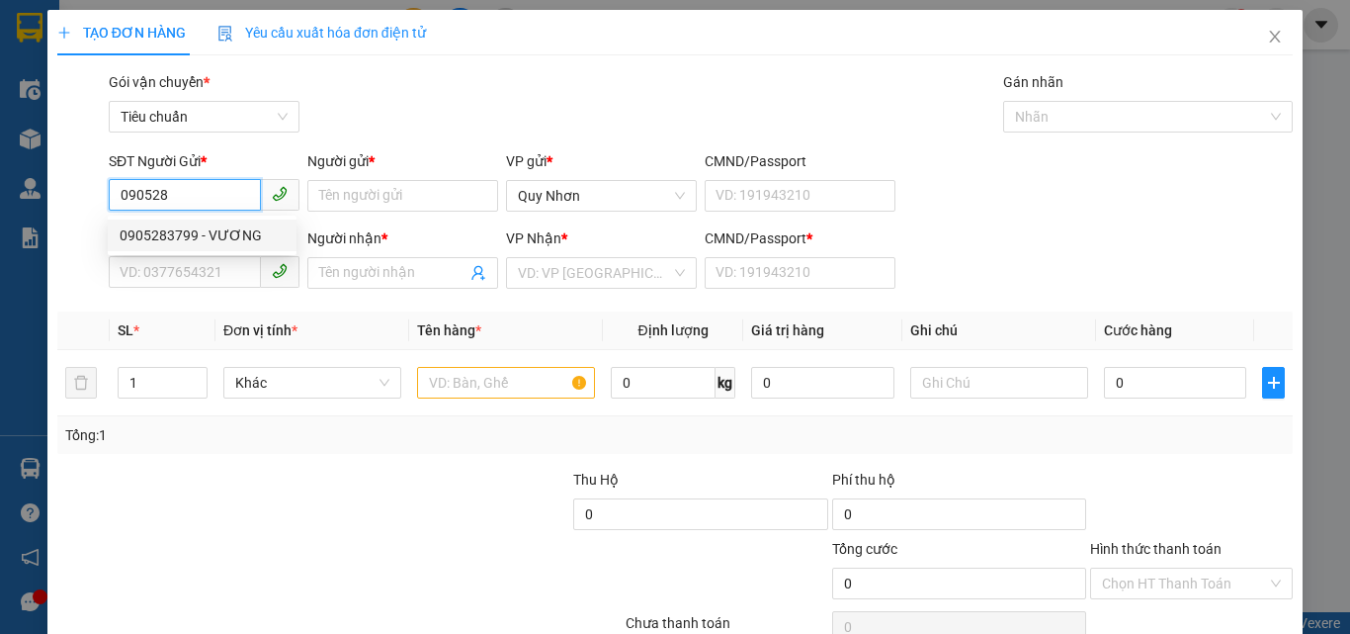
click at [174, 230] on div "0905283799 - VƯƠNG" at bounding box center [202, 235] width 165 height 22
type input "0905283799"
type input "VƯƠNG"
type input "0934898522"
type input "TUỆ kHƯƠNG"
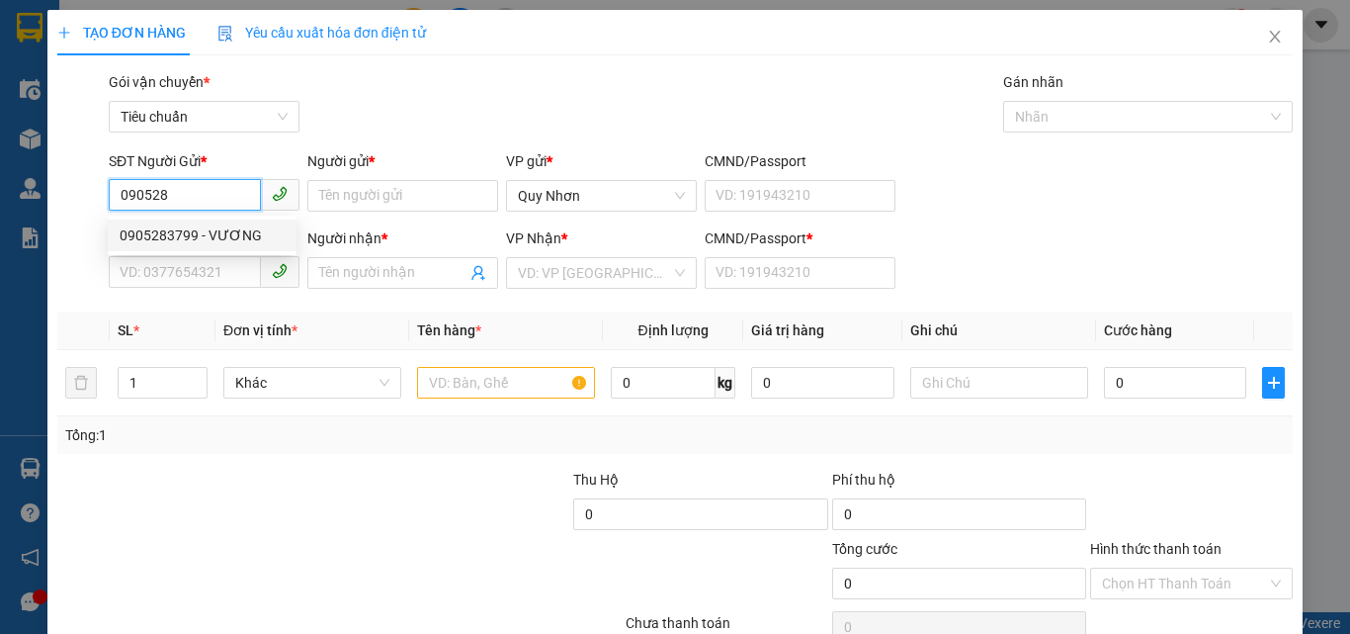
type input "a"
type input "30.000"
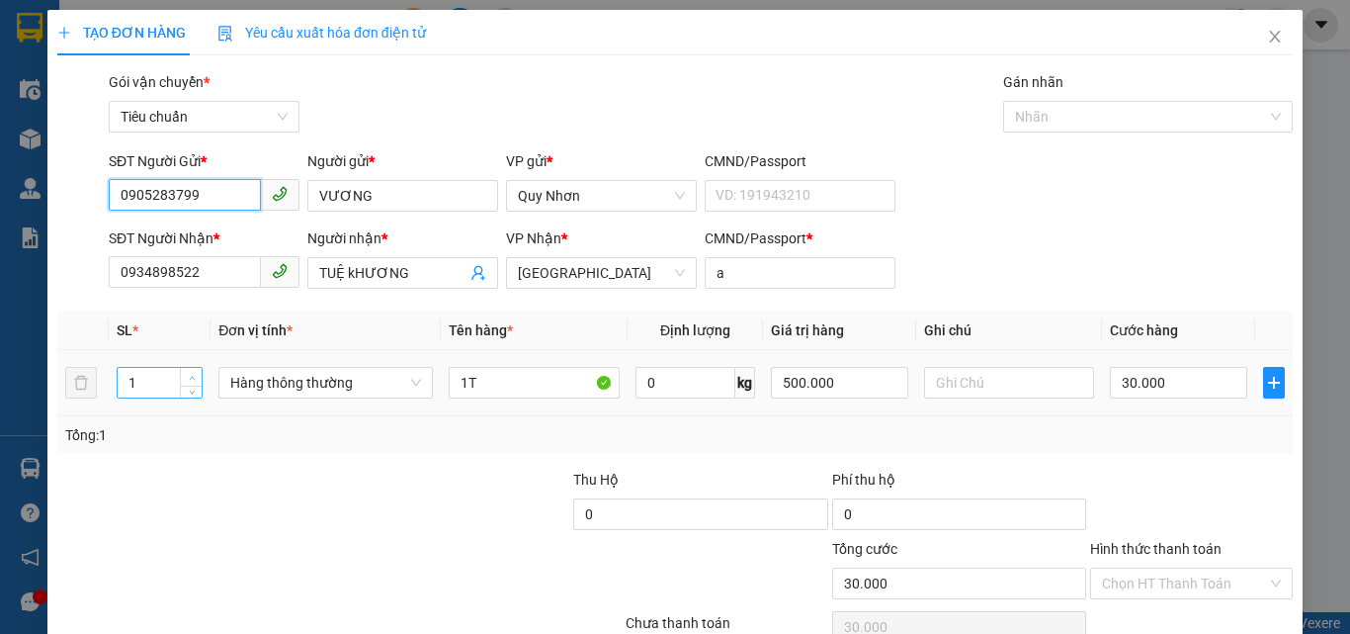
type input "0905283799"
type input "2"
click at [190, 370] on span "Increase Value" at bounding box center [191, 377] width 22 height 18
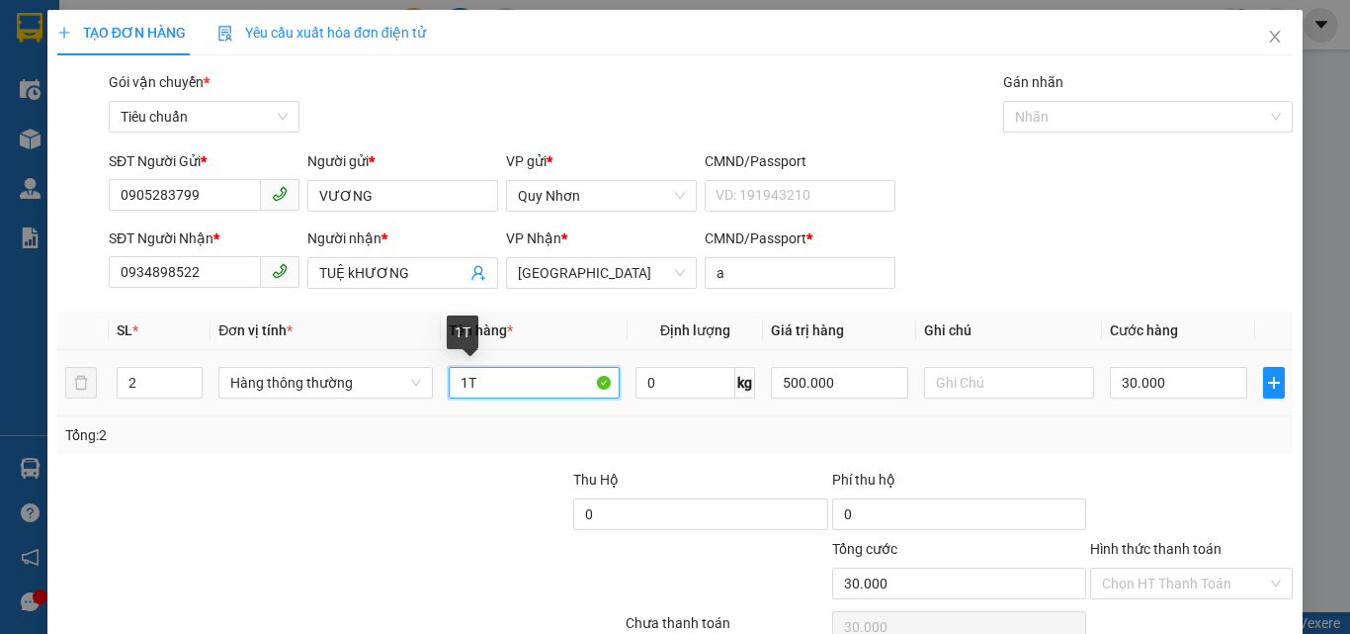
click at [488, 380] on input "1T" at bounding box center [534, 383] width 171 height 32
type input "0"
type input "1T+1BAO"
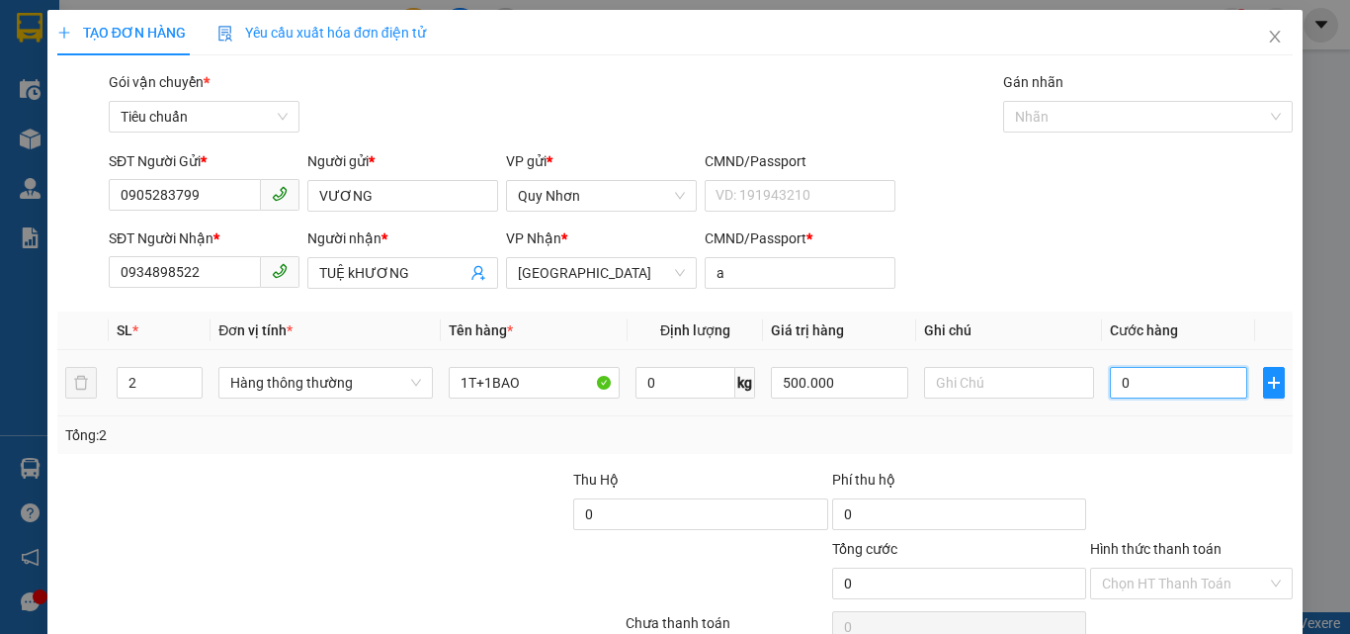
click at [1137, 376] on input "0" at bounding box center [1178, 383] width 136 height 32
type input "6"
type input "60"
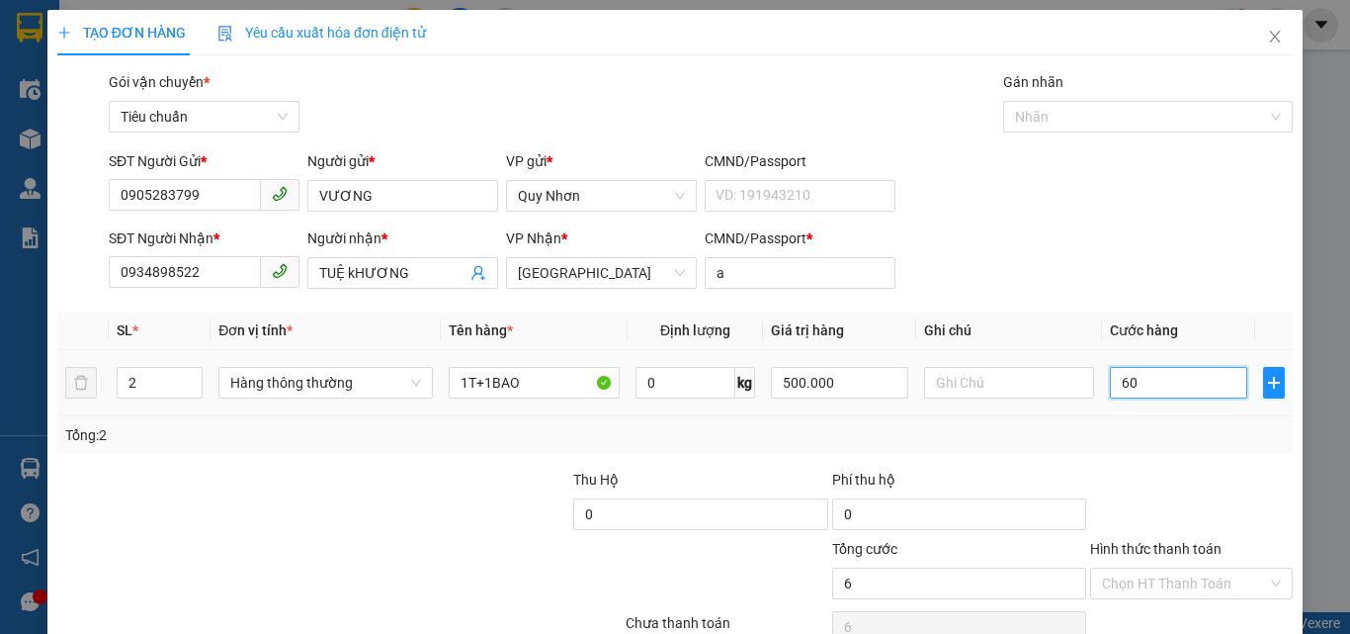
type input "60"
type input "600"
type input "6.000"
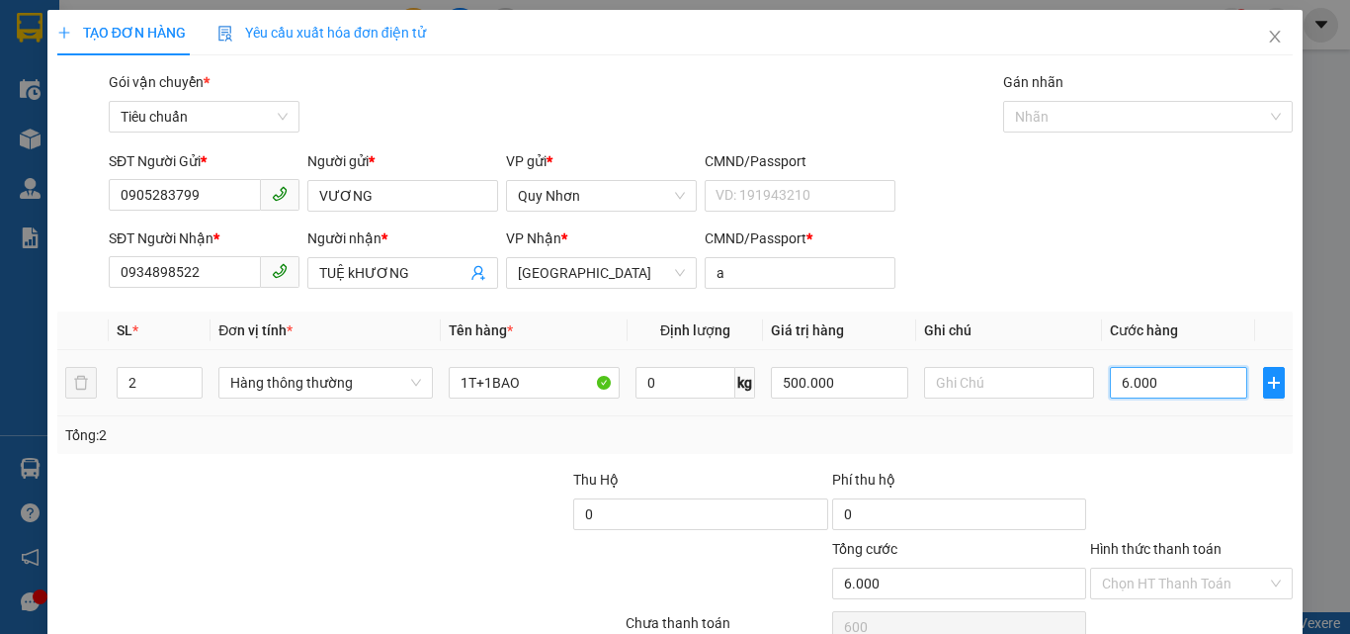
type input "6.000"
type input "60.000"
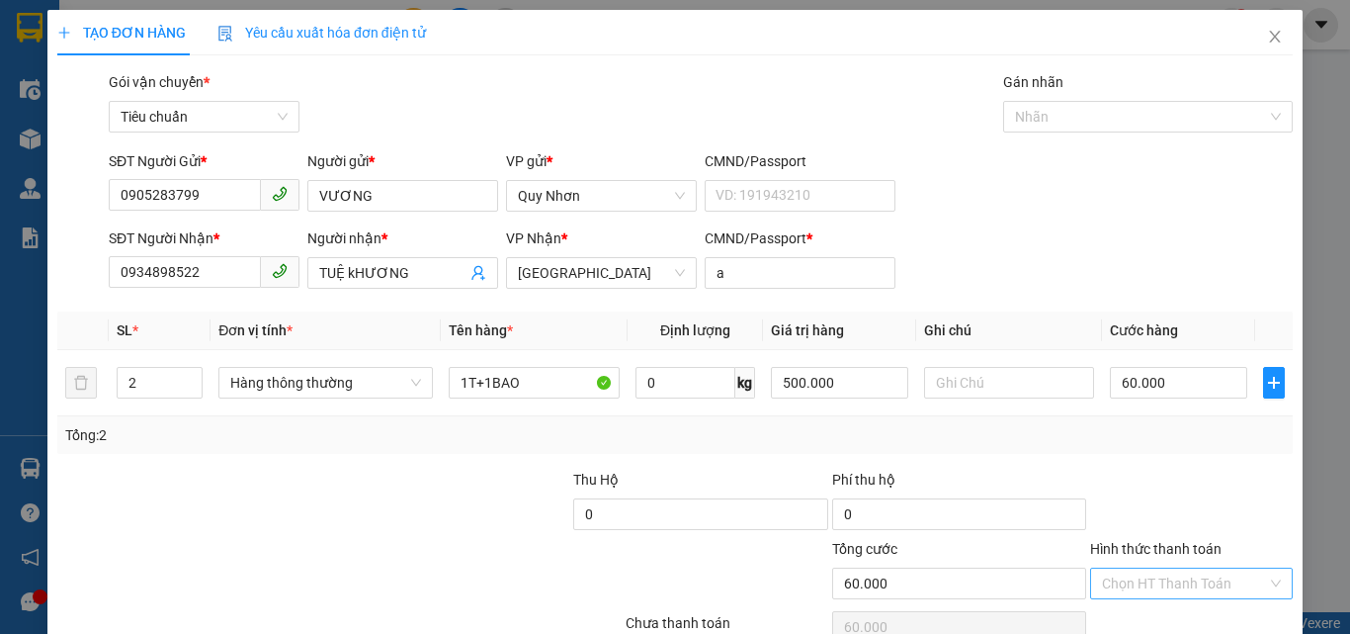
click at [1170, 568] on input "Hình thức thanh toán" at bounding box center [1184, 583] width 165 height 30
click at [1165, 438] on div "Tại văn phòng" at bounding box center [1179, 449] width 177 height 22
type input "0"
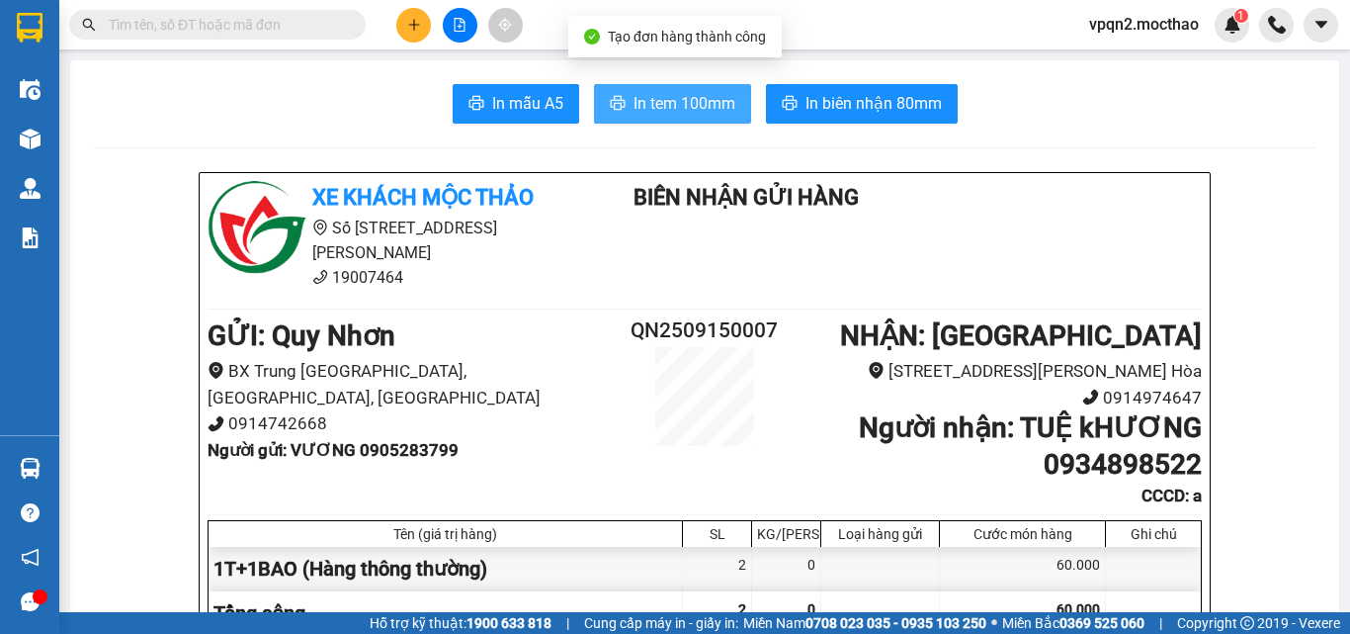
click at [702, 111] on span "In tem 100mm" at bounding box center [685, 103] width 102 height 25
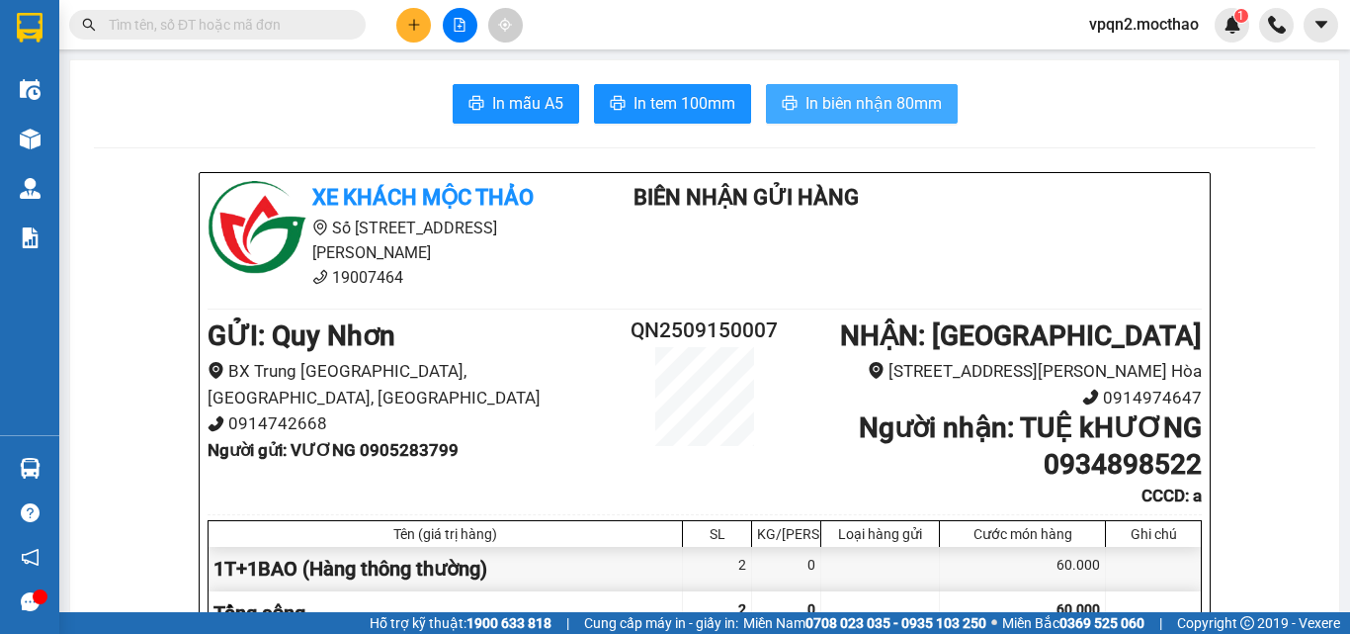
click at [824, 109] on span "In biên nhận 80mm" at bounding box center [874, 103] width 136 height 25
click at [738, 278] on div "Xe khách Mộc Thảo Số 227 đường Nguyễn Tất Thành 19007464 Biên Nhận Gửi Hàng G…" at bounding box center [705, 587] width 1010 height 829
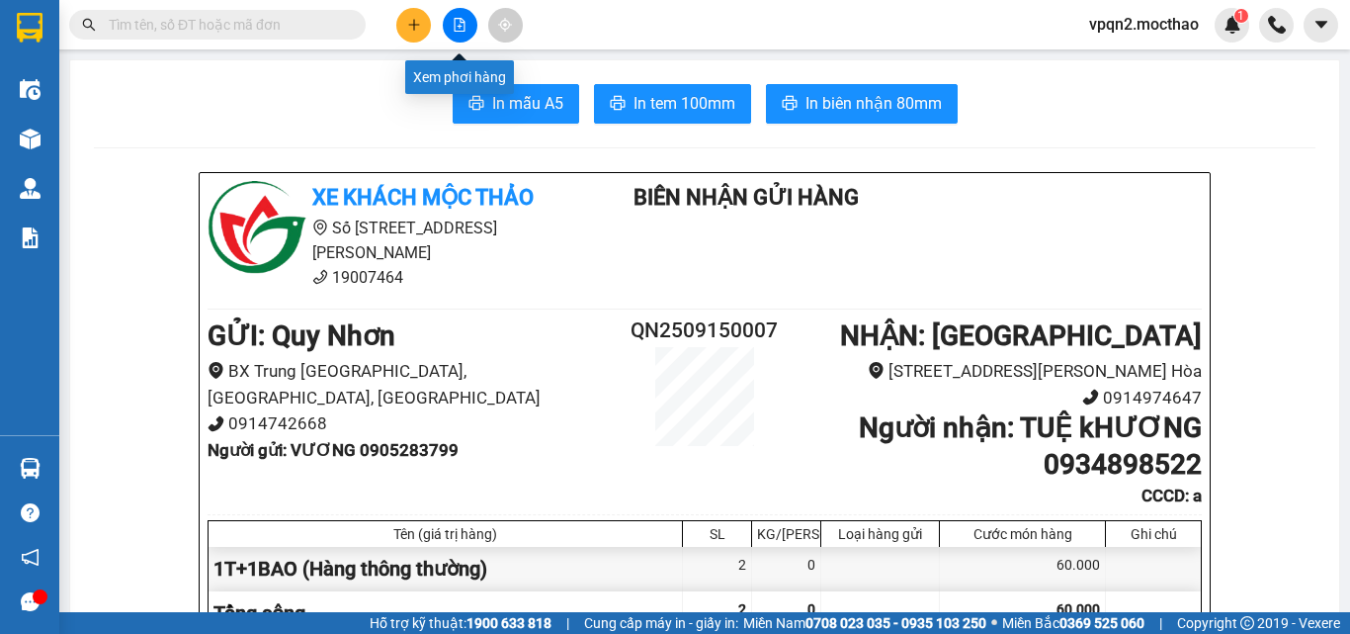
click at [465, 34] on button at bounding box center [460, 25] width 35 height 35
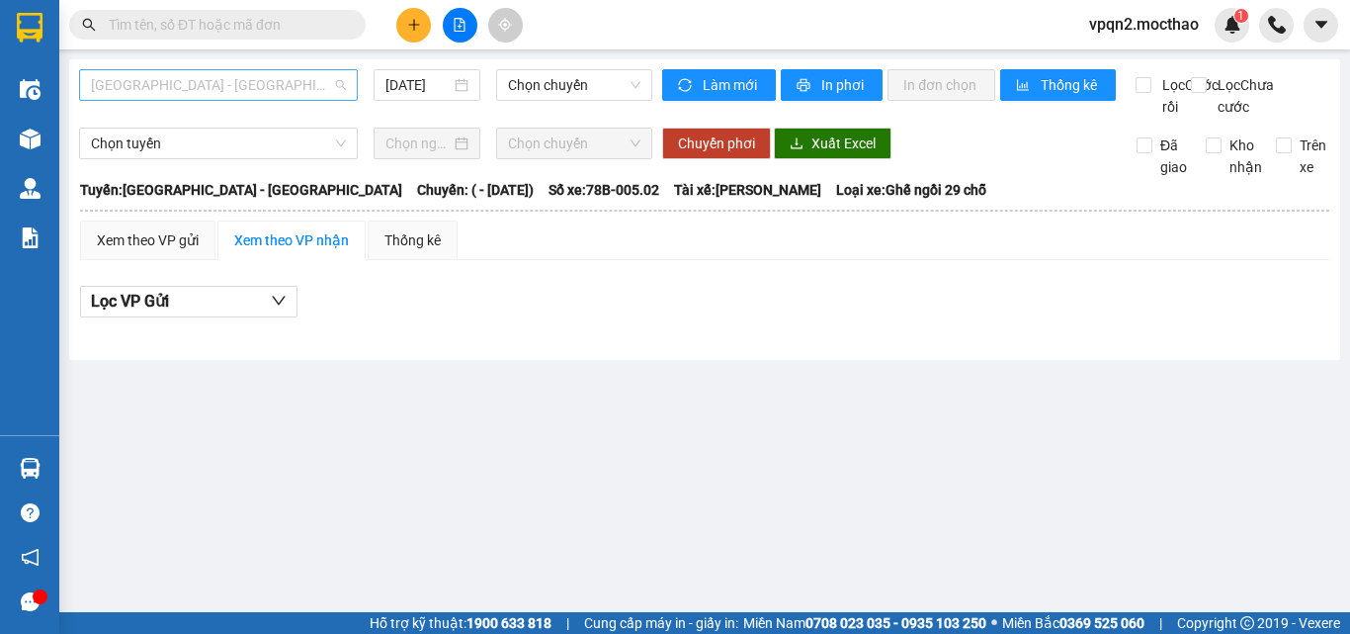
click at [158, 93] on span "Sài Gòn - Tuy Hòa" at bounding box center [218, 85] width 255 height 30
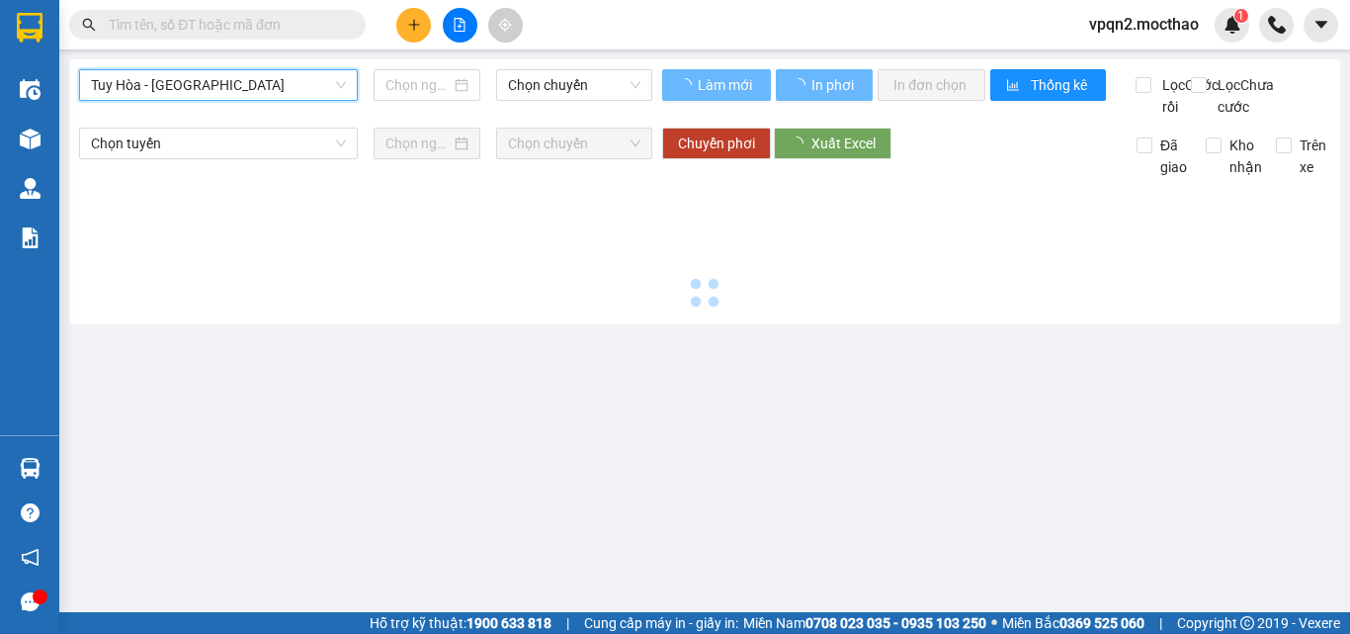
type input "15/09/2025"
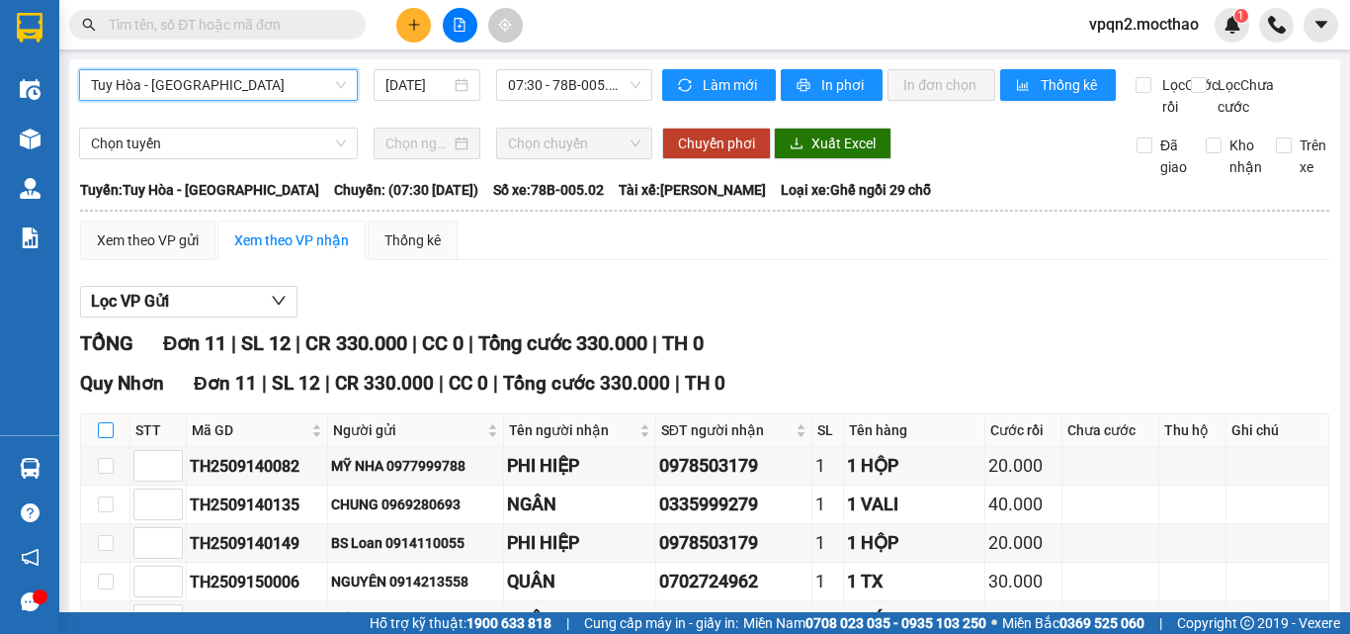
click at [99, 422] on input "checkbox" at bounding box center [106, 430] width 16 height 16
checkbox input "true"
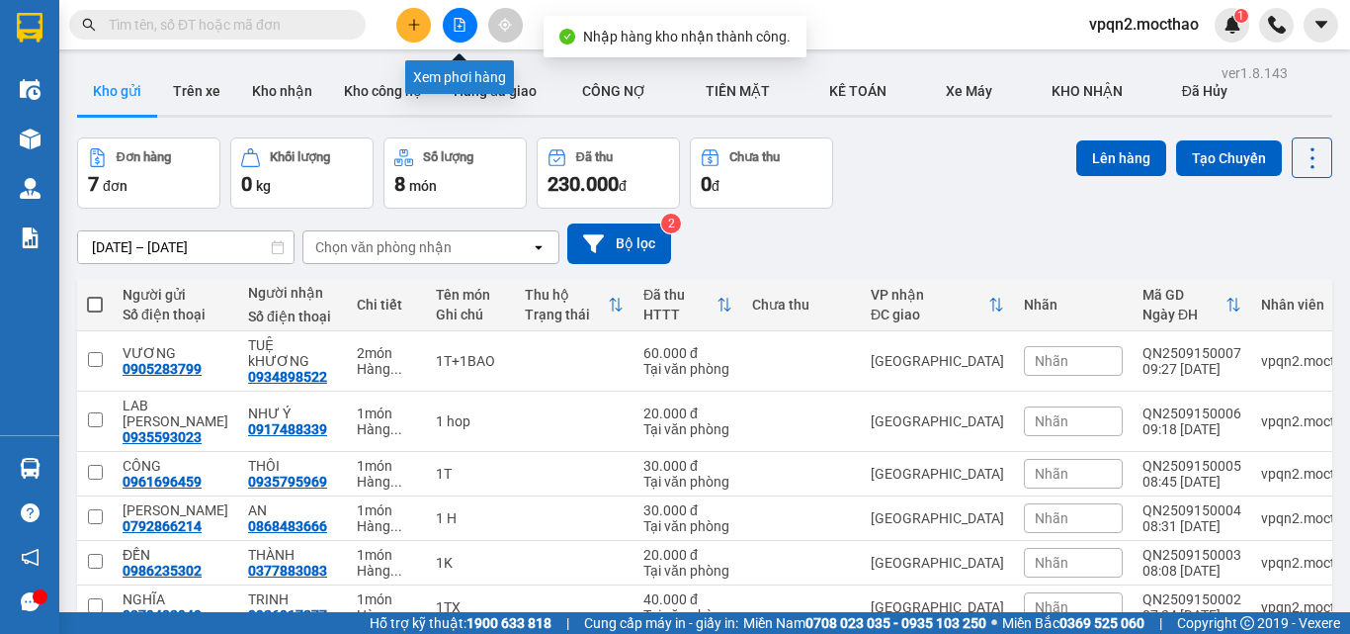
click at [452, 25] on button at bounding box center [460, 25] width 35 height 35
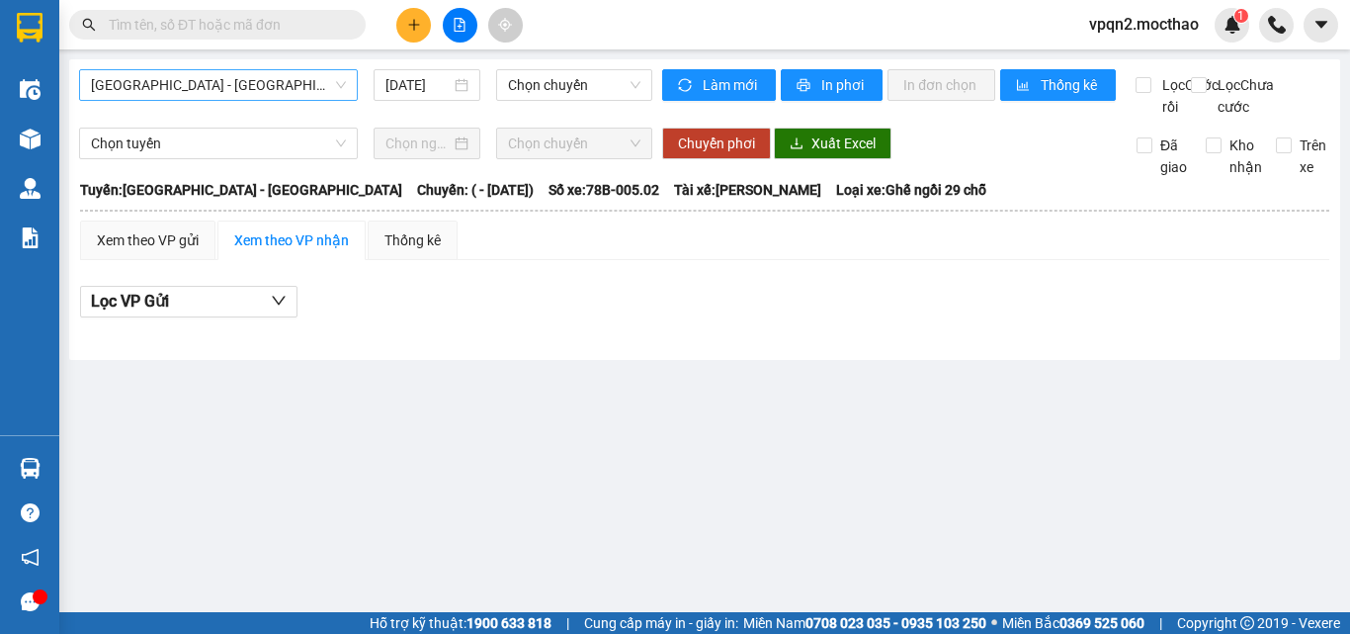
click at [170, 97] on span "Sài Gòn - Tuy Hòa" at bounding box center [218, 85] width 255 height 30
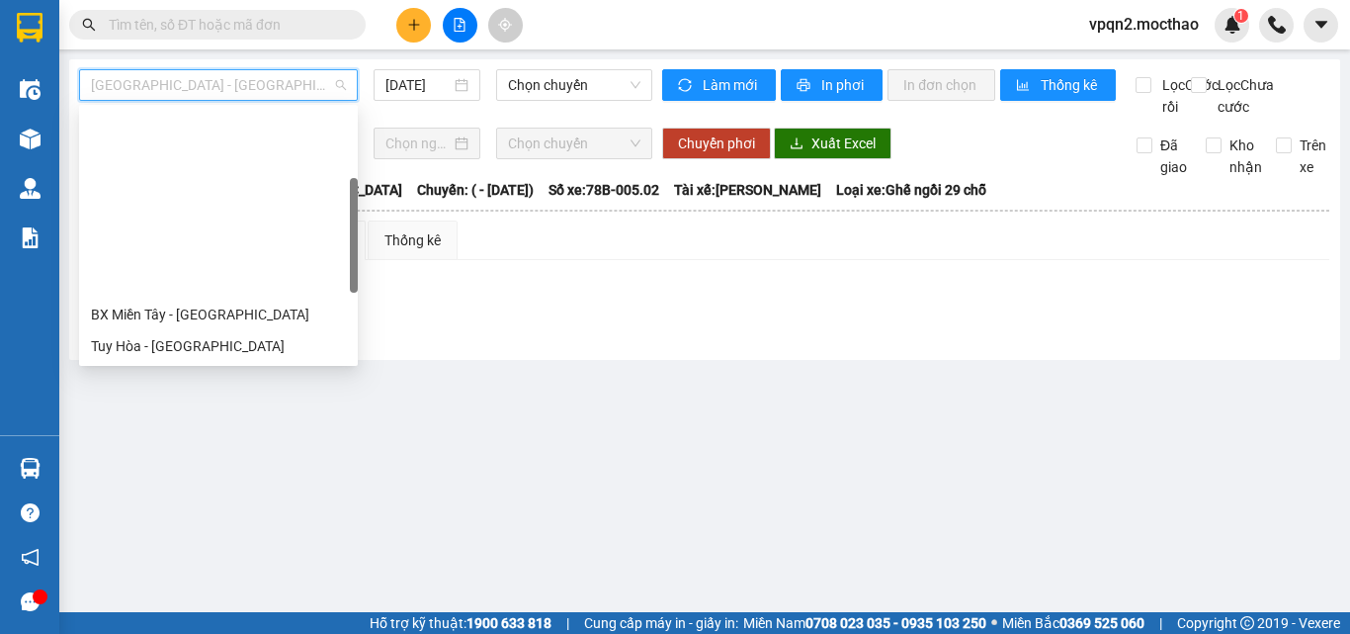
drag, startPoint x: 191, startPoint y: 306, endPoint x: 348, endPoint y: 191, distance: 195.1
click at [197, 493] on div "BX Miền Đông Cũ - Tuy Hoà" at bounding box center [218, 504] width 255 height 22
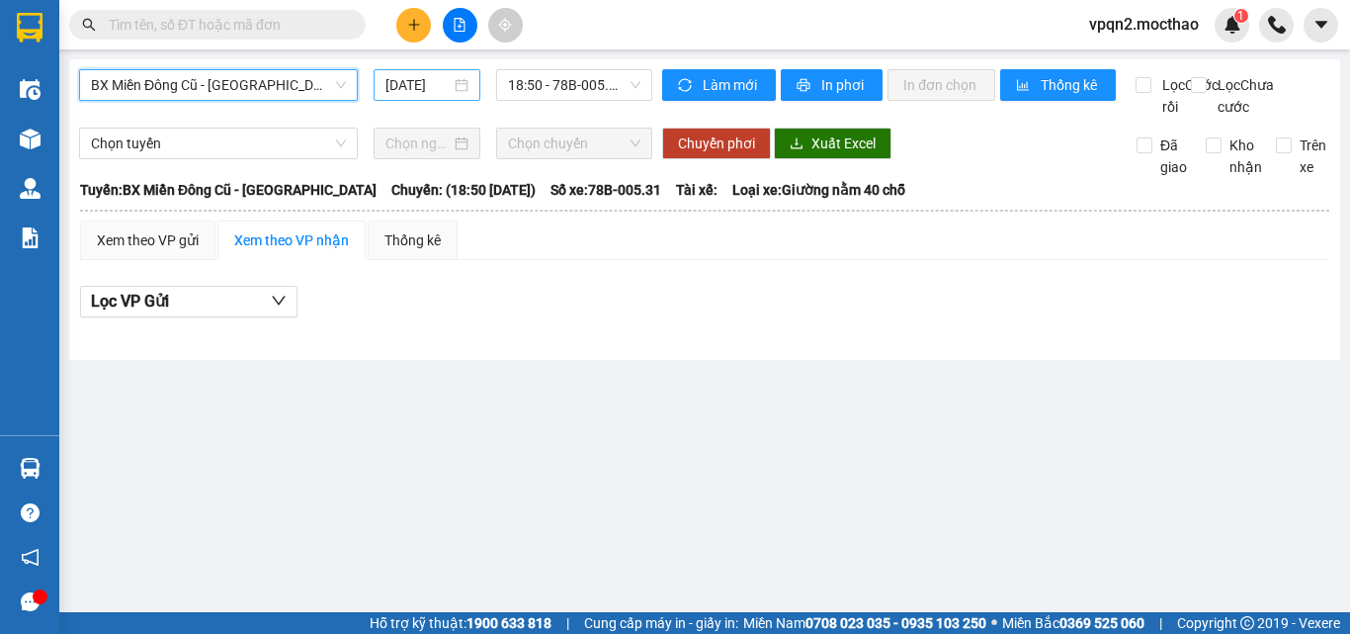
click at [423, 85] on input "15/09/2025" at bounding box center [417, 85] width 65 height 22
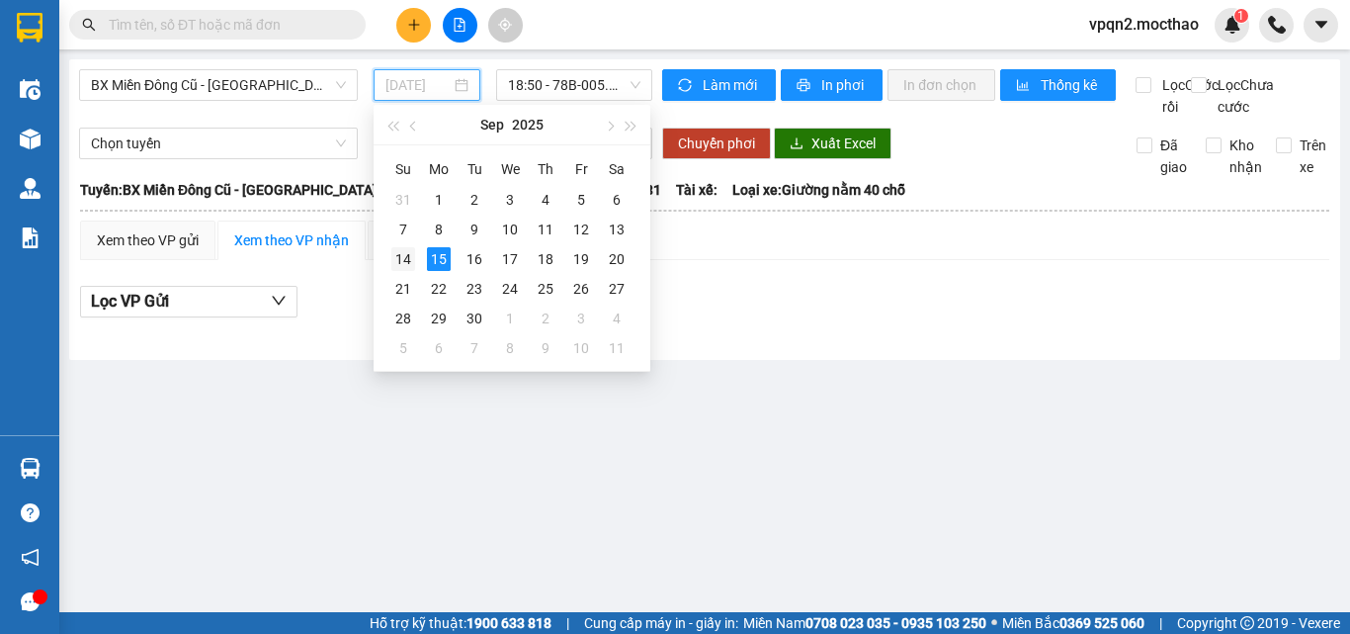
drag, startPoint x: 412, startPoint y: 254, endPoint x: 504, endPoint y: 196, distance: 108.9
click at [413, 254] on div "14" at bounding box center [403, 259] width 24 height 24
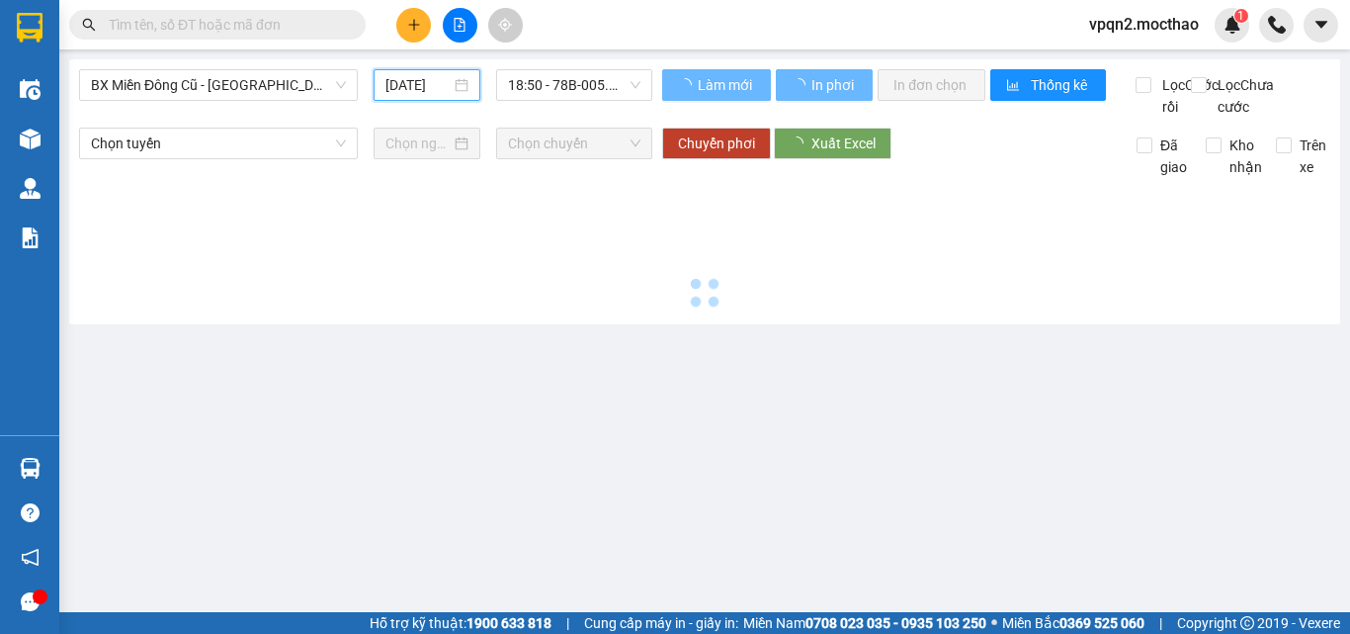
type input "14/09/2025"
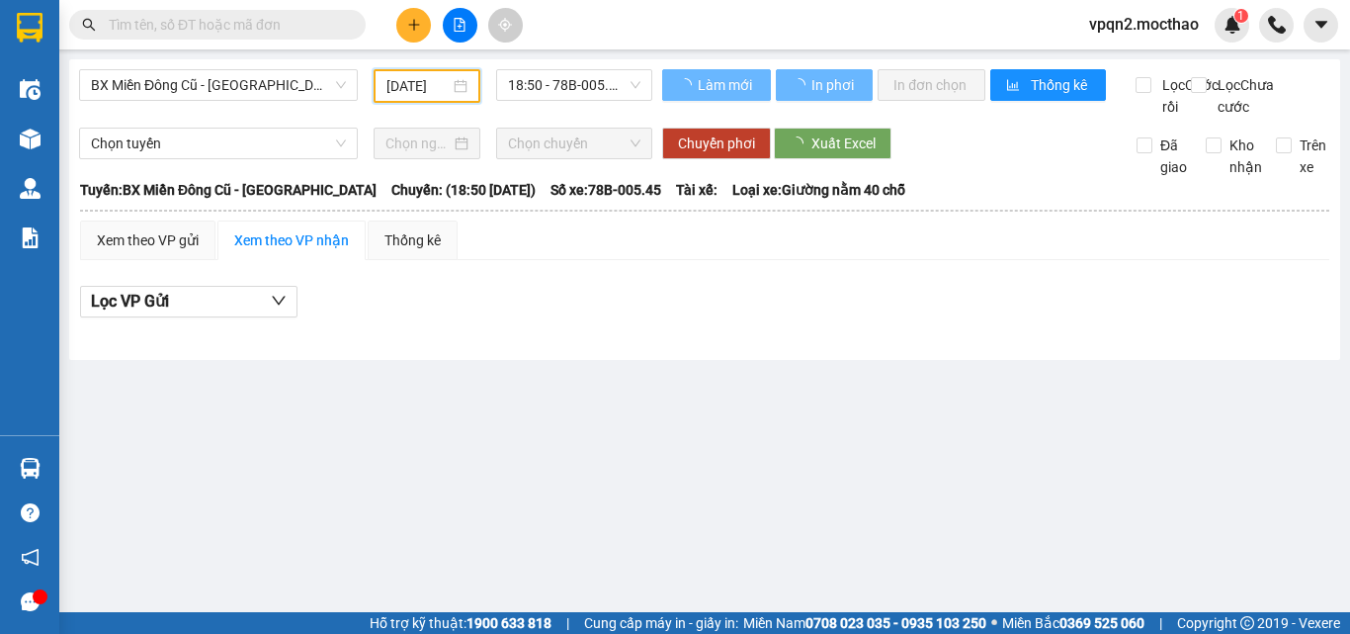
click at [564, 94] on span "18:50 - 78B-005.45" at bounding box center [574, 85] width 132 height 30
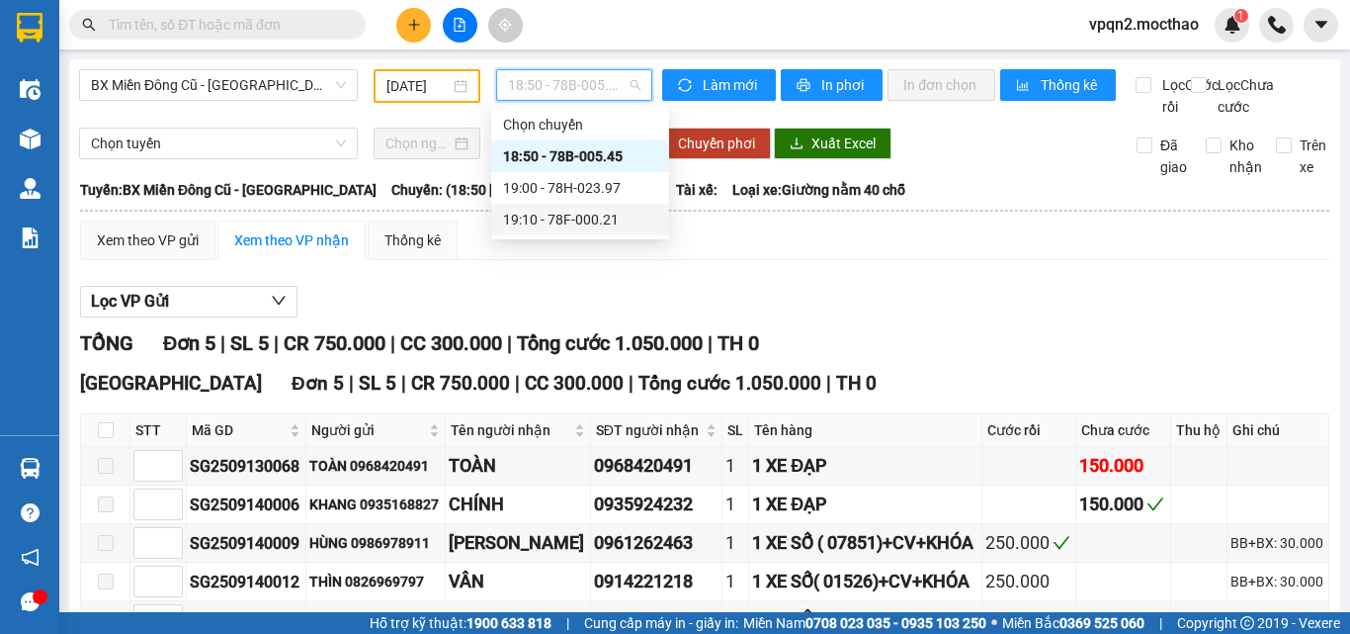
click at [574, 216] on div "19:10 - 78F-000.21" at bounding box center [580, 220] width 154 height 22
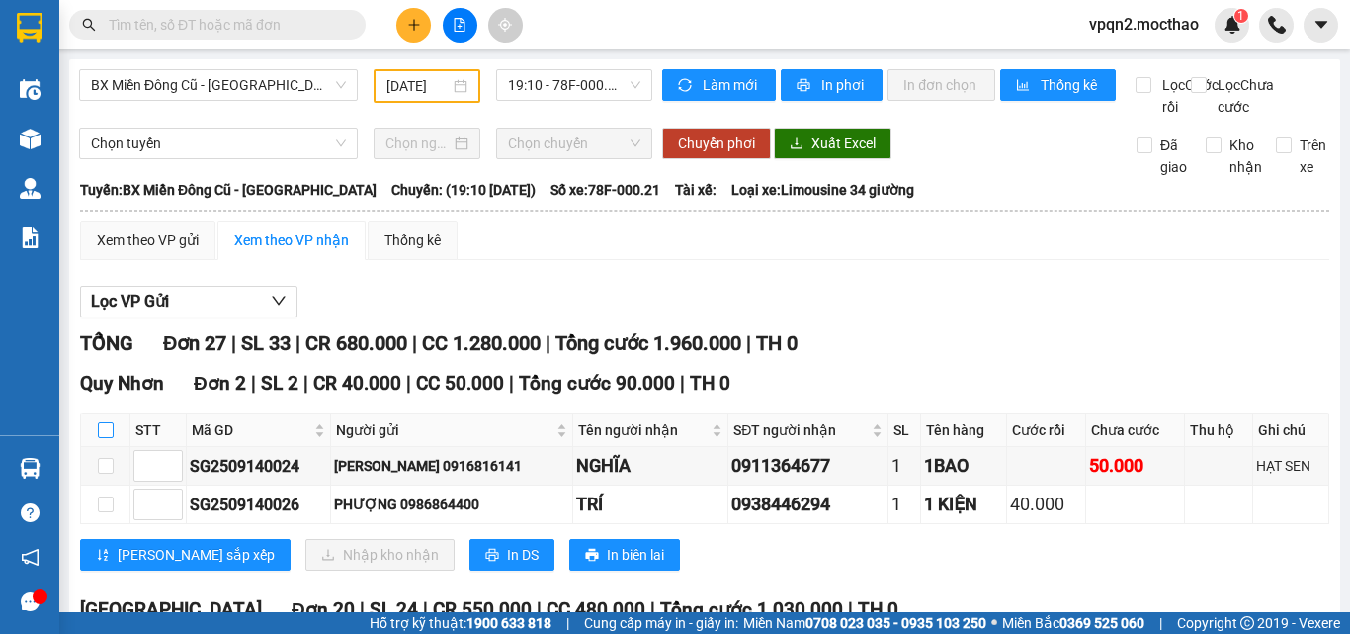
click at [104, 422] on input "checkbox" at bounding box center [106, 430] width 16 height 16
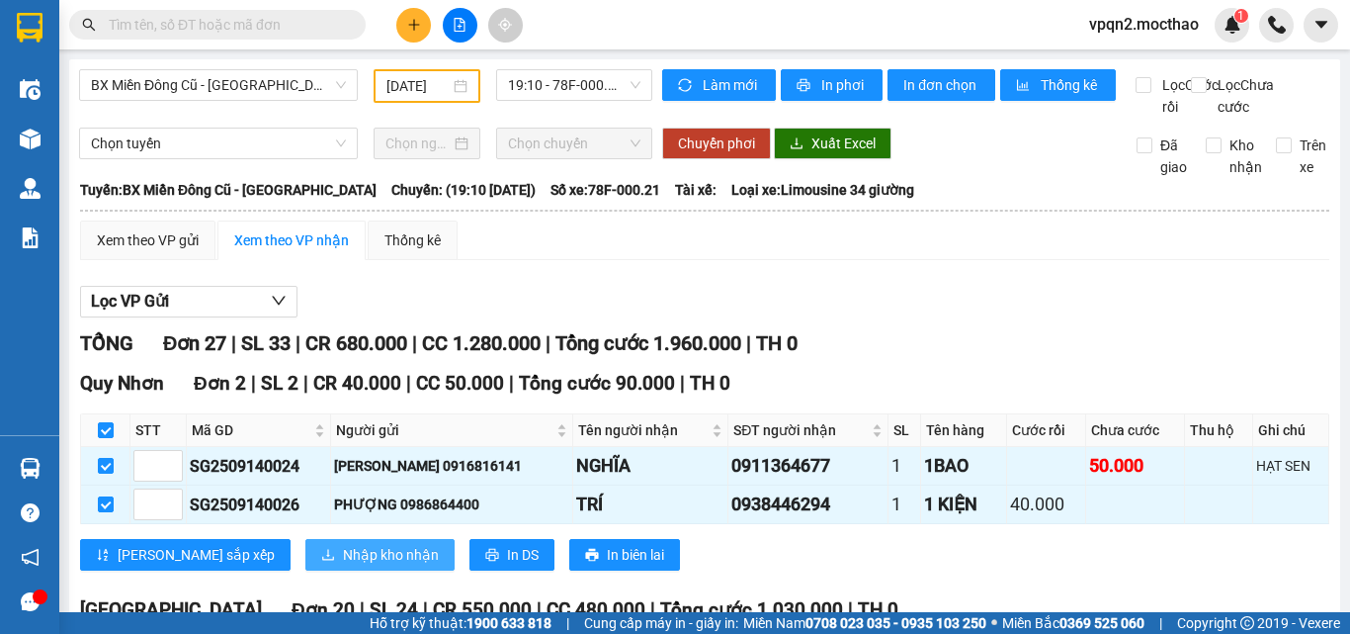
click at [343, 544] on span "Nhập kho nhận" at bounding box center [391, 555] width 96 height 22
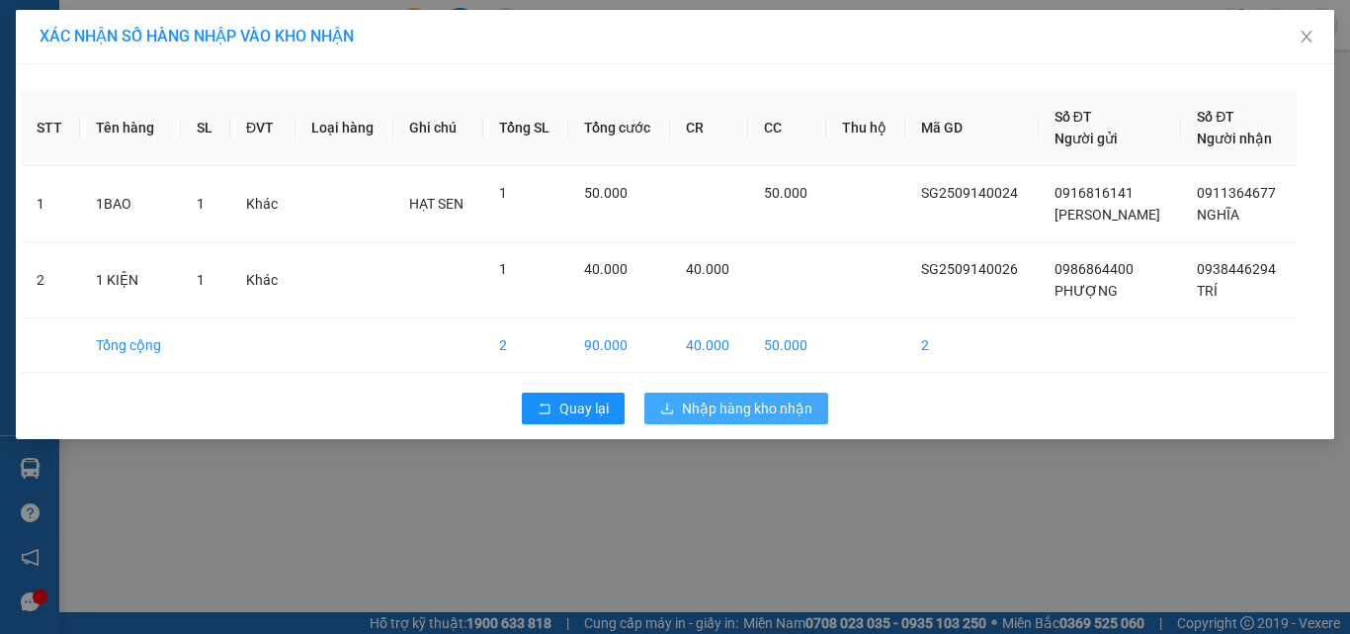
click at [727, 404] on span "Nhập hàng kho nhận" at bounding box center [747, 408] width 130 height 22
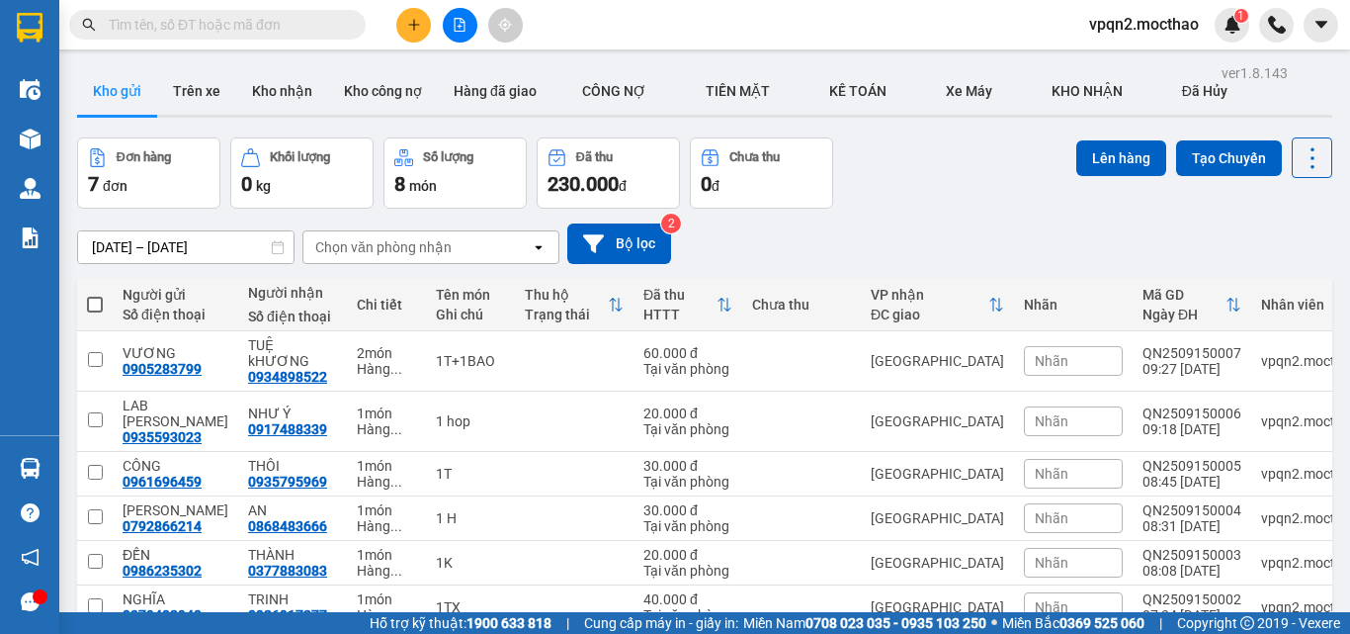
click at [448, 13] on button at bounding box center [460, 25] width 35 height 35
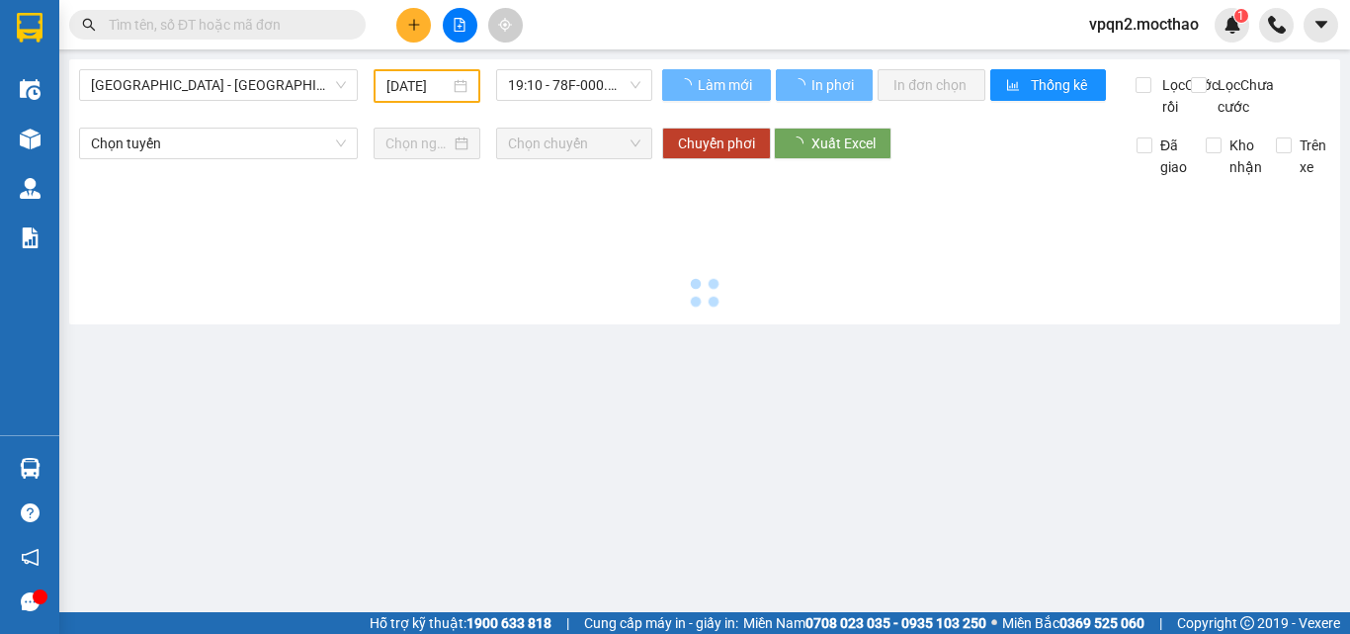
type input "15/09/2025"
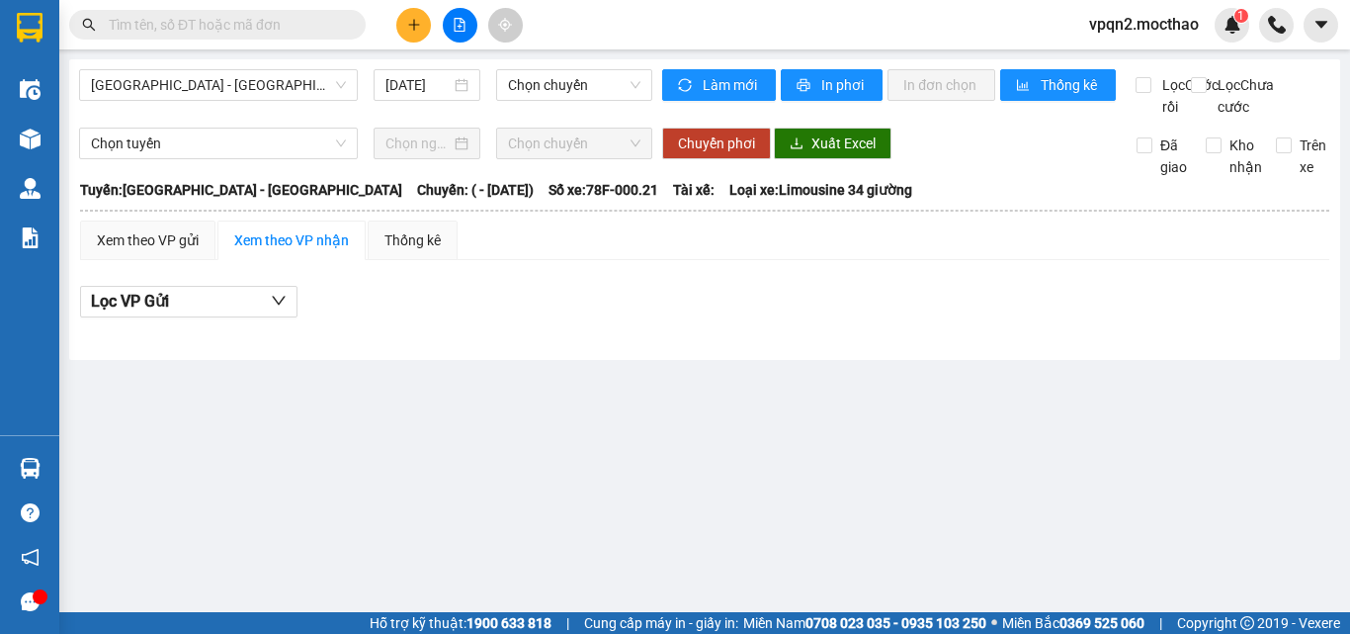
click at [216, 81] on span "Sài Gòn - Tuy Hòa" at bounding box center [218, 85] width 255 height 30
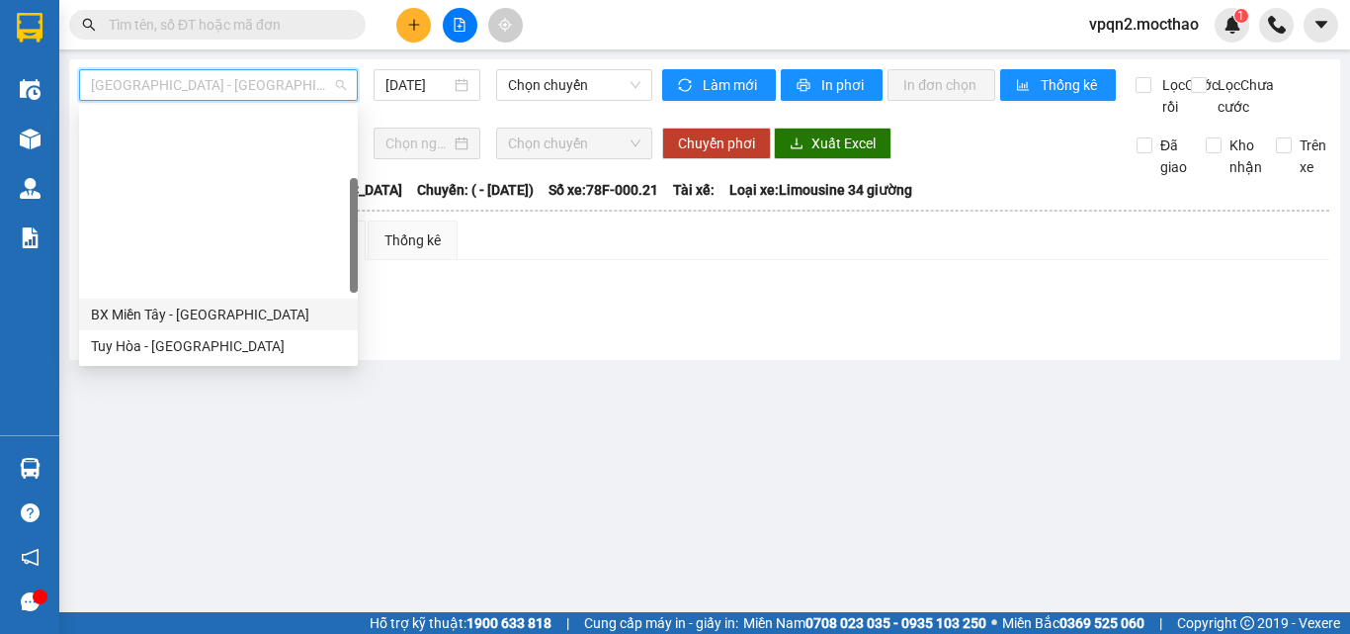
drag, startPoint x: 194, startPoint y: 111, endPoint x: 245, endPoint y: 109, distance: 51.4
click at [195, 303] on div "BX Miền Tây - Tuy Hòa" at bounding box center [218, 314] width 255 height 22
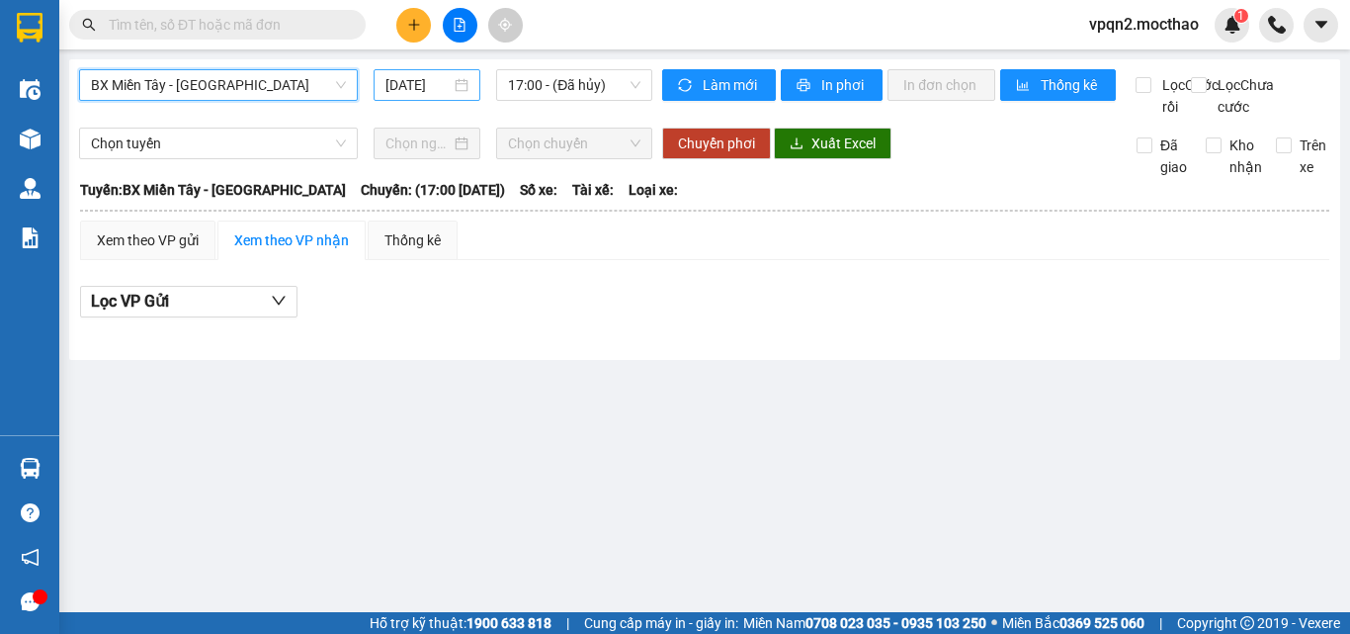
click at [424, 86] on input "15/09/2025" at bounding box center [417, 85] width 65 height 22
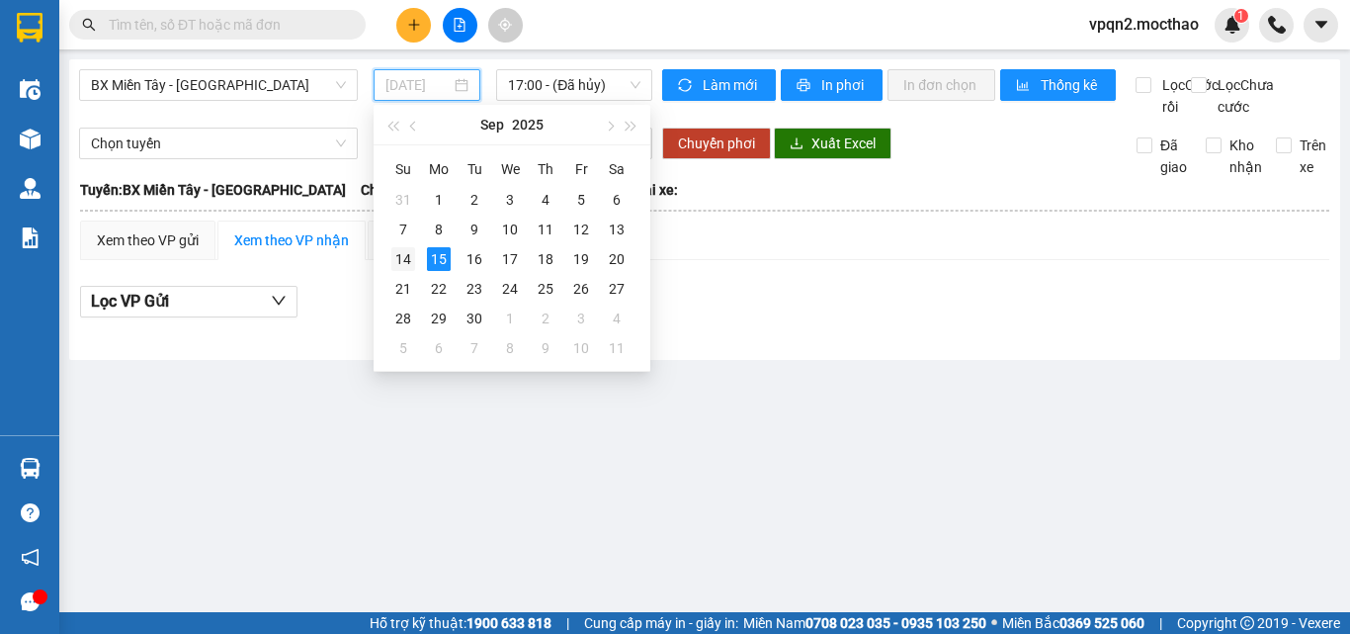
click at [412, 253] on div "14" at bounding box center [403, 259] width 24 height 24
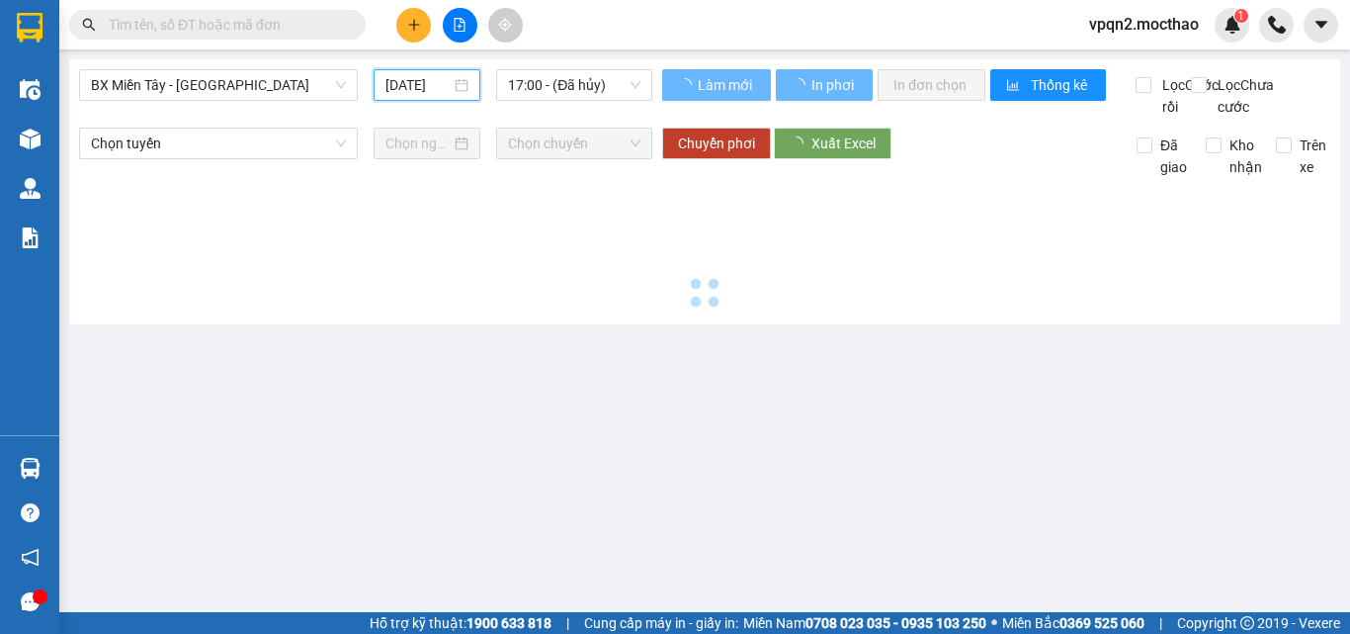
type input "14/09/2025"
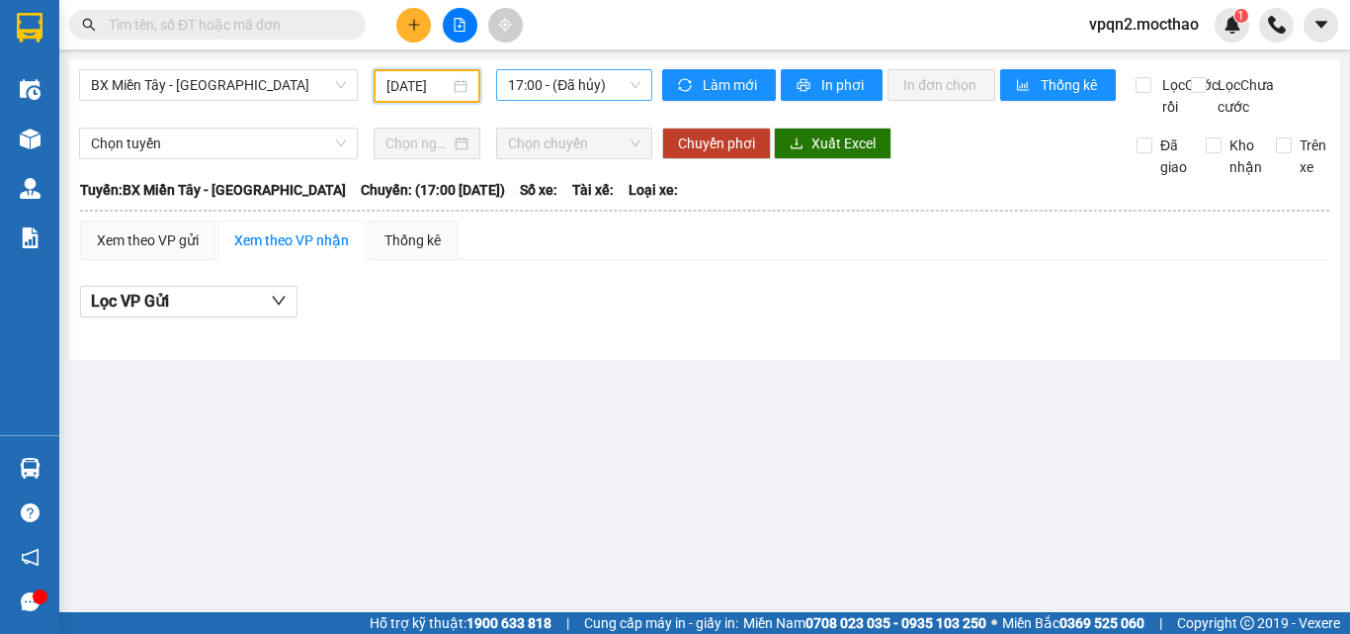
click at [562, 95] on span "17:00 - (Đã hủy)" at bounding box center [574, 85] width 132 height 30
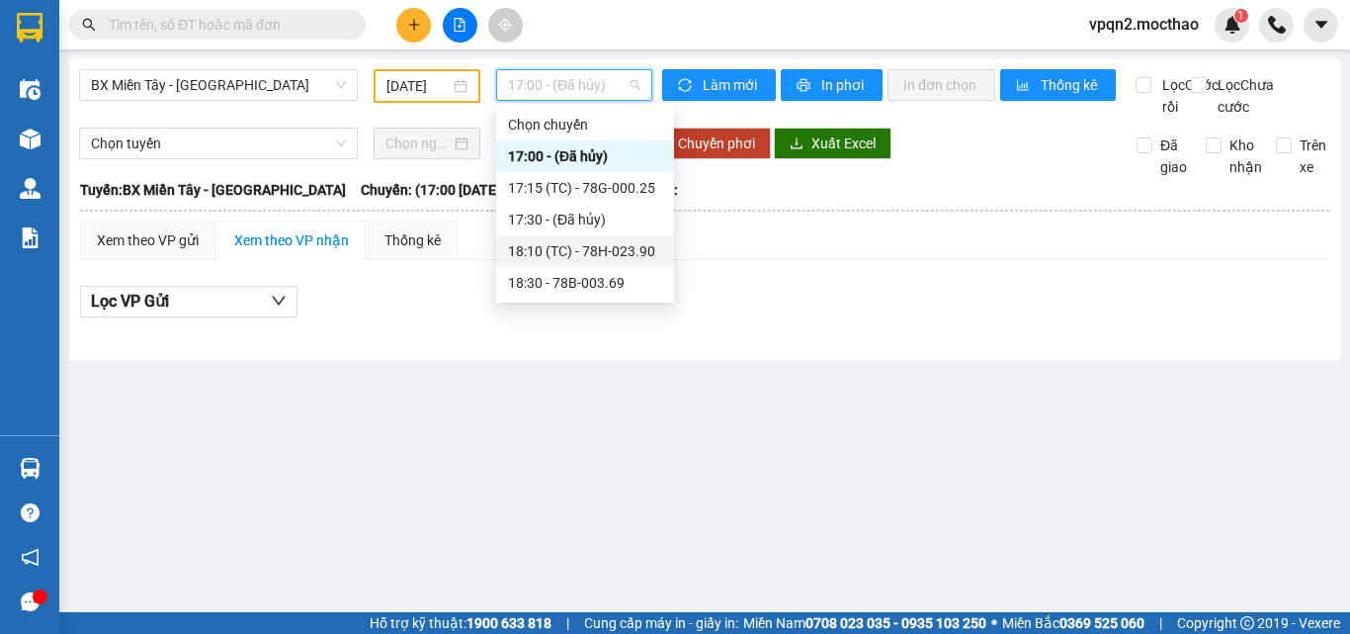
click at [582, 241] on div "18:10 (TC) - 78H-023.90" at bounding box center [585, 251] width 154 height 22
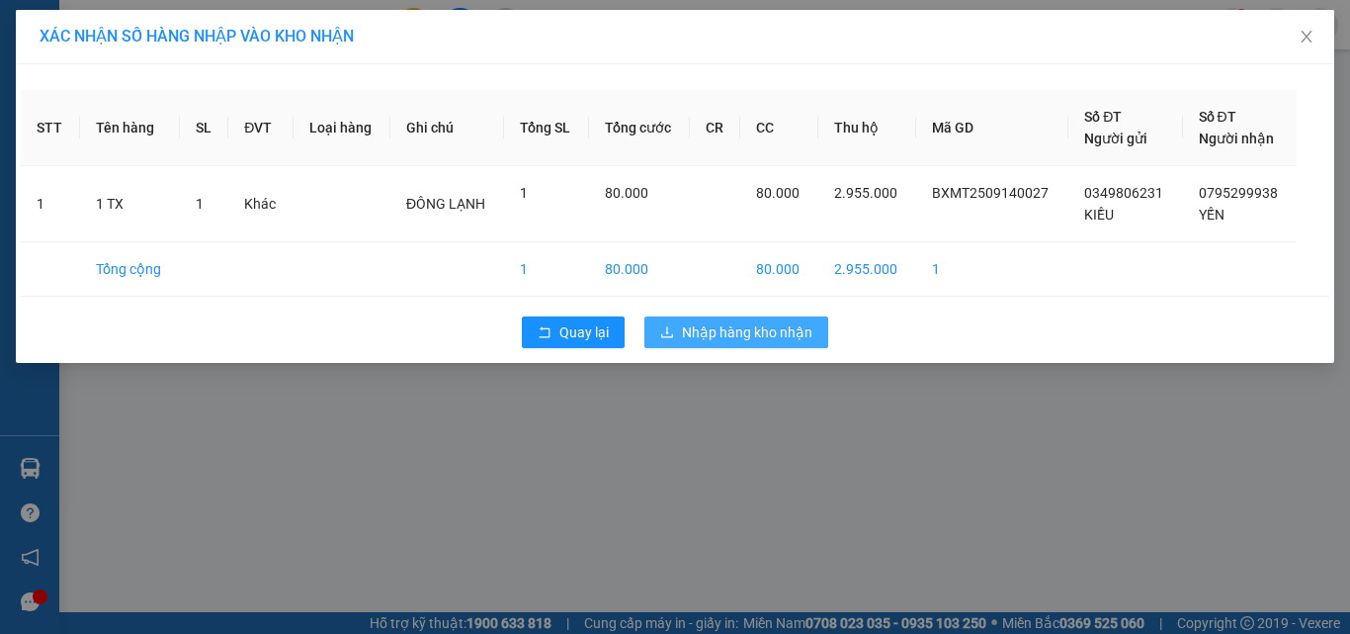
click at [744, 341] on span "Nhập hàng kho nhận" at bounding box center [747, 332] width 130 height 22
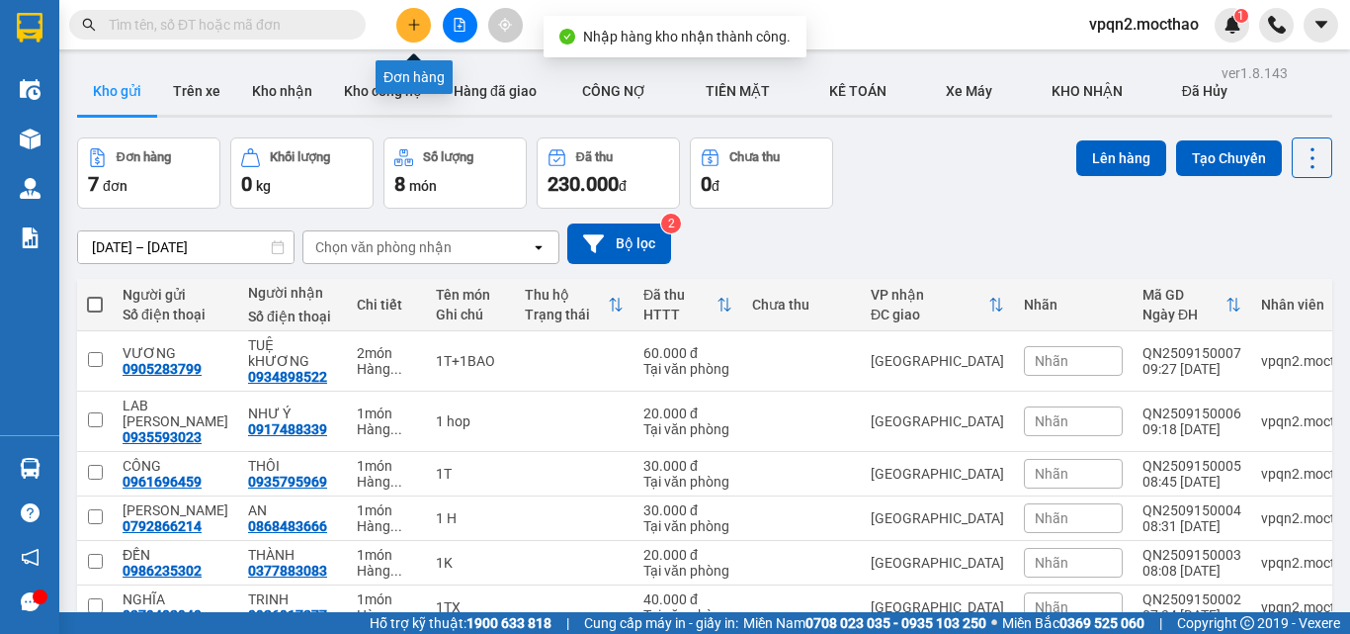
click at [417, 25] on icon "plus" at bounding box center [413, 24] width 11 height 1
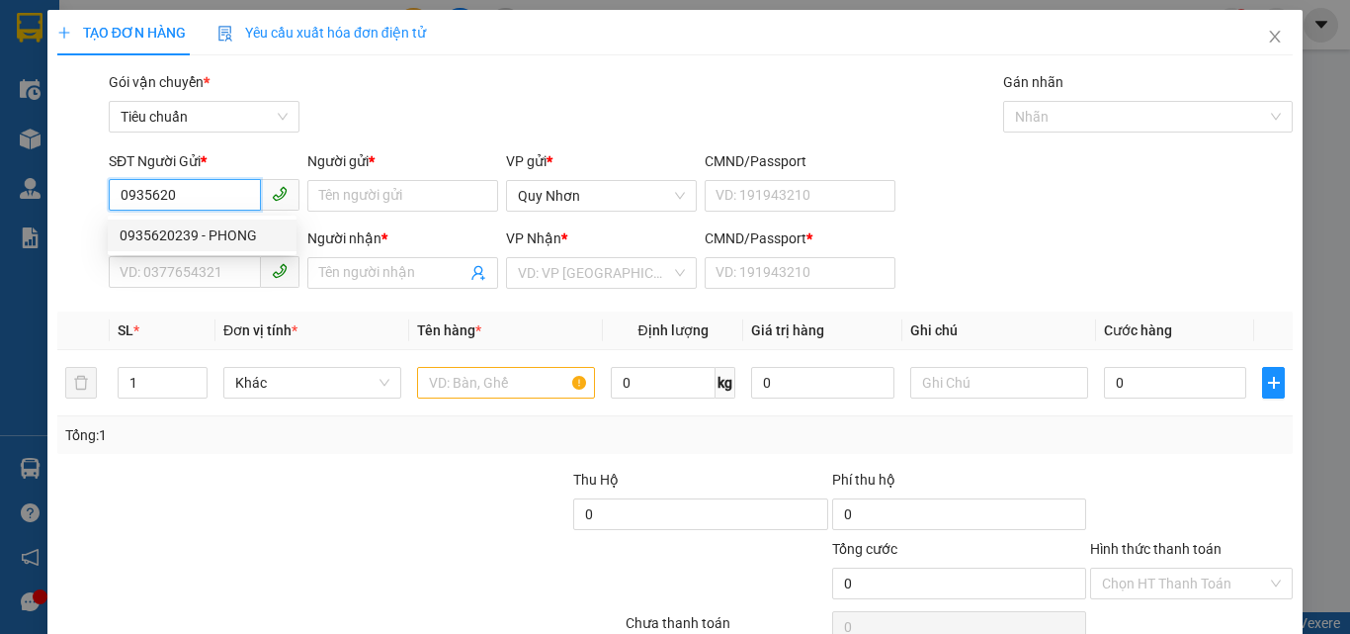
click at [222, 241] on div "0935620239 - PHONG" at bounding box center [202, 235] width 165 height 22
type input "0935620239"
type input "PHONG"
type input "0984387772"
type input "LỘC"
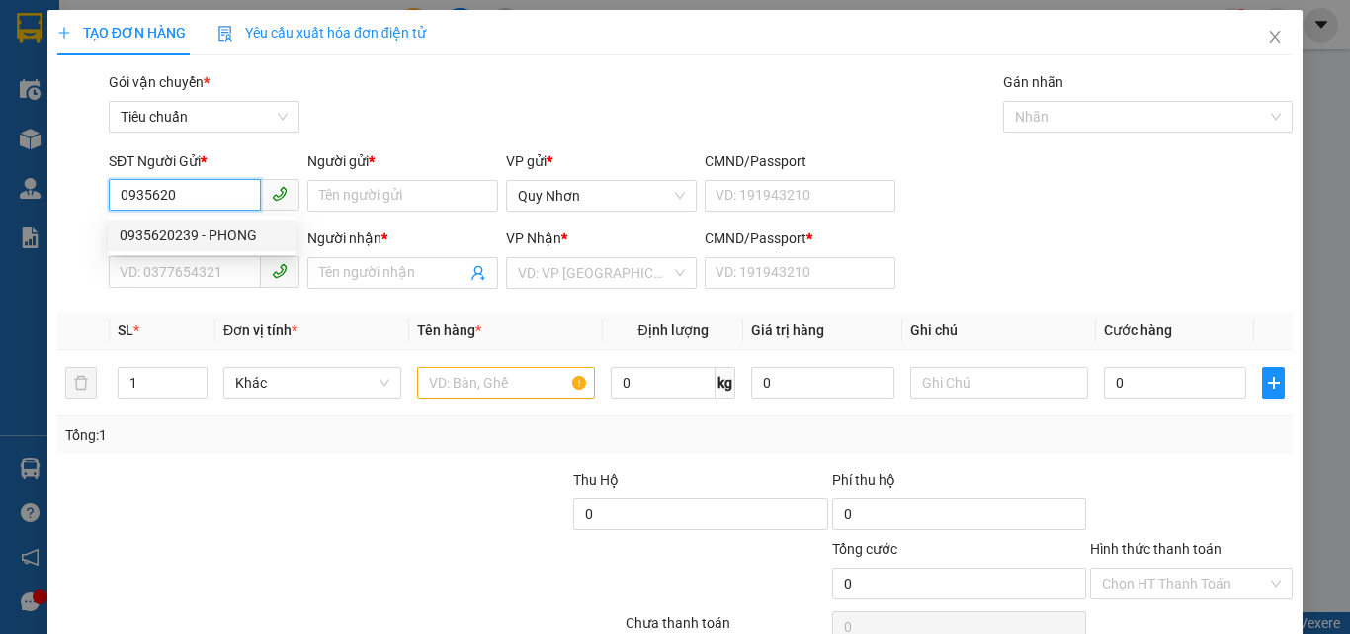
type input "a"
type input "50.000"
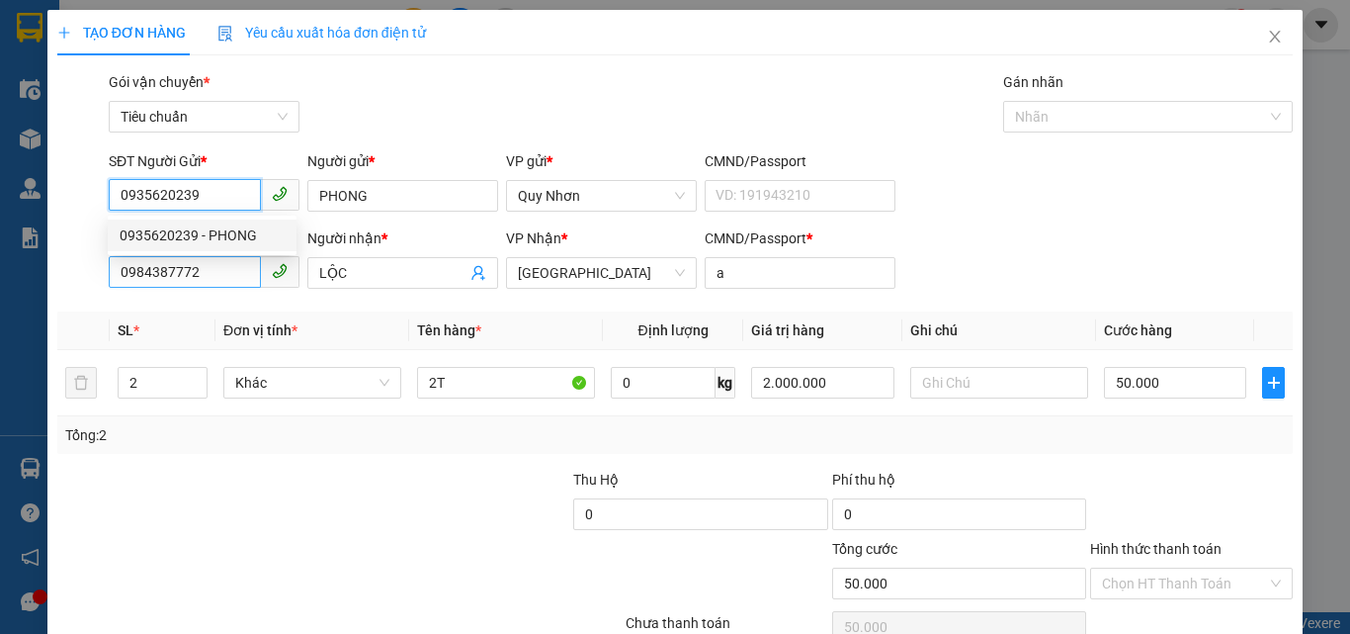
type input "0935620239"
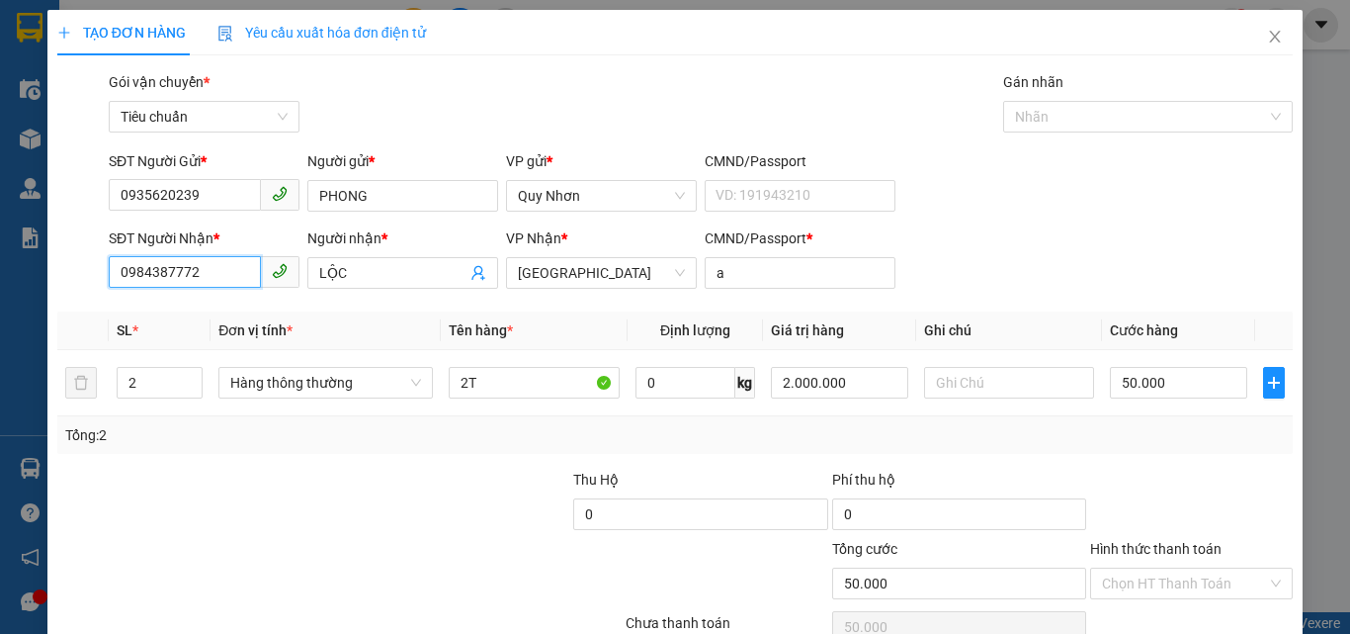
click at [214, 262] on input "0984387772" at bounding box center [185, 272] width 152 height 32
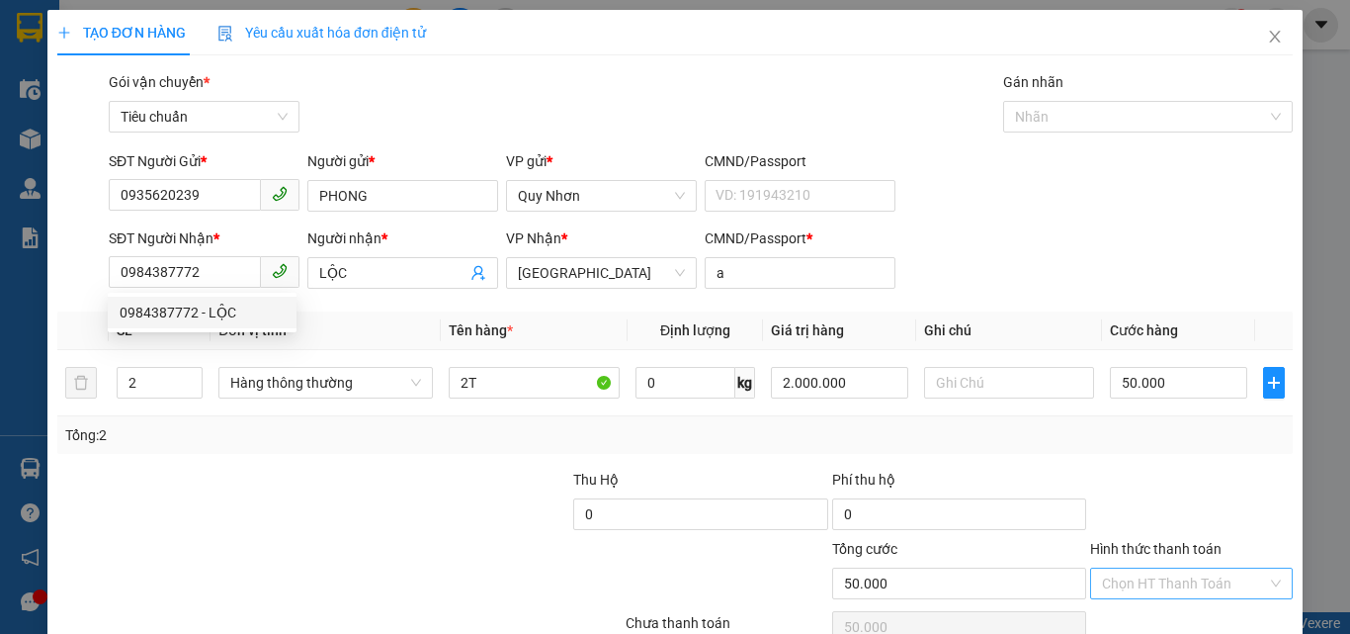
click at [1158, 568] on input "Hình thức thanh toán" at bounding box center [1184, 583] width 165 height 30
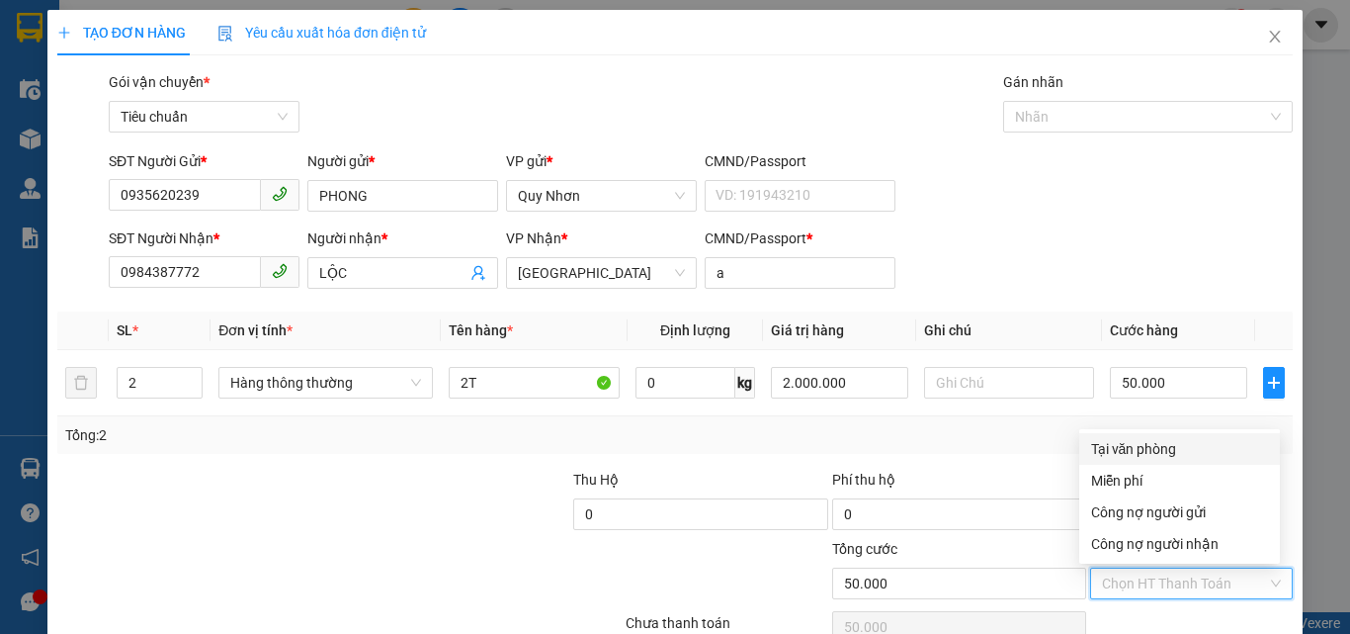
click at [1150, 438] on div "Tại văn phòng" at bounding box center [1179, 449] width 177 height 22
type input "0"
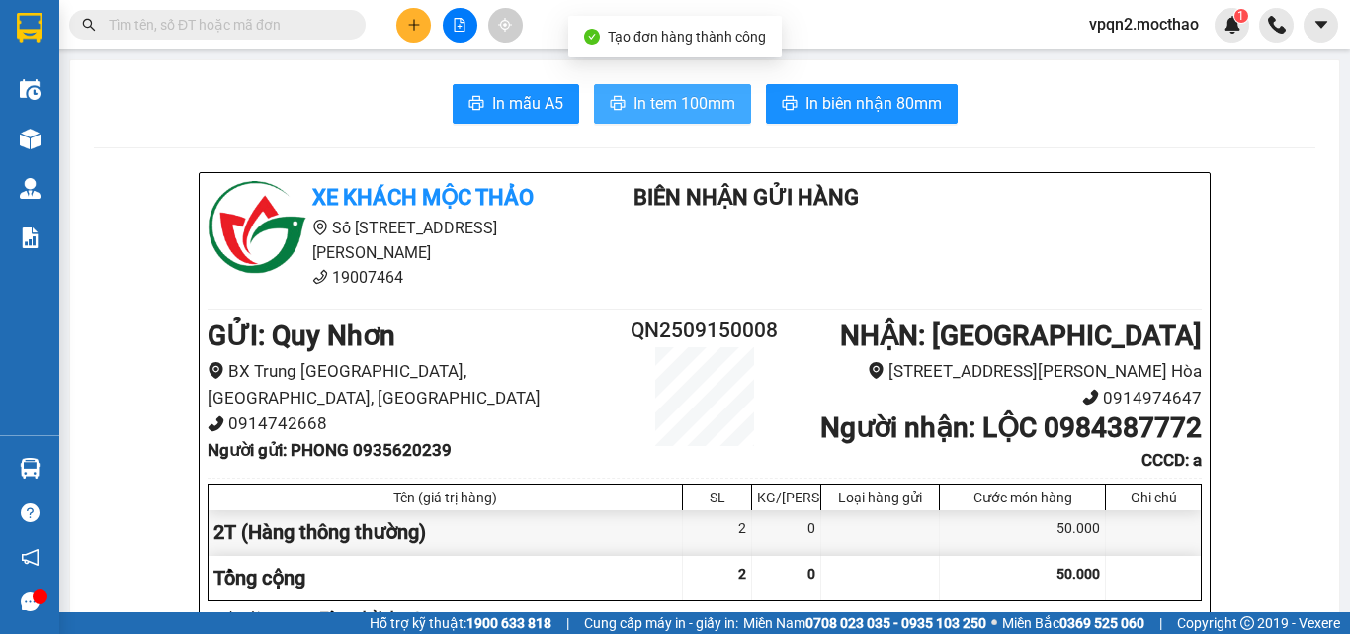
drag, startPoint x: 675, startPoint y: 106, endPoint x: 1349, endPoint y: 67, distance: 675.2
click at [685, 103] on span "In tem 100mm" at bounding box center [685, 103] width 102 height 25
drag, startPoint x: 651, startPoint y: 96, endPoint x: 894, endPoint y: 103, distance: 242.3
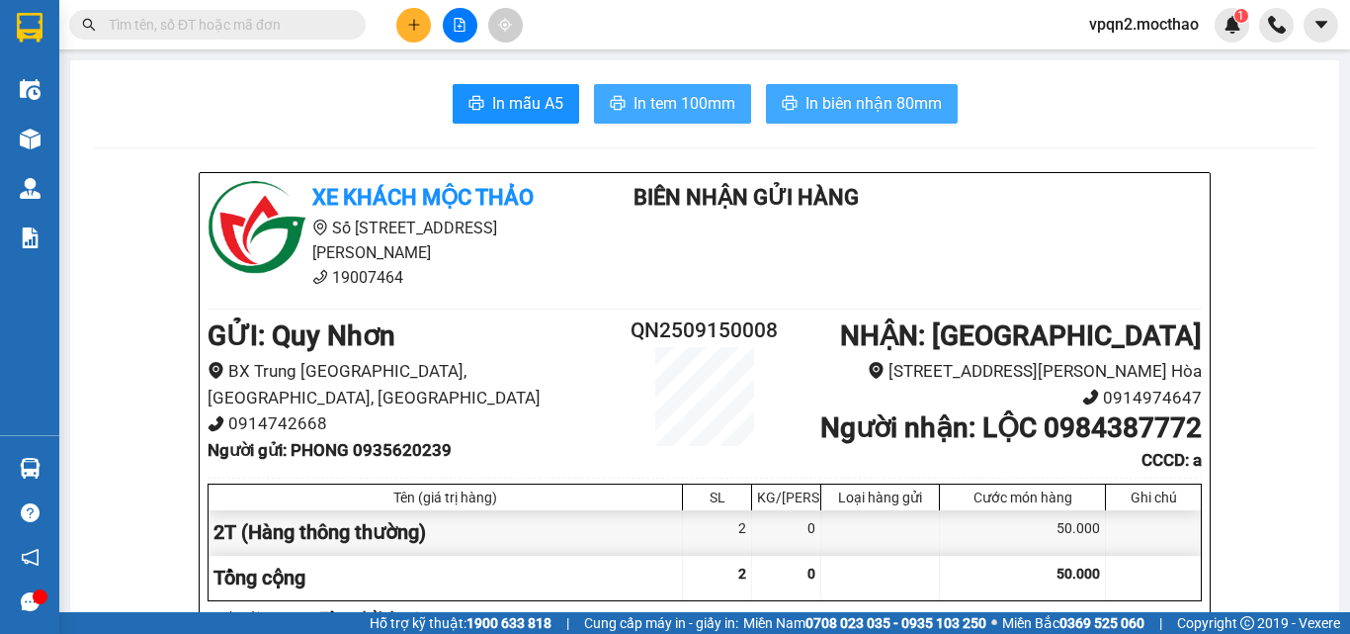
click at [655, 95] on span "In tem 100mm" at bounding box center [685, 103] width 102 height 25
click at [857, 112] on span "In biên nhận 80mm" at bounding box center [874, 103] width 136 height 25
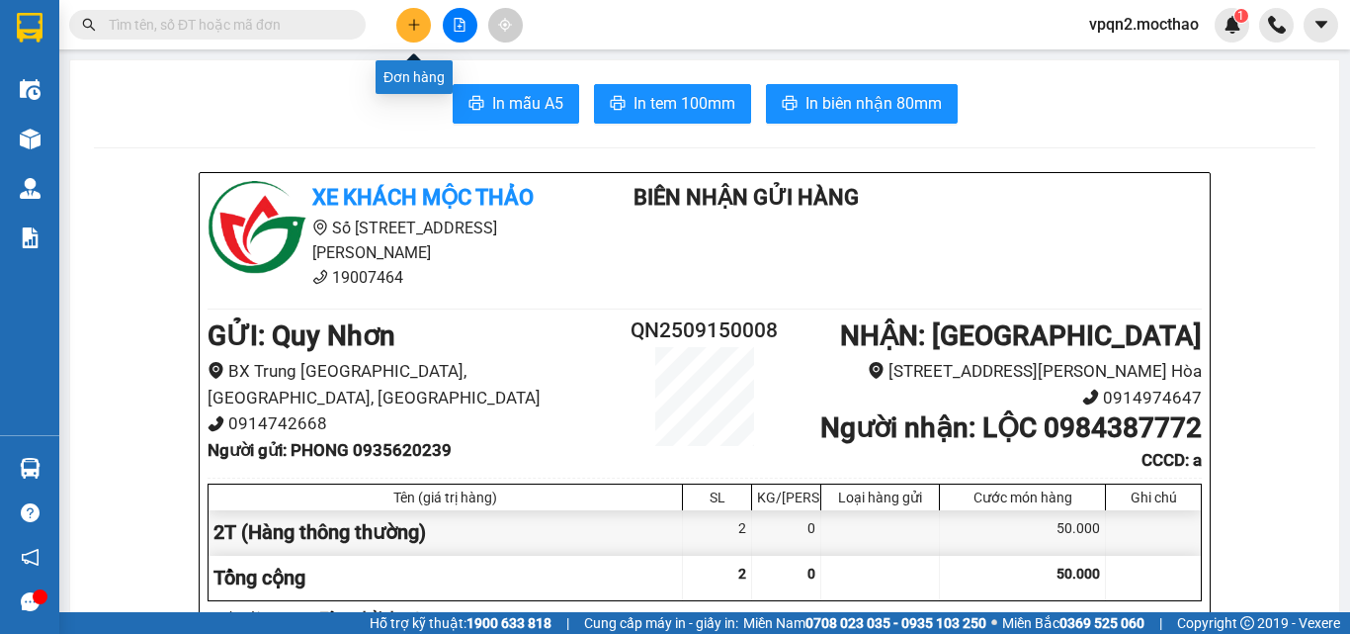
click at [410, 26] on icon "plus" at bounding box center [414, 25] width 14 height 14
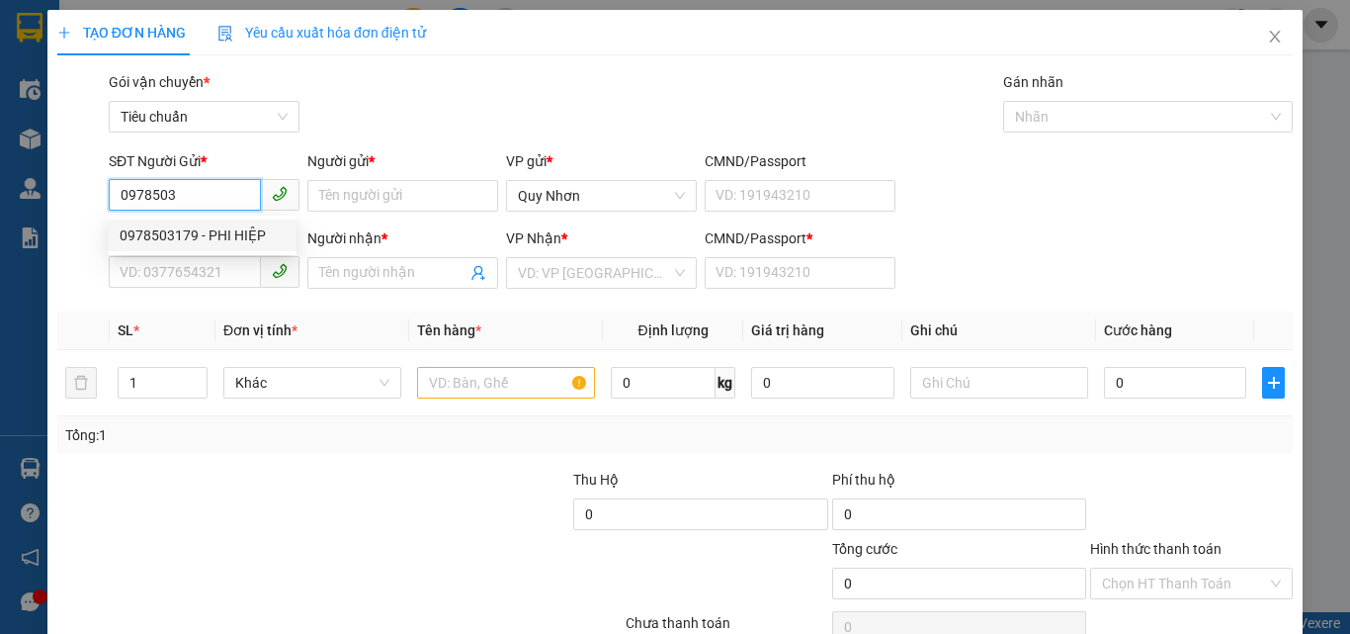
click at [196, 244] on div "0978503179 - PHI HIỆP" at bounding box center [202, 235] width 165 height 22
type input "0978503179"
type input "PHI HIỆP"
type input "0977999788"
type input "MỸ NHA"
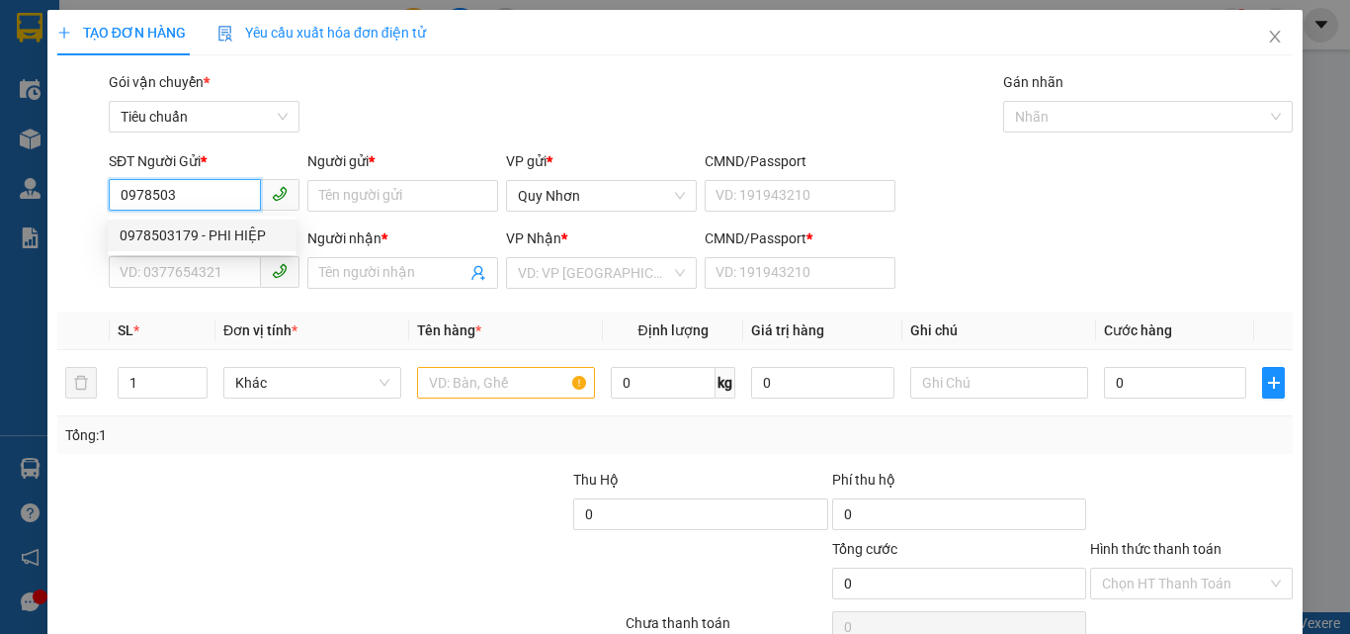
type input "a"
type input "20.000"
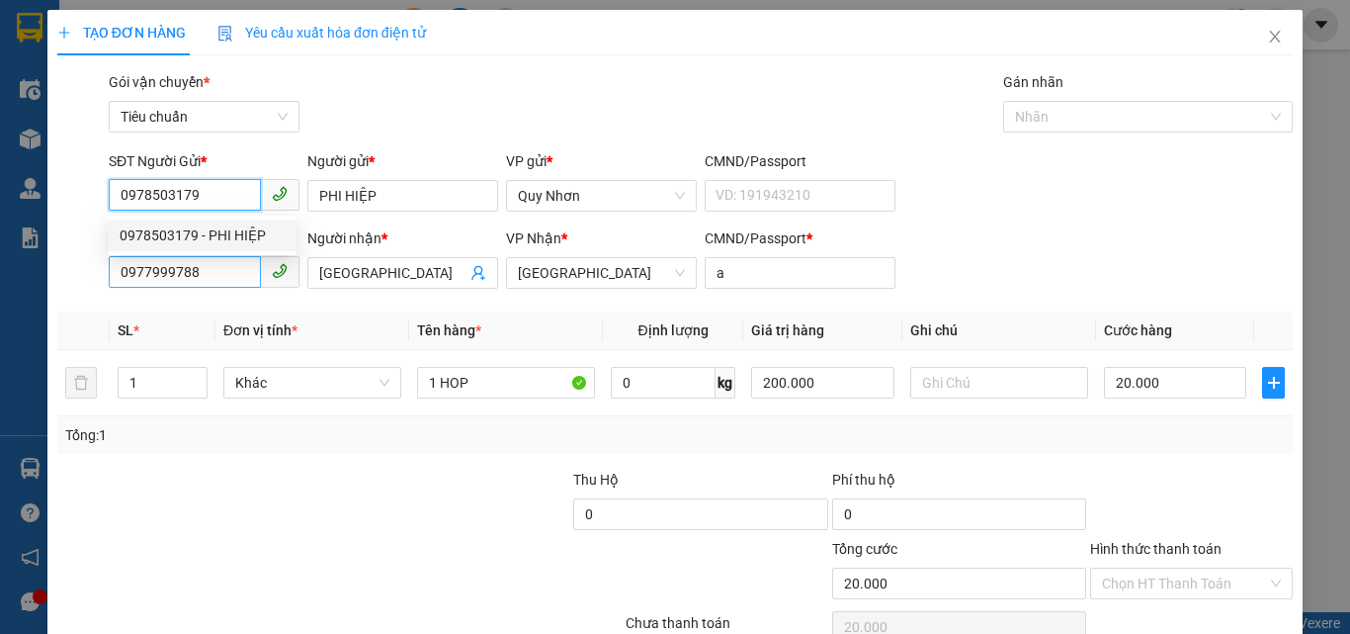
type input "0978503179"
click at [215, 271] on input "0977999788" at bounding box center [185, 272] width 152 height 32
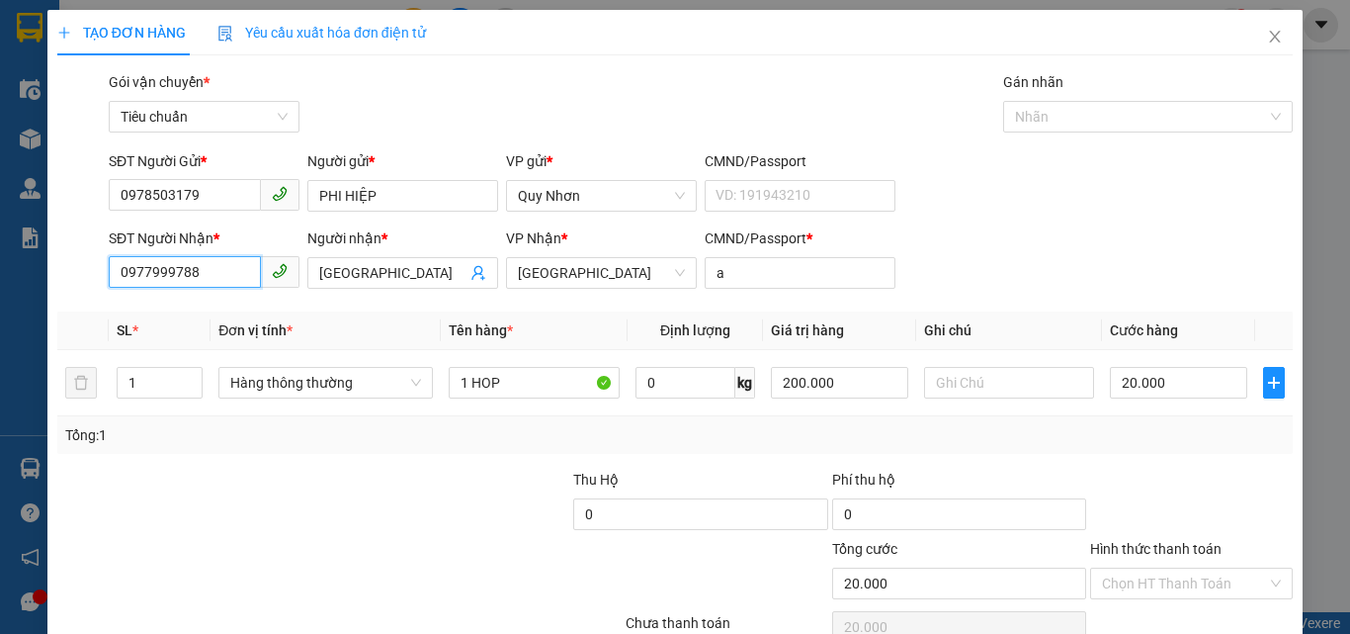
click at [215, 271] on input "0977999788" at bounding box center [185, 272] width 152 height 32
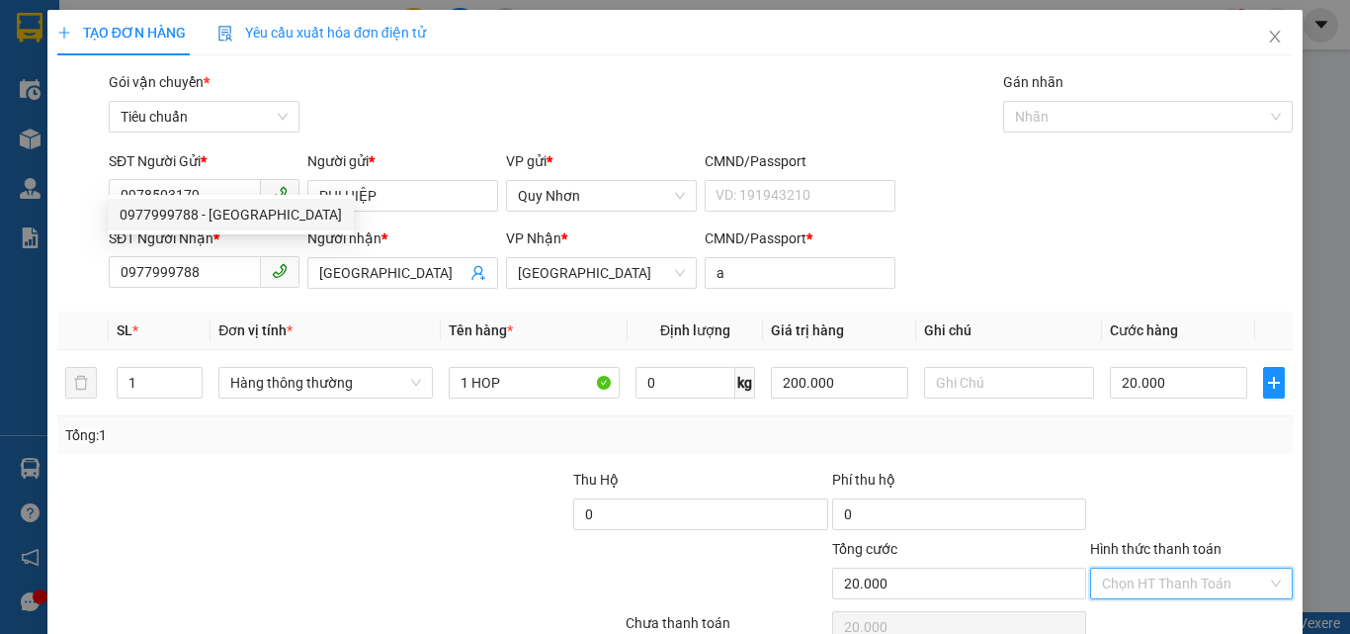
click at [1175, 568] on input "Hình thức thanh toán" at bounding box center [1184, 583] width 165 height 30
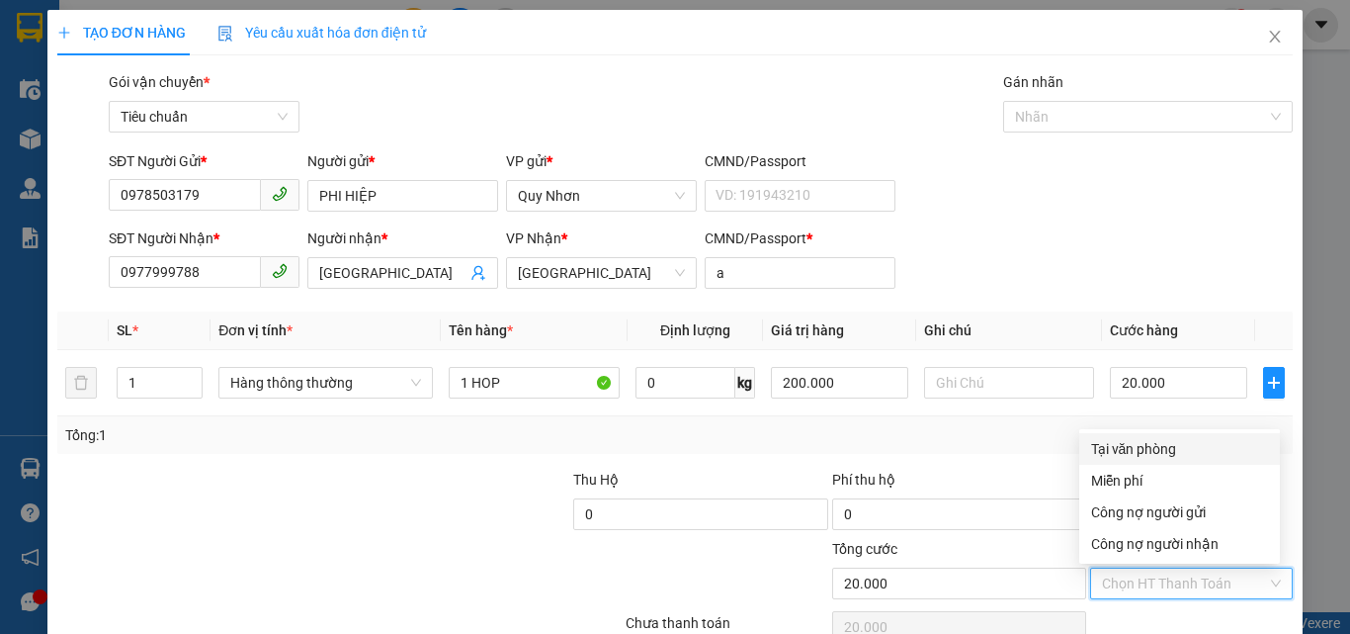
click at [1168, 438] on div "Tại văn phòng" at bounding box center [1179, 449] width 177 height 22
type input "0"
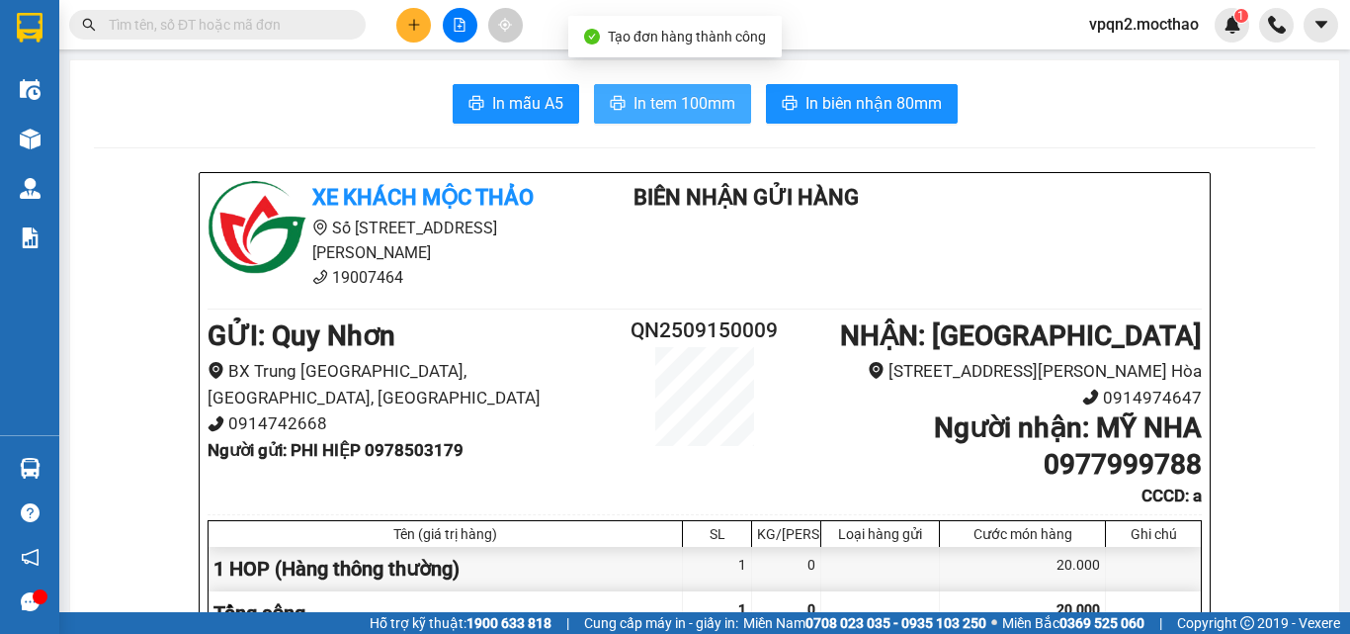
click at [674, 104] on span "In tem 100mm" at bounding box center [685, 103] width 102 height 25
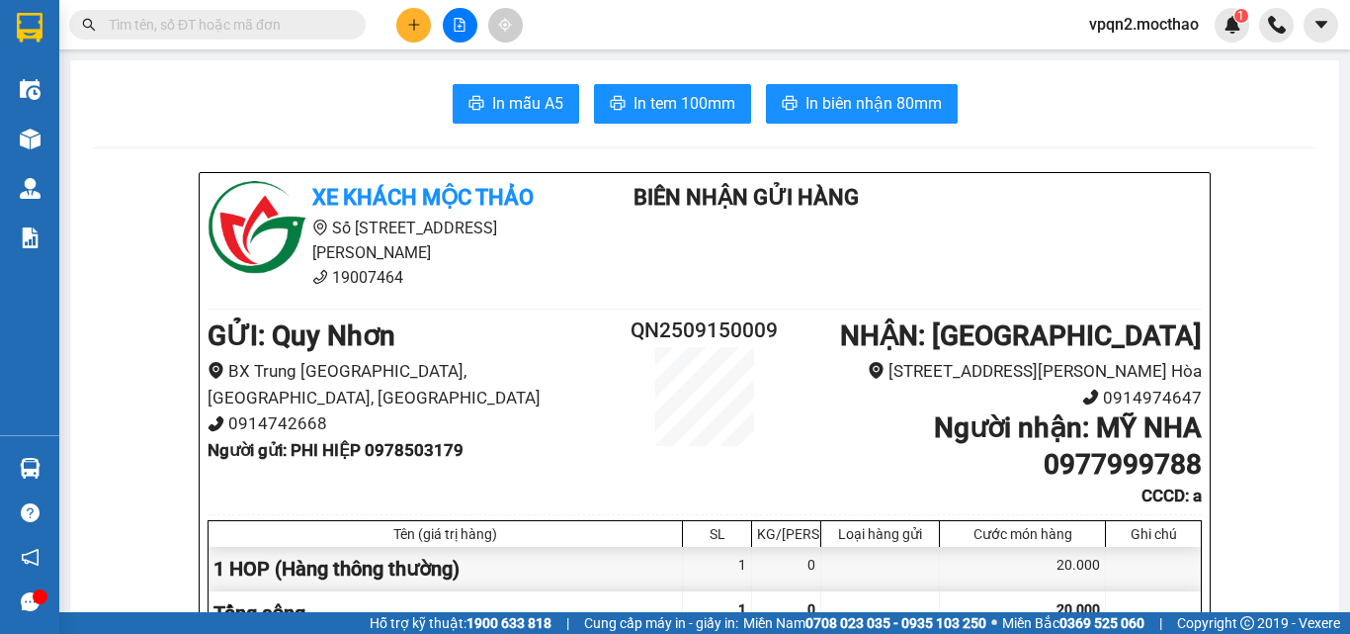
click at [452, 14] on button at bounding box center [460, 25] width 35 height 35
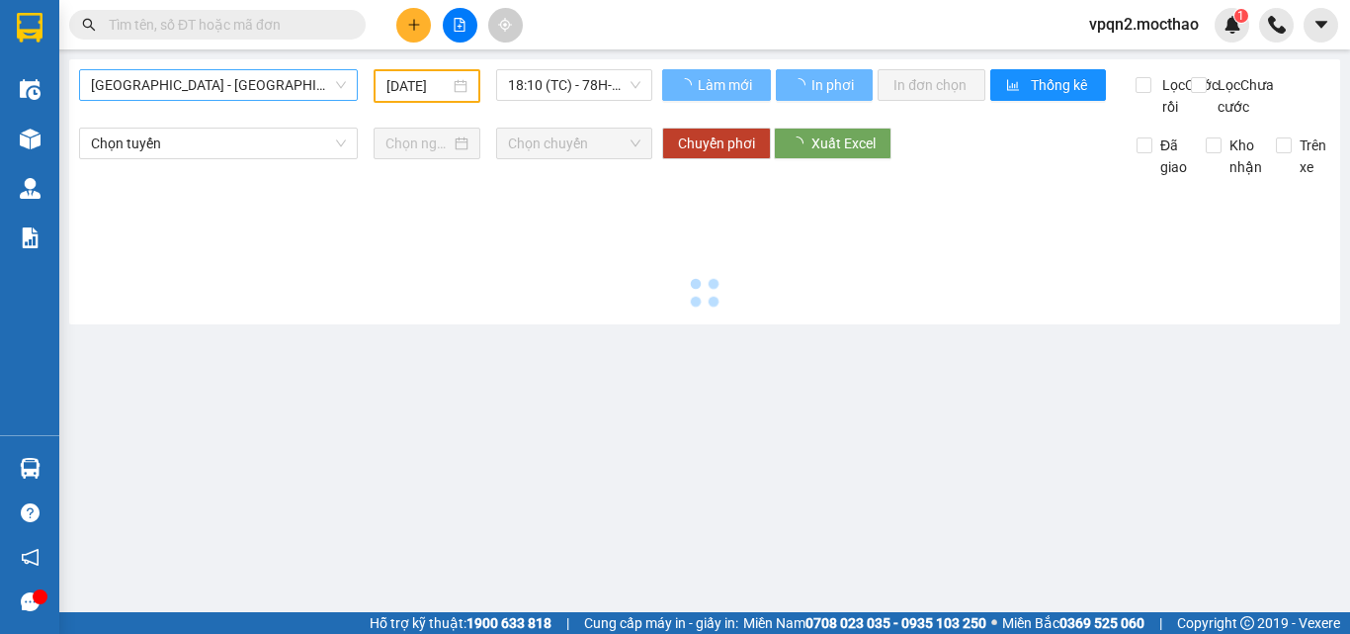
type input "15/09/2025"
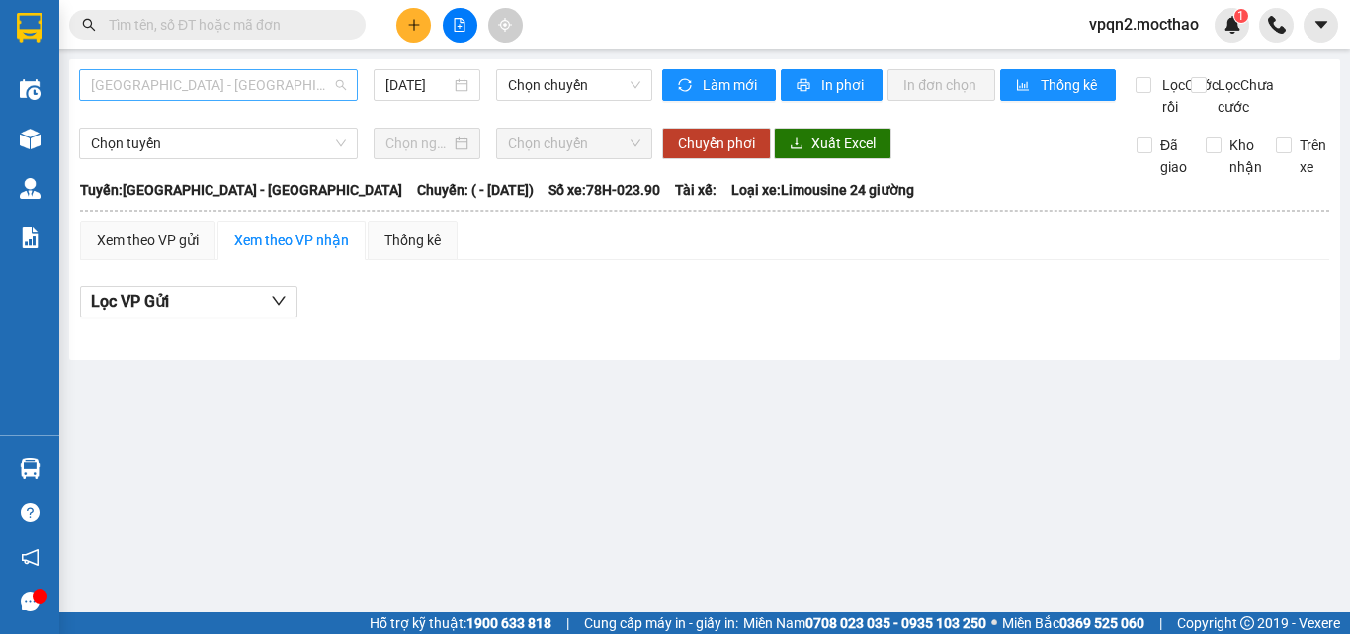
click at [218, 92] on span "Sài Gòn - Tuy Hòa" at bounding box center [218, 85] width 255 height 30
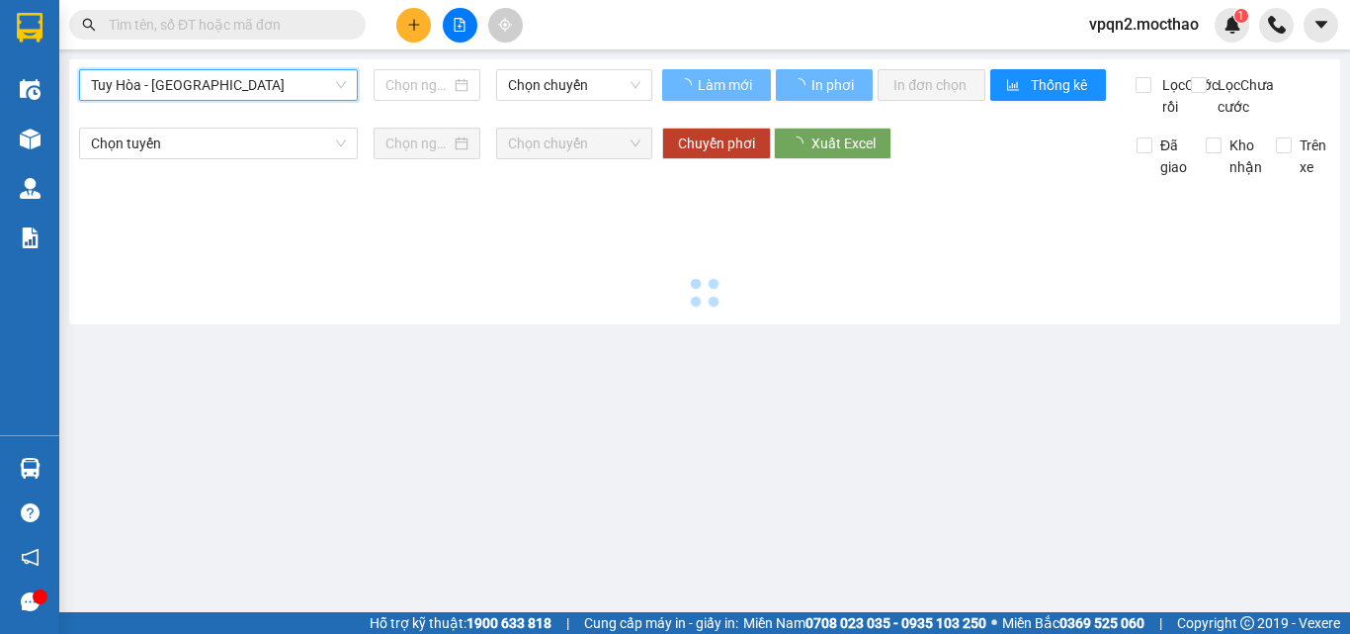
type input "15/09/2025"
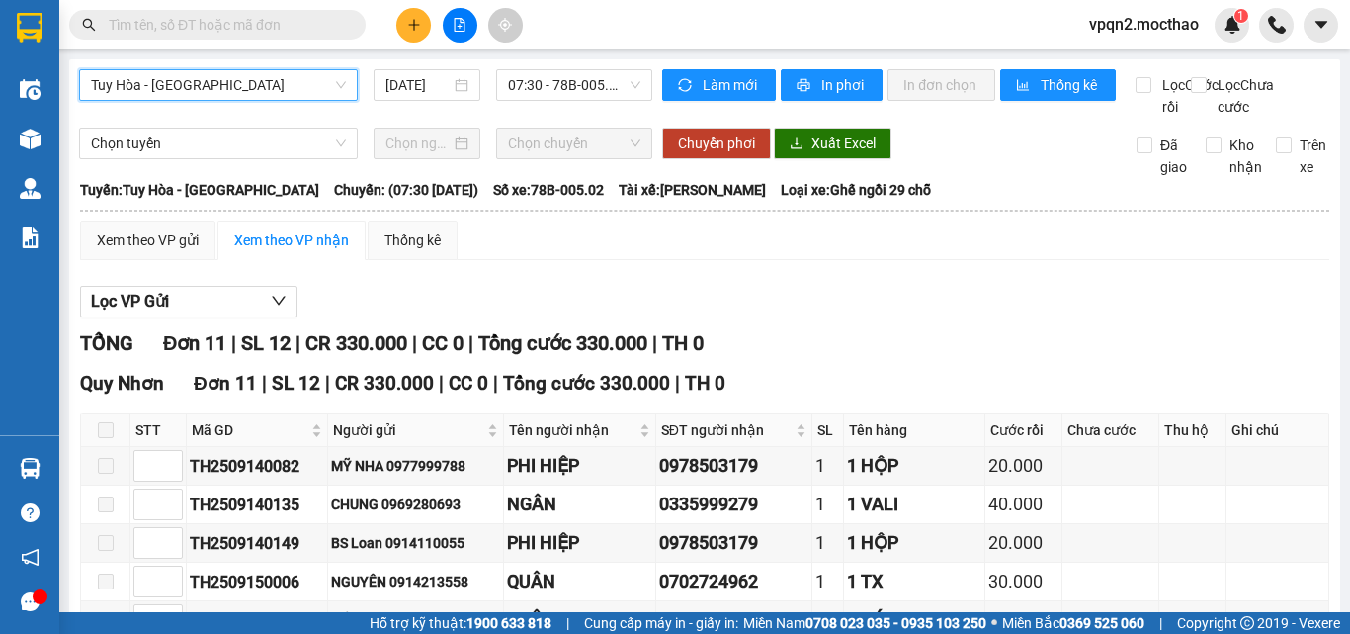
click at [106, 422] on span at bounding box center [106, 430] width 16 height 16
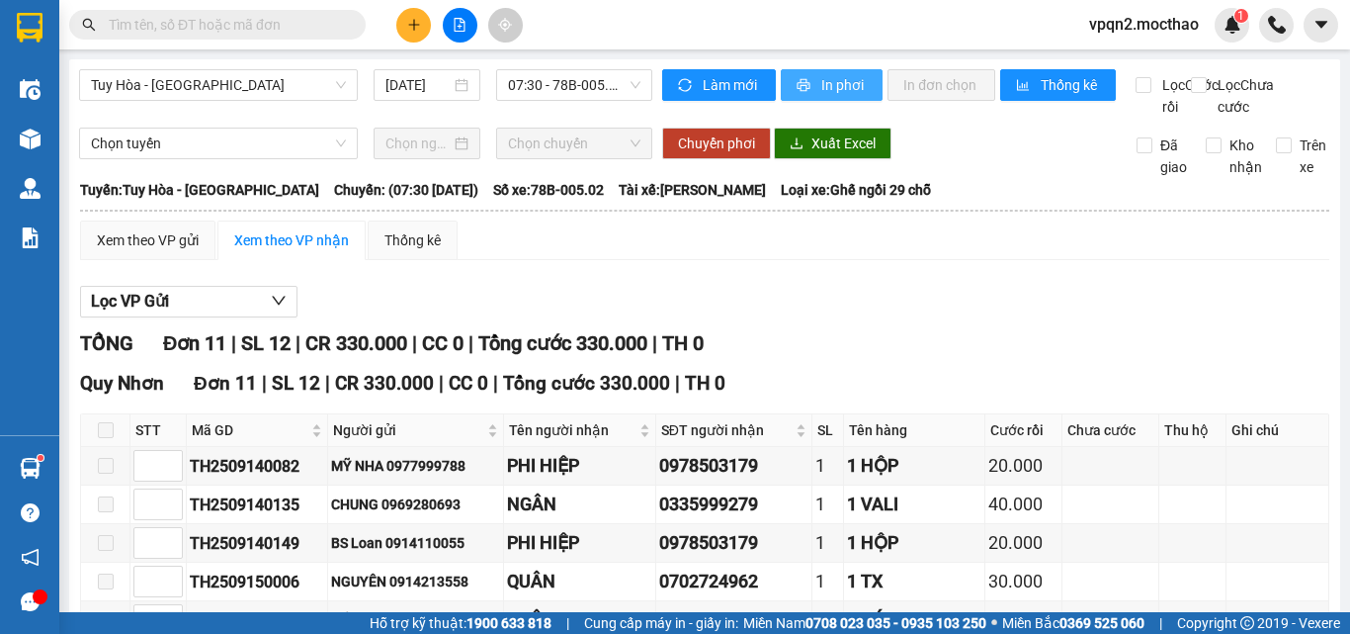
click at [797, 93] on span "printer" at bounding box center [805, 86] width 17 height 16
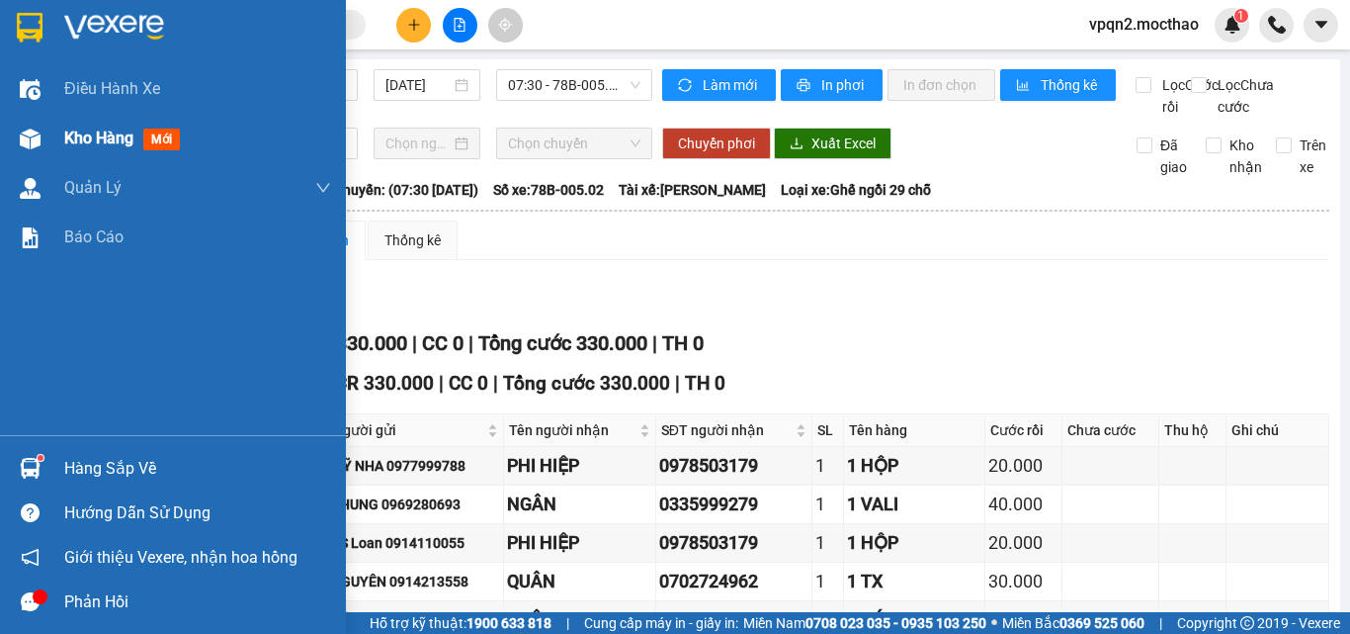
click at [176, 139] on span "mới" at bounding box center [161, 139] width 37 height 22
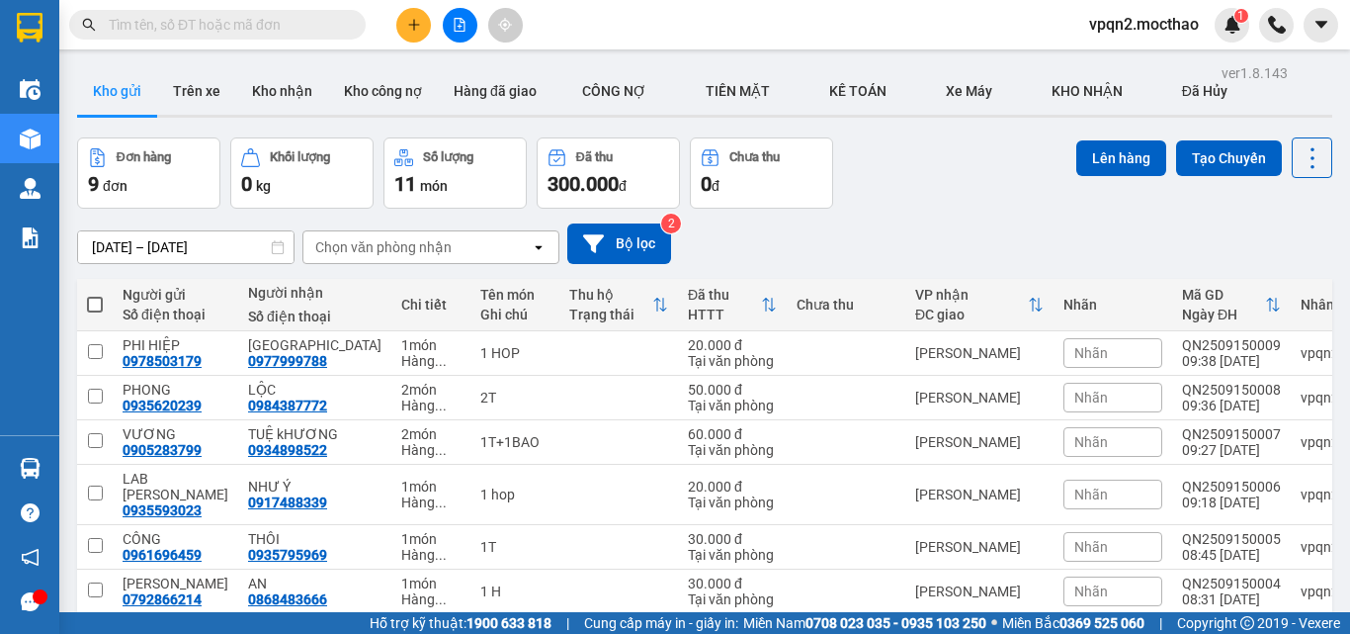
click at [94, 297] on span at bounding box center [95, 305] width 16 height 16
click at [95, 295] on input "checkbox" at bounding box center [95, 295] width 0 height 0
checkbox input "true"
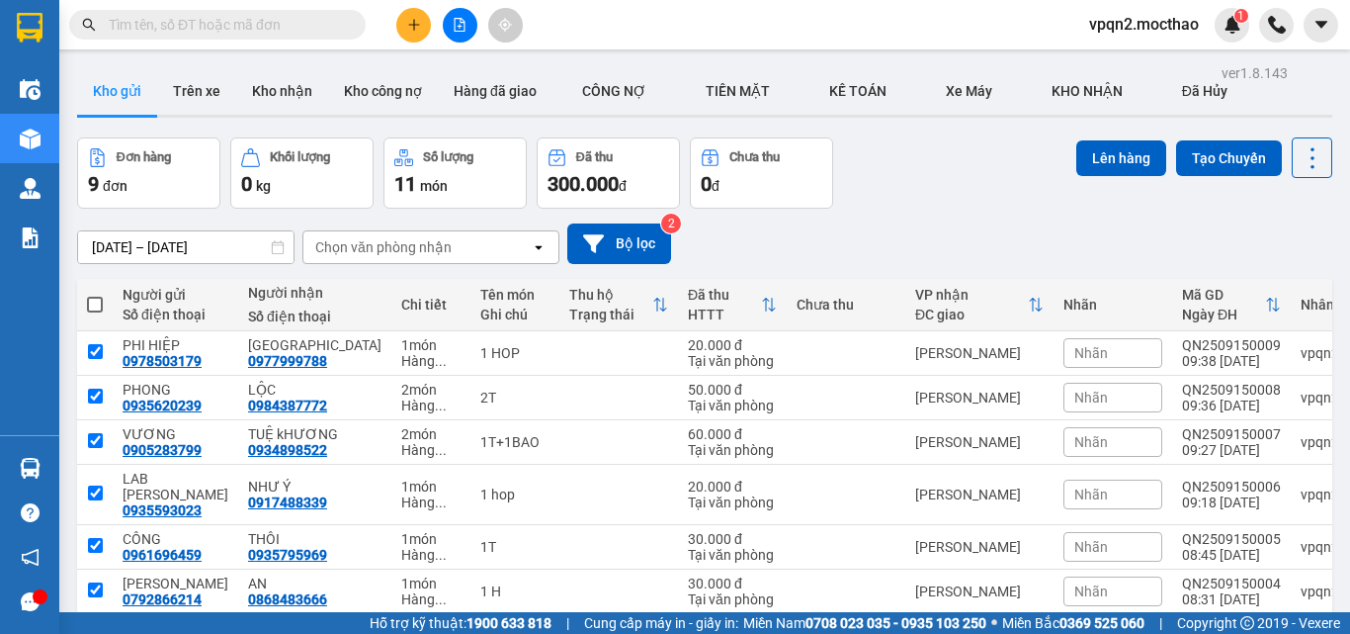
checkbox input "true"
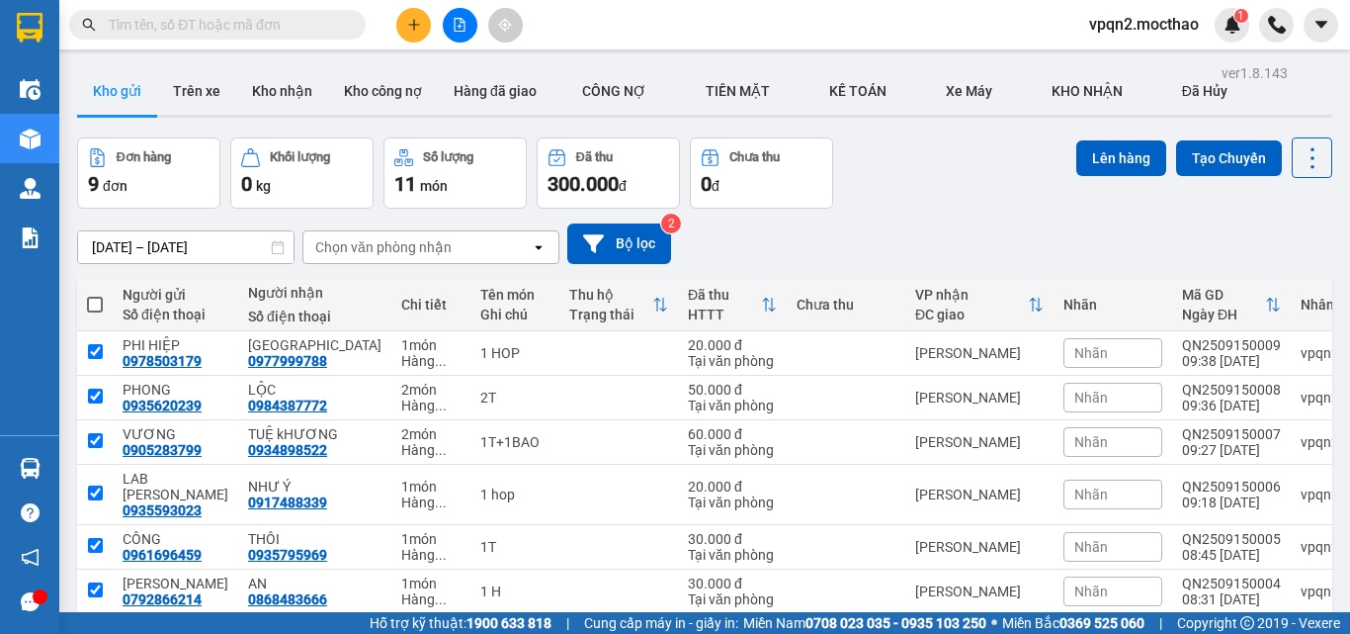
checkbox input "true"
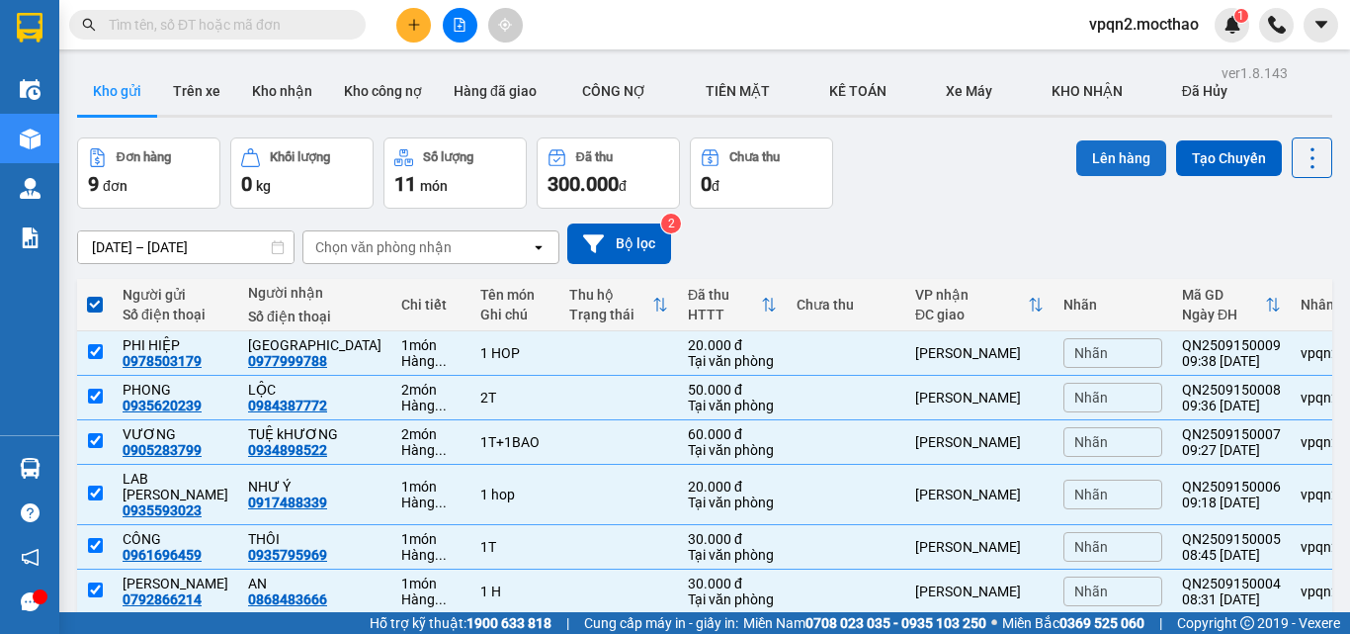
click at [1091, 157] on button "Lên hàng" at bounding box center [1121, 158] width 90 height 36
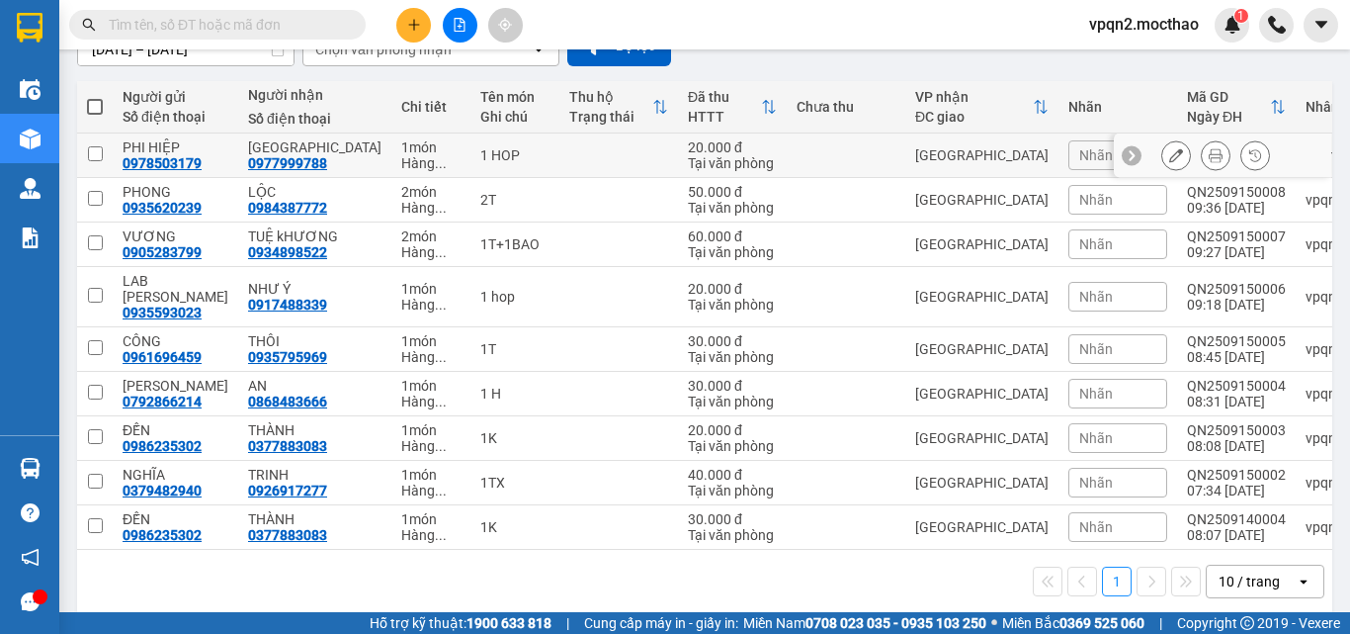
scroll to position [99, 0]
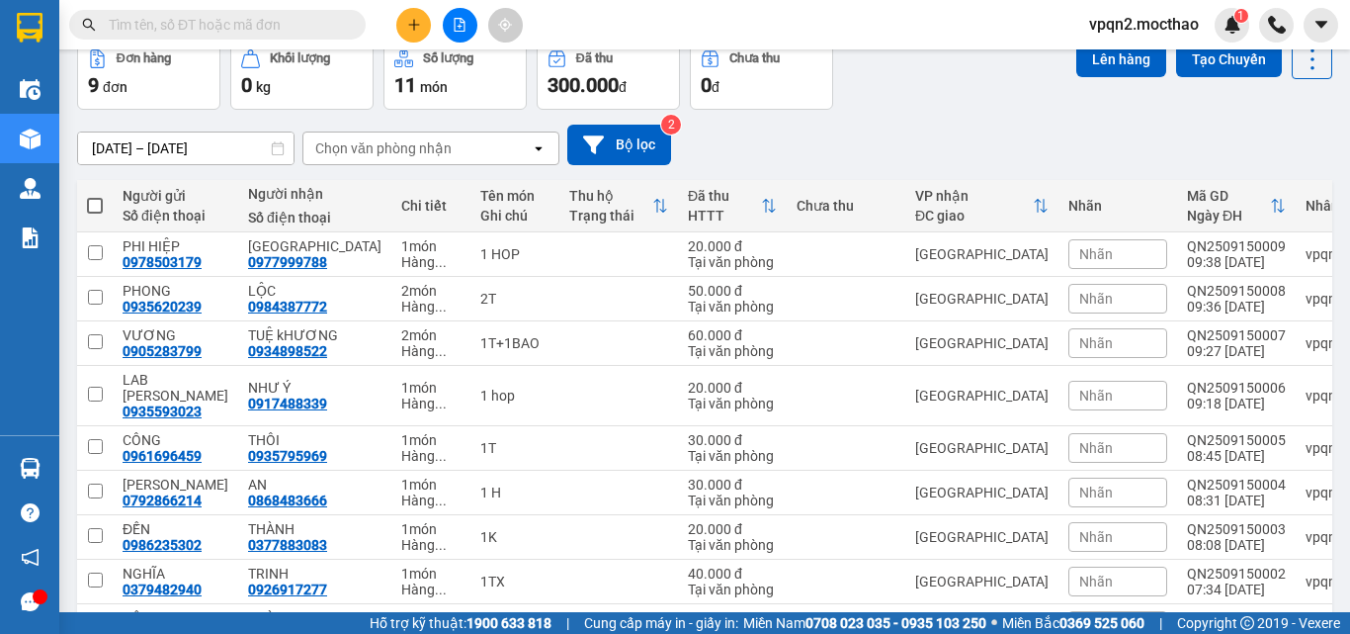
click at [96, 207] on span at bounding box center [95, 206] width 16 height 16
click at [95, 196] on input "checkbox" at bounding box center [95, 196] width 0 height 0
checkbox input "true"
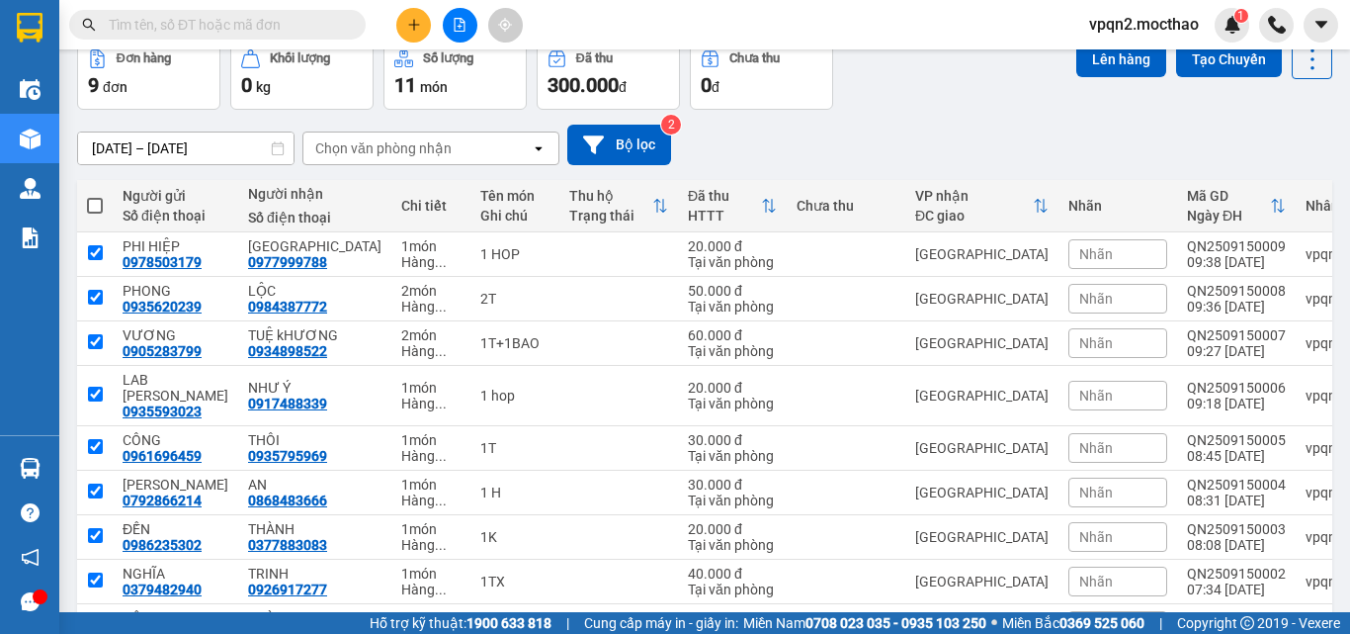
checkbox input "true"
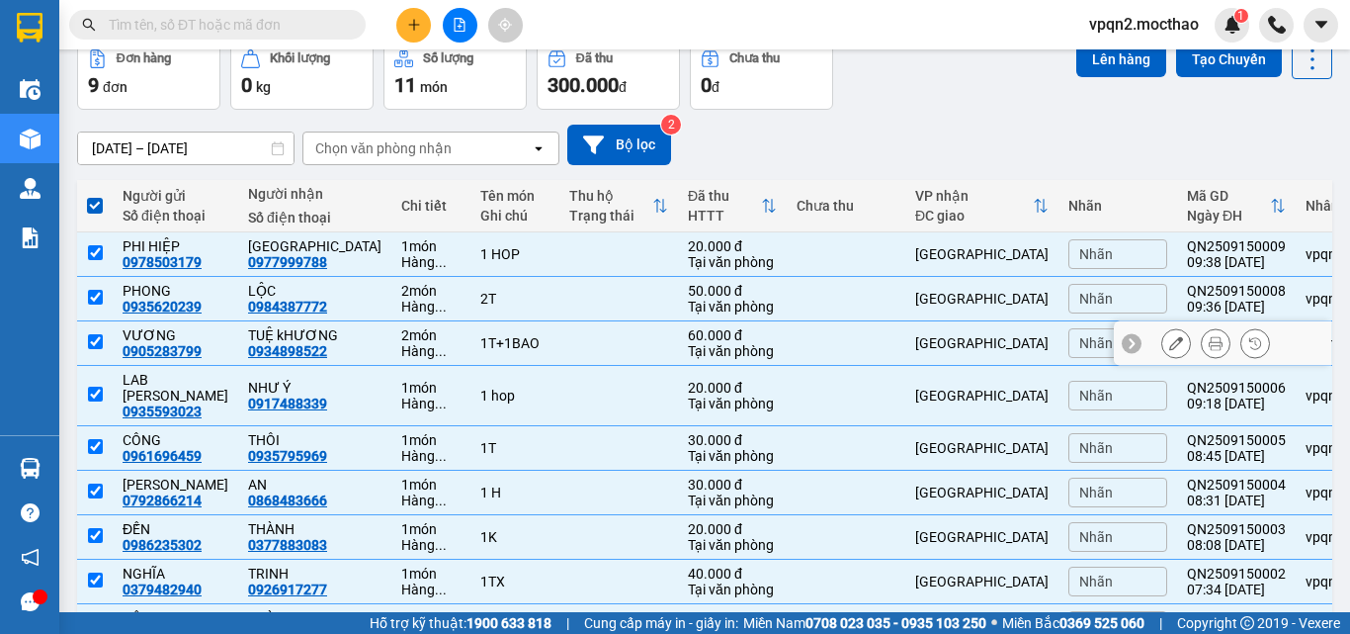
scroll to position [224, 0]
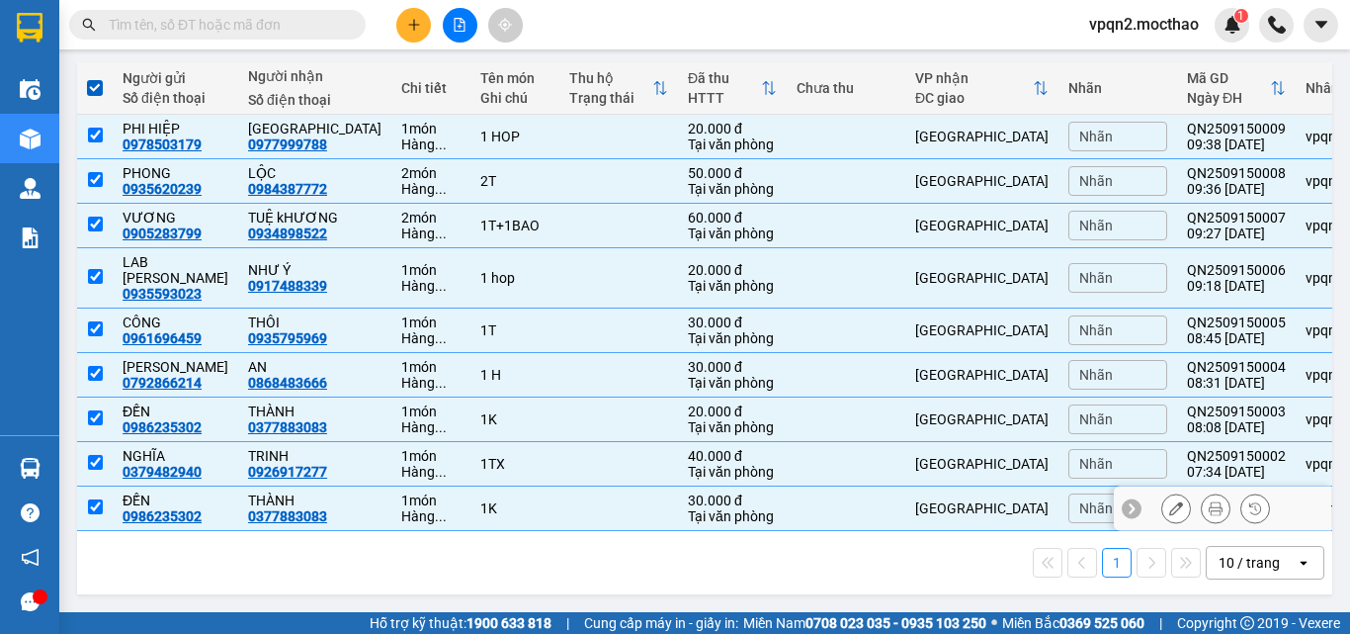
click at [915, 500] on div "[PERSON_NAME]" at bounding box center [981, 508] width 133 height 16
checkbox input "false"
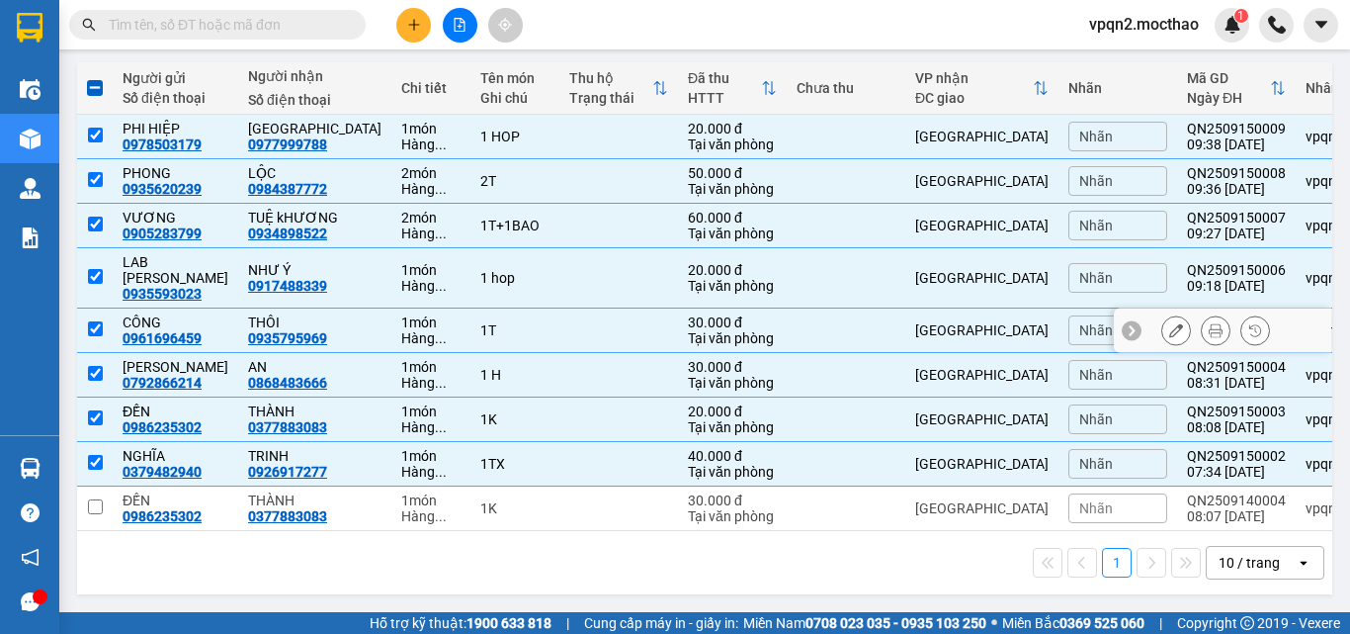
scroll to position [0, 0]
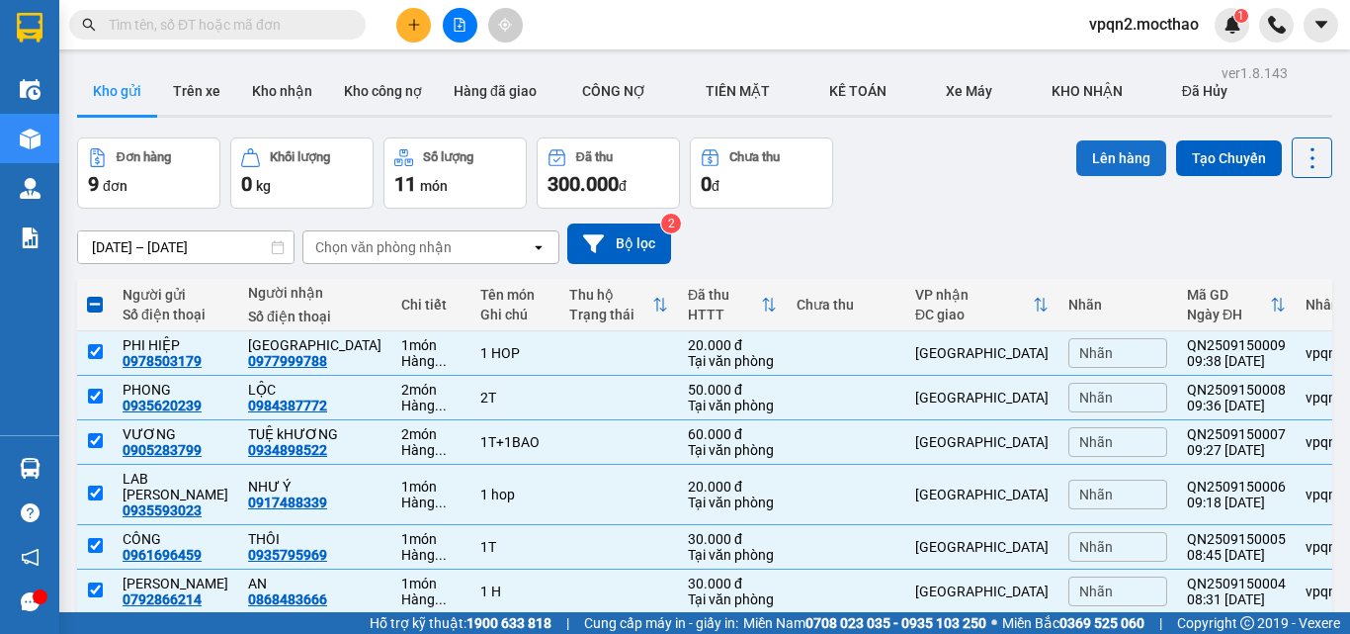
click at [1107, 149] on button "Lên hàng" at bounding box center [1121, 158] width 90 height 36
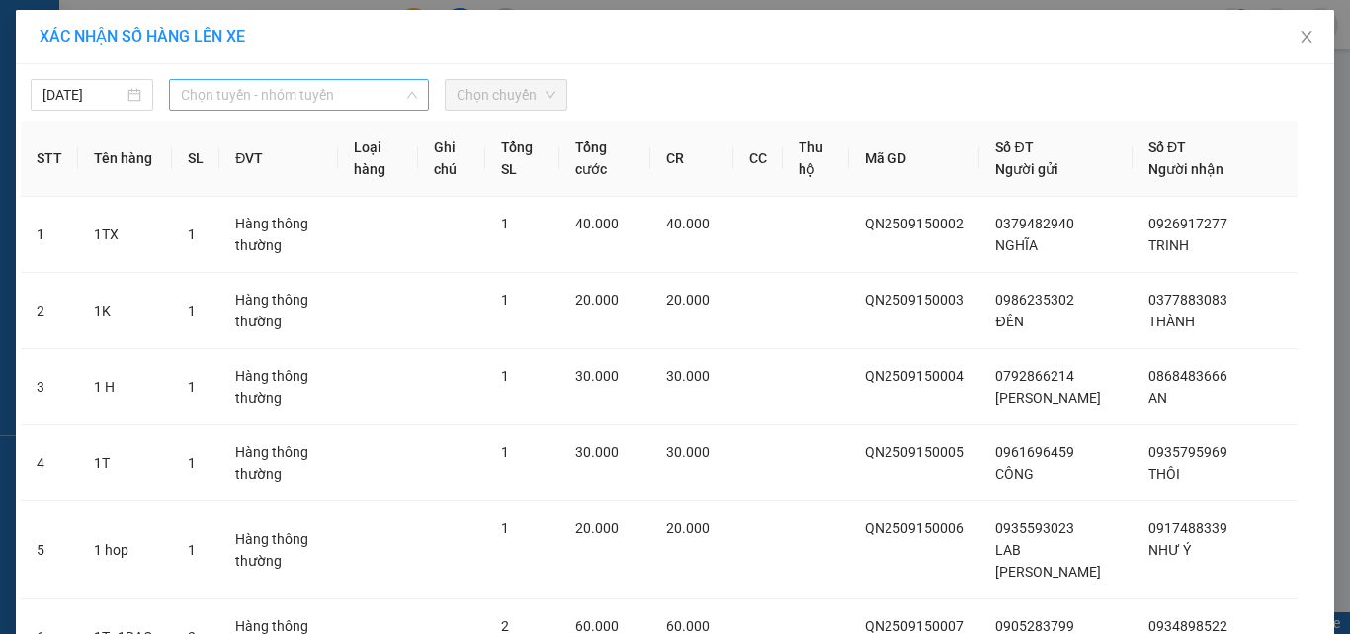
click at [291, 83] on span "Chọn tuyến - nhóm tuyến" at bounding box center [299, 95] width 236 height 30
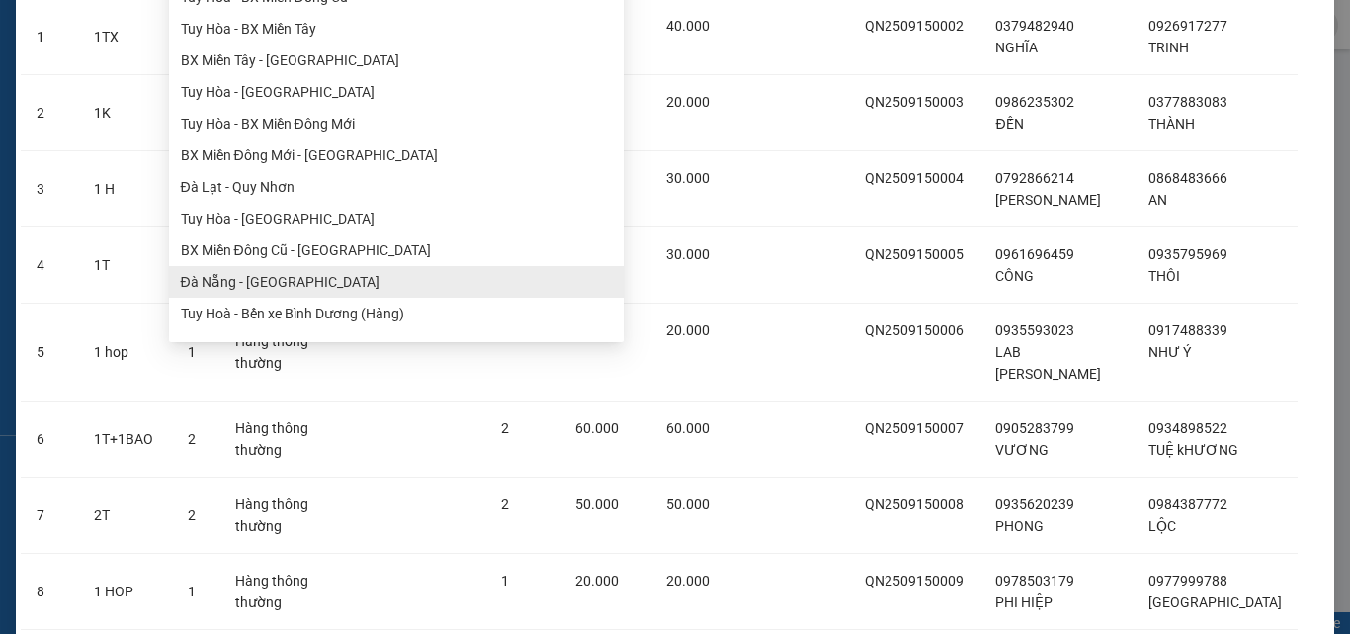
scroll to position [297, 0]
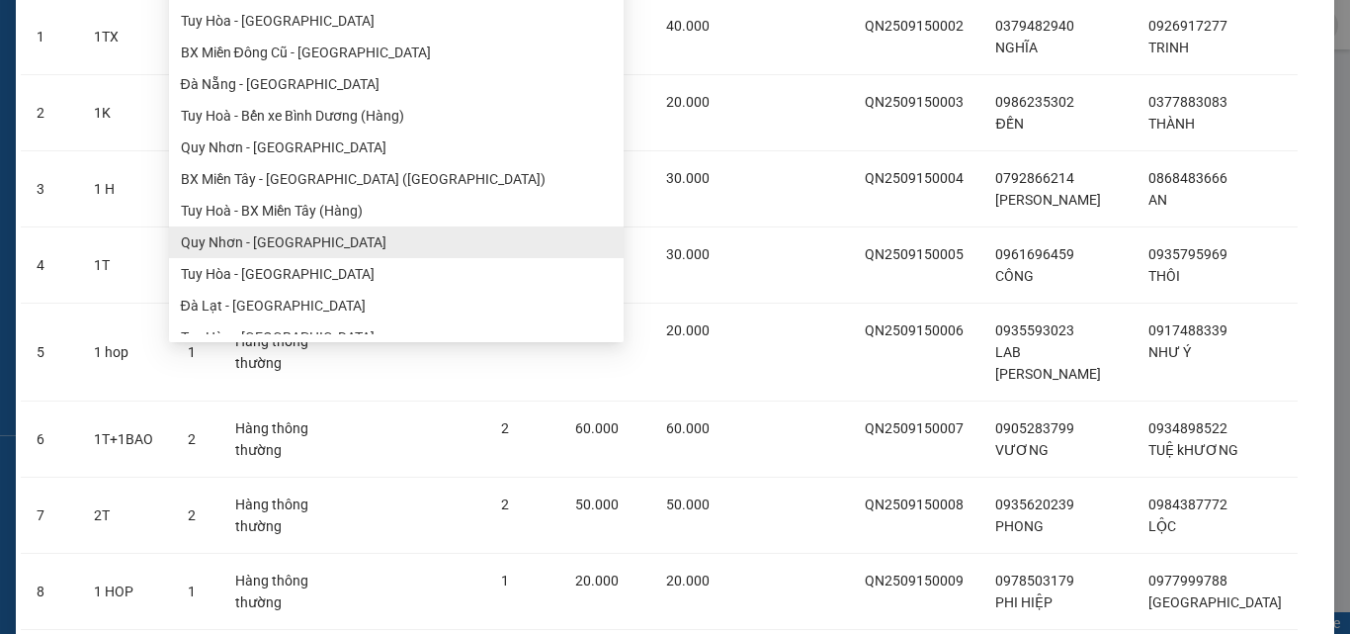
click at [290, 228] on ul "Sài Gòn - Tuy Hòa La Hai - Tuy Hòa Bến xe Bình Dương - Tuy Hoà (Hàng) Tuy Hoà -…" at bounding box center [396, 159] width 455 height 349
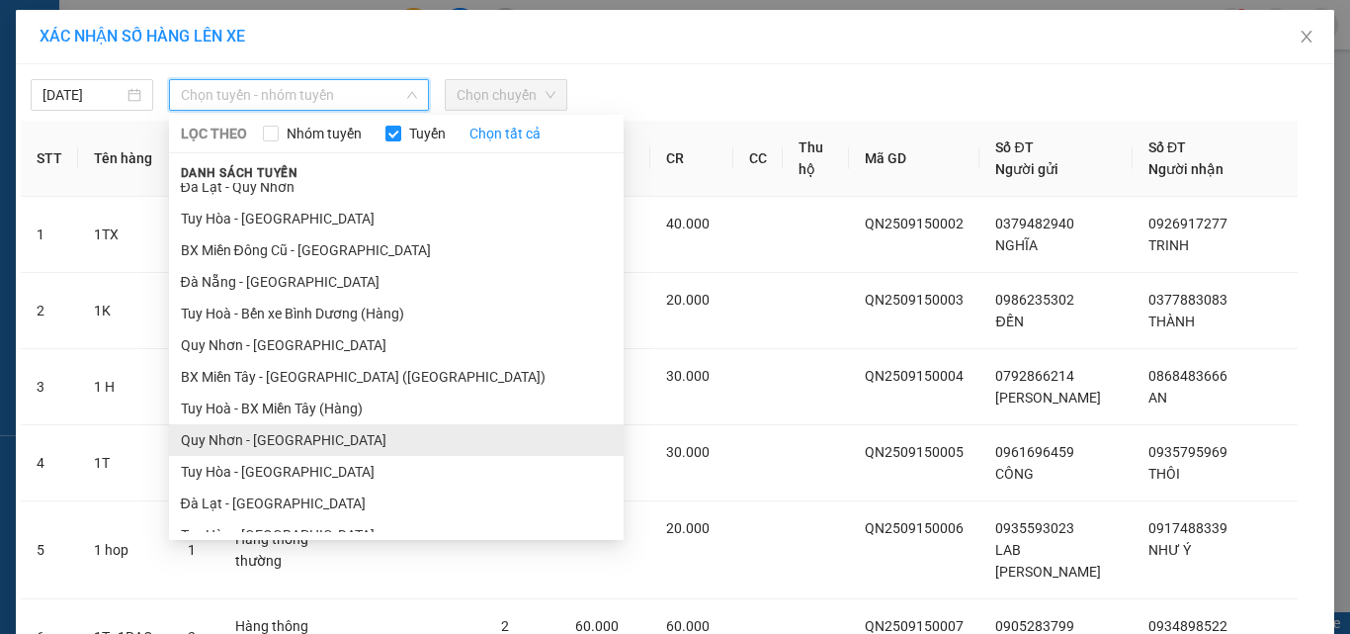
click at [290, 451] on li "Quy Nhơn - Tuy Hòa" at bounding box center [396, 440] width 455 height 32
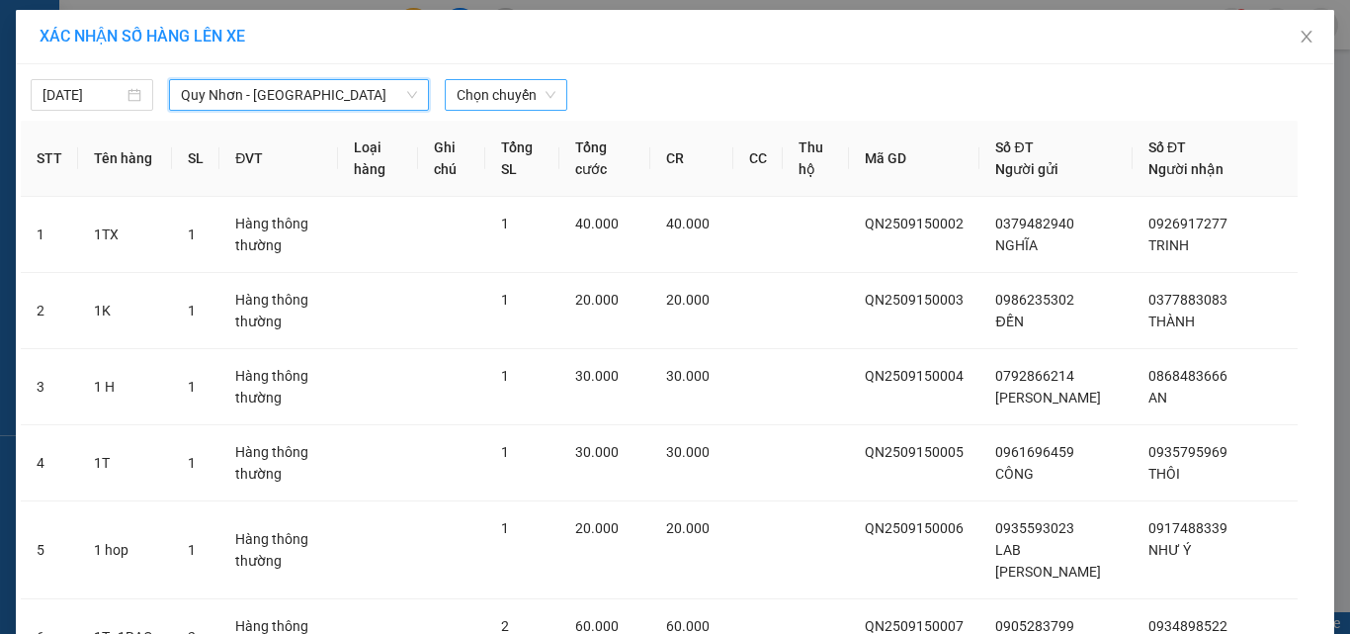
click at [511, 98] on span "Chọn chuyến" at bounding box center [506, 95] width 99 height 30
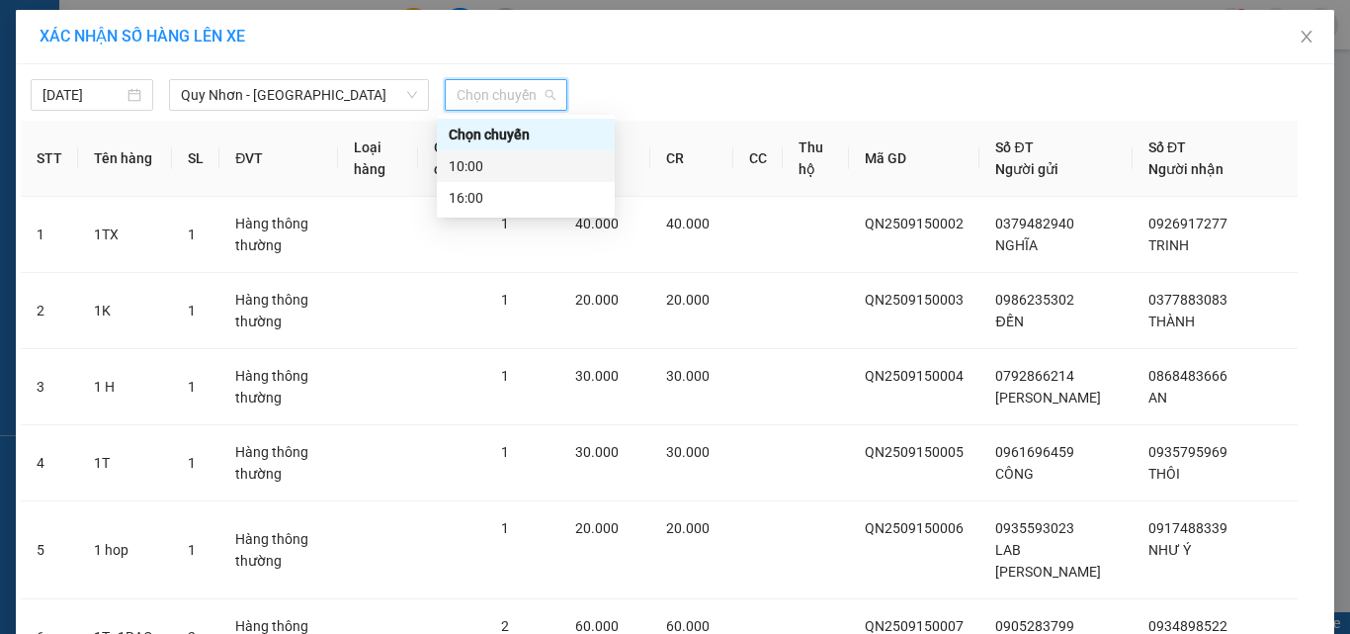
click at [514, 167] on div "10:00" at bounding box center [526, 166] width 154 height 22
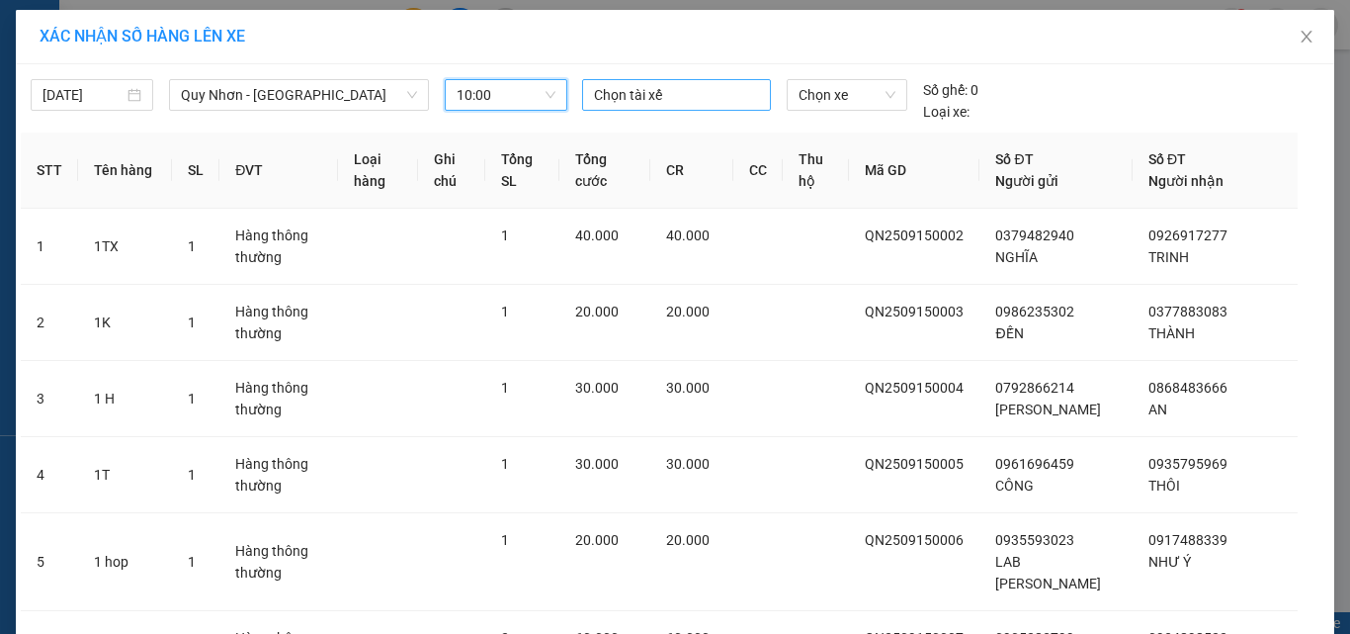
click at [654, 98] on div at bounding box center [677, 95] width 180 height 24
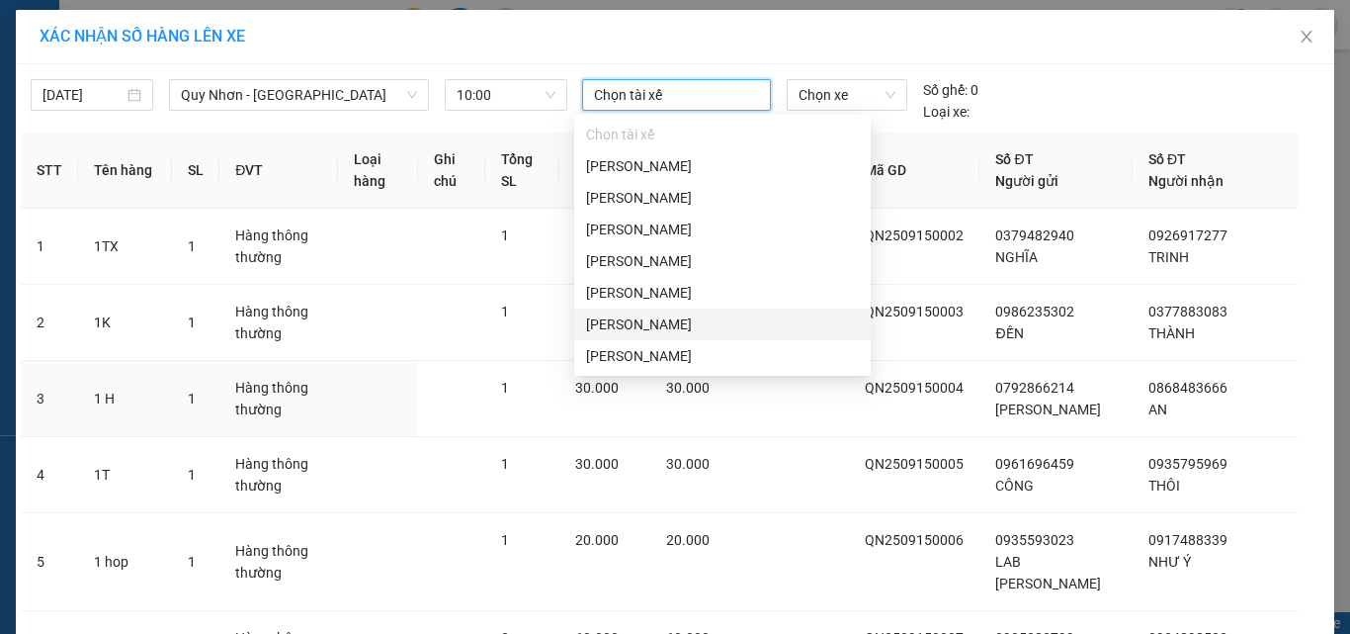
type input "B"
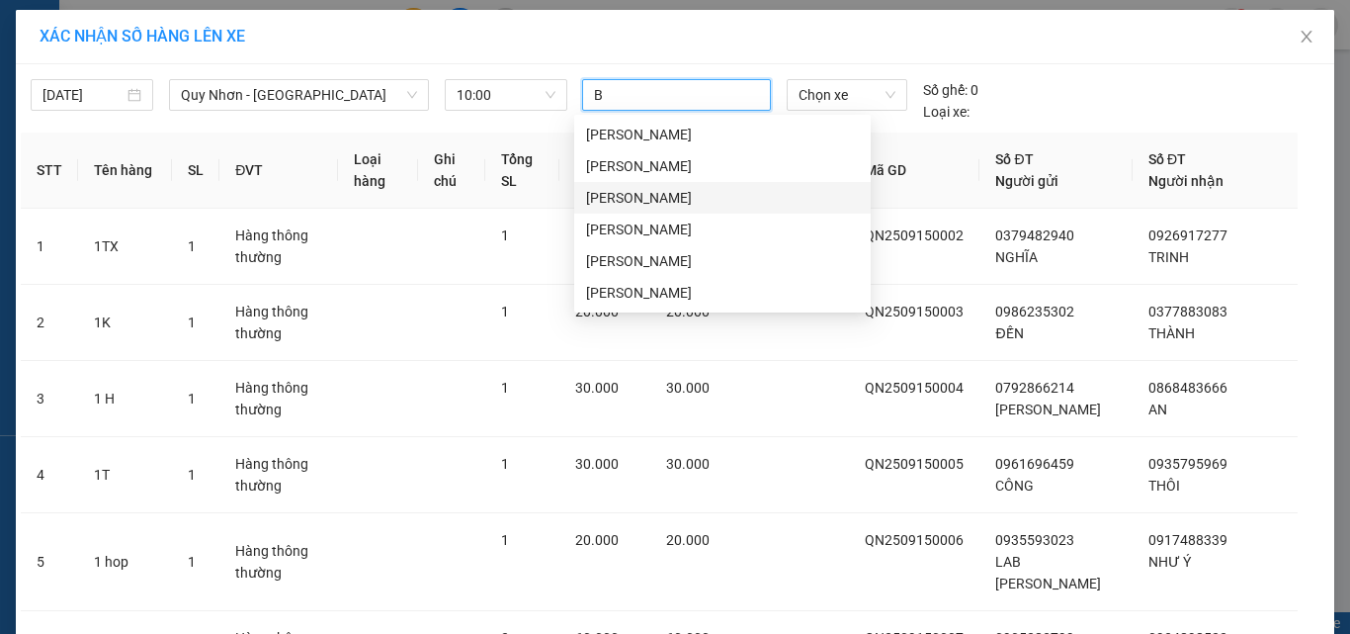
click at [654, 199] on div "Lê Văn Bảy" at bounding box center [722, 198] width 273 height 22
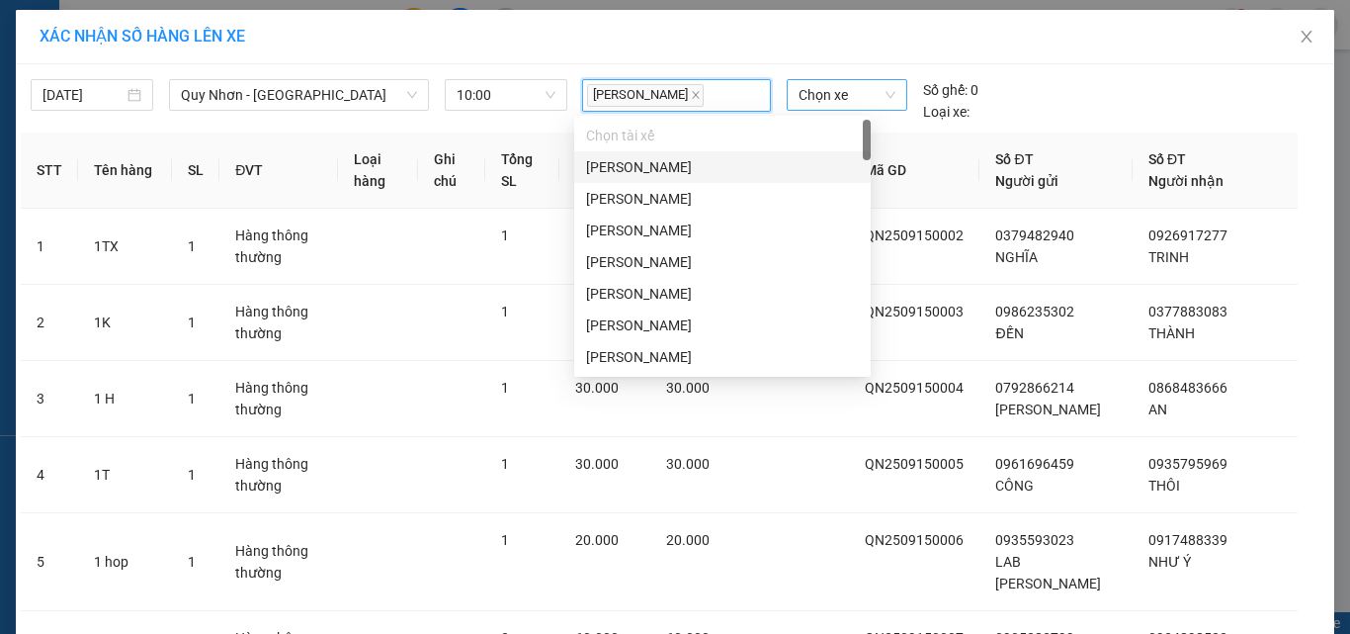
click at [814, 102] on span "Chọn xe" at bounding box center [847, 95] width 97 height 30
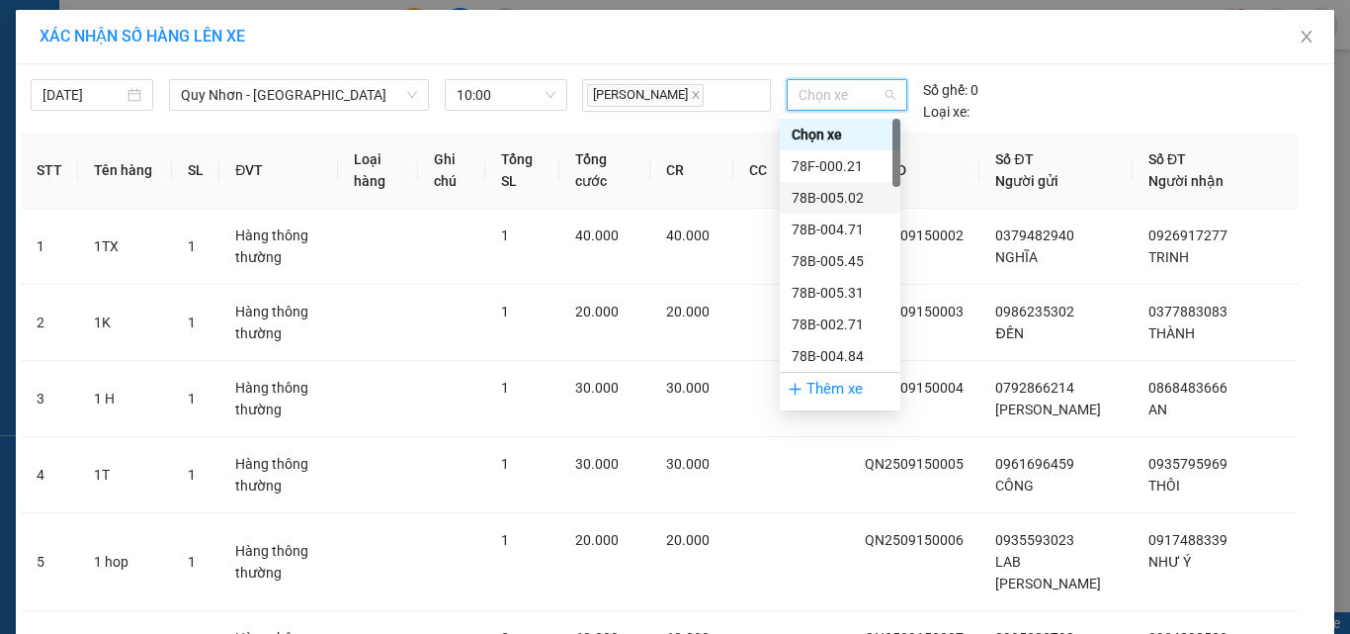
click at [850, 209] on div "78B-005.02" at bounding box center [840, 198] width 121 height 32
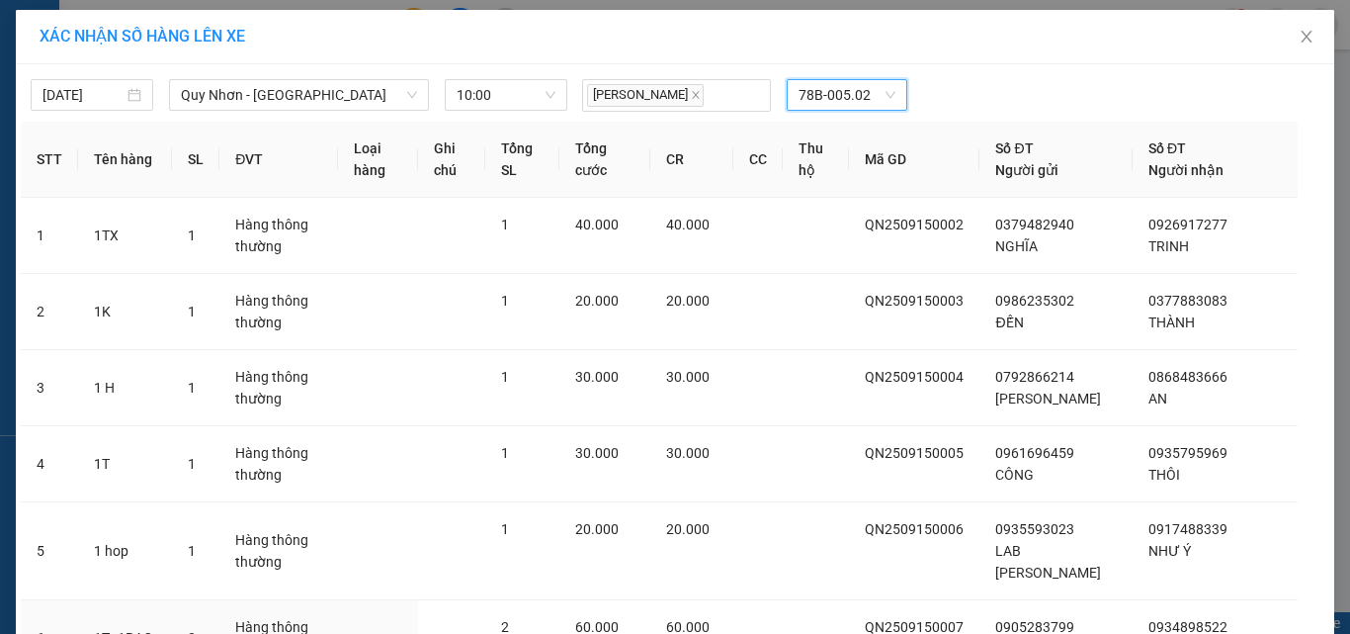
scroll to position [383, 0]
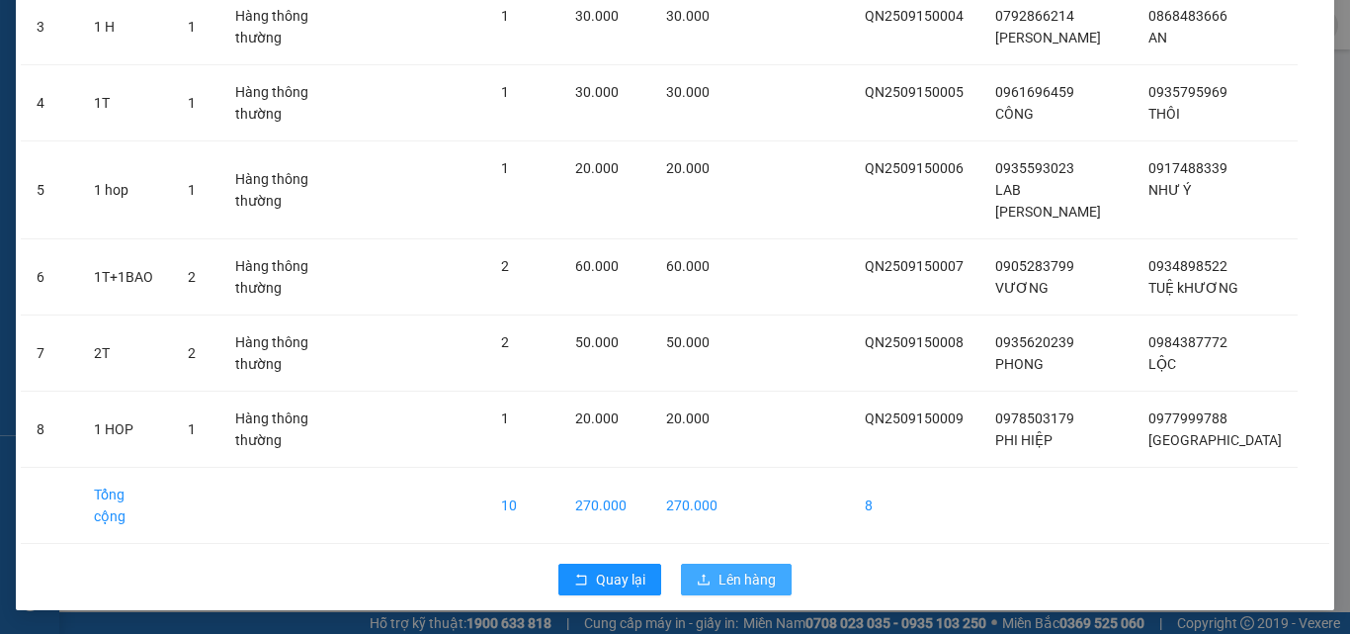
click at [723, 568] on span "Lên hàng" at bounding box center [747, 579] width 57 height 22
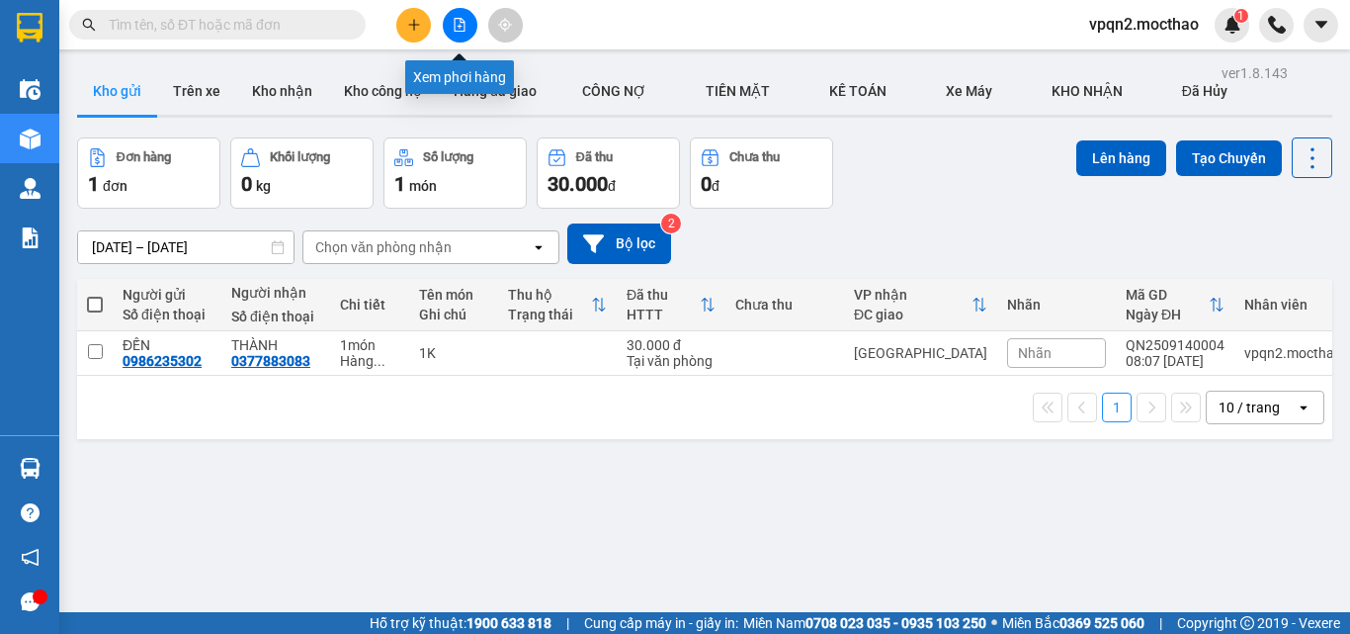
click at [459, 22] on icon "file-add" at bounding box center [460, 25] width 14 height 14
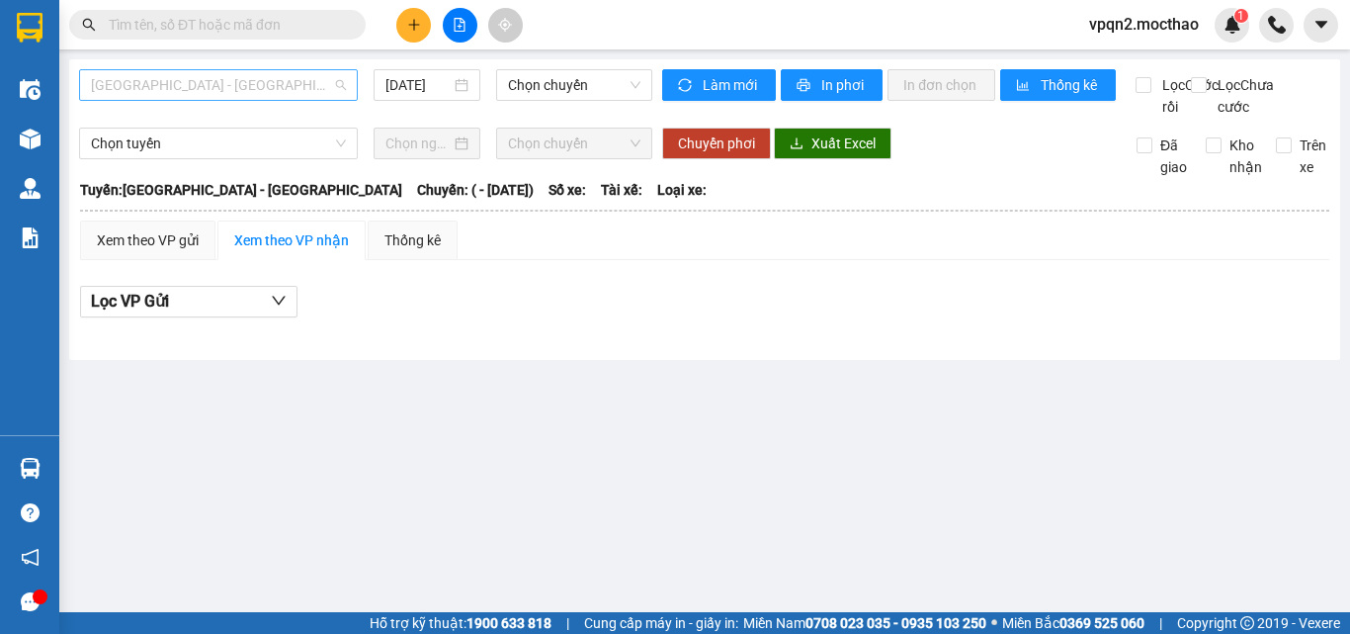
click at [188, 98] on span "Sài Gòn - Tuy Hòa" at bounding box center [218, 85] width 255 height 30
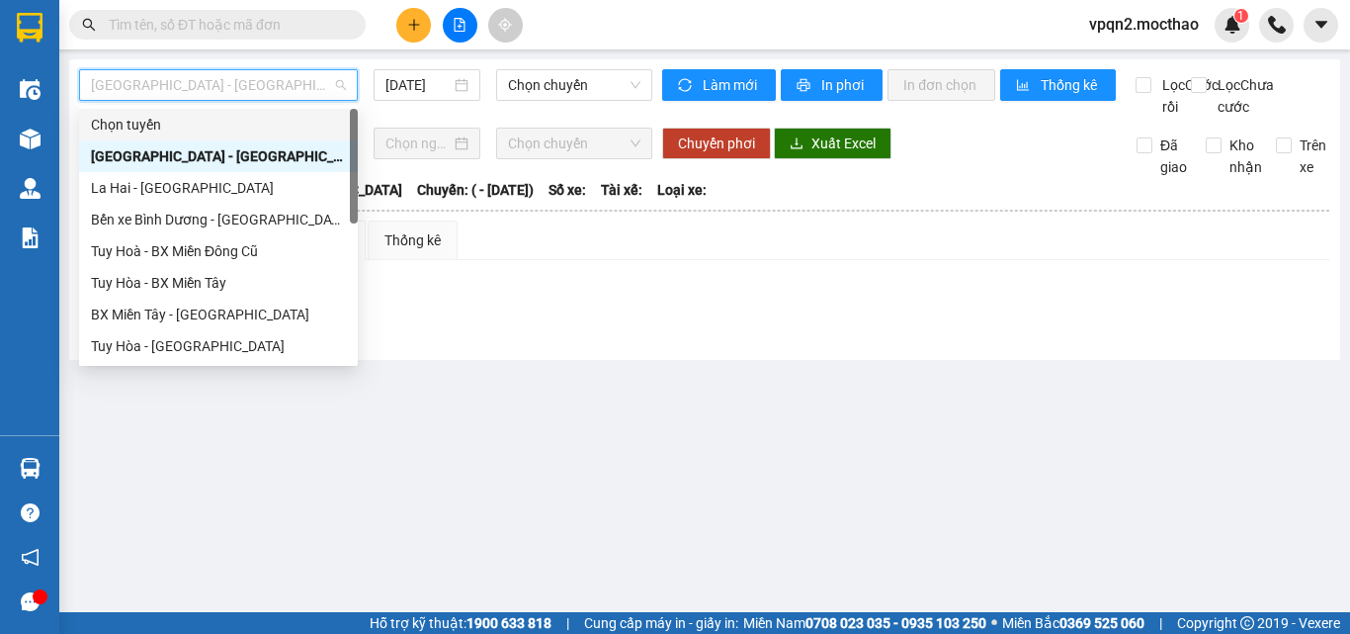
scroll to position [443, 0]
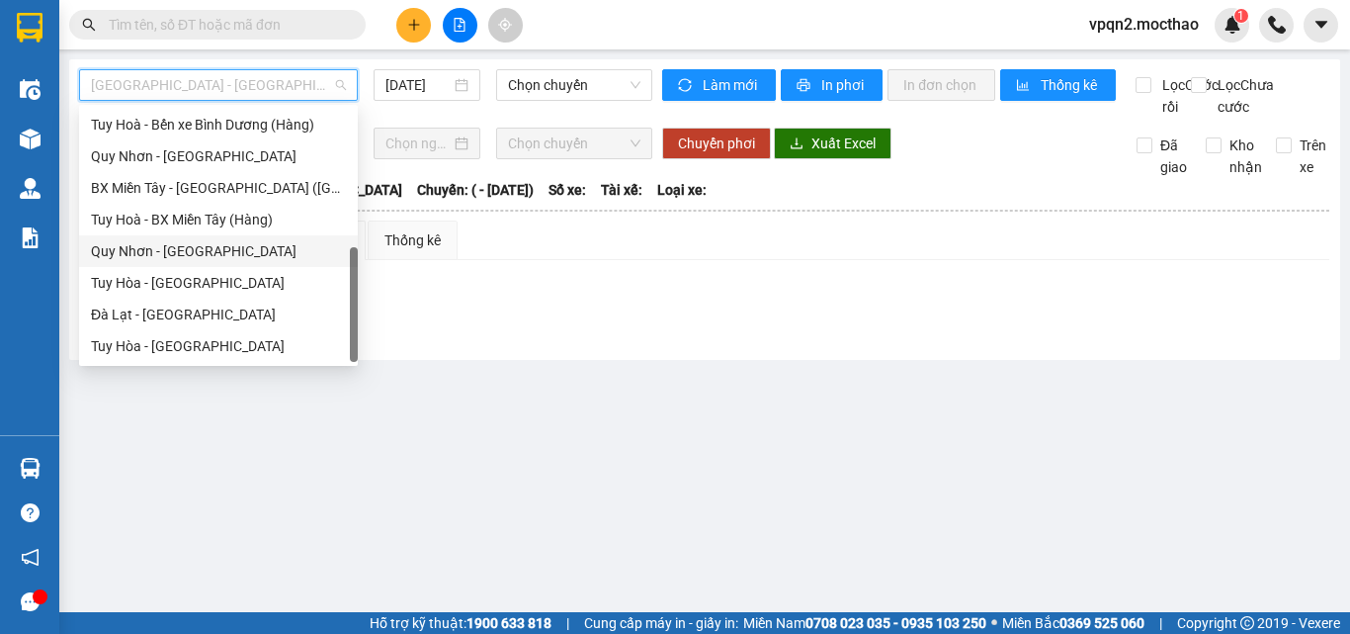
click at [194, 253] on div "Quy Nhơn - Tuy Hòa" at bounding box center [218, 251] width 255 height 22
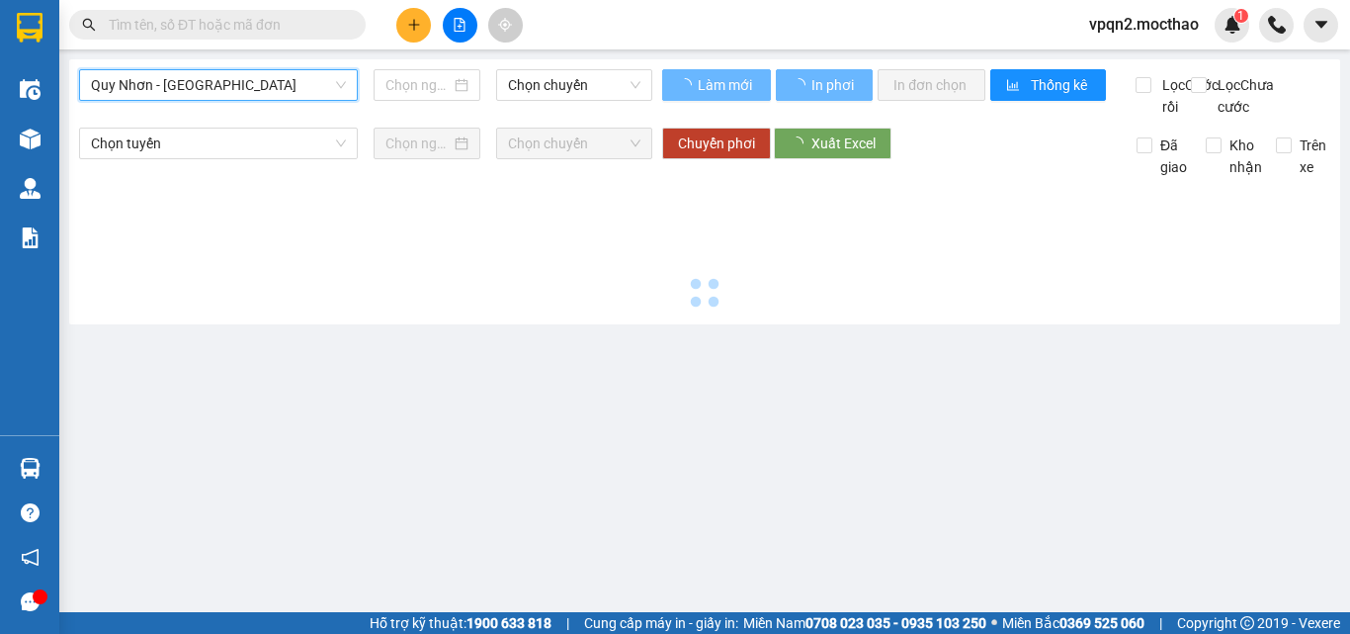
type input "15/09/2025"
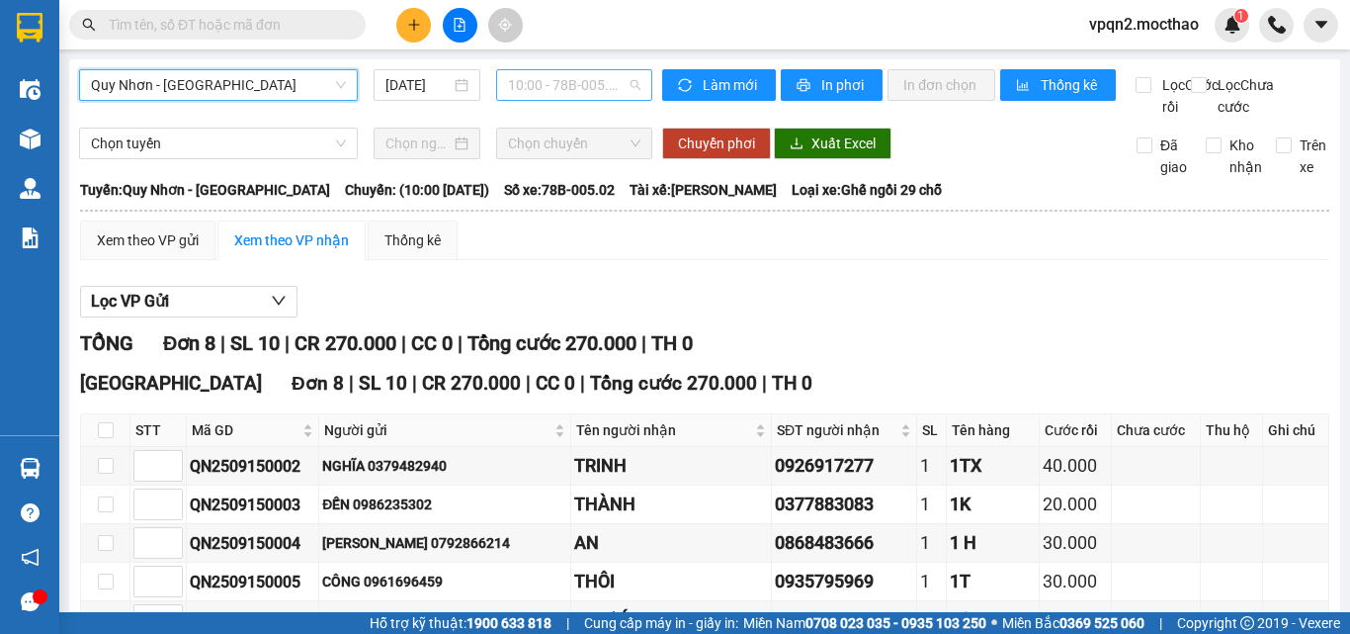
click at [585, 85] on span "10:00 - 78B-005.02" at bounding box center [574, 85] width 132 height 30
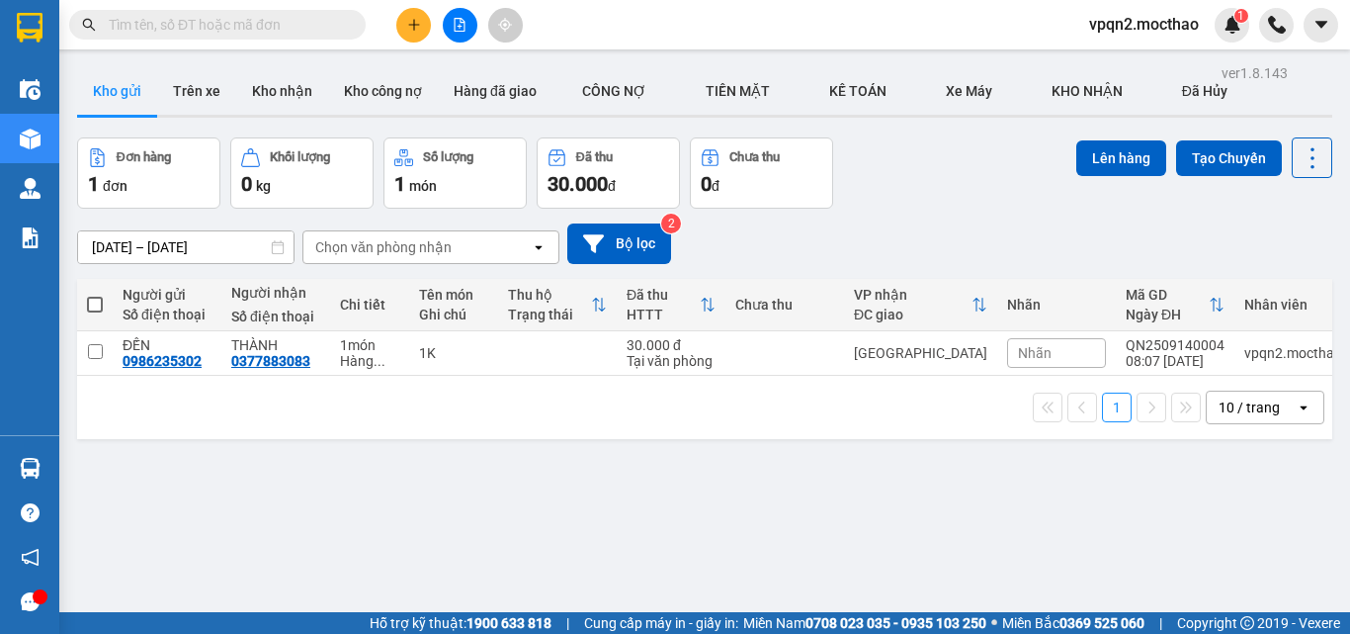
click at [503, 464] on div "ver 1.8.143 Kho gửi Trên xe Kho nhận Kho công nợ Hàng đã giao CÔNG NỢ TIỀN MĂ…" at bounding box center [704, 376] width 1271 height 634
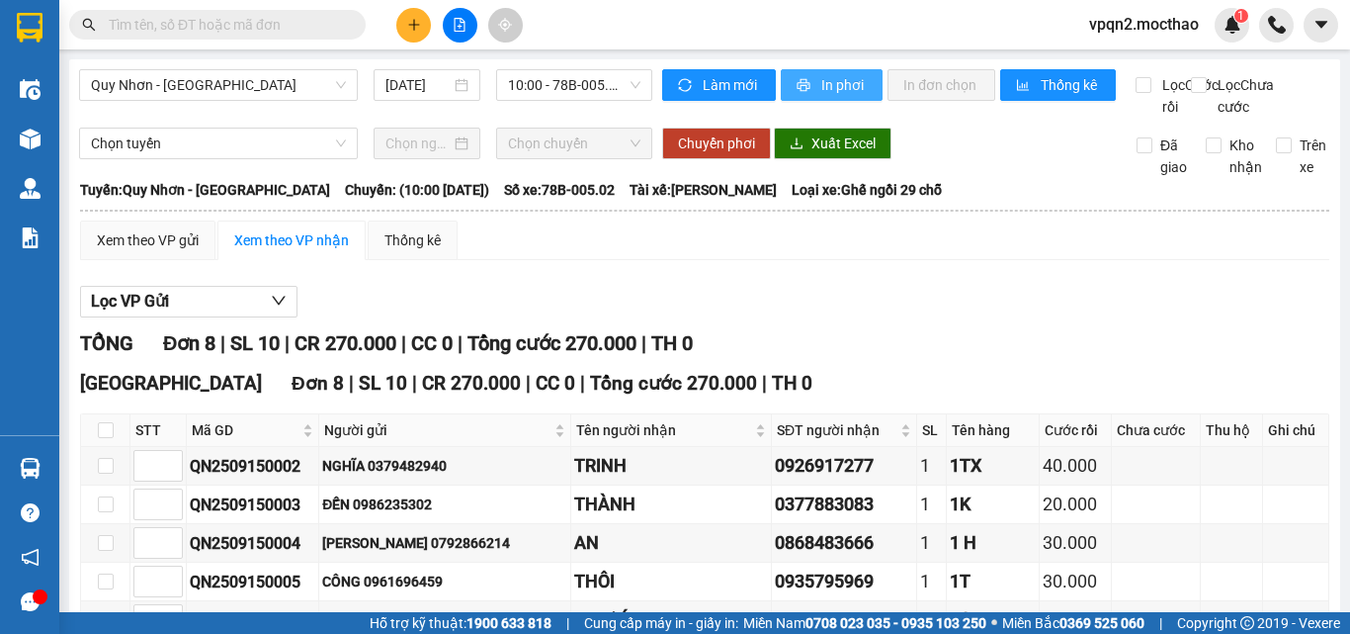
click at [839, 92] on span "In phơi" at bounding box center [843, 85] width 45 height 22
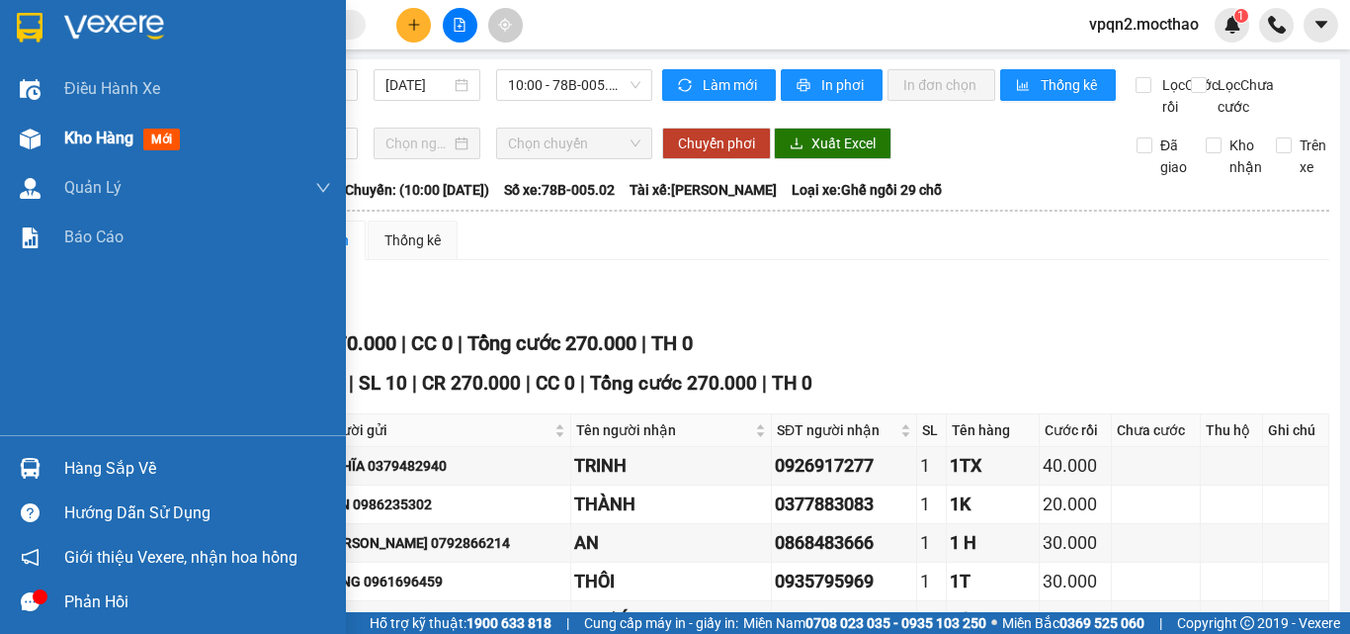
click at [48, 135] on div "Kho hàng mới" at bounding box center [173, 138] width 346 height 49
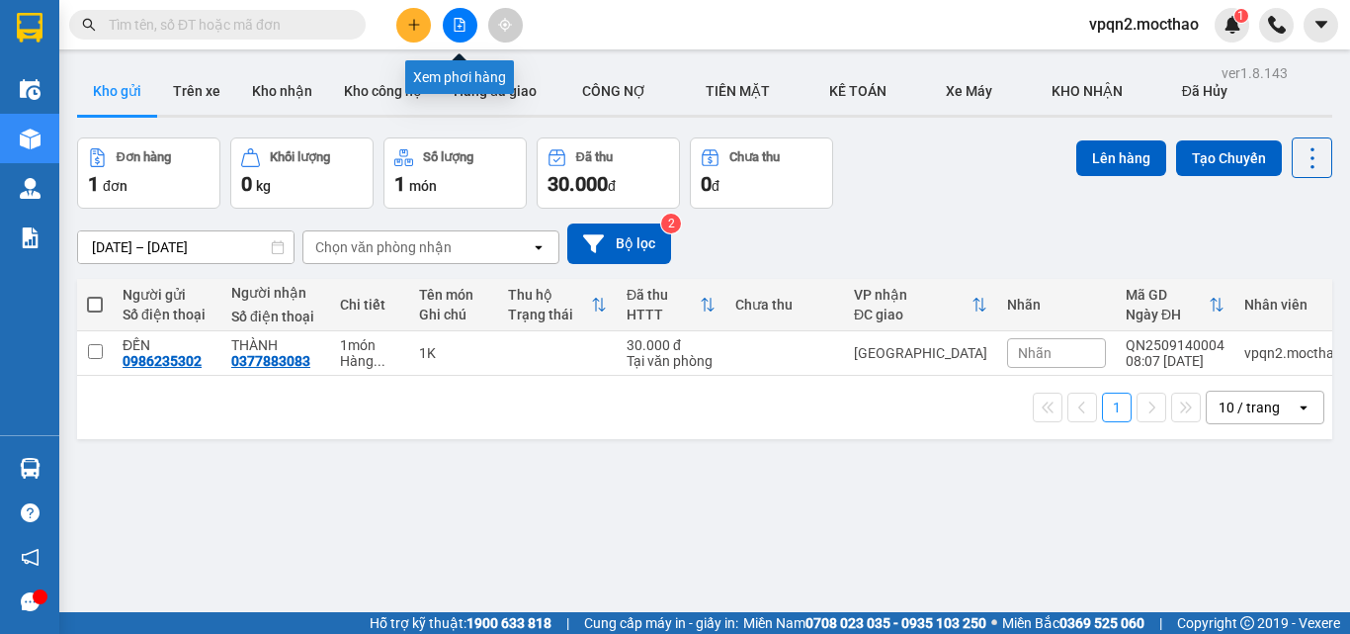
click at [462, 19] on icon "file-add" at bounding box center [460, 25] width 11 height 14
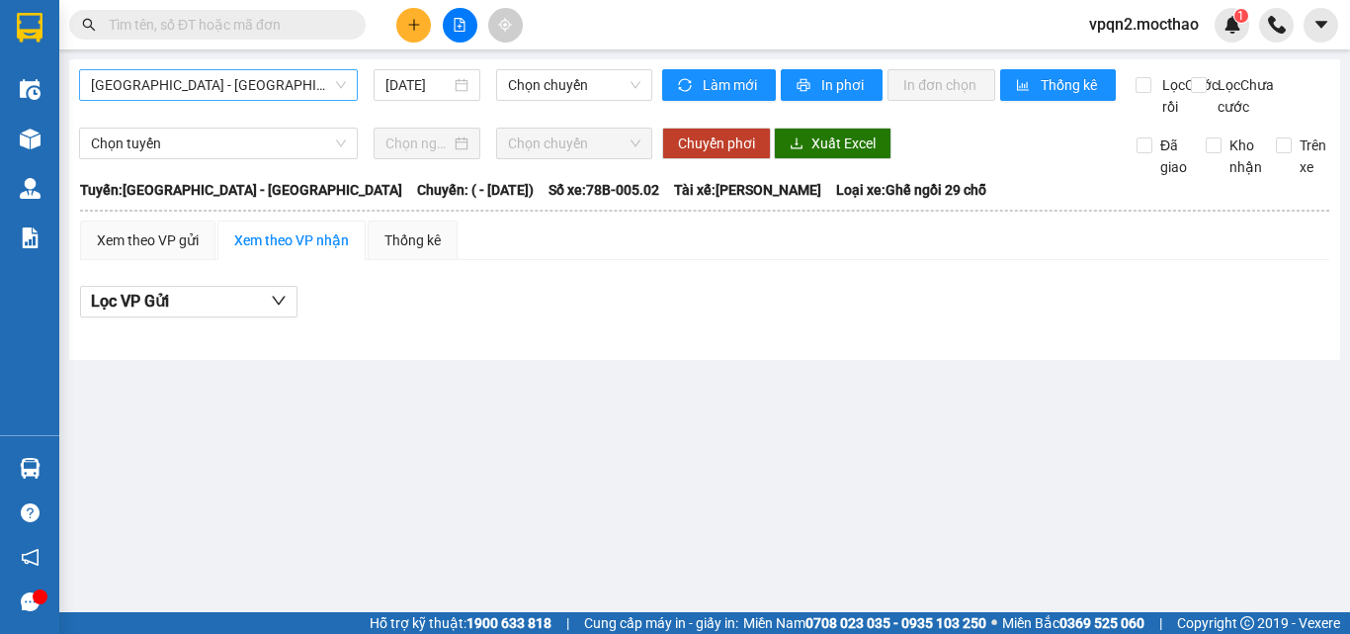
drag, startPoint x: 237, startPoint y: 79, endPoint x: 236, endPoint y: 101, distance: 21.8
click at [236, 80] on span "[GEOGRAPHIC_DATA] - [GEOGRAPHIC_DATA]" at bounding box center [218, 85] width 255 height 30
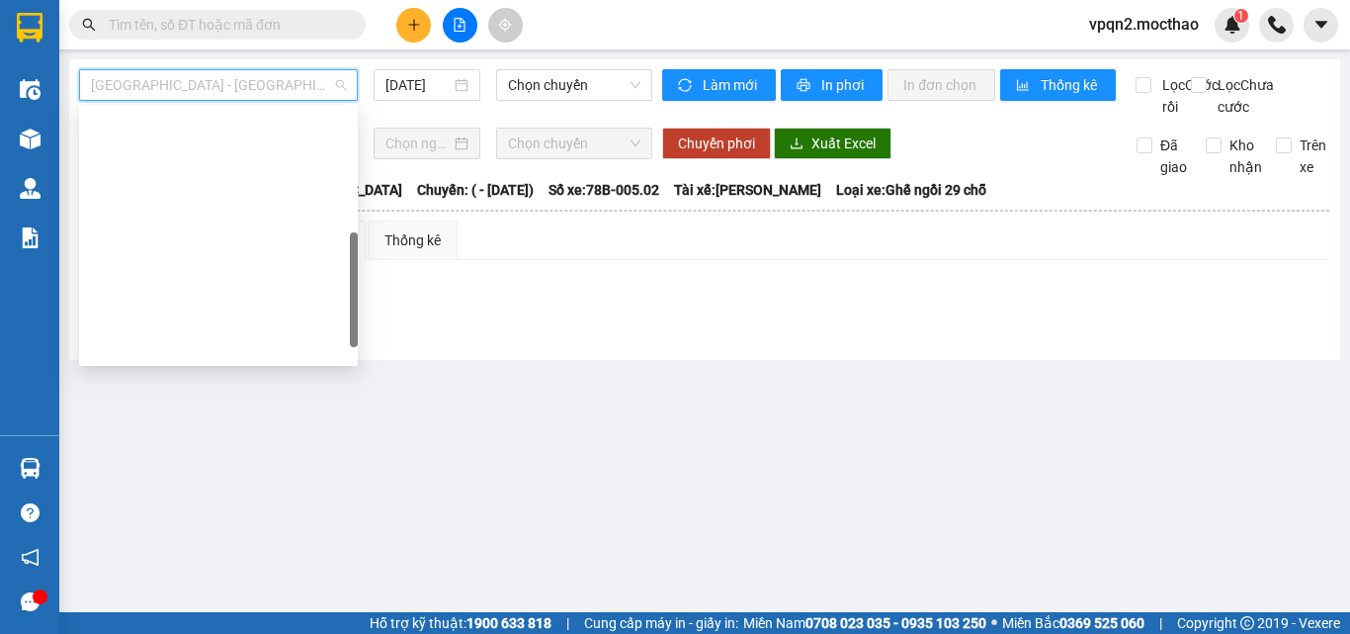
type input "[DATE]"
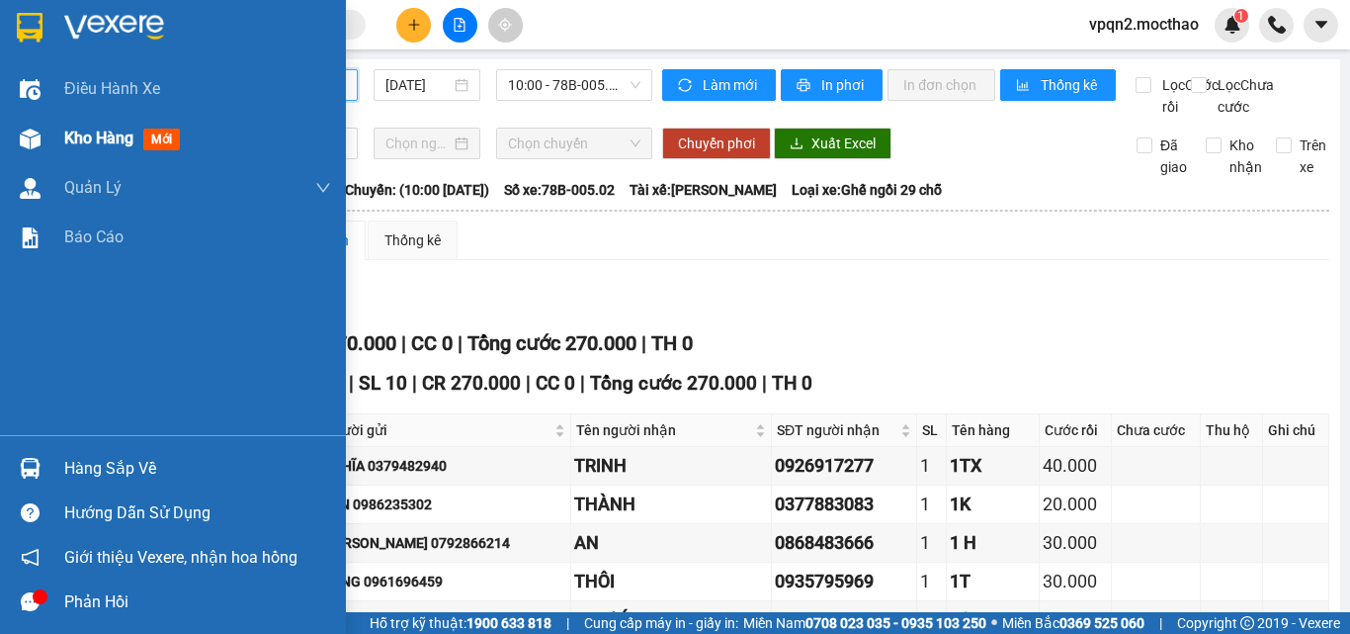
click at [30, 149] on div at bounding box center [30, 139] width 35 height 35
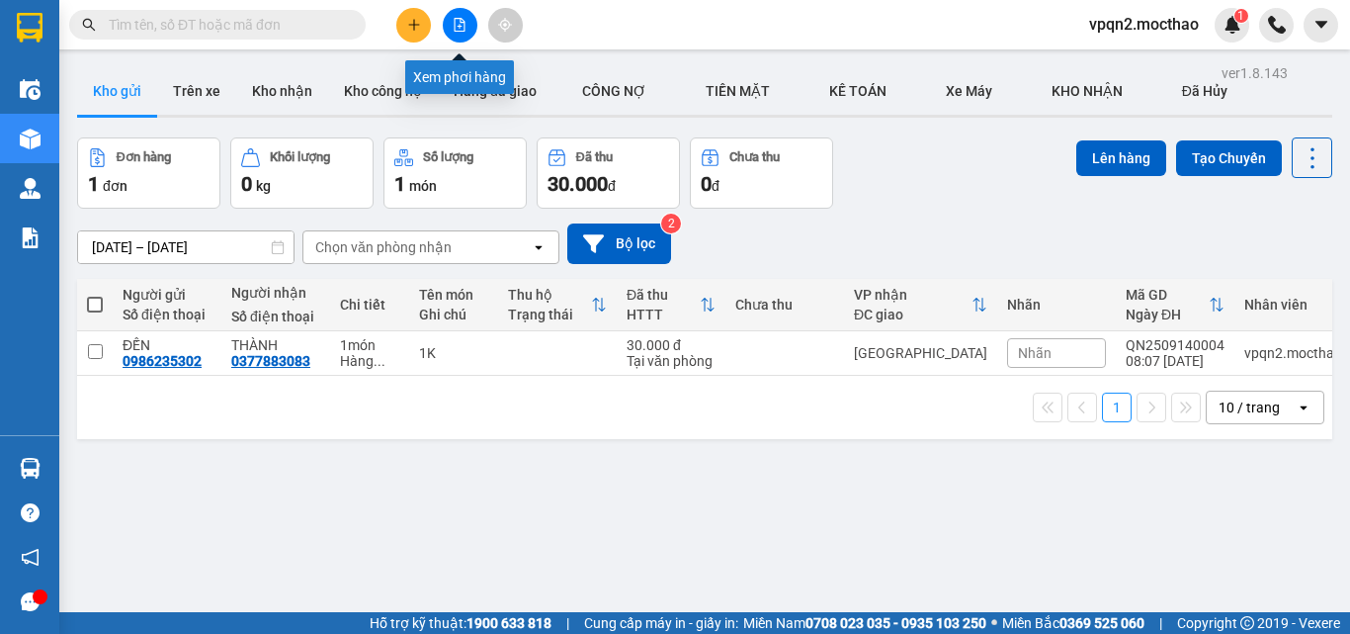
click at [461, 20] on icon "file-add" at bounding box center [460, 25] width 11 height 14
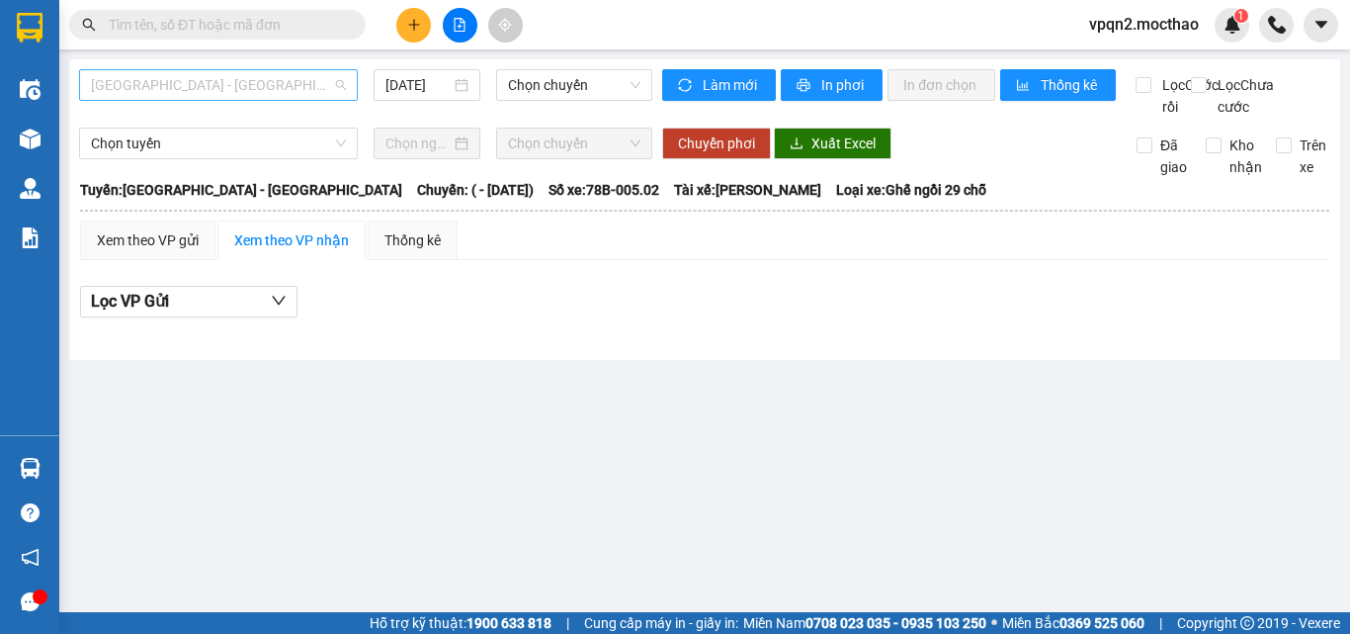
click at [285, 83] on span "Sài Gòn - Tuy Hòa" at bounding box center [218, 85] width 255 height 30
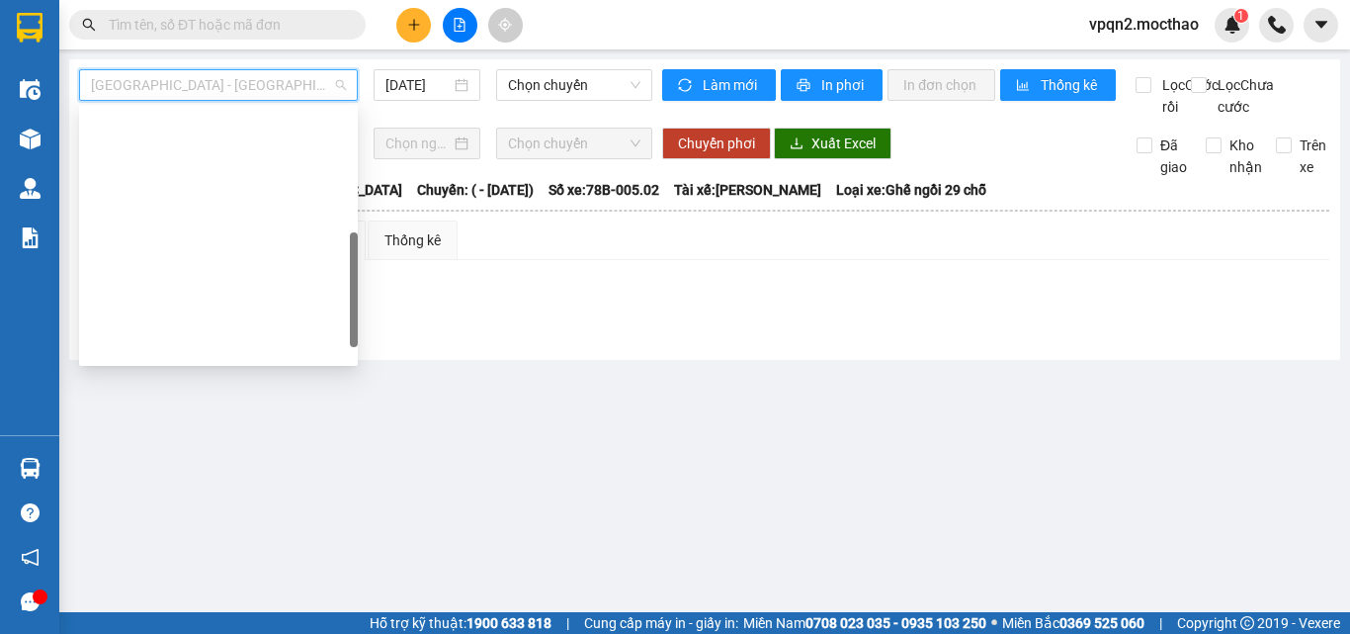
type input "15/09/2025"
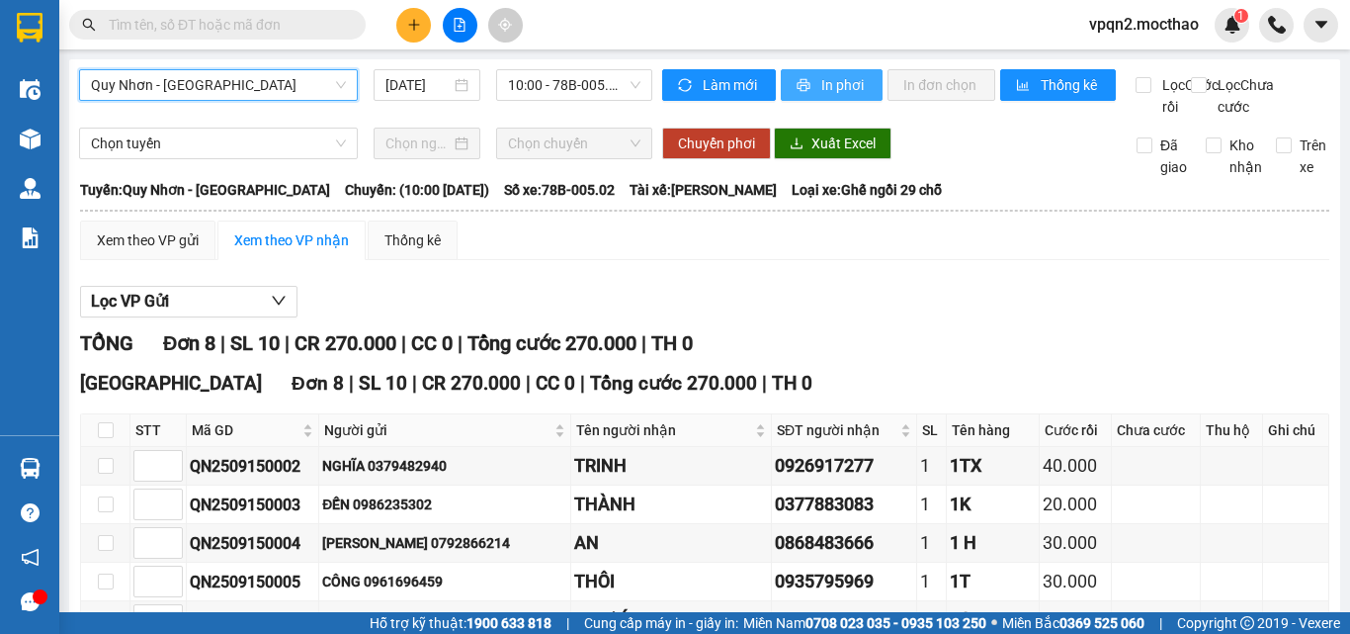
click at [833, 76] on span "In phơi" at bounding box center [843, 85] width 45 height 22
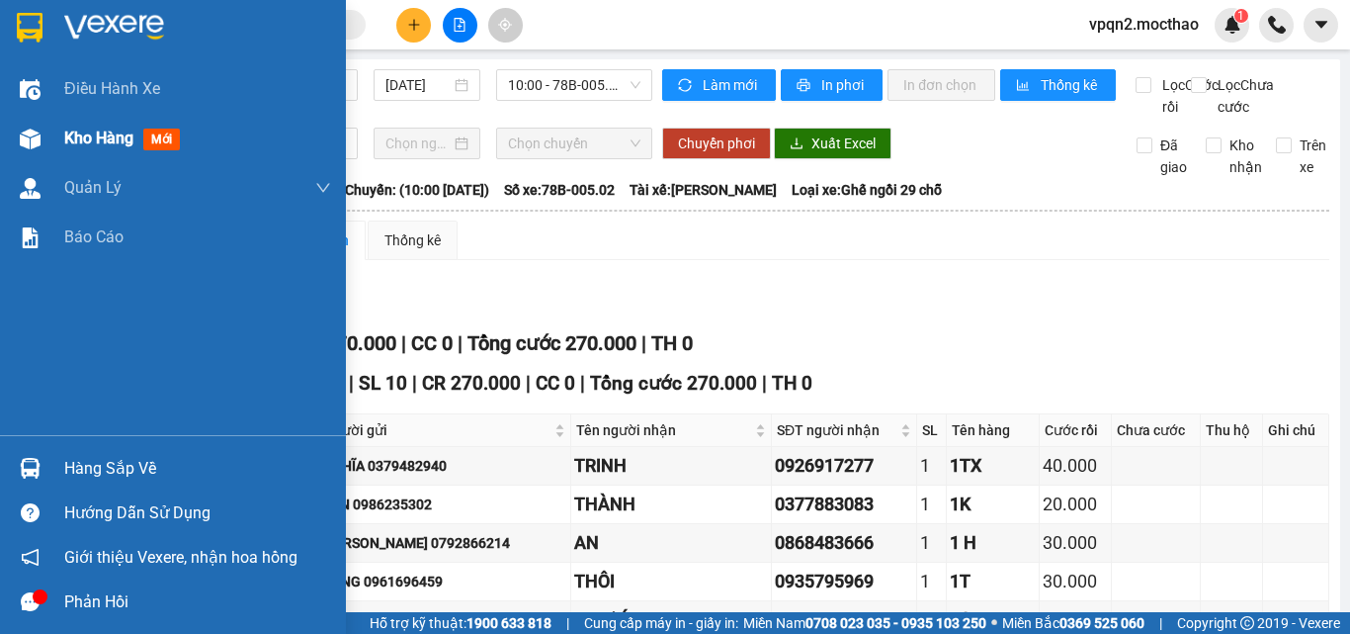
click at [15, 131] on div at bounding box center [30, 139] width 35 height 35
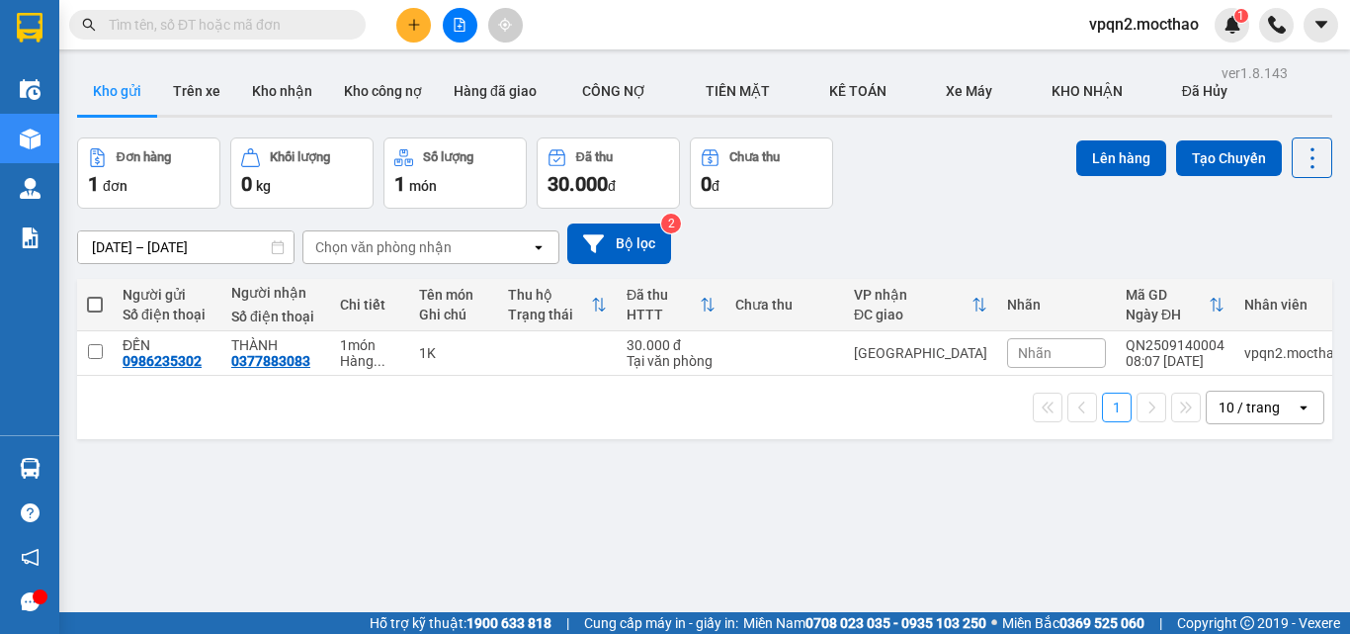
click at [410, 18] on icon "plus" at bounding box center [414, 25] width 14 height 14
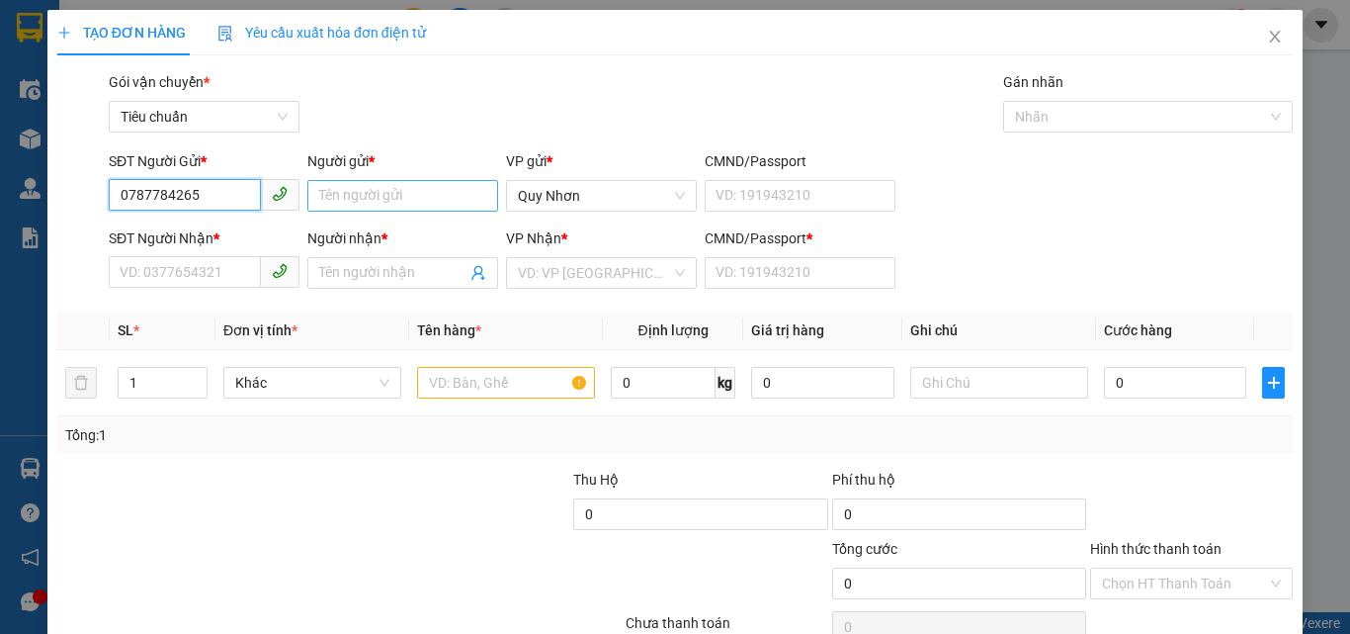
type input "0787784265"
click at [343, 197] on input "Người gửi *" at bounding box center [402, 196] width 191 height 32
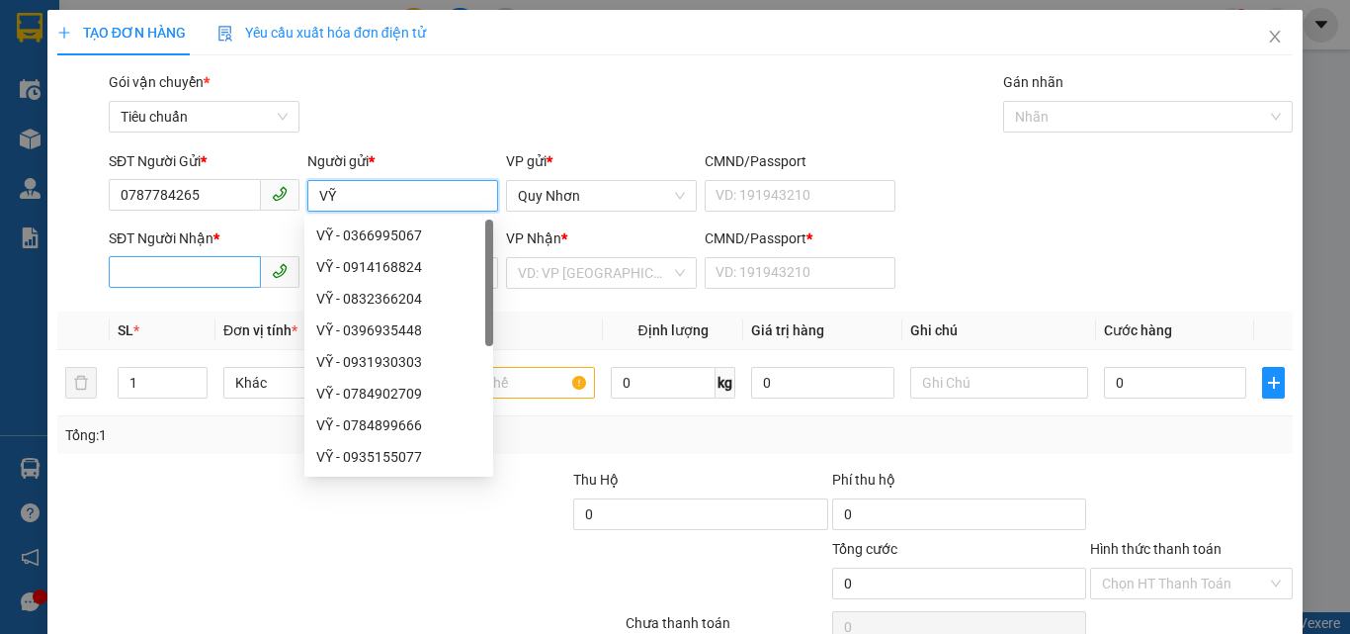
type input "VỸ"
click at [197, 267] on input "SĐT Người Nhận *" at bounding box center [185, 272] width 152 height 32
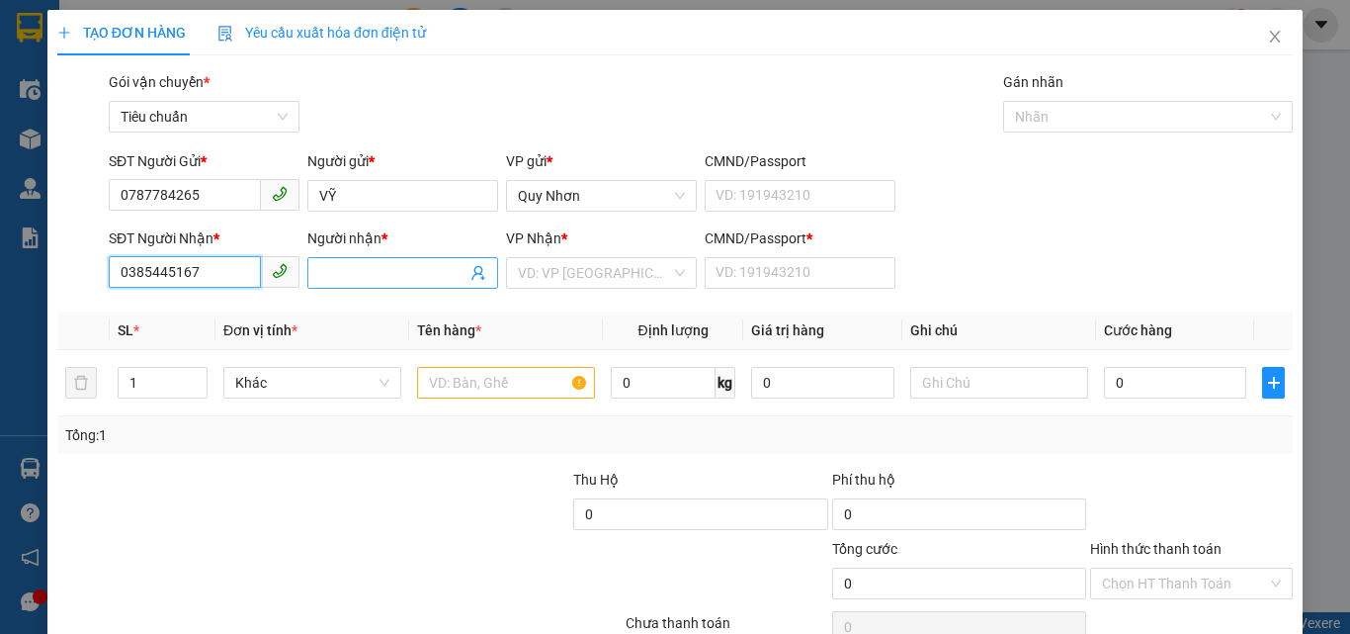
type input "0385445167"
click at [356, 270] on input "Người nhận *" at bounding box center [392, 273] width 147 height 22
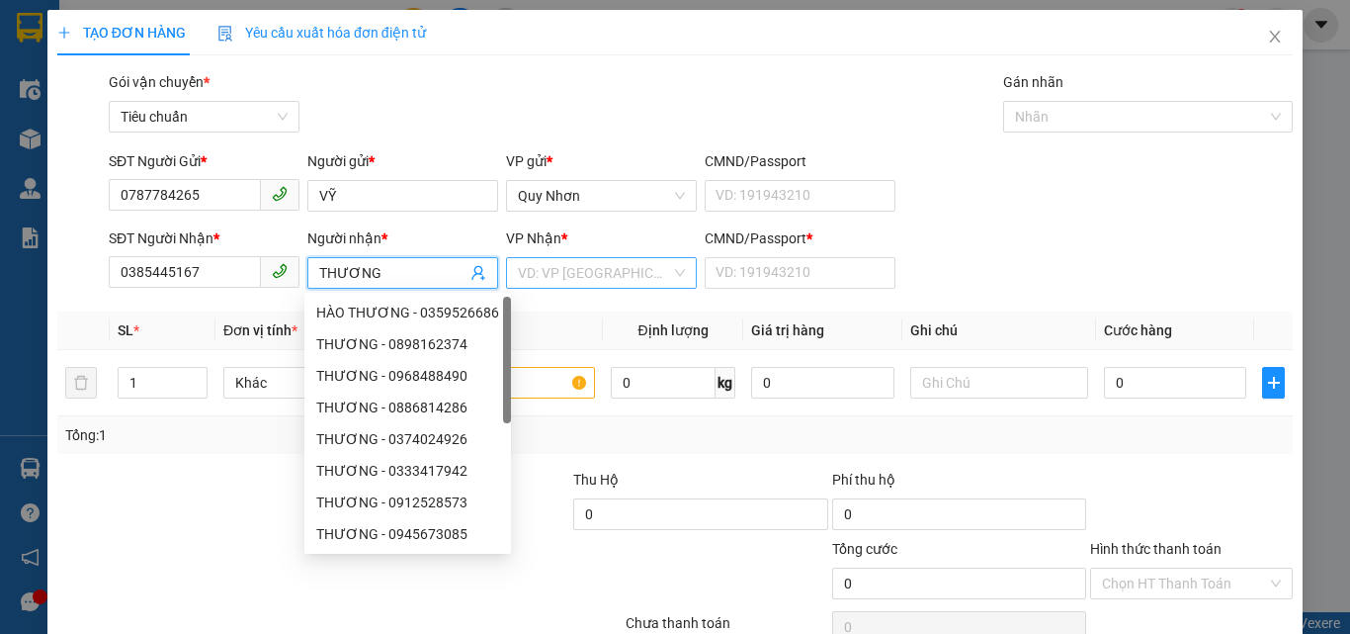
type input "THƯƠNG"
click at [574, 270] on input "search" at bounding box center [594, 273] width 153 height 30
type input "T"
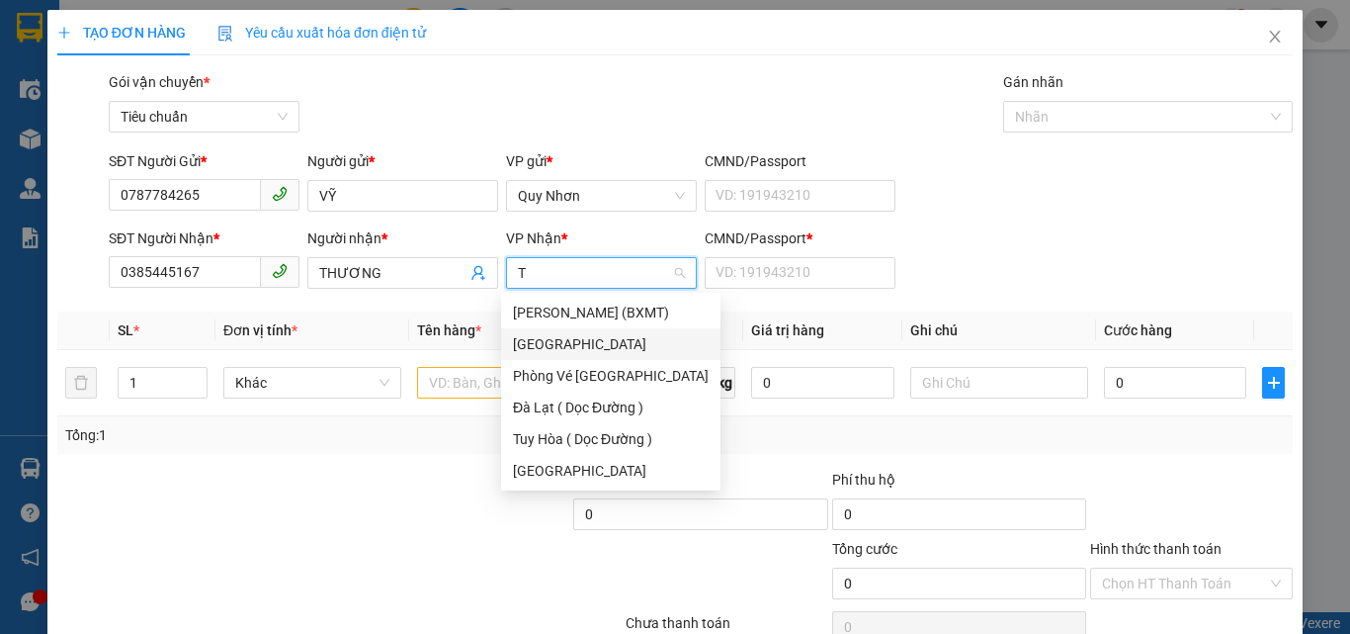
click at [565, 345] on div "[PERSON_NAME]" at bounding box center [611, 344] width 196 height 22
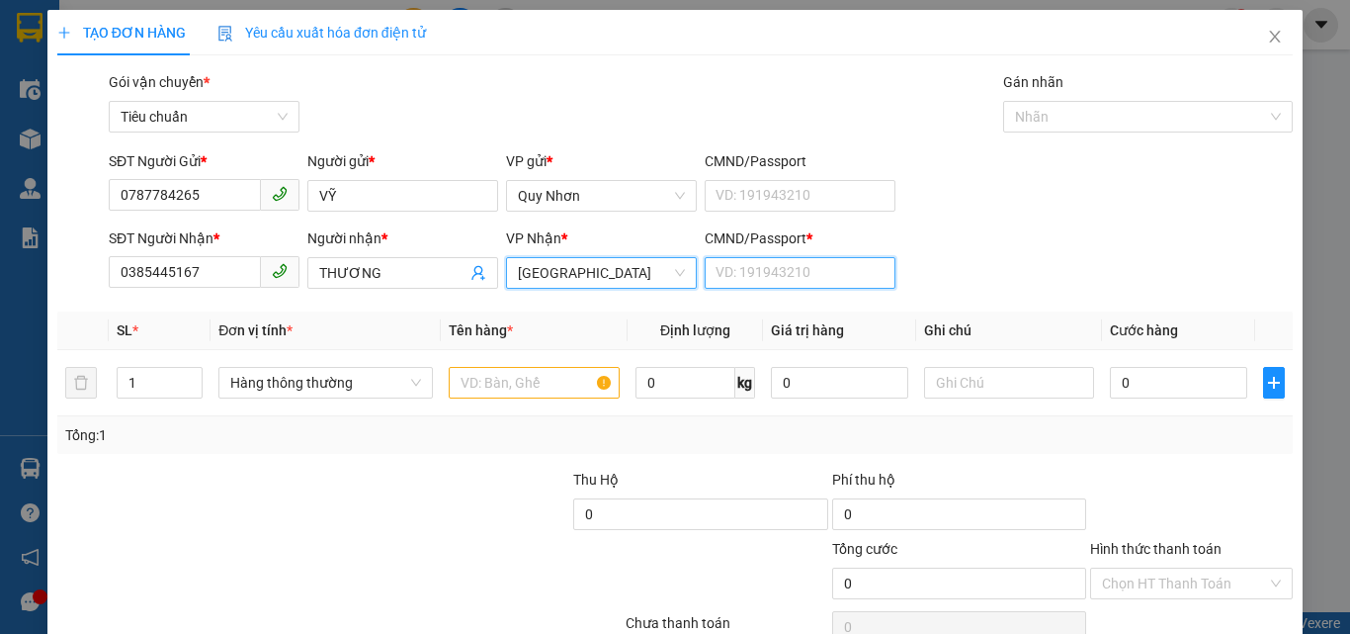
drag, startPoint x: 754, startPoint y: 280, endPoint x: 672, endPoint y: 298, distance: 83.9
click at [753, 280] on input "CMND/Passport *" at bounding box center [800, 273] width 191 height 32
type input "T"
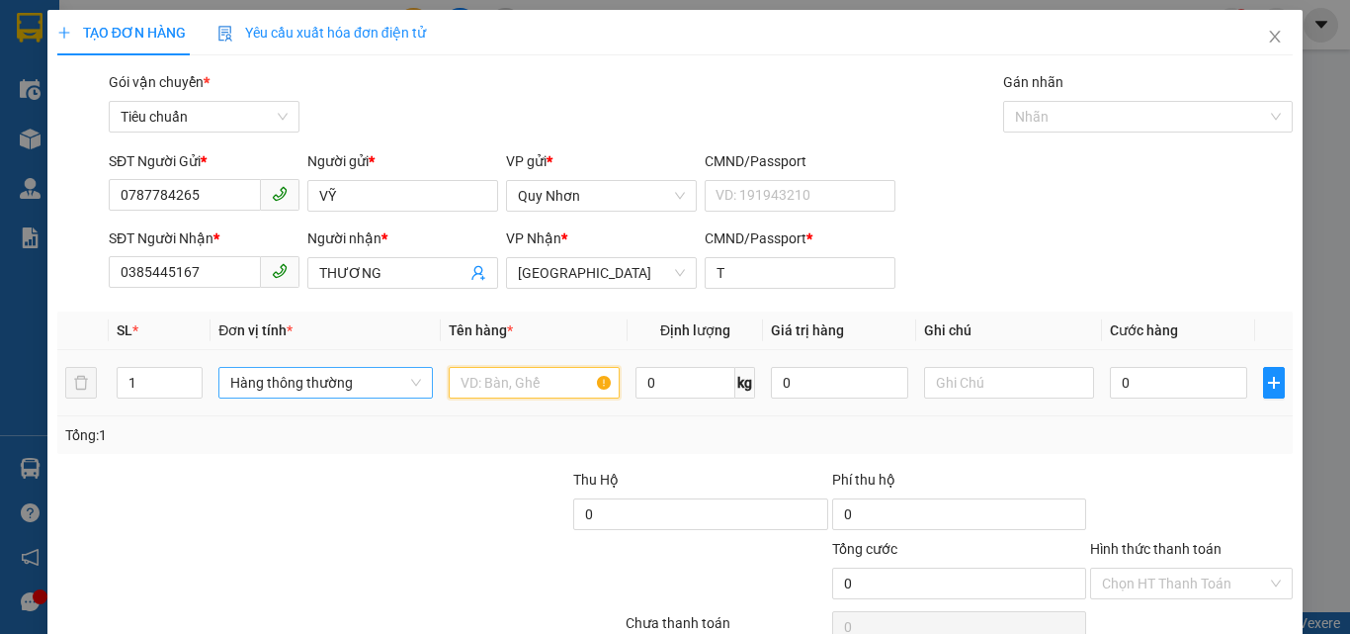
drag, startPoint x: 503, startPoint y: 377, endPoint x: 413, endPoint y: 378, distance: 89.9
click at [500, 378] on input "text" at bounding box center [534, 383] width 171 height 32
drag, startPoint x: 183, startPoint y: 377, endPoint x: 193, endPoint y: 390, distance: 17.0
click at [183, 378] on span "Increase Value" at bounding box center [191, 374] width 22 height 12
type input "1"
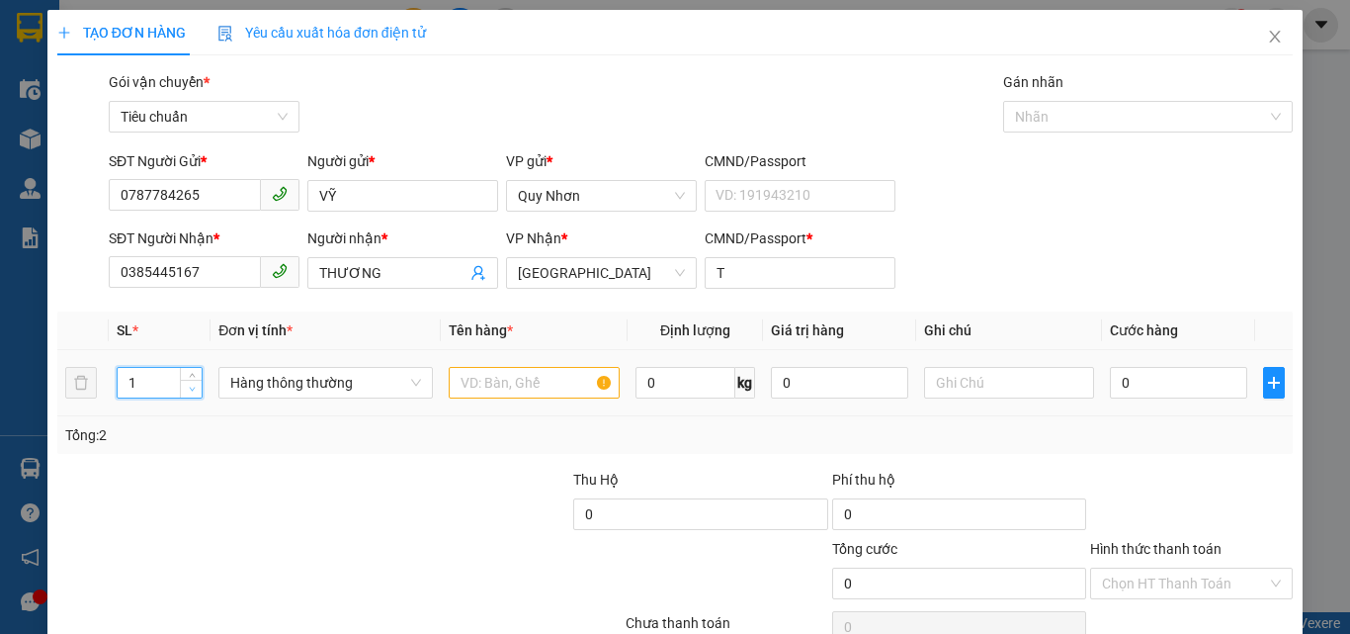
click at [193, 390] on icon "down" at bounding box center [192, 388] width 7 height 7
click at [463, 392] on input "text" at bounding box center [534, 383] width 171 height 32
type input "1 KIEN"
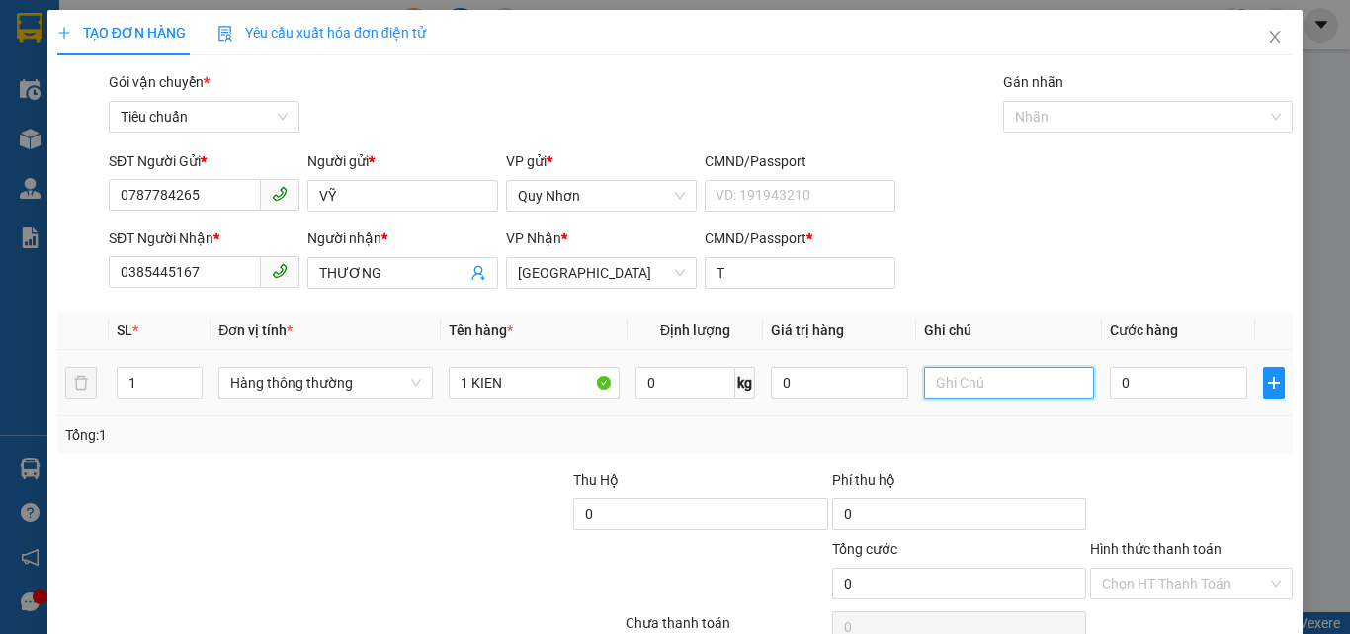
click at [968, 389] on input "text" at bounding box center [1009, 383] width 171 height 32
click at [1157, 390] on input "0" at bounding box center [1178, 383] width 136 height 32
type input "5"
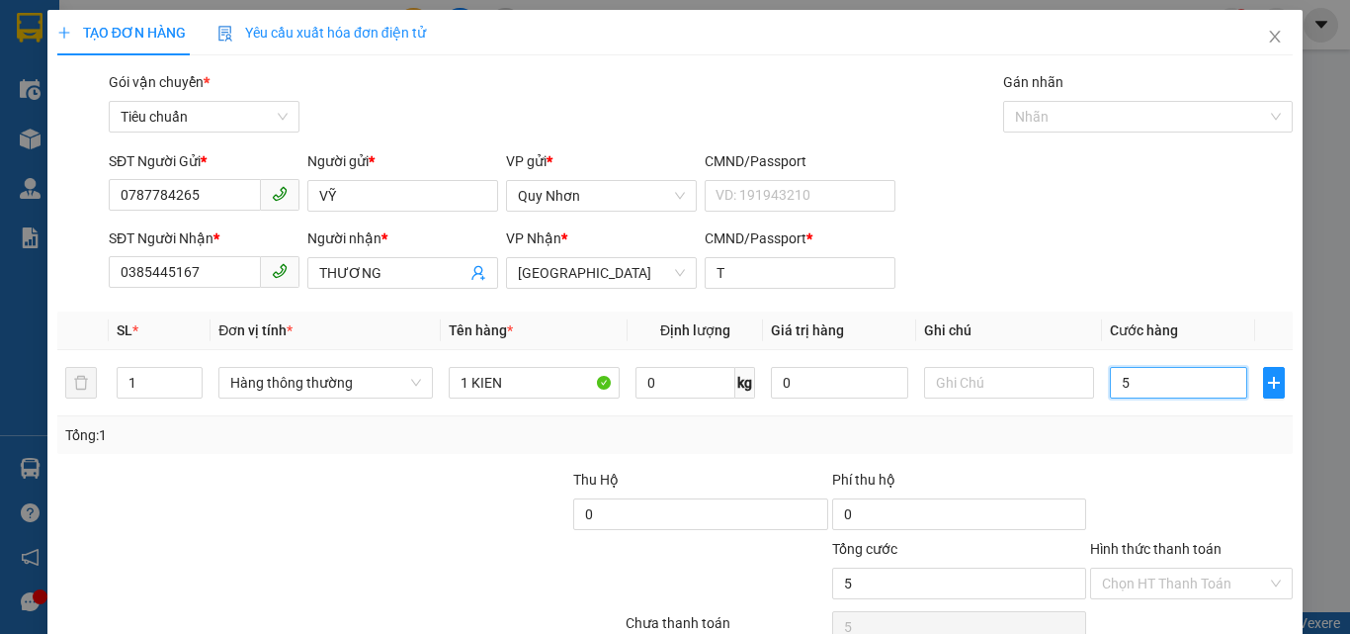
type input "50"
type input "500"
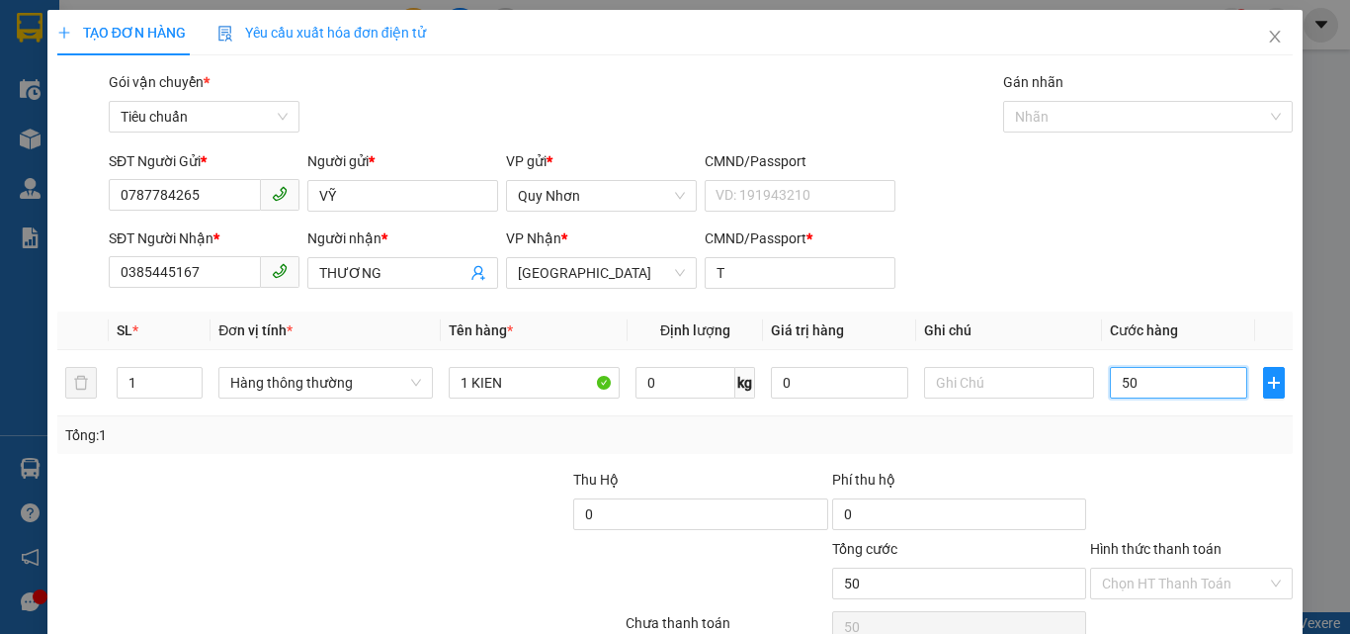
type input "500"
type input "5.000"
type input "50.000"
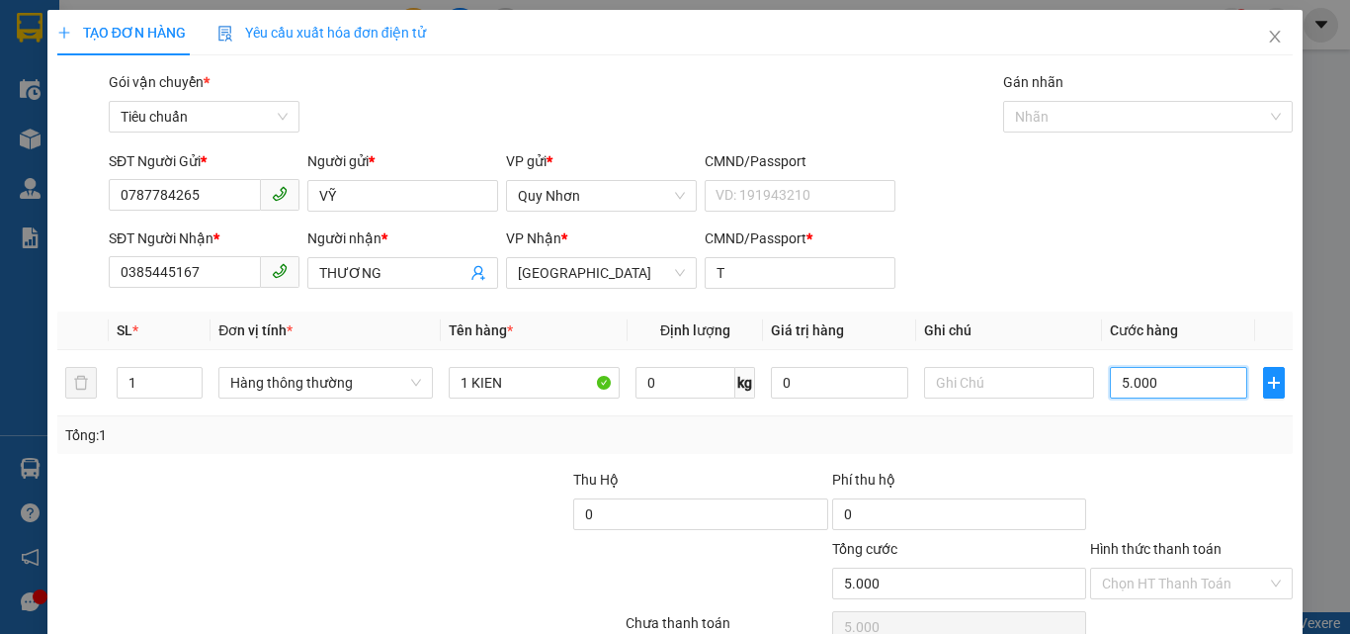
type input "50.000"
click at [1208, 568] on input "Hình thức thanh toán" at bounding box center [1184, 583] width 165 height 30
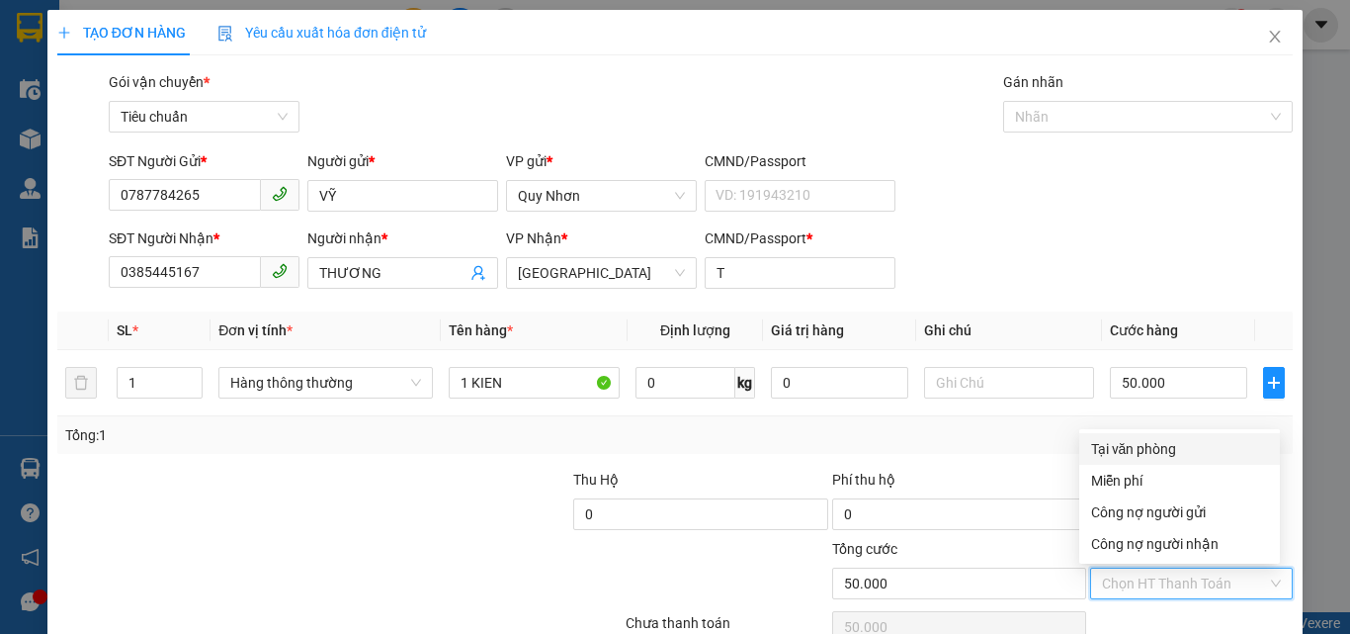
click at [1145, 438] on div "Tại văn phòng" at bounding box center [1179, 449] width 177 height 22
type input "0"
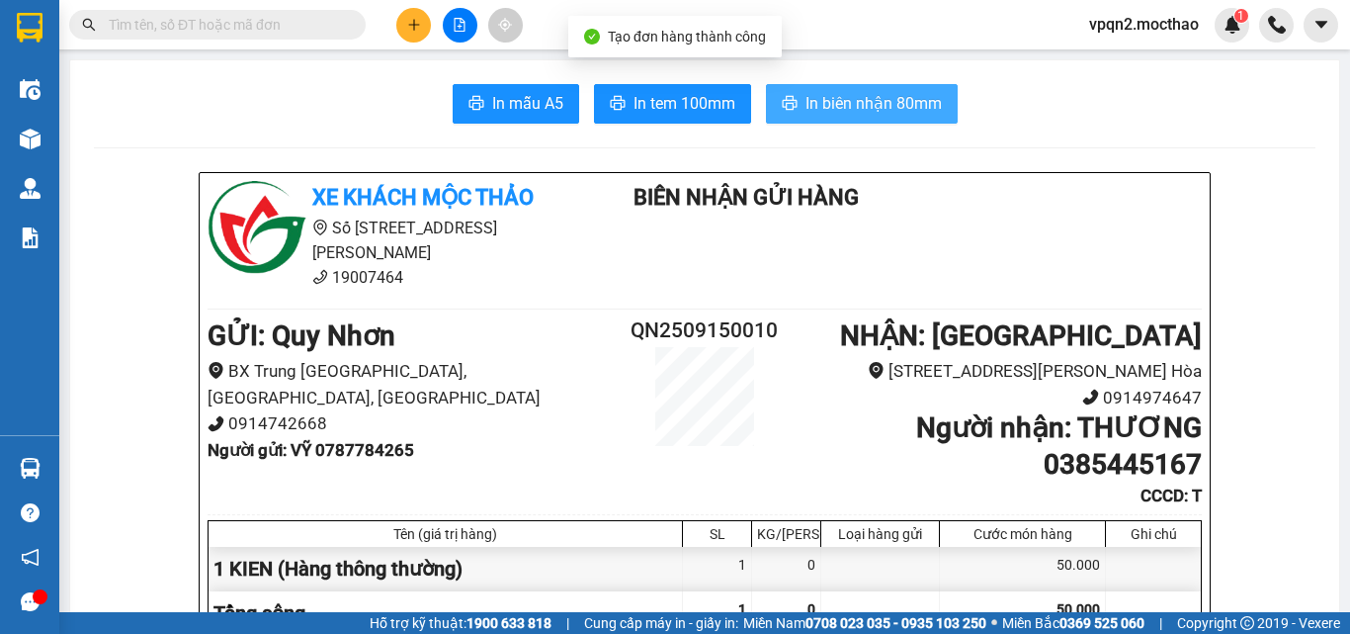
click at [913, 107] on span "In biên nhận 80mm" at bounding box center [874, 103] width 136 height 25
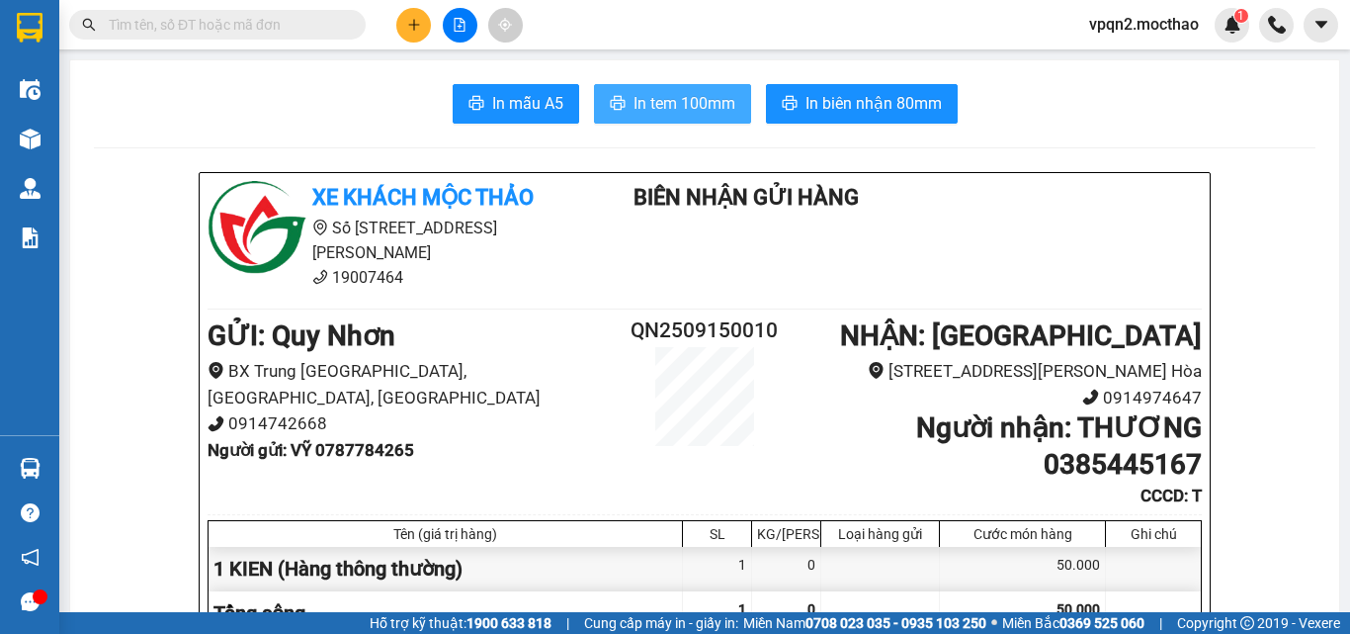
drag, startPoint x: 658, startPoint y: 89, endPoint x: 634, endPoint y: 14, distance: 79.1
click at [660, 91] on button "In tem 100mm" at bounding box center [672, 104] width 157 height 40
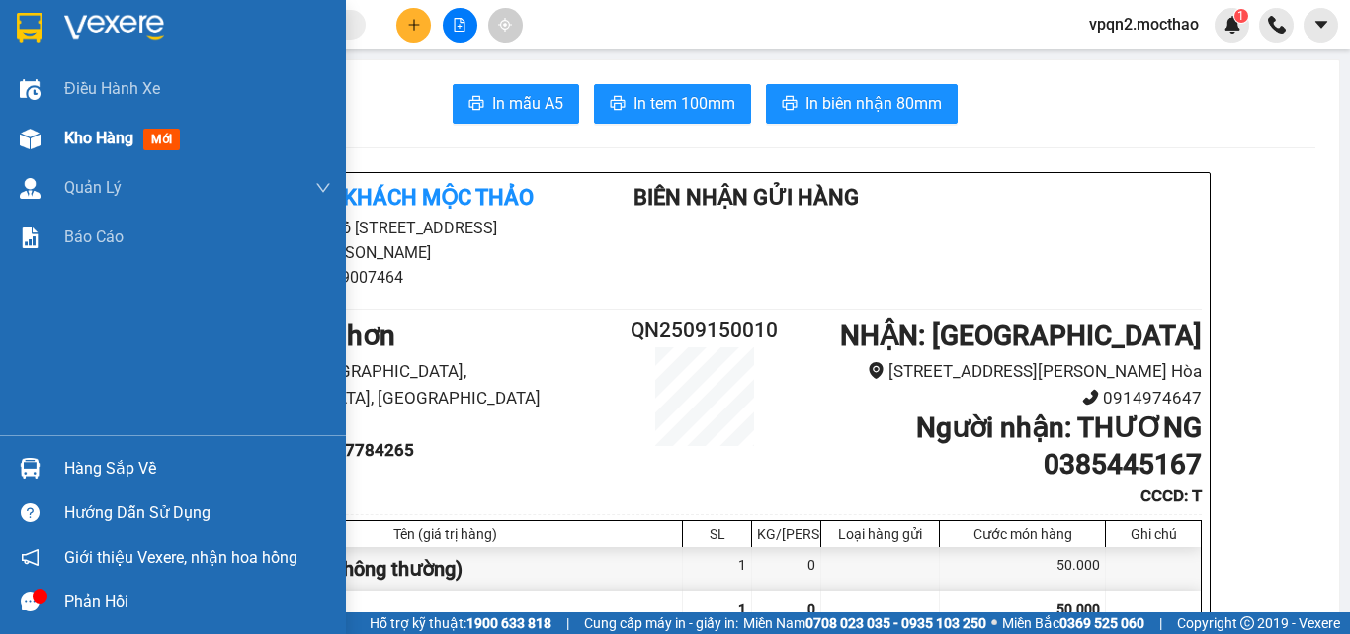
click at [126, 133] on span "Kho hàng" at bounding box center [98, 137] width 69 height 19
click at [127, 133] on span "Kho hàng" at bounding box center [98, 137] width 69 height 19
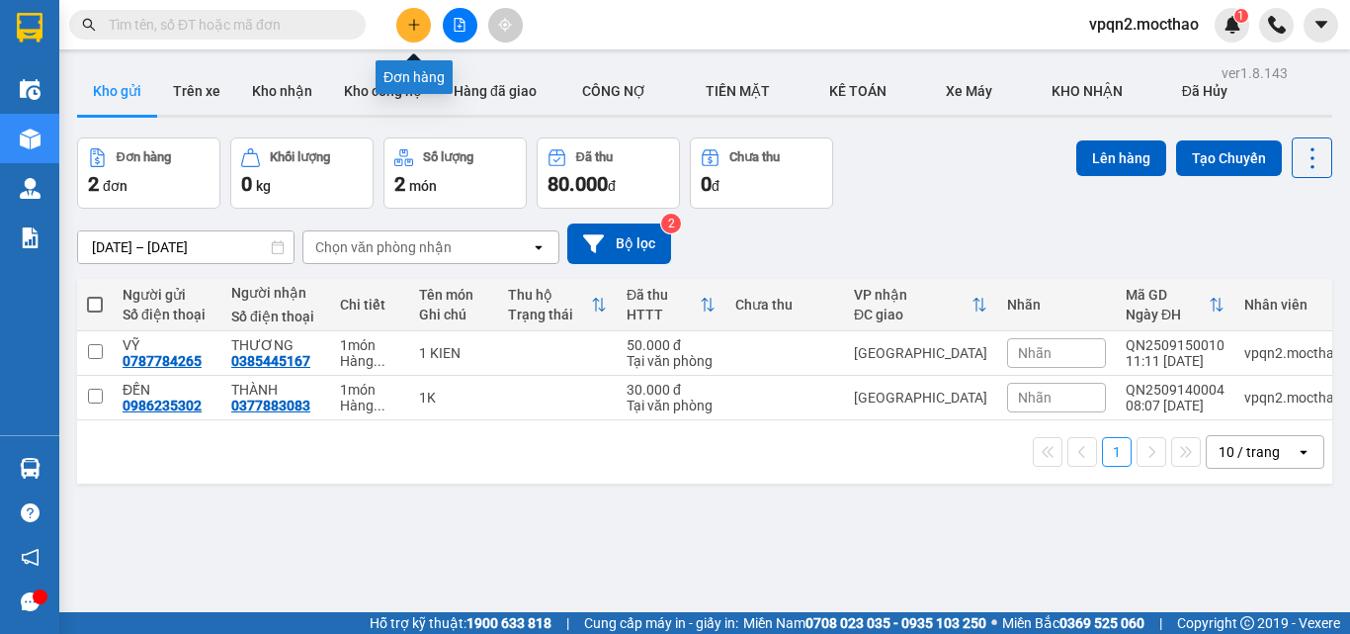
click at [404, 19] on button at bounding box center [413, 25] width 35 height 35
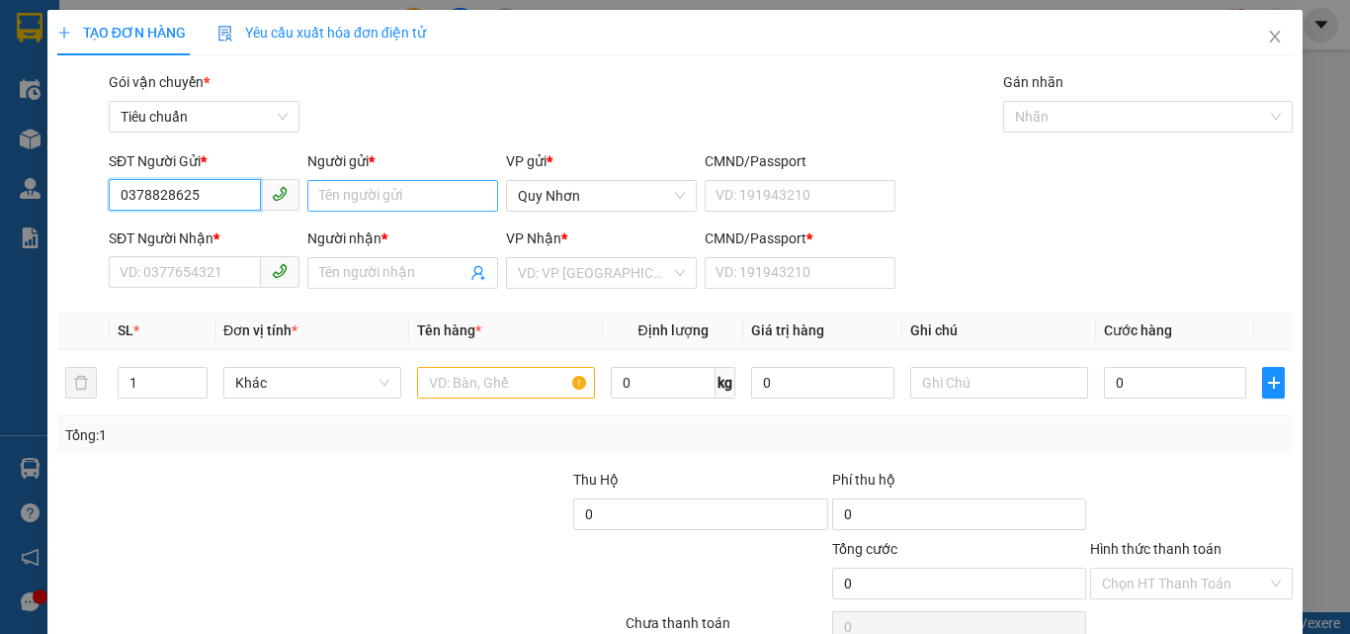
type input "0378828625"
click at [362, 197] on input "Người gửi *" at bounding box center [402, 196] width 191 height 32
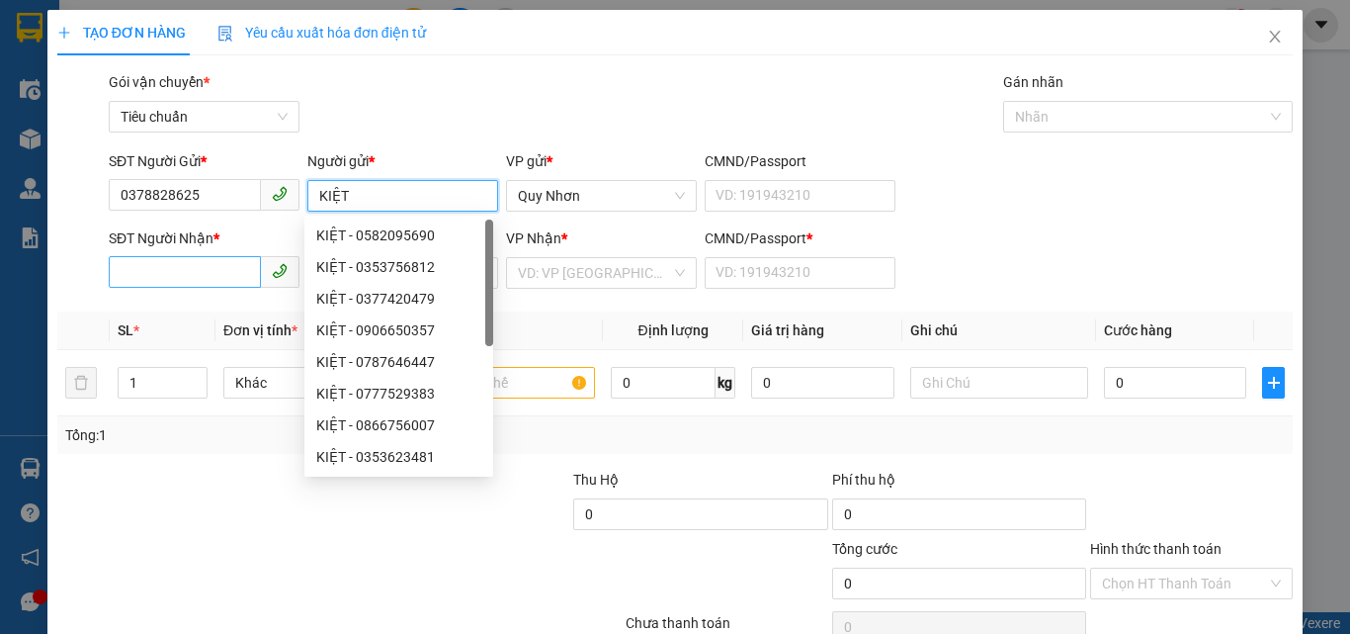
type input "KIỆT"
click at [175, 269] on input "SĐT Người Nhận *" at bounding box center [185, 272] width 152 height 32
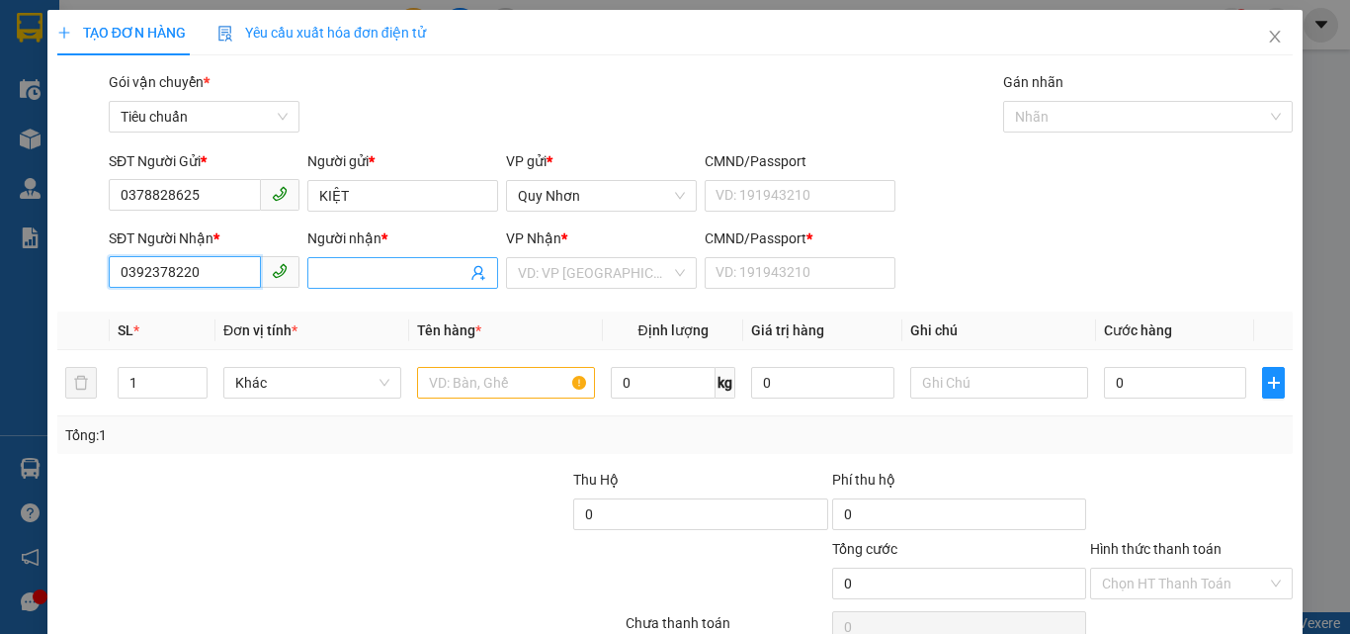
type input "0392378220"
click at [326, 264] on input "Người nhận *" at bounding box center [392, 273] width 147 height 22
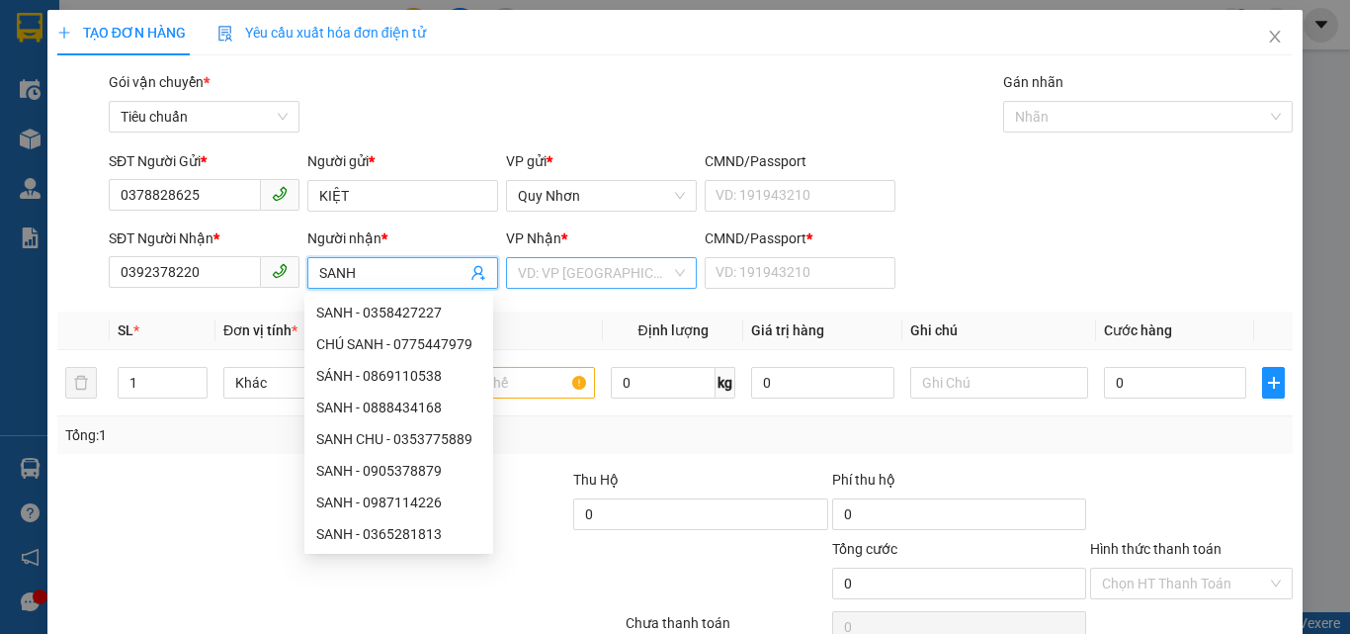
type input "SANH"
click at [610, 260] on input "search" at bounding box center [594, 273] width 153 height 30
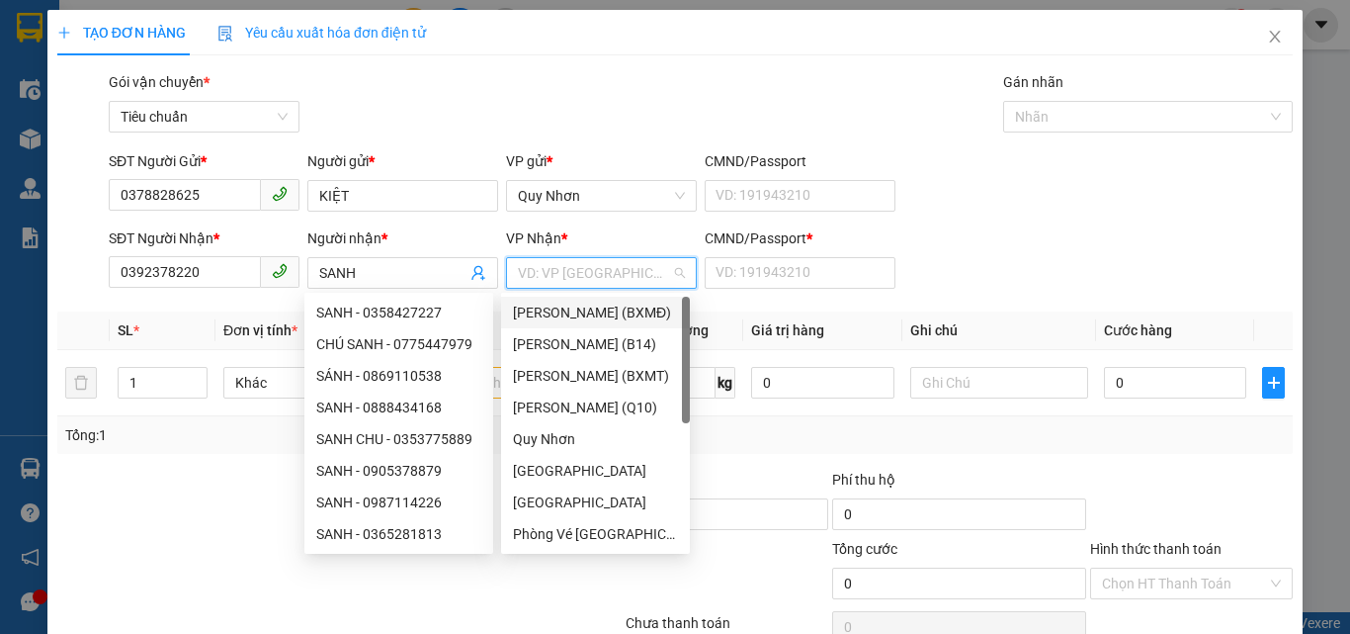
type input "T"
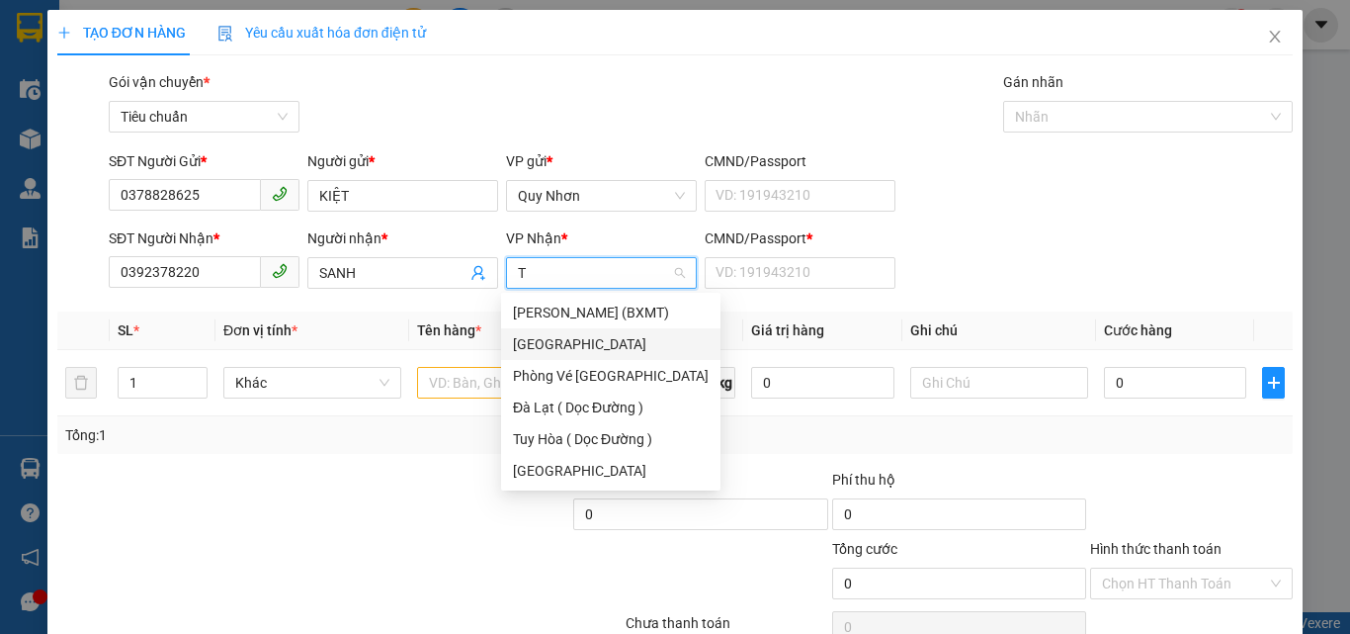
click at [589, 337] on div "[PERSON_NAME]" at bounding box center [611, 344] width 196 height 22
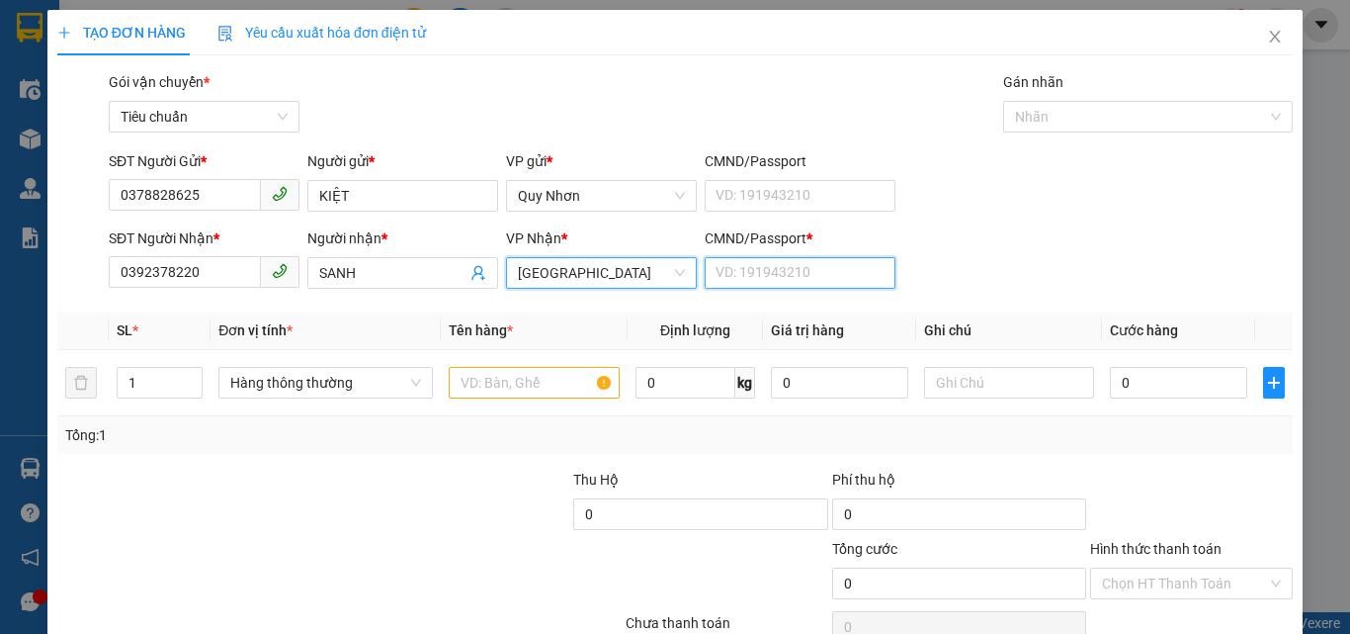
drag, startPoint x: 776, startPoint y: 270, endPoint x: 726, endPoint y: 292, distance: 54.0
click at [772, 271] on input "CMND/Passport *" at bounding box center [800, 273] width 191 height 32
type input "T"
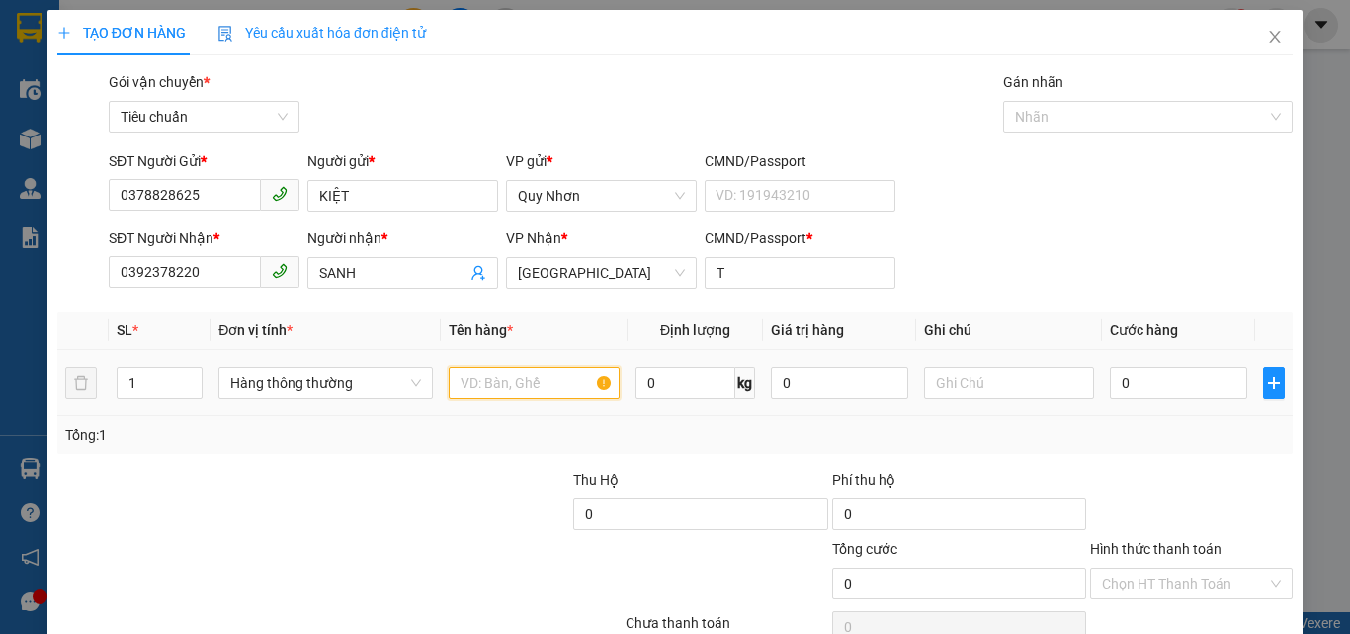
click at [539, 383] on input "text" at bounding box center [534, 383] width 171 height 32
type input "1 GOI"
click at [1139, 365] on div "0" at bounding box center [1178, 383] width 136 height 40
click at [1141, 377] on input "0" at bounding box center [1178, 383] width 136 height 32
type input "2"
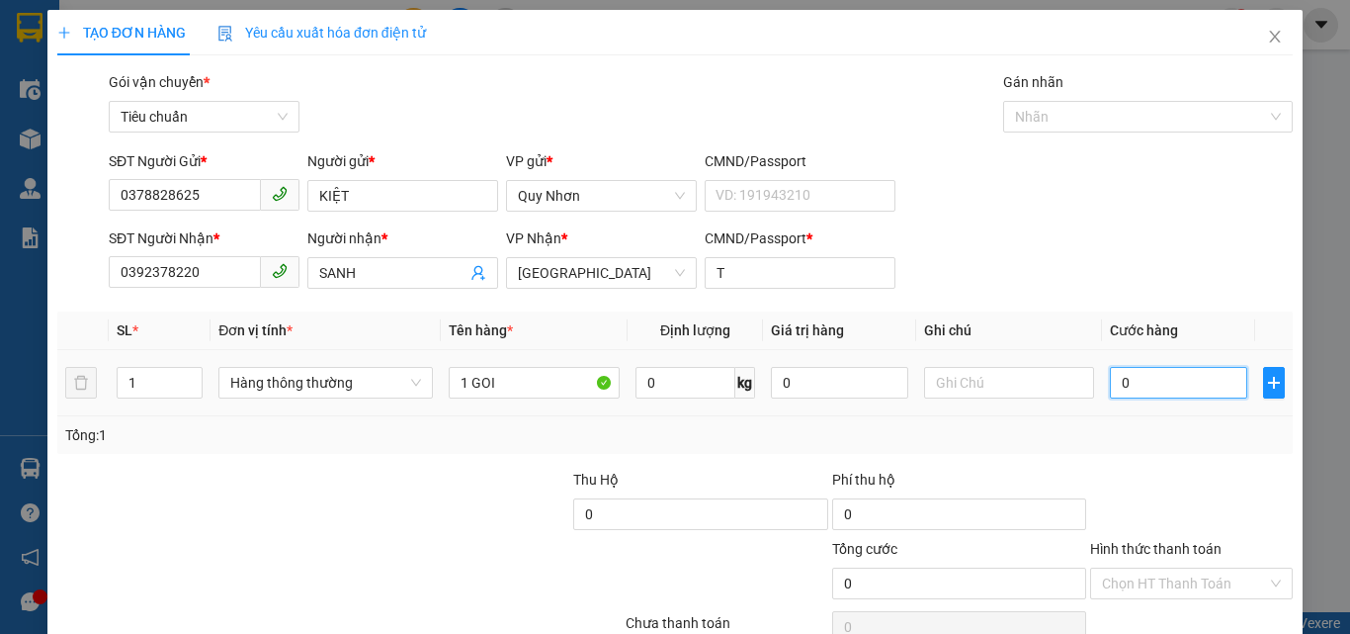
type input "2"
type input "20"
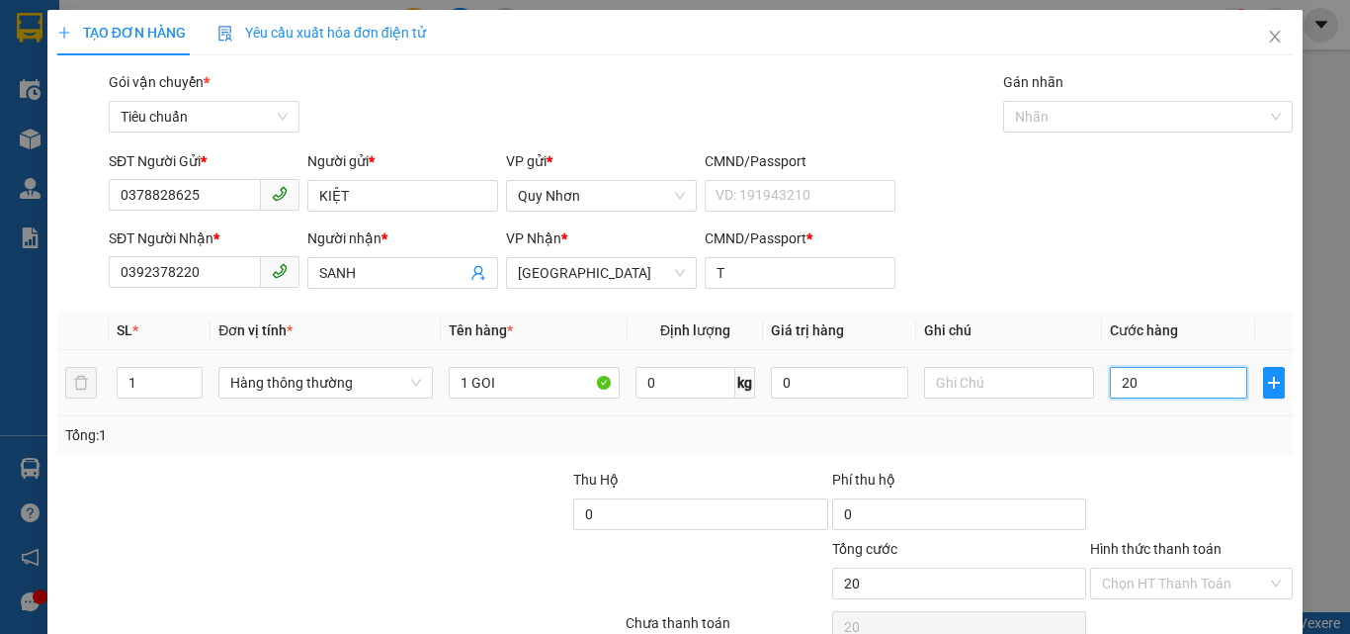
type input "200"
type input "2.000"
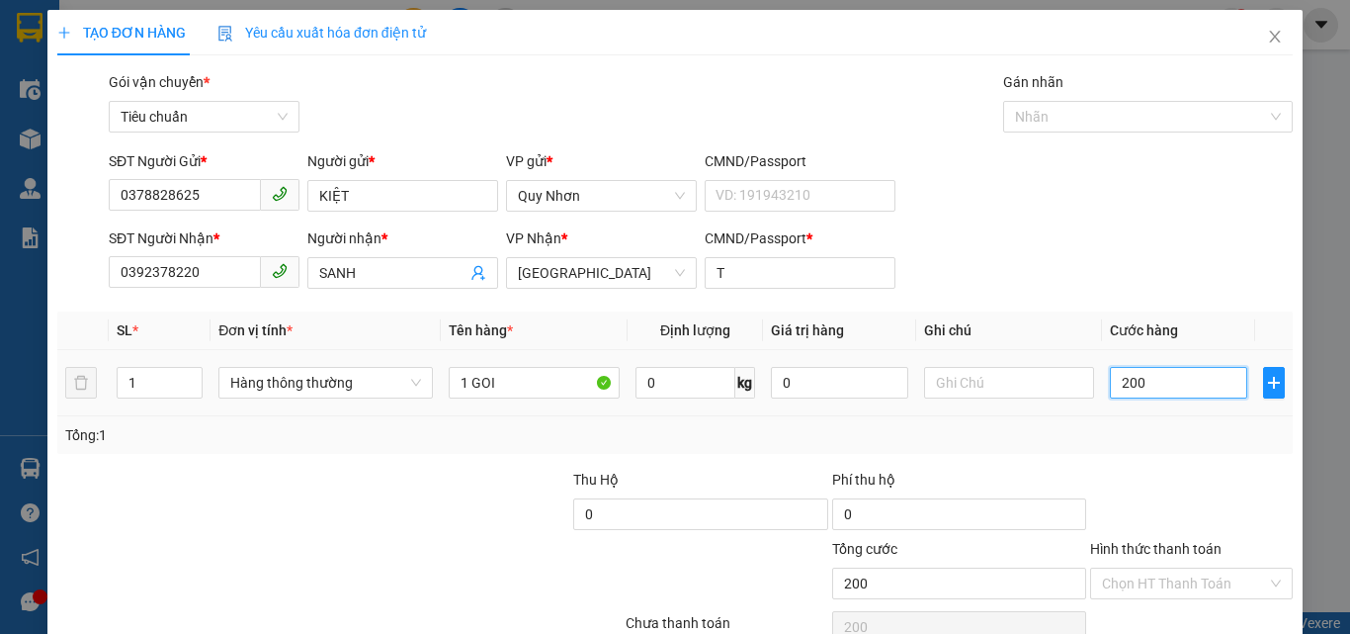
type input "2.000"
type input "20.000"
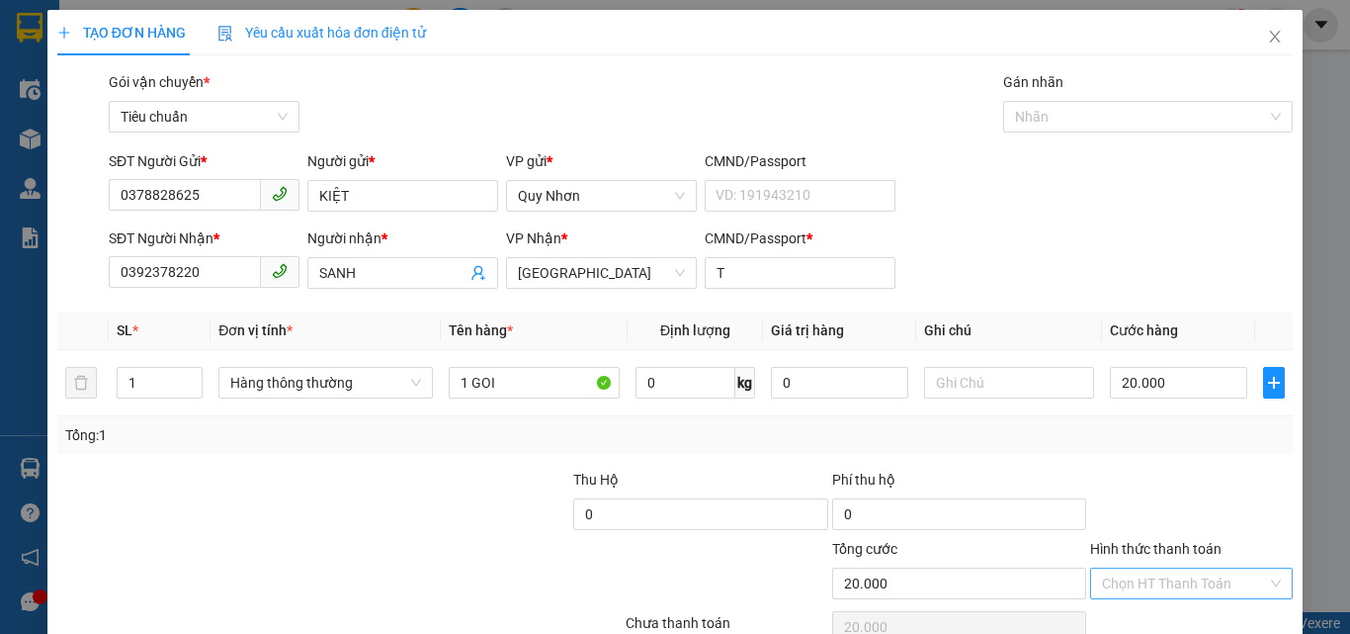
click at [1150, 568] on input "Hình thức thanh toán" at bounding box center [1184, 583] width 165 height 30
click at [1183, 438] on div "Tại văn phòng" at bounding box center [1179, 449] width 177 height 22
type input "0"
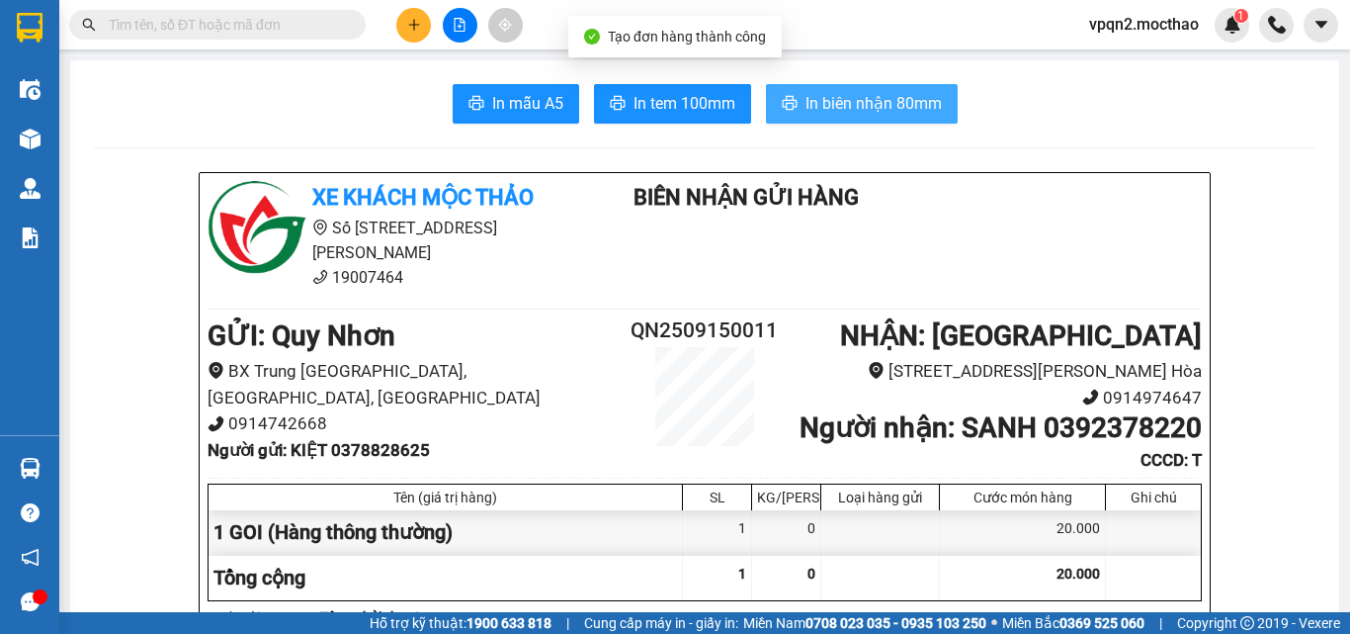
click at [877, 91] on span "In biên nhận 80mm" at bounding box center [874, 103] width 136 height 25
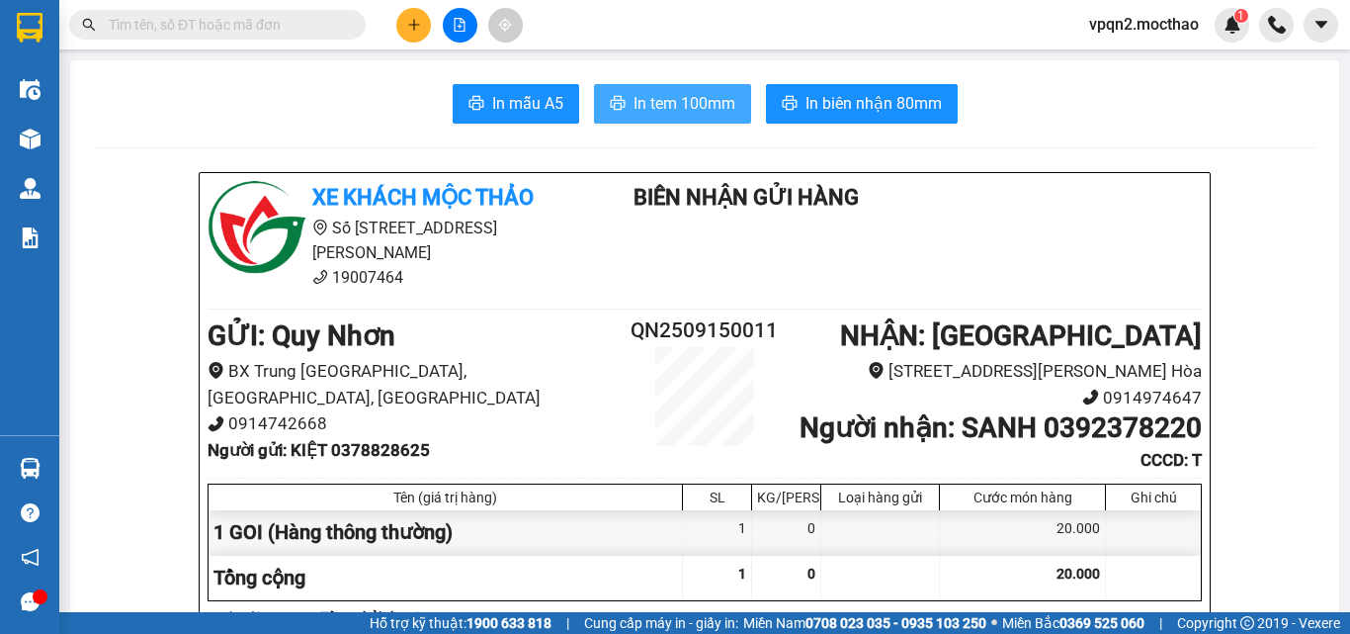
click at [696, 110] on span "In tem 100mm" at bounding box center [685, 103] width 102 height 25
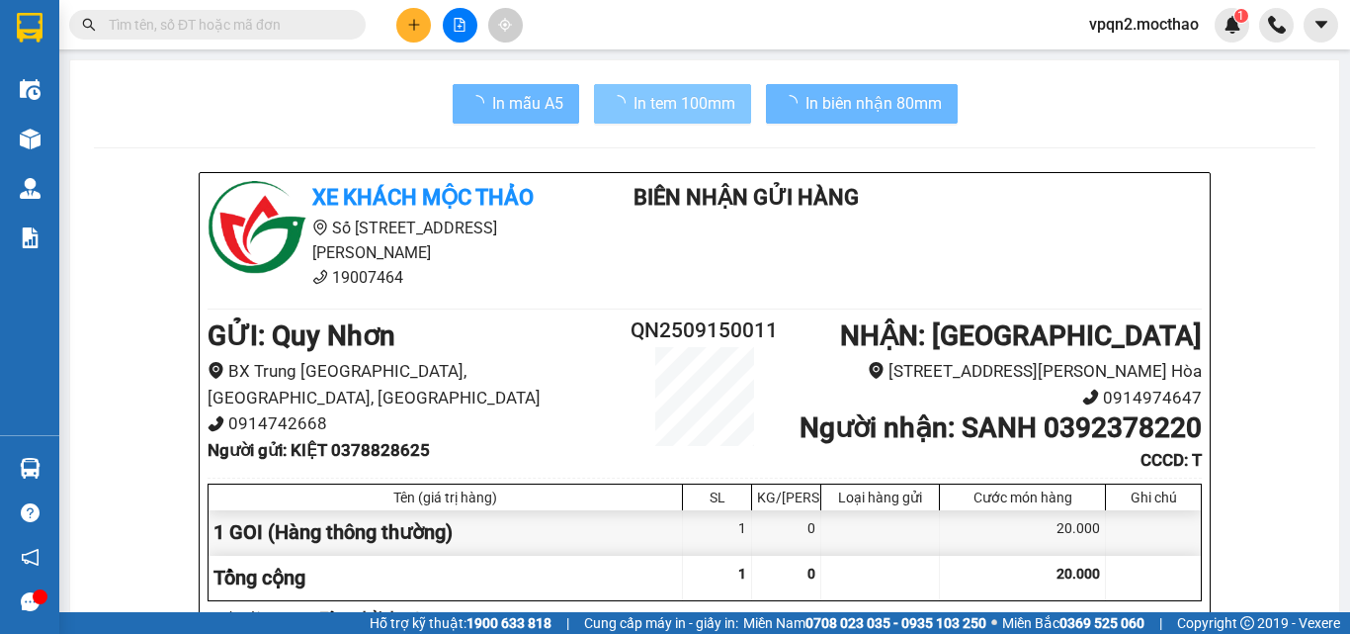
click at [1040, 554] on div "20.000" at bounding box center [1023, 532] width 166 height 44
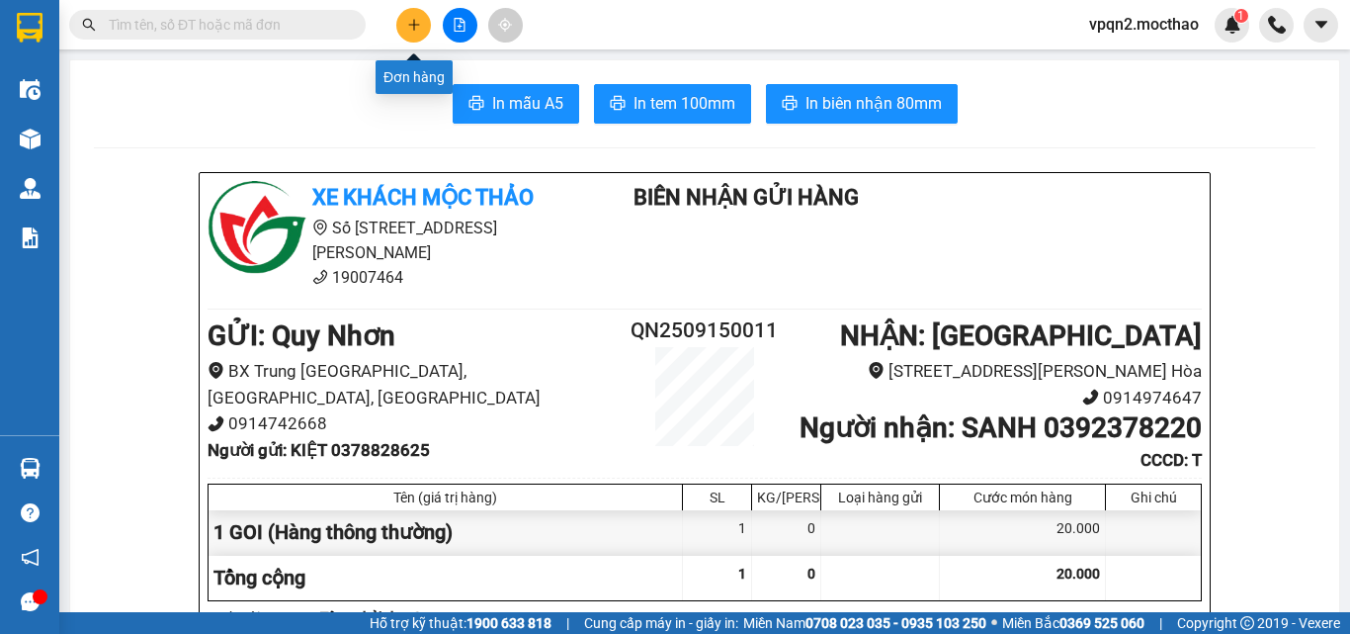
click at [417, 21] on icon "plus" at bounding box center [414, 25] width 14 height 14
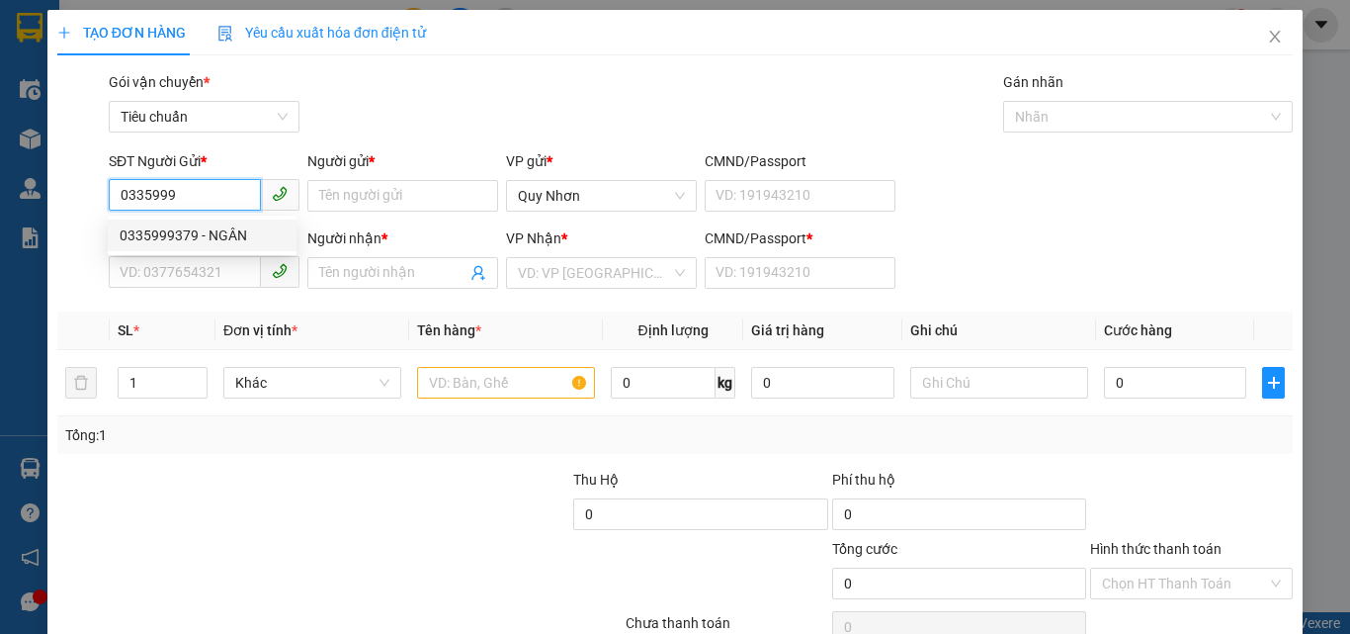
click at [210, 225] on div "0335999379 - NGÂN" at bounding box center [202, 235] width 165 height 22
type input "0335999379"
type input "NGÂN"
type input "0969280693"
type input "CHUNG"
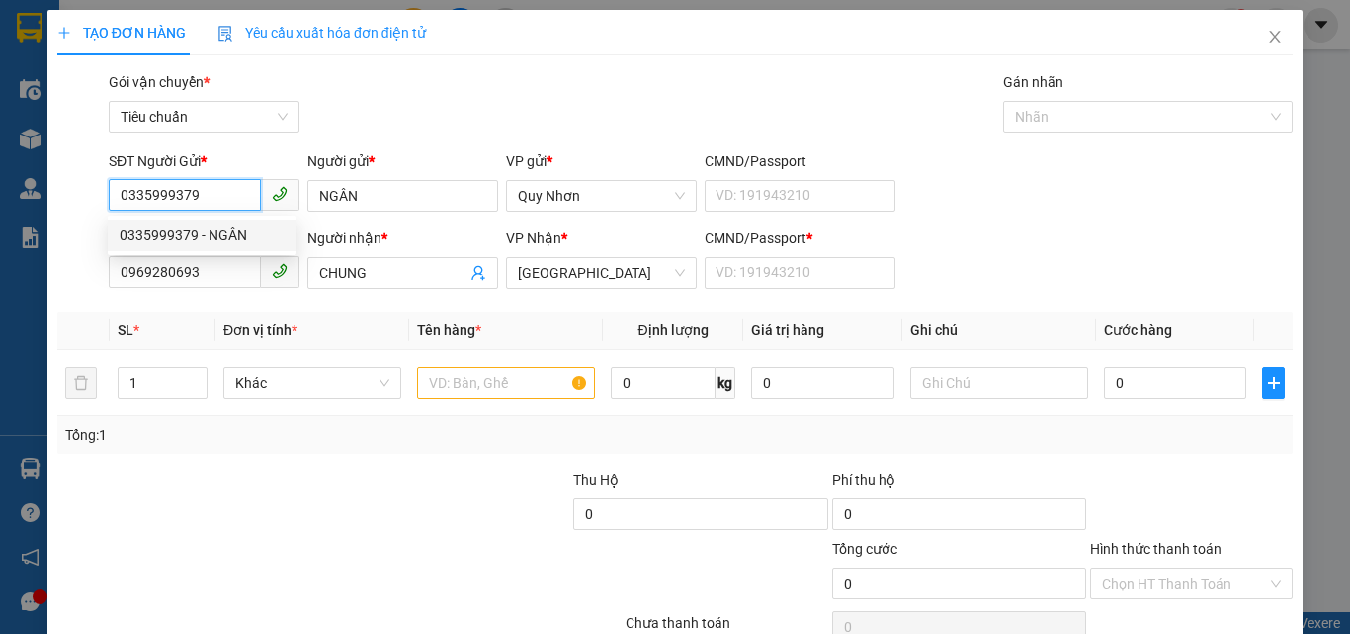
type input "20.000"
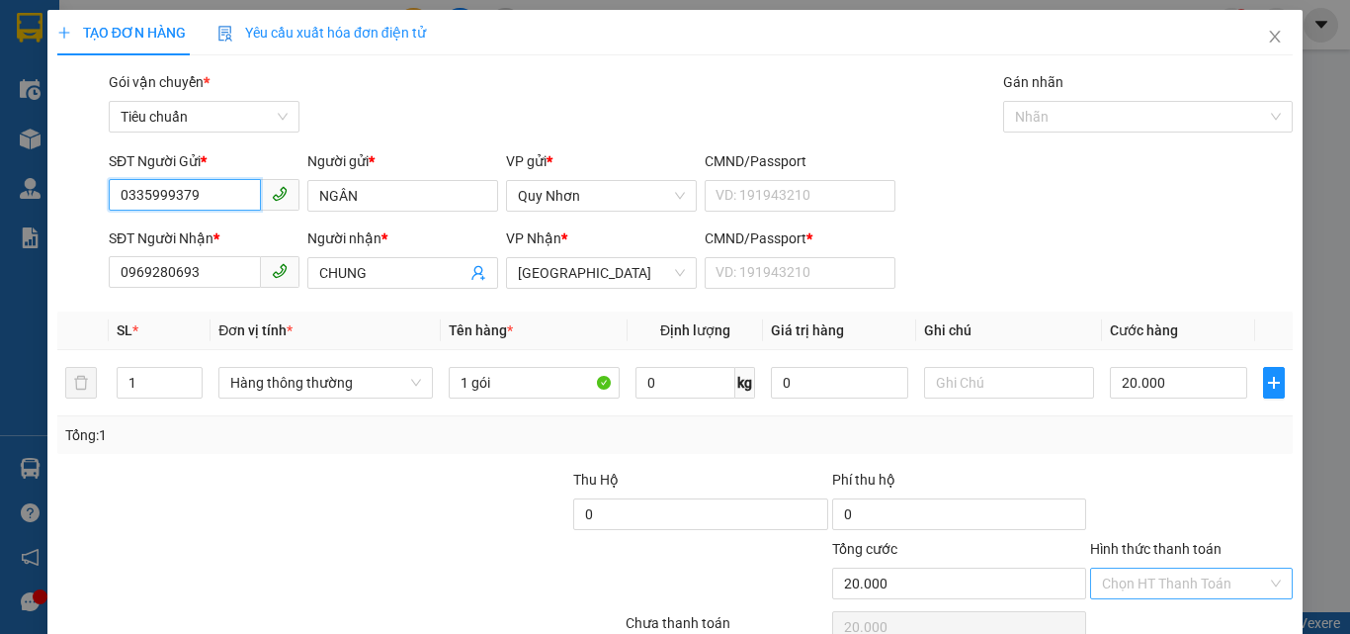
type input "0335999379"
click at [1172, 588] on input "Hình thức thanh toán" at bounding box center [1184, 583] width 165 height 30
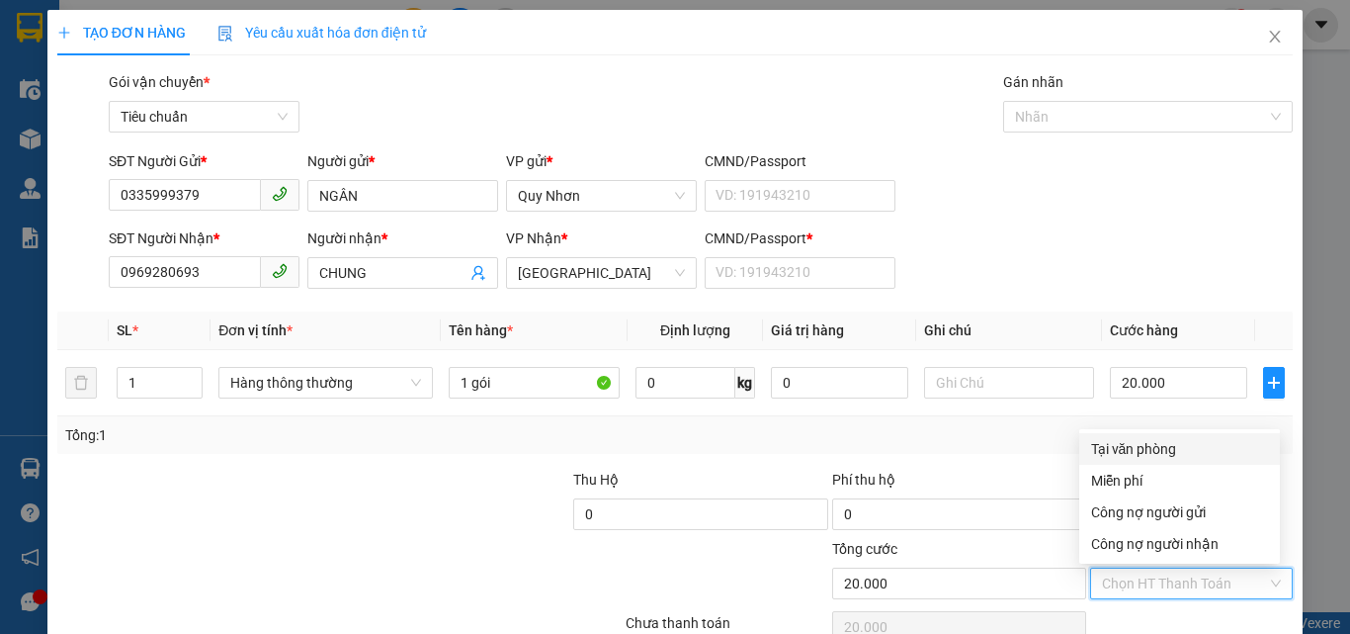
click at [1174, 451] on div "Tại văn phòng" at bounding box center [1179, 449] width 177 height 22
type input "0"
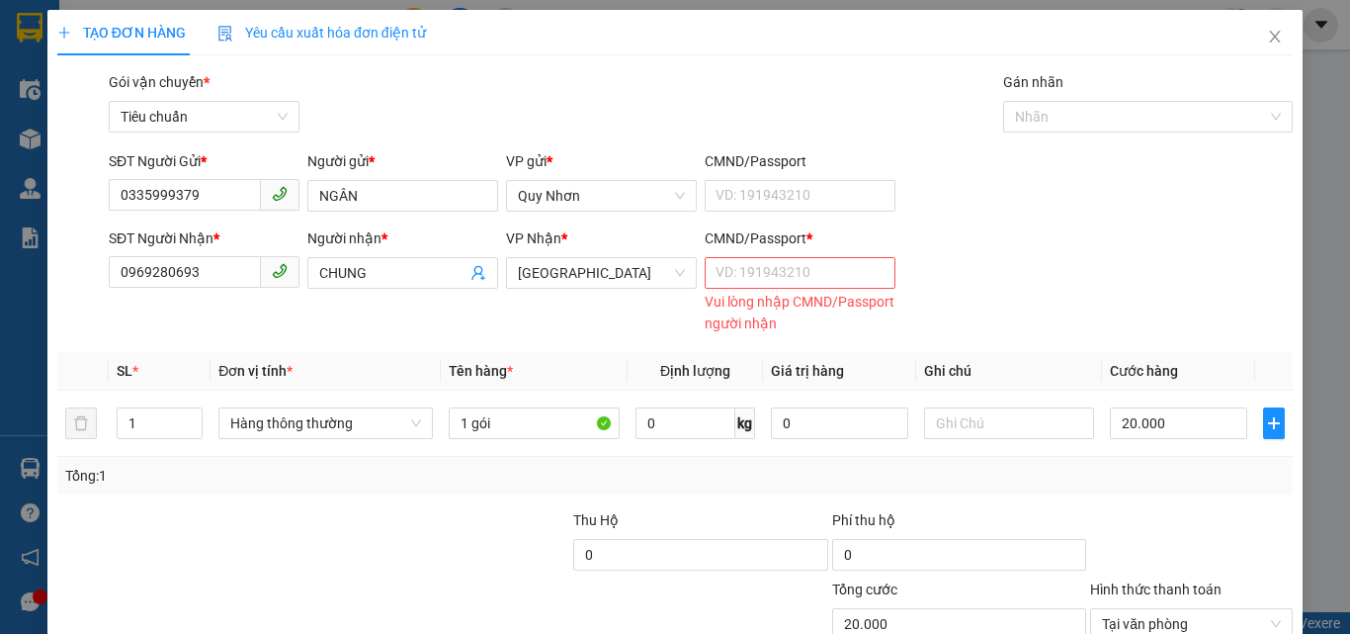
click at [747, 227] on div "CMND/Passport *" at bounding box center [800, 242] width 191 height 30
drag, startPoint x: 762, startPoint y: 187, endPoint x: 766, endPoint y: 203, distance: 16.3
click at [762, 257] on input "CMND/Passport *" at bounding box center [800, 273] width 191 height 32
type input "A"
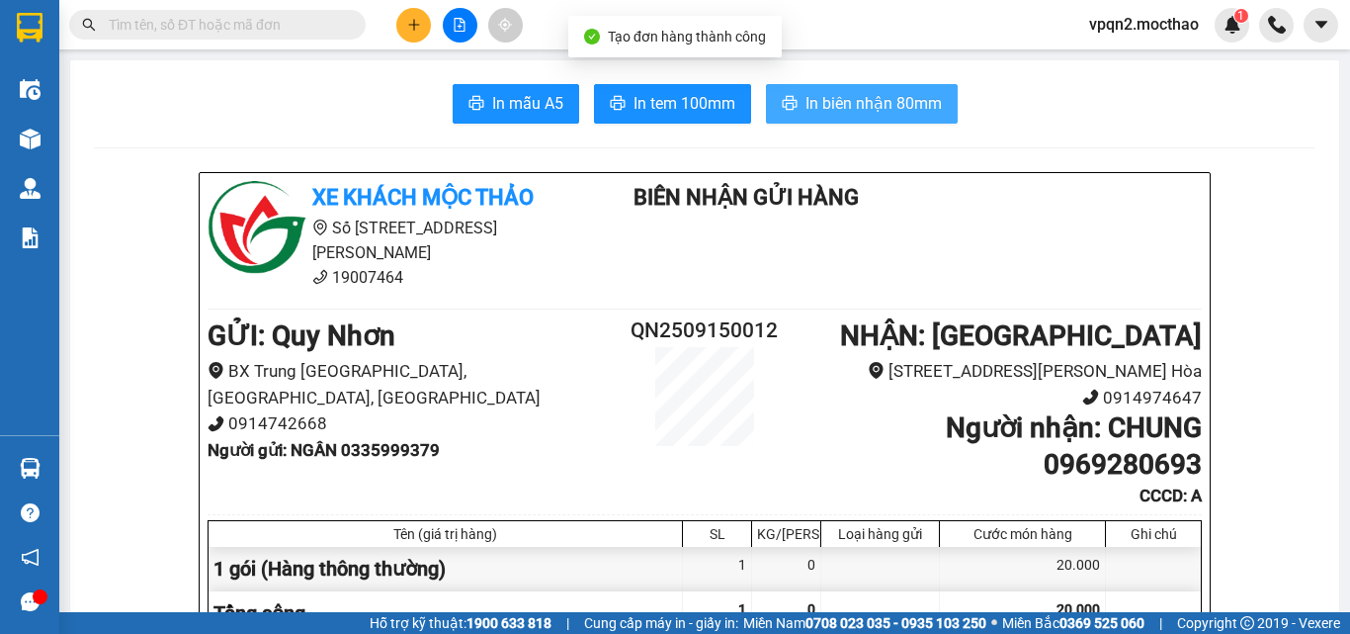
click at [832, 106] on span "In biên nhận 80mm" at bounding box center [874, 103] width 136 height 25
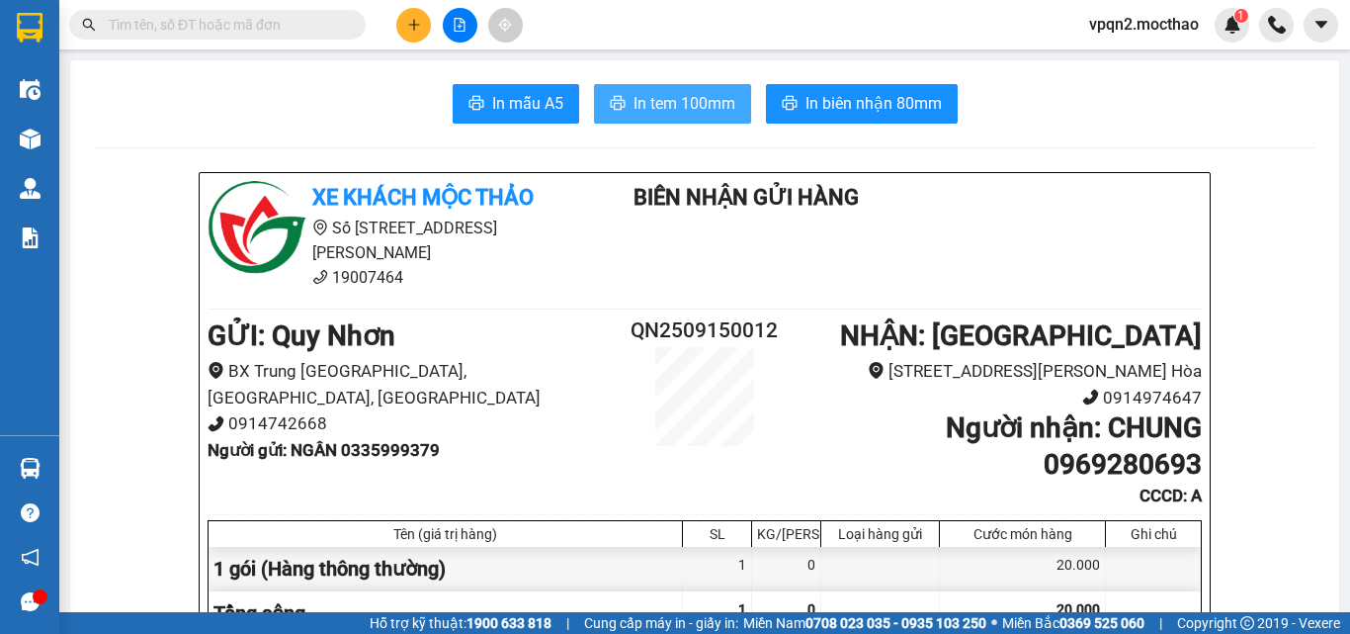
click at [692, 103] on span "In tem 100mm" at bounding box center [685, 103] width 102 height 25
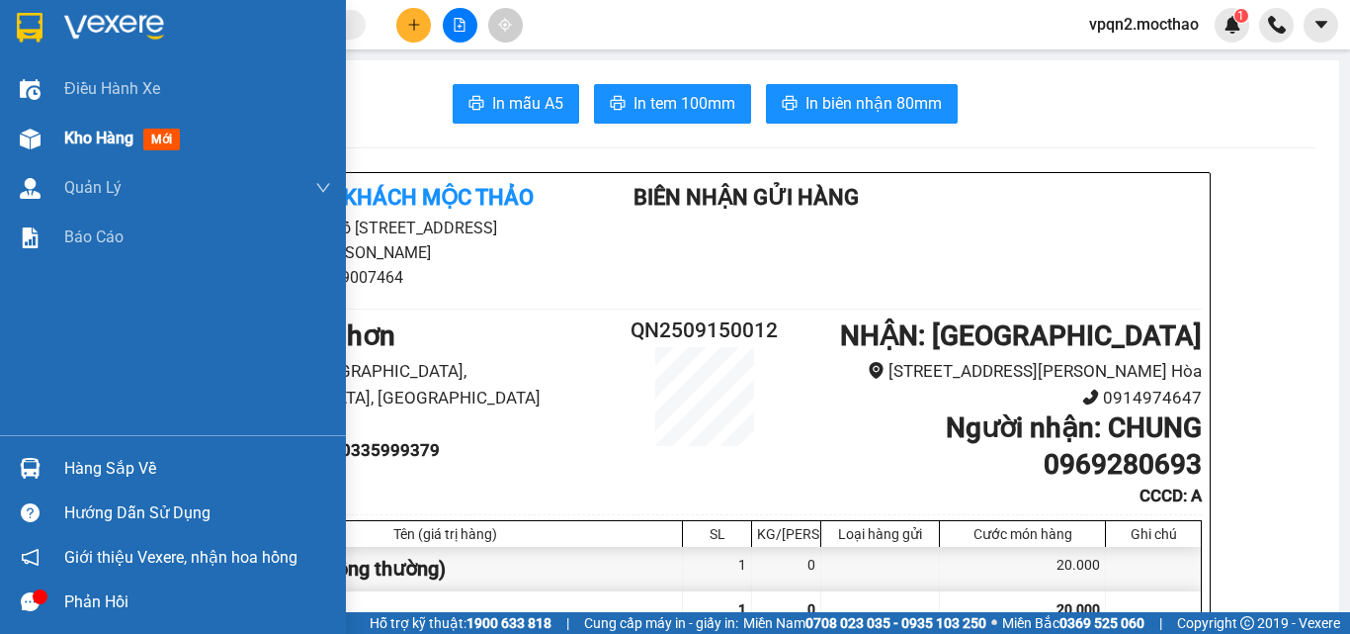
click at [39, 141] on img at bounding box center [30, 138] width 21 height 21
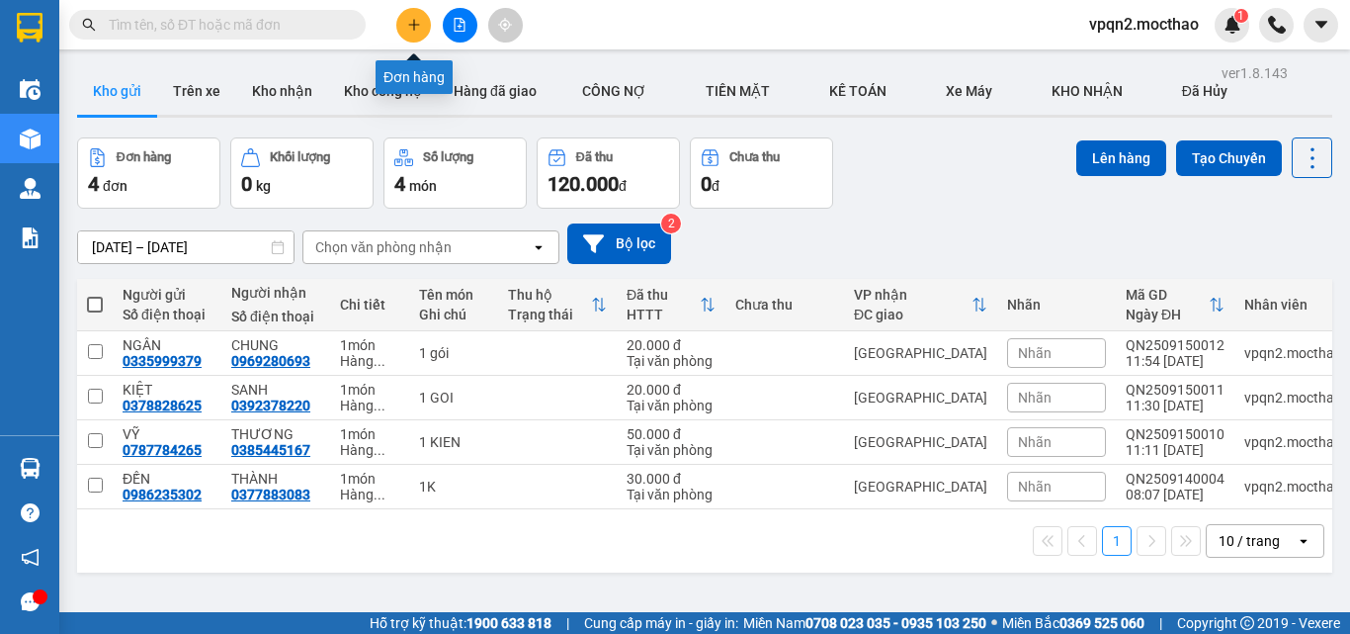
click at [408, 17] on button at bounding box center [413, 25] width 35 height 35
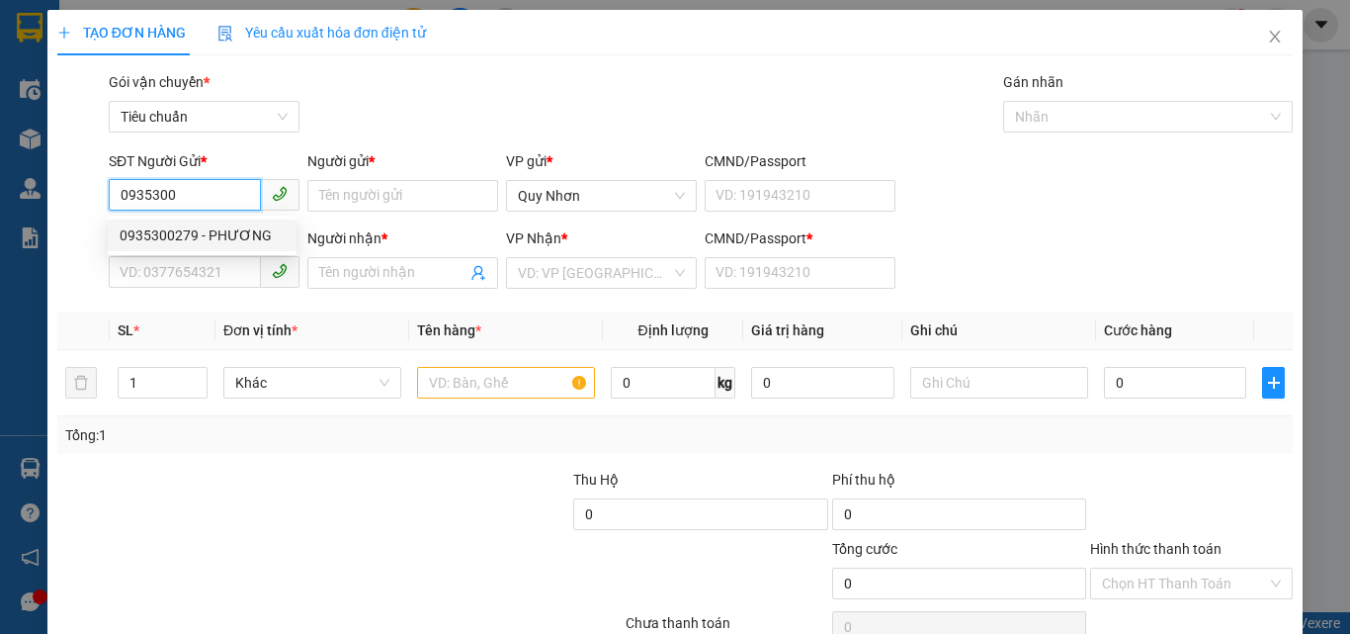
click at [216, 233] on div "0935300279 - PHƯƠNG" at bounding box center [202, 235] width 165 height 22
type input "0935300279"
type input "PHƯƠNG"
type input "0812384567"
type input "THẢO"
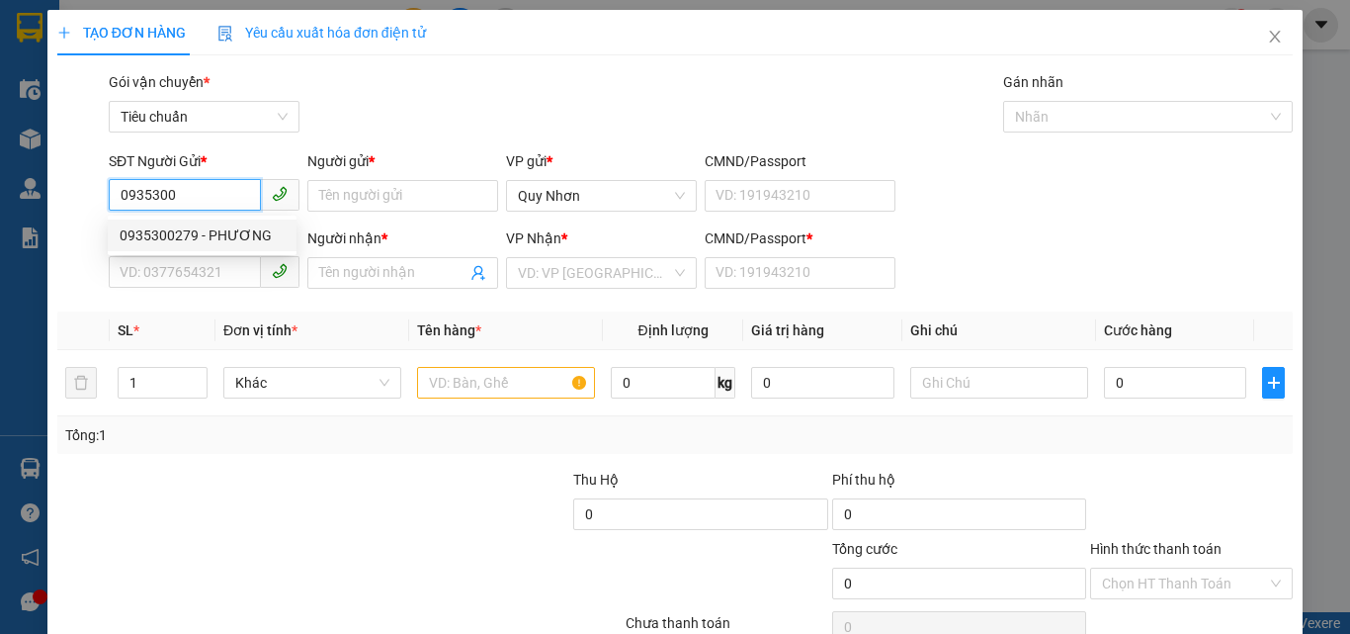
type input "a"
type input "120.000"
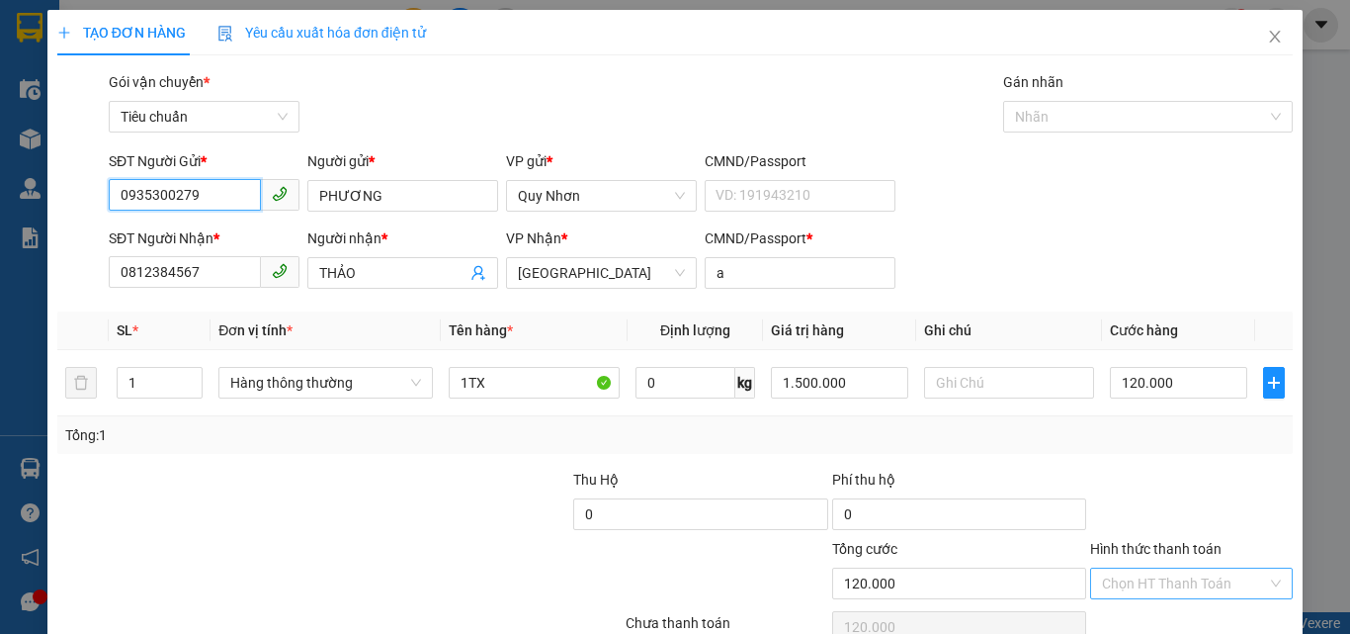
type input "0935300279"
click at [1122, 579] on input "Hình thức thanh toán" at bounding box center [1184, 583] width 165 height 30
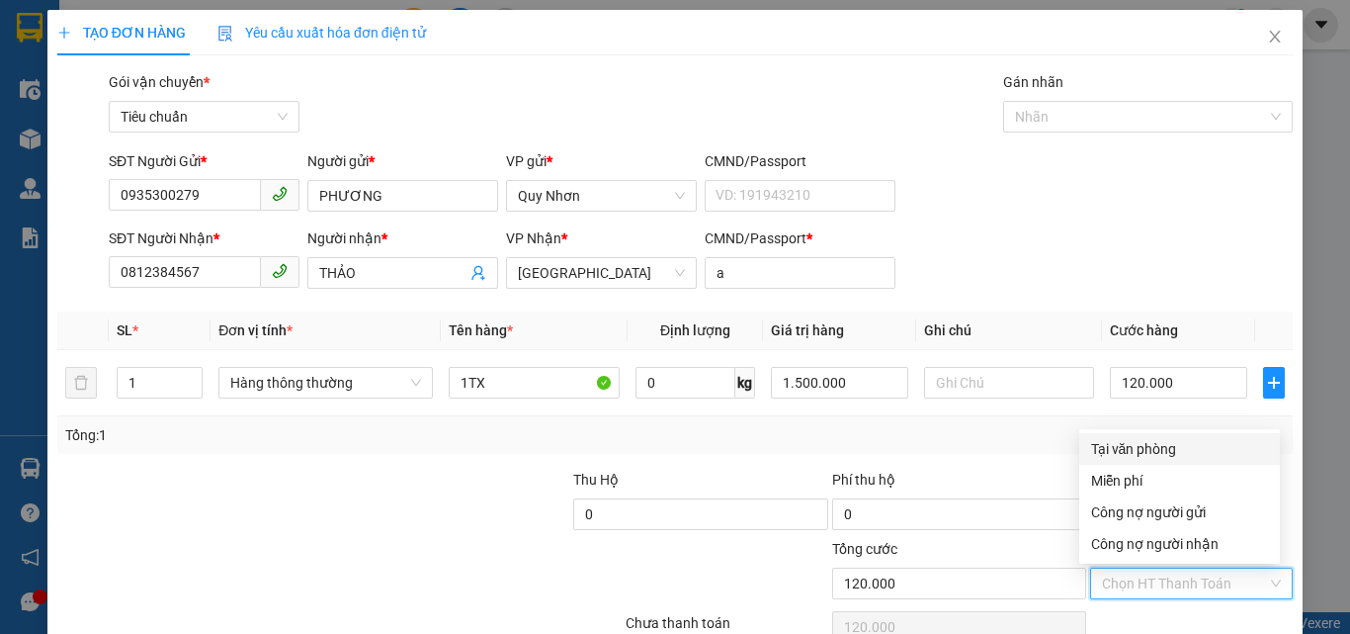
click at [1160, 450] on div "Tại văn phòng" at bounding box center [1179, 449] width 177 height 22
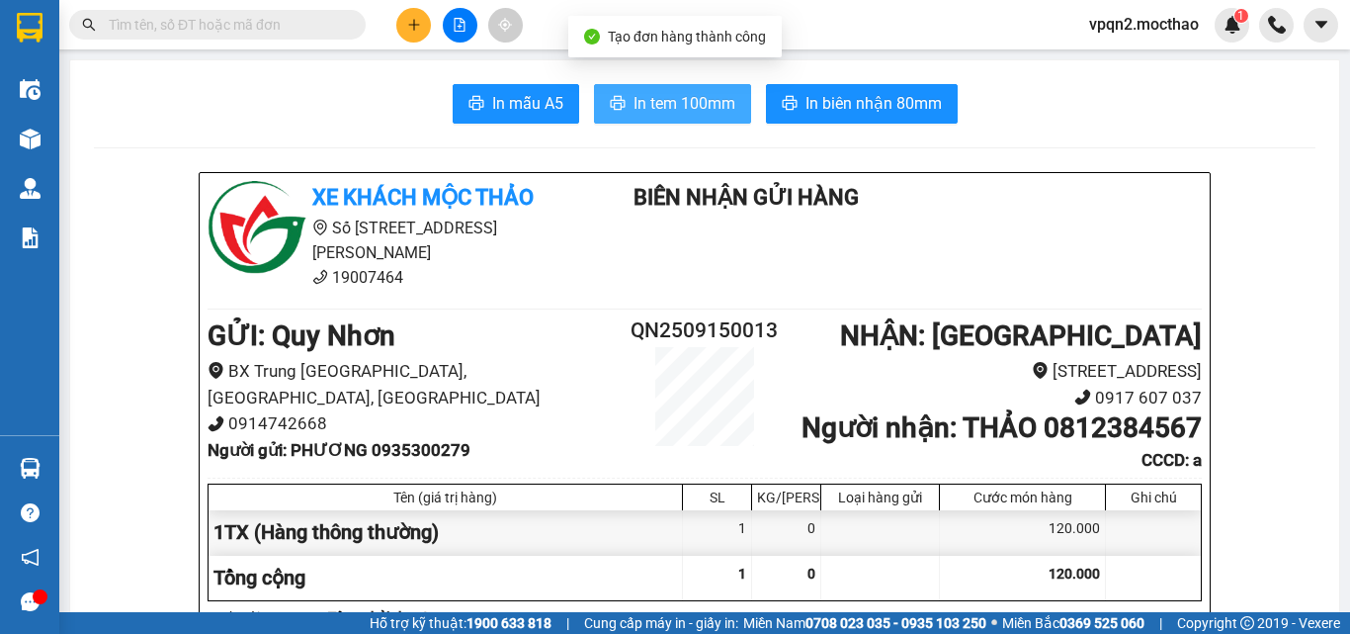
click at [741, 118] on button "In tem 100mm" at bounding box center [672, 104] width 157 height 40
drag, startPoint x: 741, startPoint y: 118, endPoint x: 719, endPoint y: 102, distance: 27.7
click at [730, 118] on button "In tem 100mm" at bounding box center [672, 104] width 157 height 40
click at [719, 101] on span "In tem 100mm" at bounding box center [685, 103] width 102 height 25
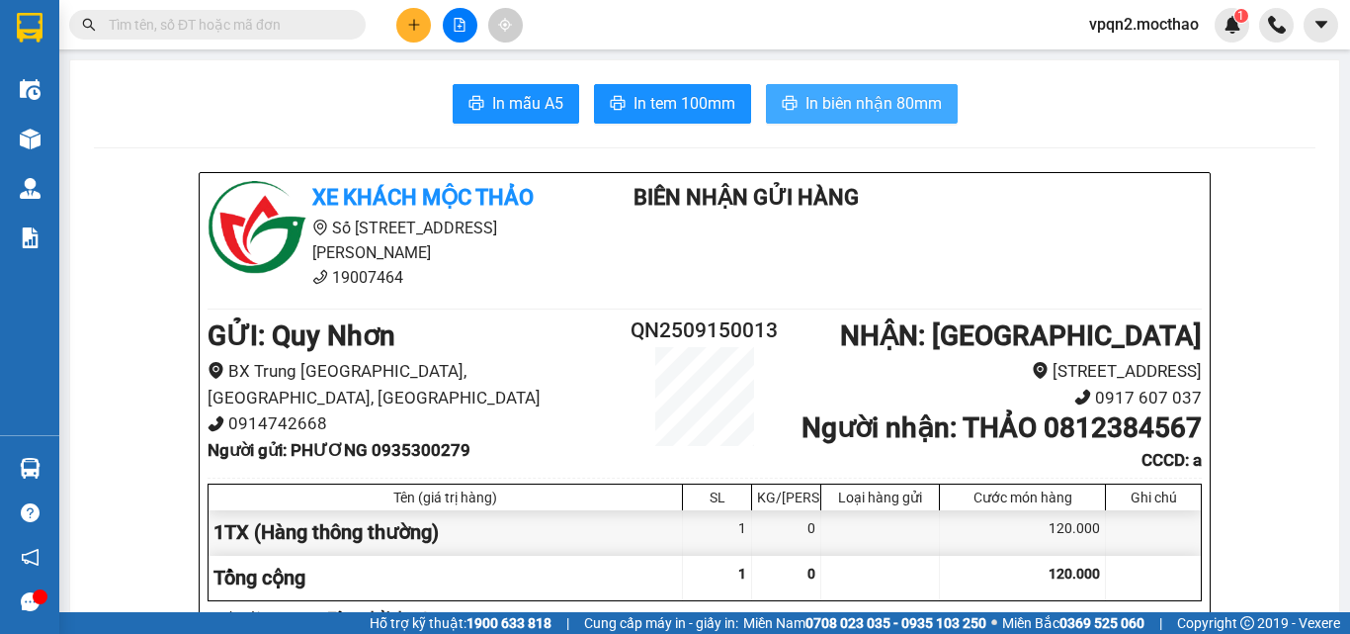
click at [885, 103] on span "In biên nhận 80mm" at bounding box center [874, 103] width 136 height 25
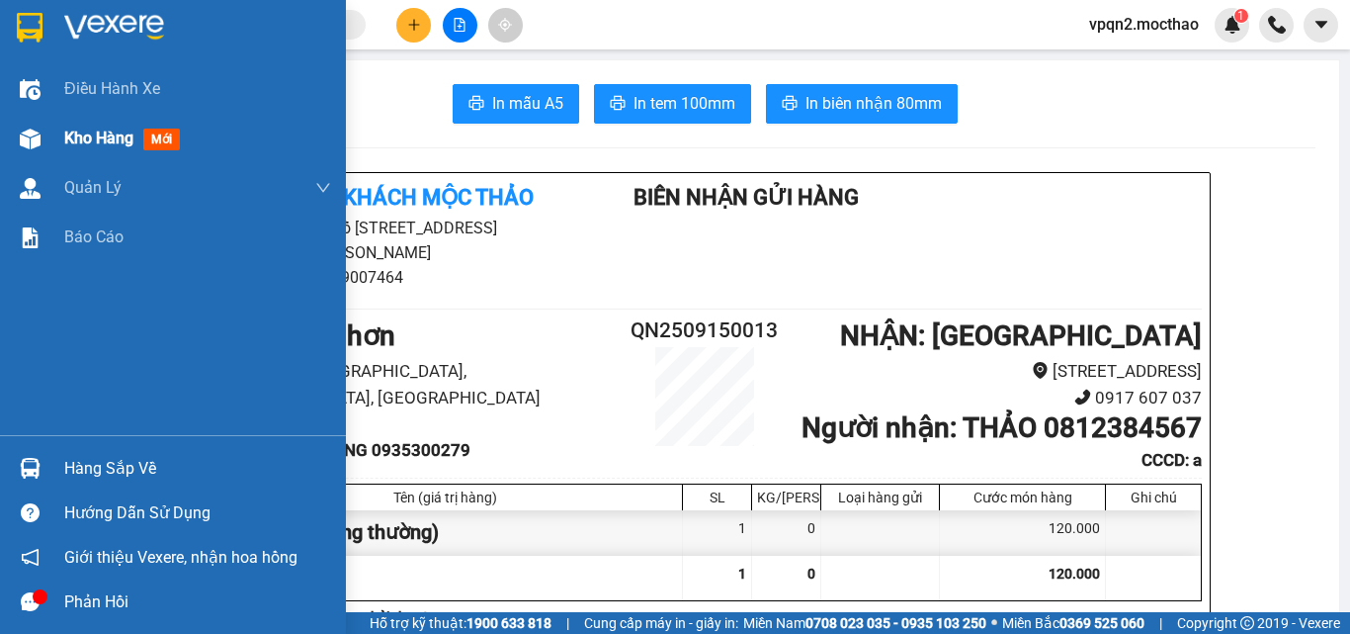
click at [54, 143] on div "Kho hàng mới" at bounding box center [173, 138] width 346 height 49
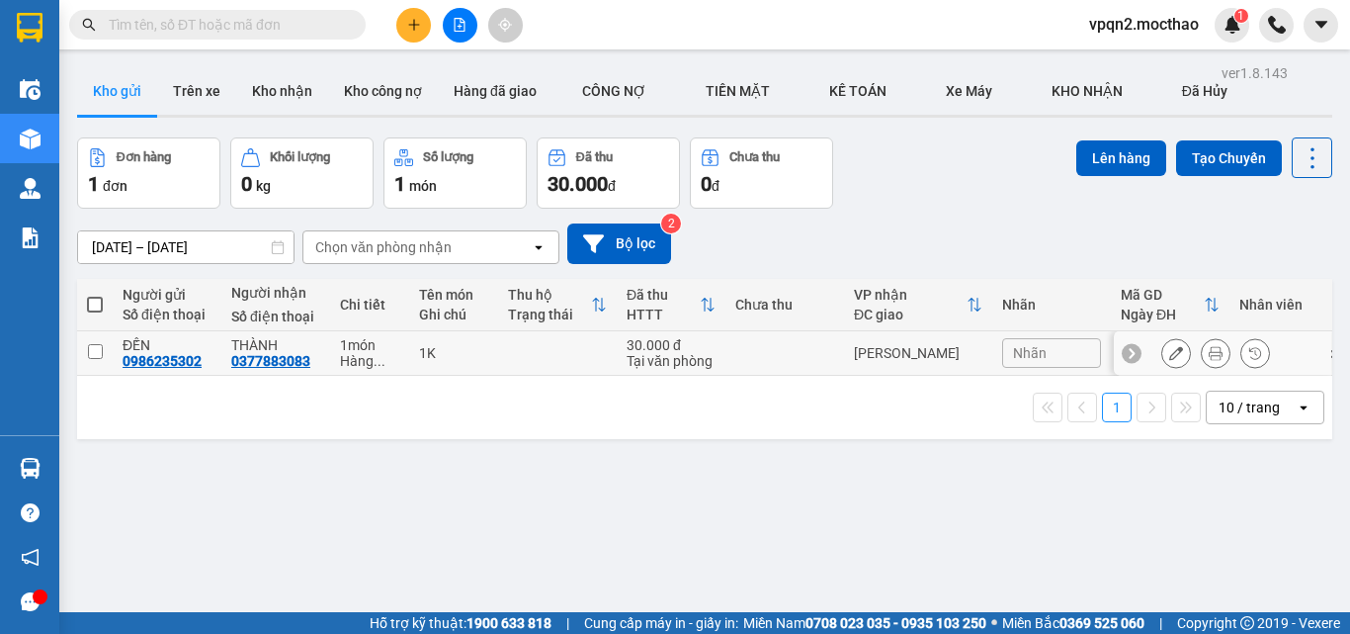
scroll to position [91, 0]
